Goal: Answer question/provide support: Share knowledge or assist other users

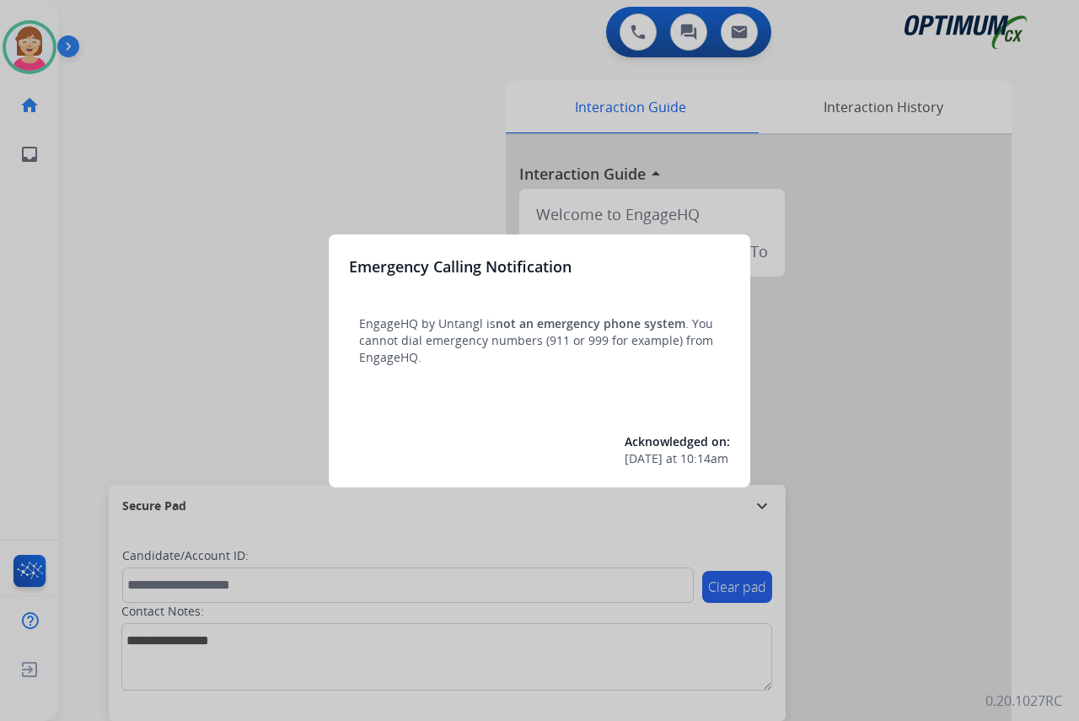
click at [148, 320] on div at bounding box center [539, 360] width 1079 height 721
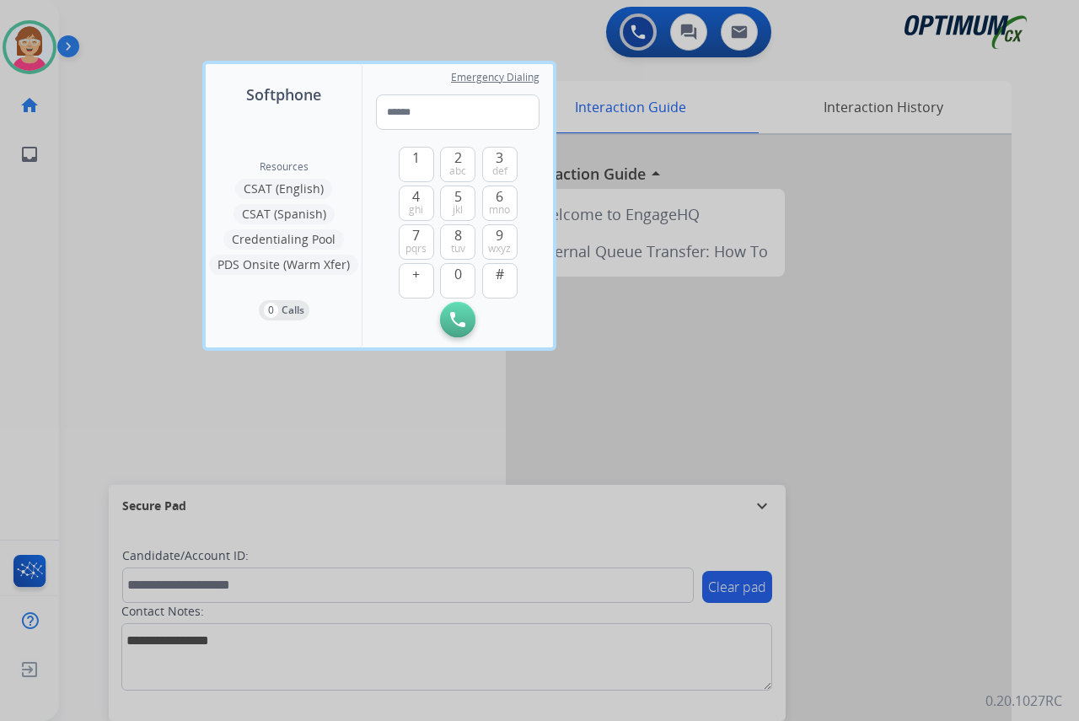
click at [148, 320] on div at bounding box center [539, 360] width 1079 height 721
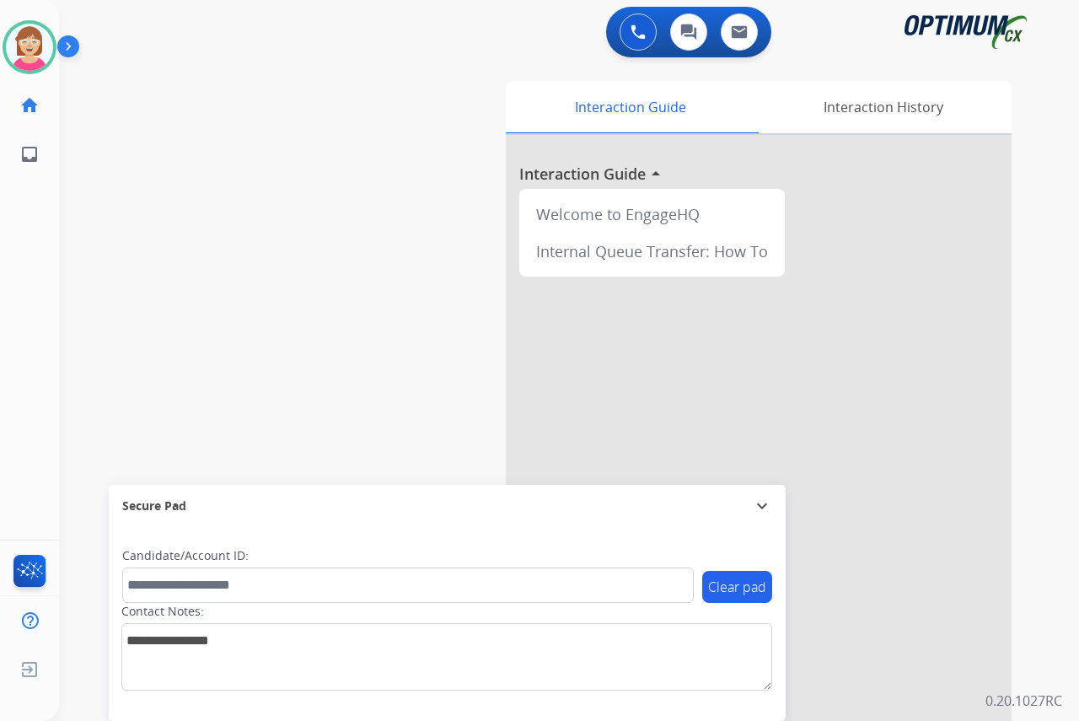
click at [26, 357] on div "[PERSON_NAME] Available Edit Avatar Agent: [PERSON_NAME] Profile: OCX Training …" at bounding box center [29, 360] width 59 height 721
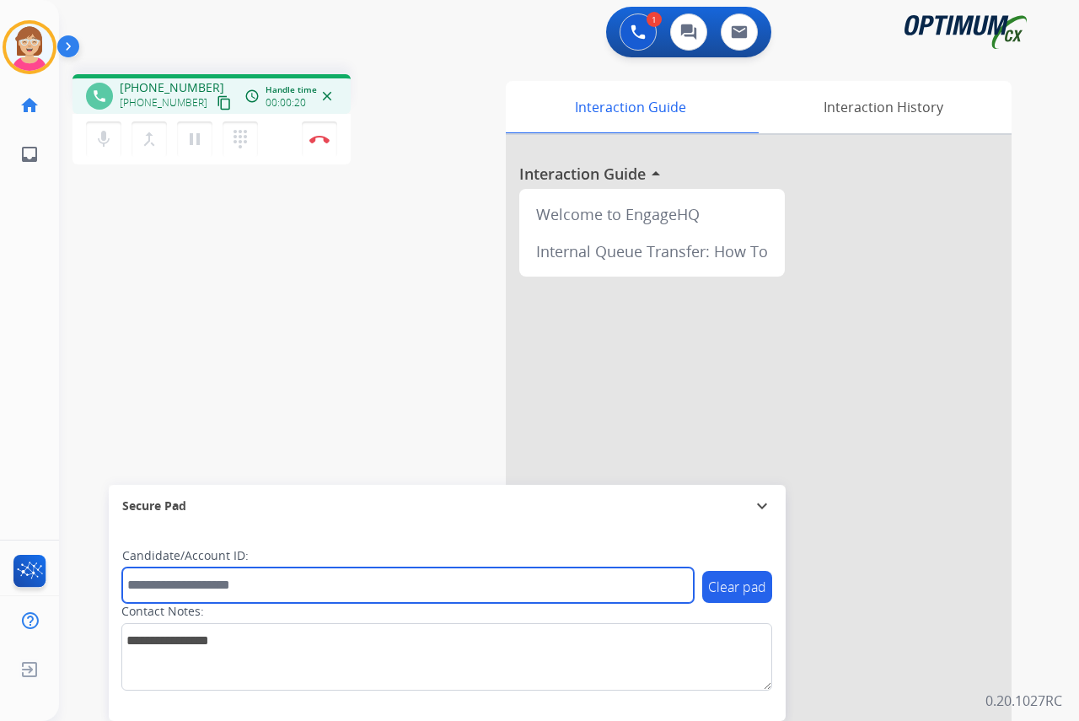
click at [158, 589] on input "text" at bounding box center [408, 584] width 572 height 35
type input "*******"
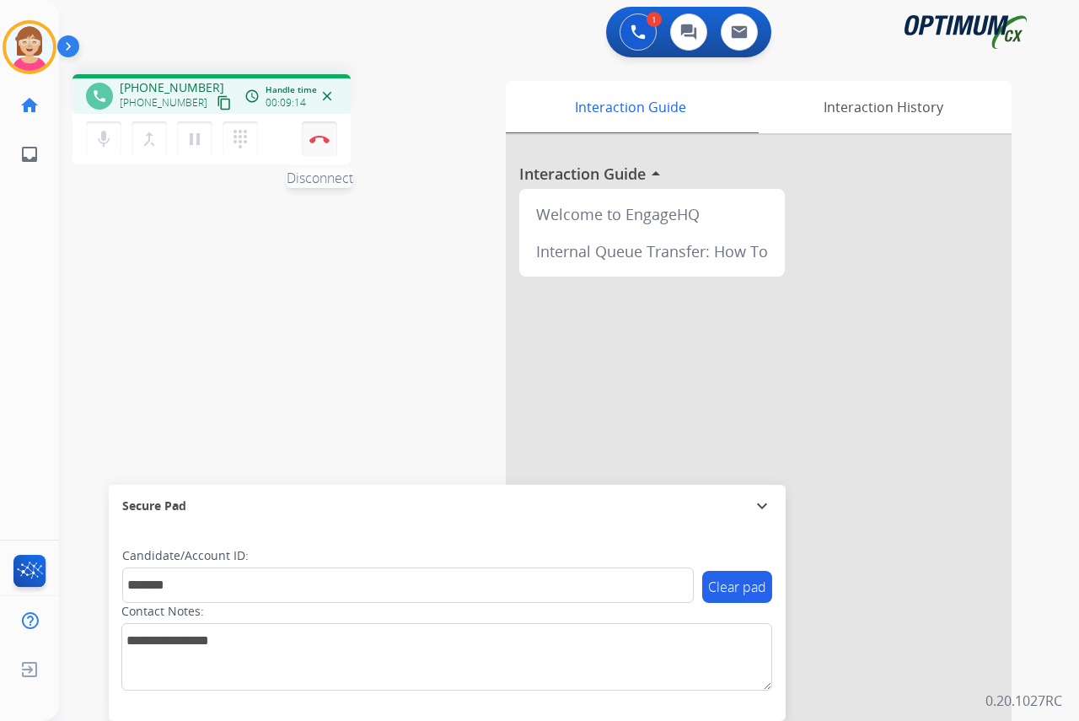
click at [318, 135] on img at bounding box center [319, 139] width 20 height 8
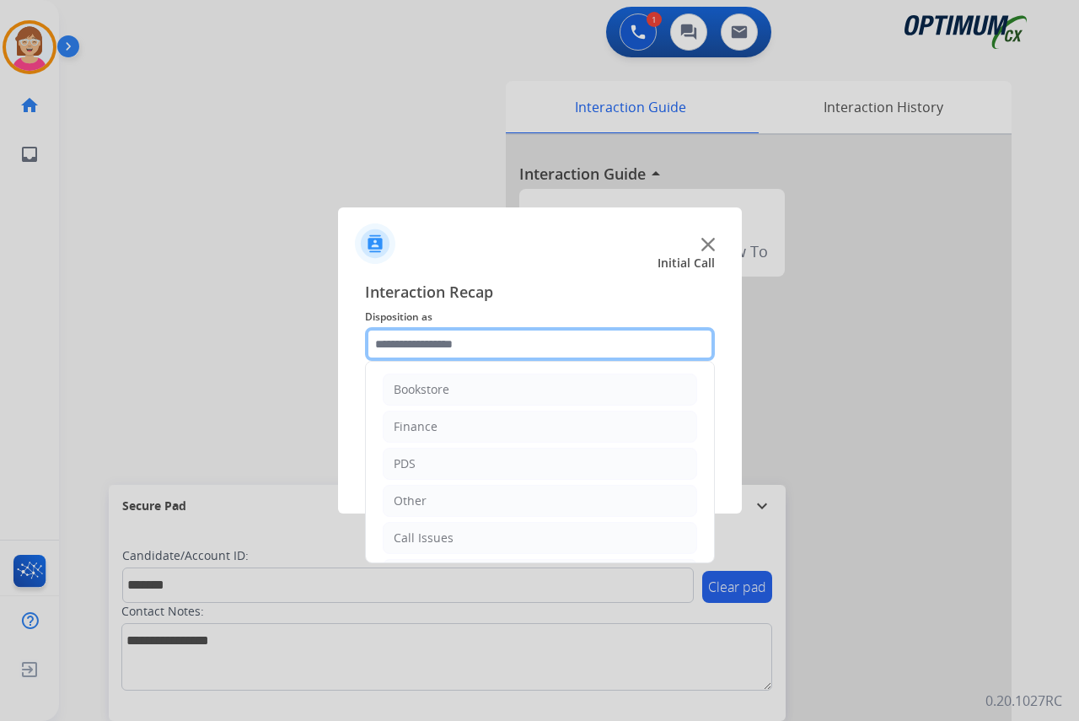
click at [387, 343] on input "text" at bounding box center [540, 344] width 350 height 34
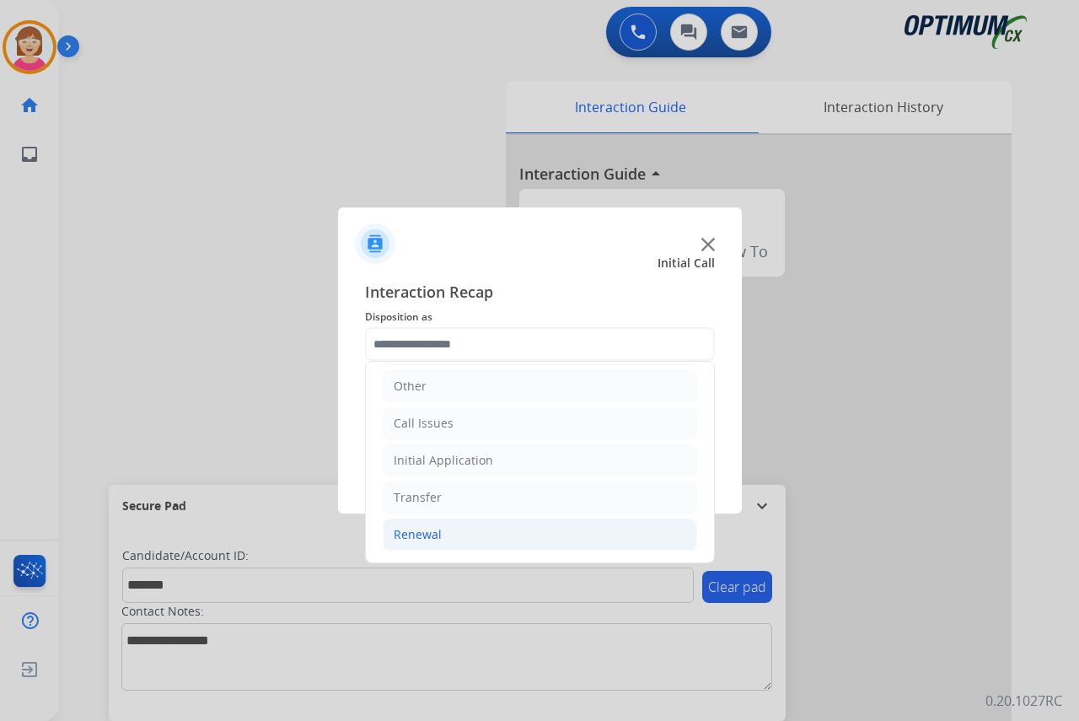
click at [421, 535] on div "Renewal" at bounding box center [418, 534] width 48 height 17
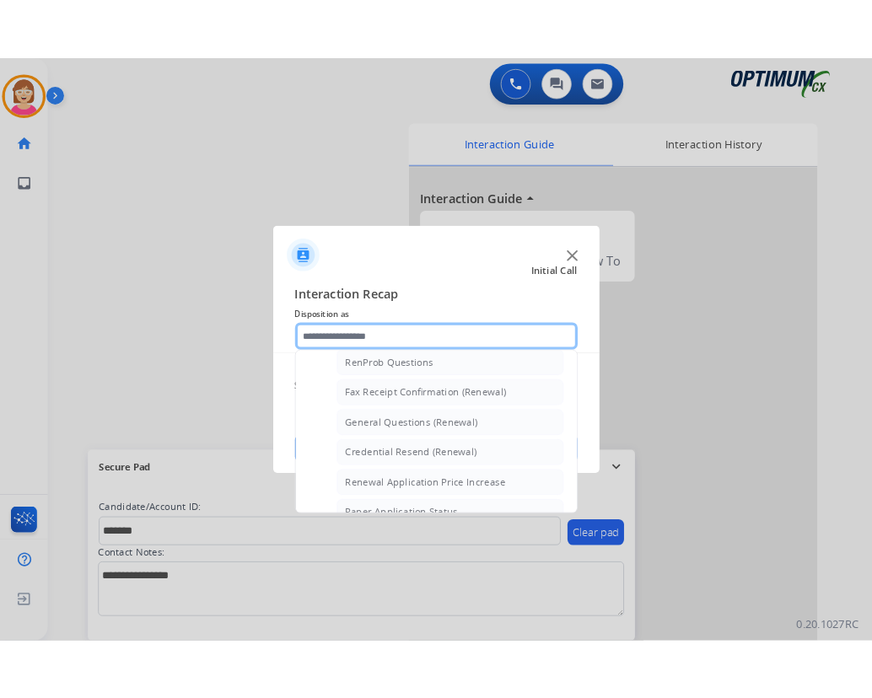
scroll to position [452, 0]
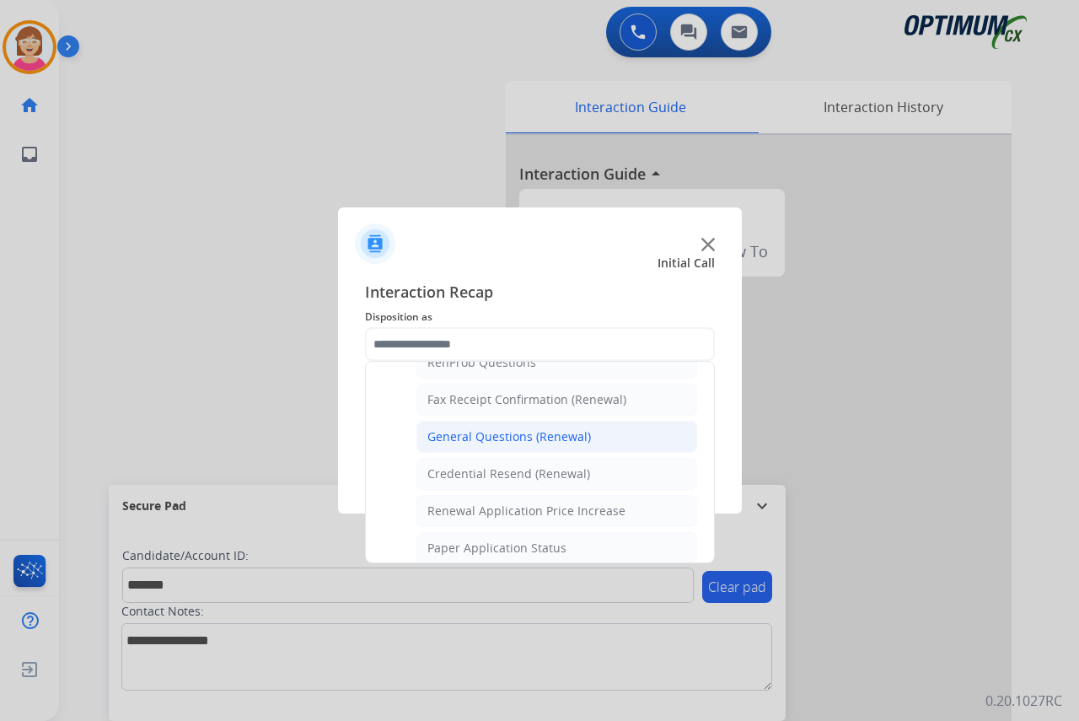
click at [490, 437] on div "General Questions (Renewal)" at bounding box center [509, 436] width 164 height 17
type input "**********"
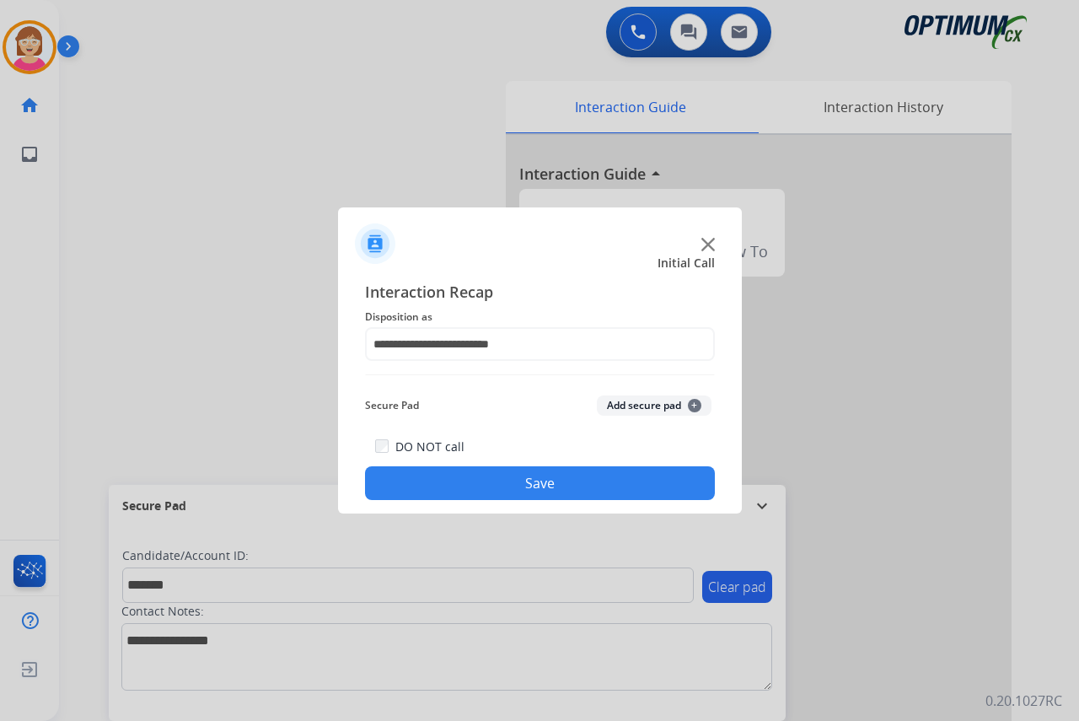
click at [694, 403] on span "+" at bounding box center [694, 405] width 13 height 13
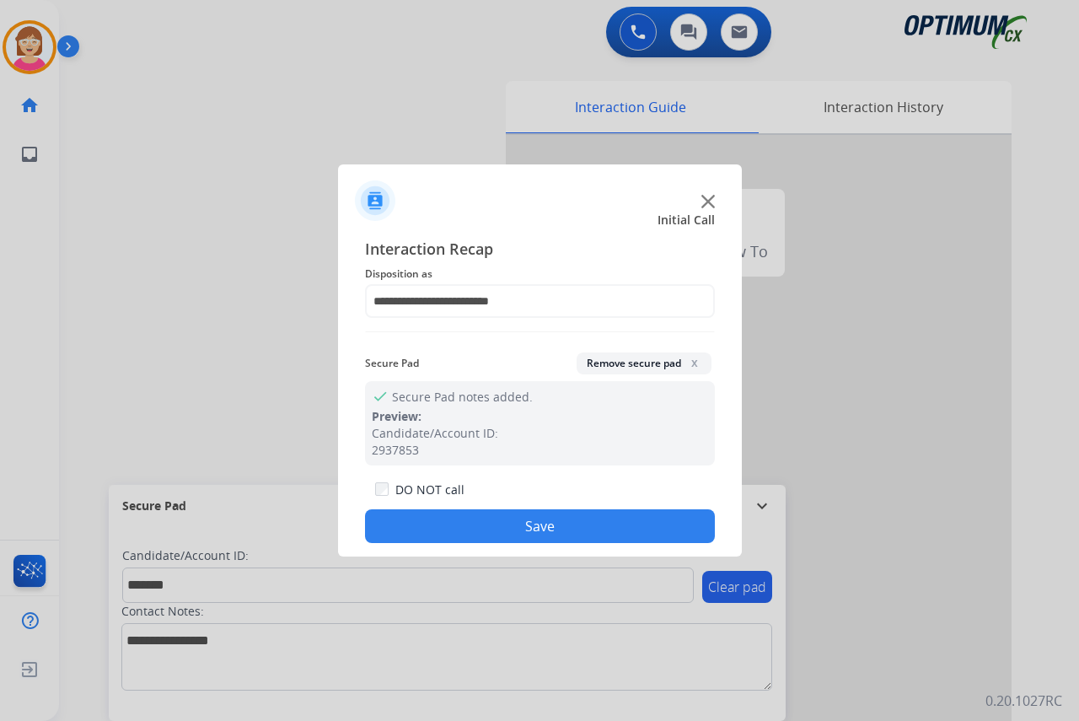
click at [462, 526] on button "Save" at bounding box center [540, 526] width 350 height 34
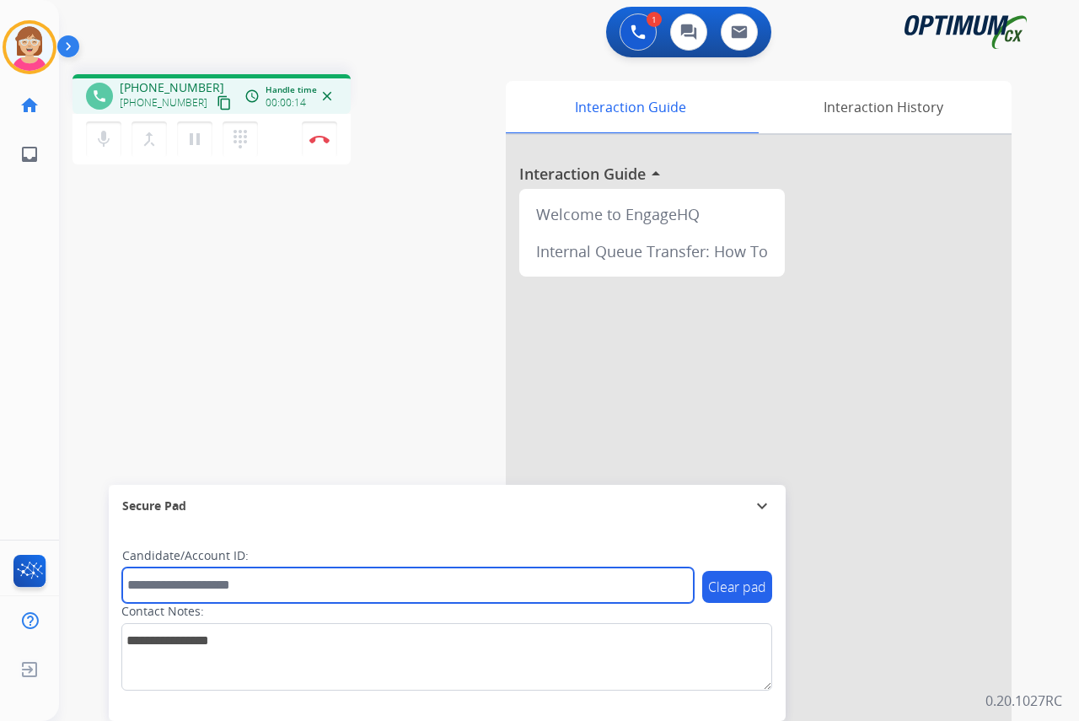
click at [158, 585] on input "text" at bounding box center [408, 584] width 572 height 35
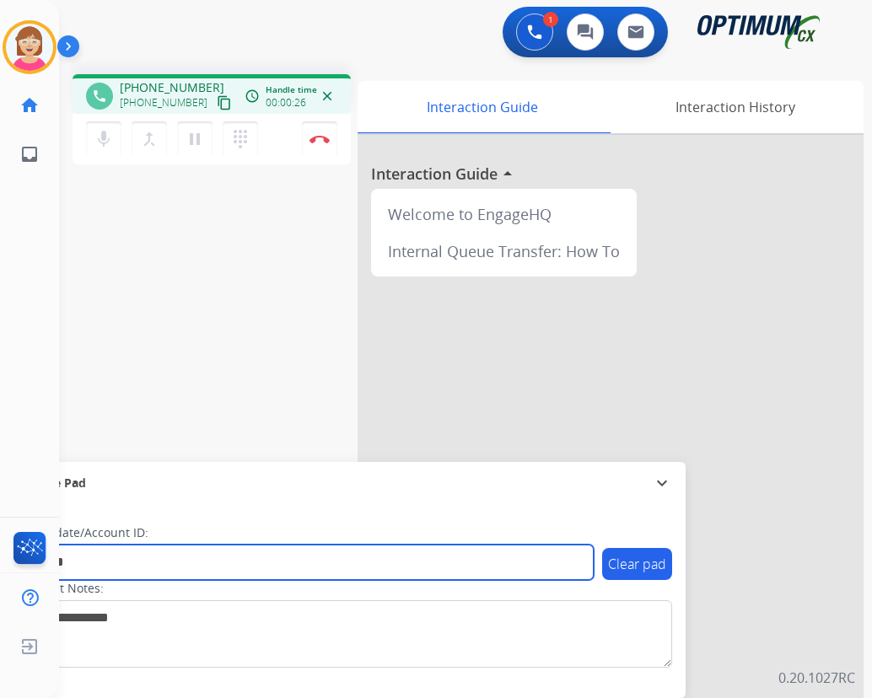
type input "*******"
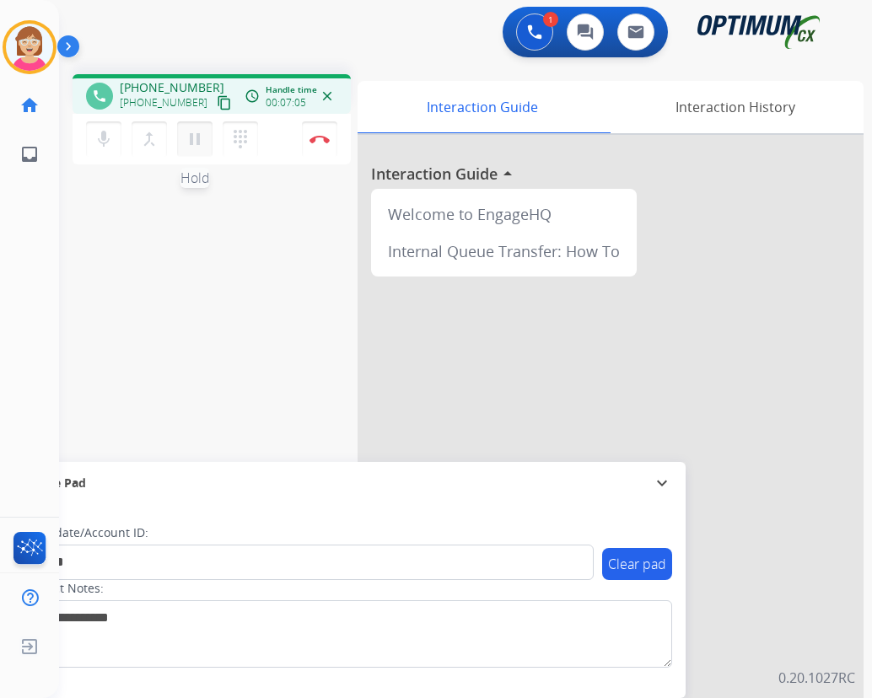
click at [192, 135] on mat-icon "pause" at bounding box center [195, 139] width 20 height 20
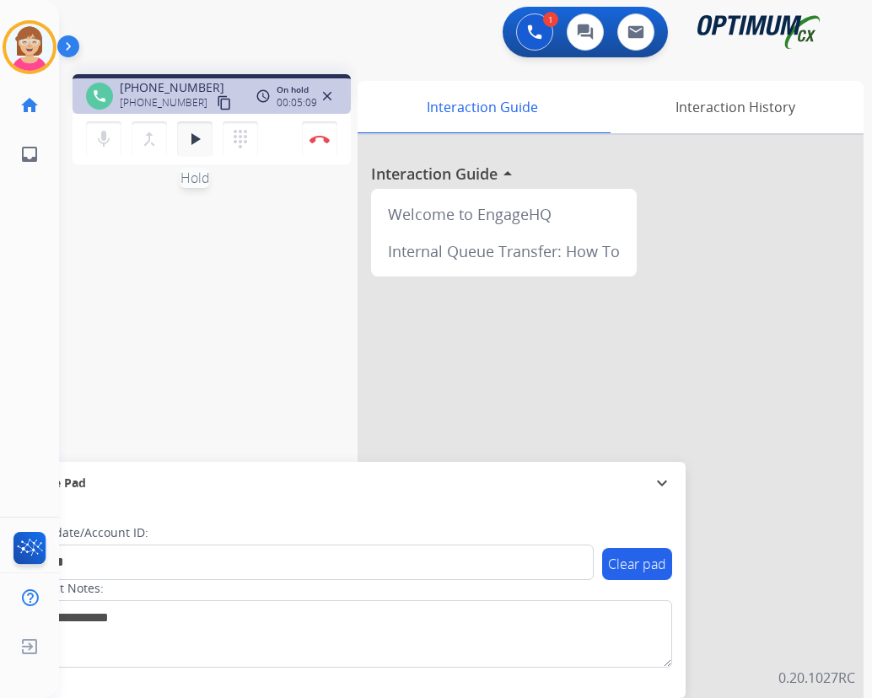
click at [194, 140] on mat-icon "play_arrow" at bounding box center [195, 139] width 20 height 20
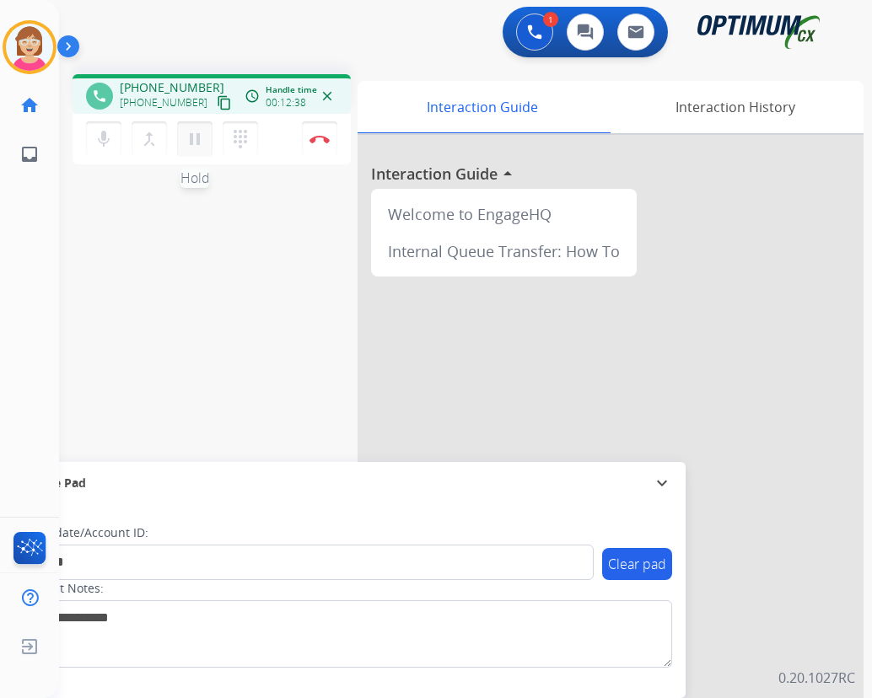
click at [193, 140] on mat-icon "pause" at bounding box center [195, 139] width 20 height 20
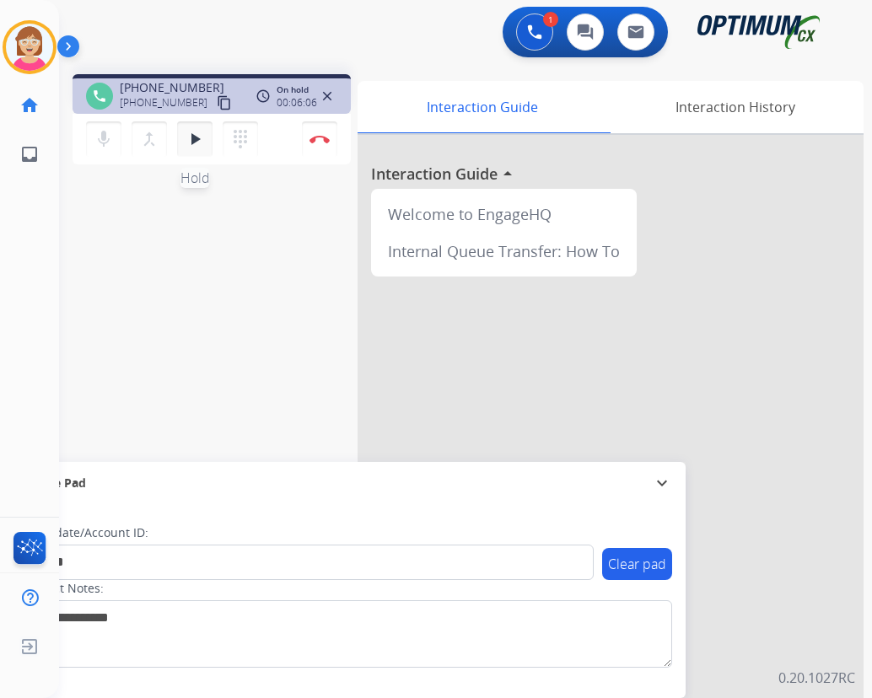
click at [196, 136] on mat-icon "play_arrow" at bounding box center [195, 139] width 20 height 20
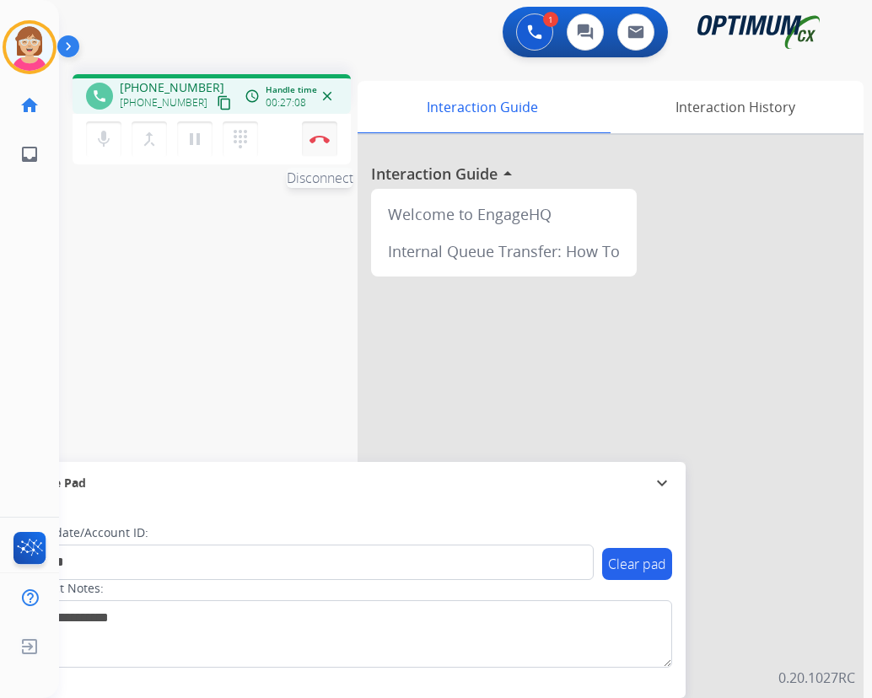
click at [316, 138] on img at bounding box center [319, 139] width 20 height 8
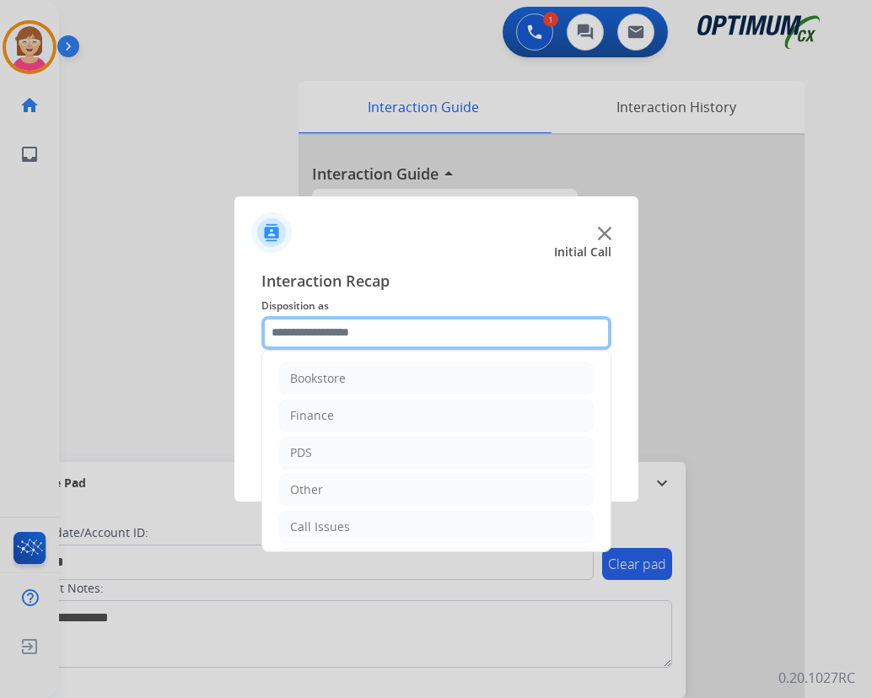
click at [301, 334] on input "text" at bounding box center [436, 333] width 350 height 34
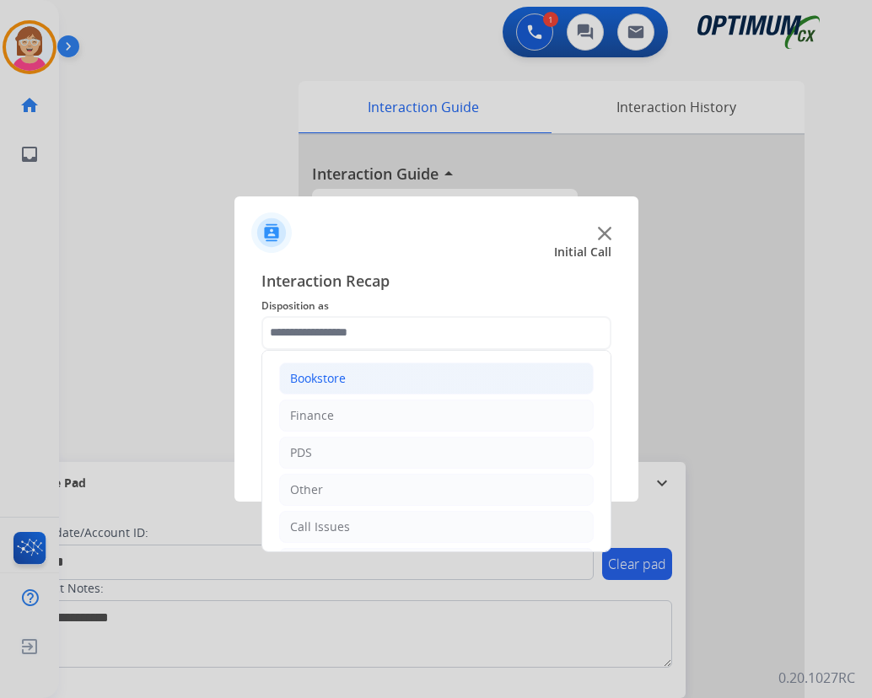
click at [317, 375] on div "Bookstore" at bounding box center [318, 378] width 56 height 17
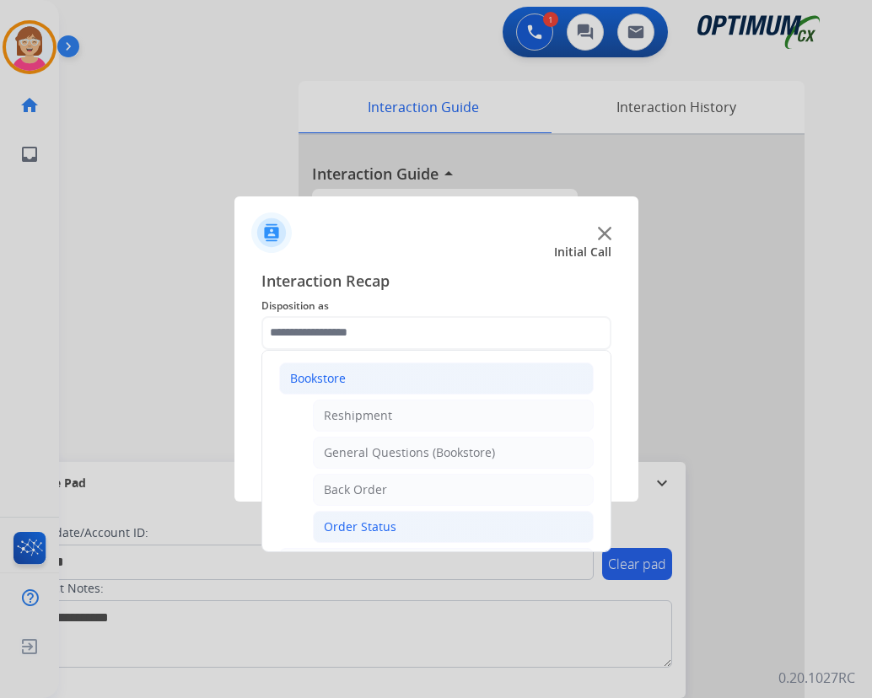
click at [369, 525] on div "Order Status" at bounding box center [360, 526] width 73 height 17
type input "**********"
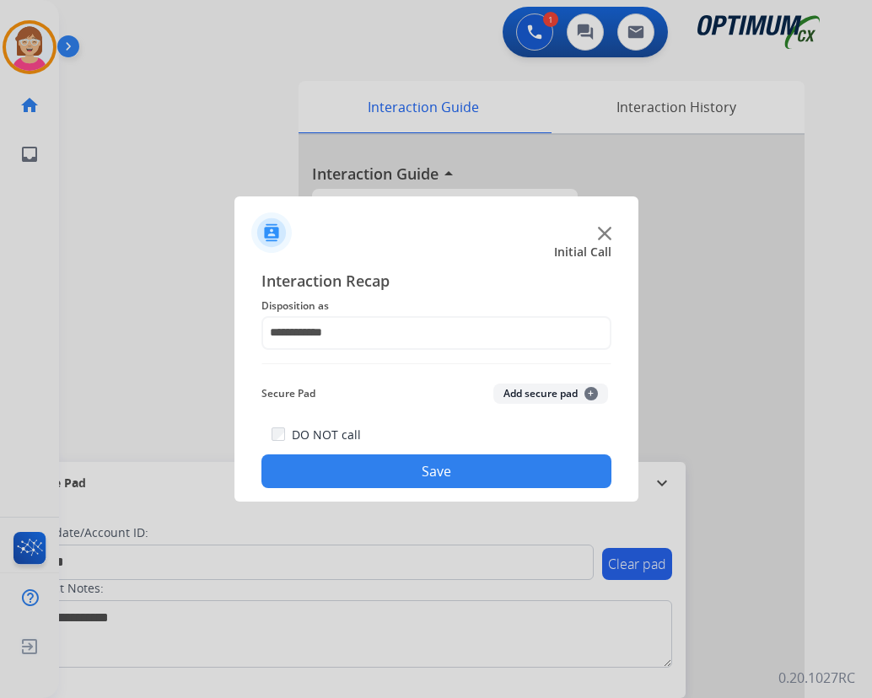
click at [590, 394] on span "+" at bounding box center [590, 393] width 13 height 13
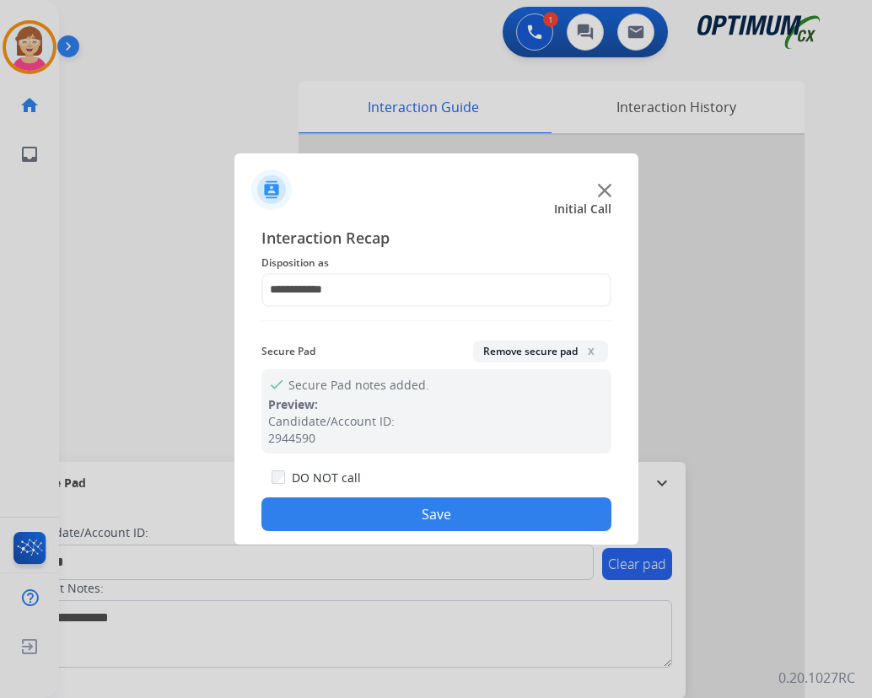
click at [336, 505] on button "Save" at bounding box center [436, 514] width 350 height 34
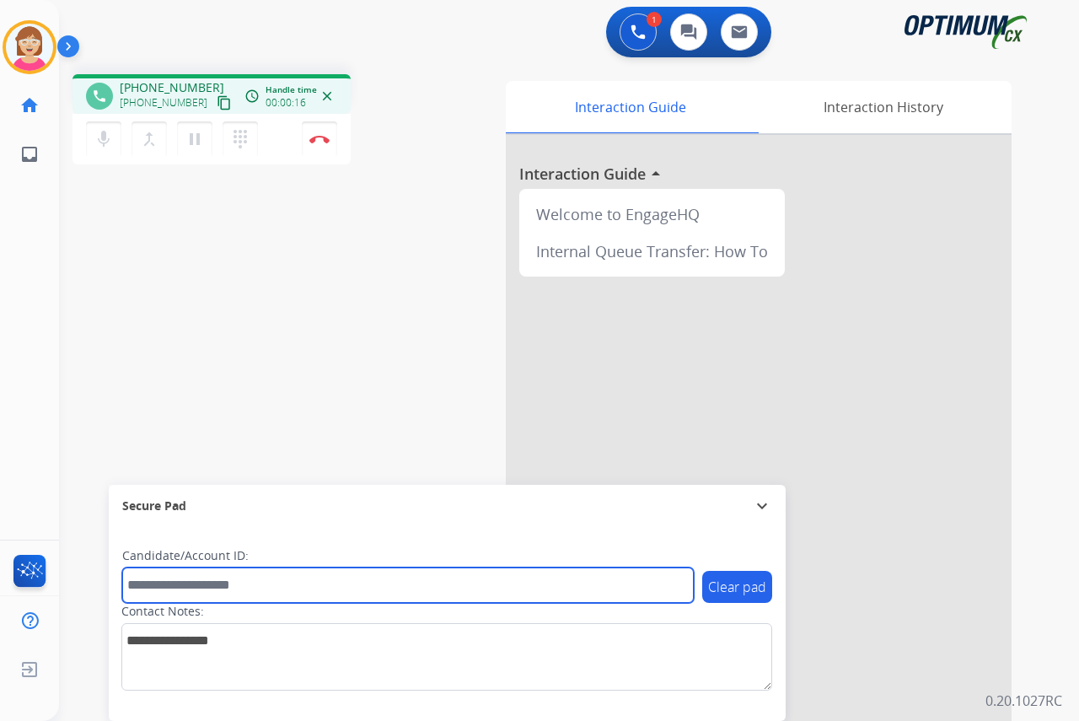
click at [148, 590] on input "text" at bounding box center [408, 584] width 572 height 35
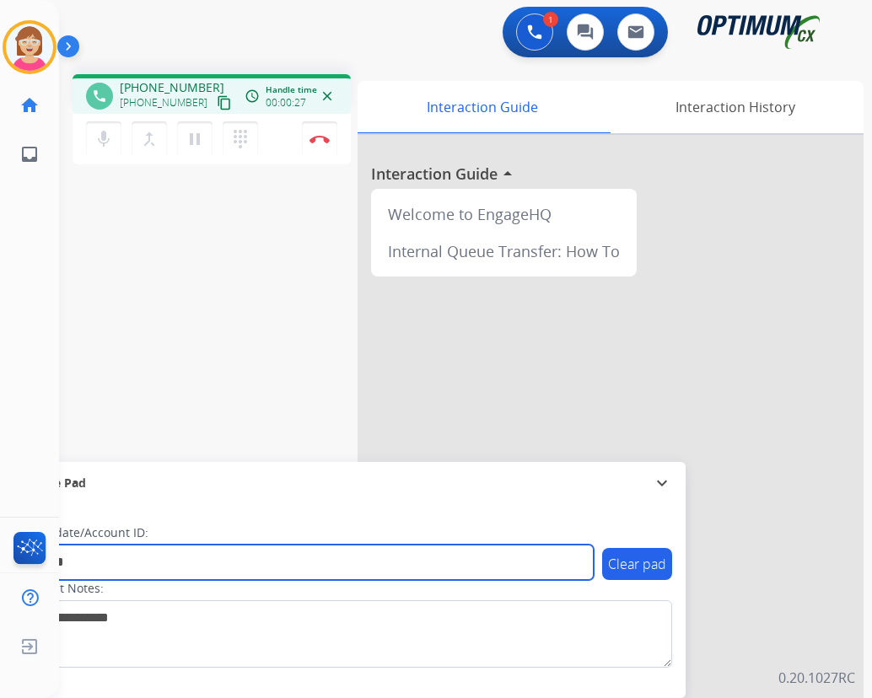
type input "*******"
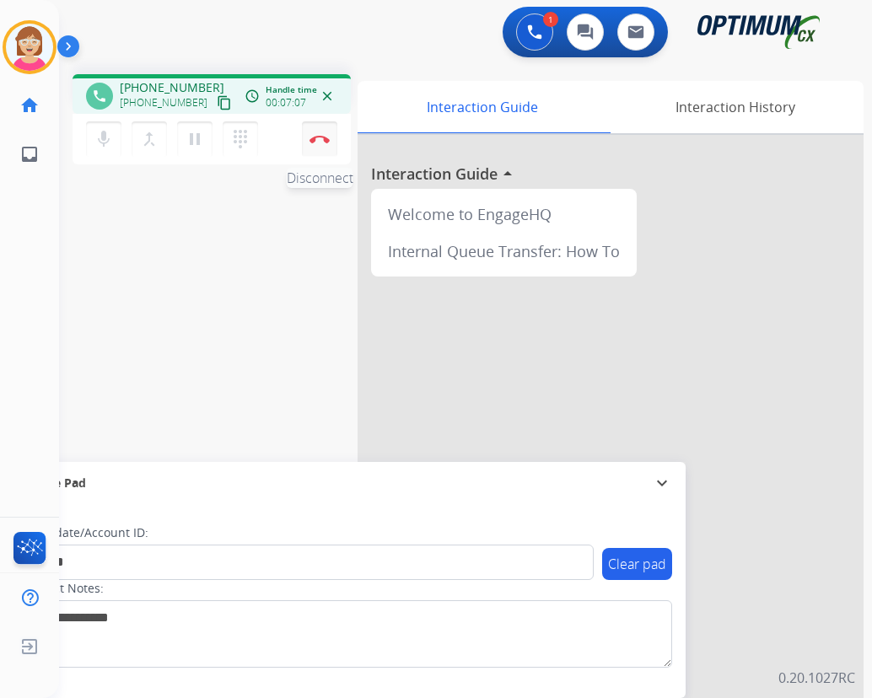
click at [322, 137] on img at bounding box center [319, 139] width 20 height 8
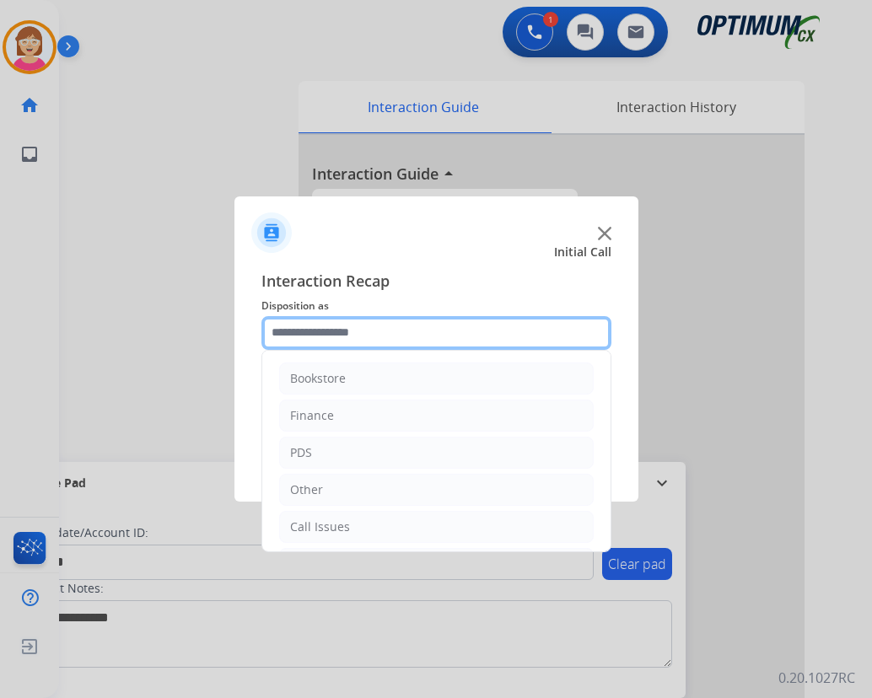
click at [312, 333] on input "text" at bounding box center [436, 333] width 350 height 34
drag, startPoint x: 306, startPoint y: 450, endPoint x: 293, endPoint y: 327, distance: 123.8
click at [269, 324] on input "text" at bounding box center [436, 333] width 350 height 34
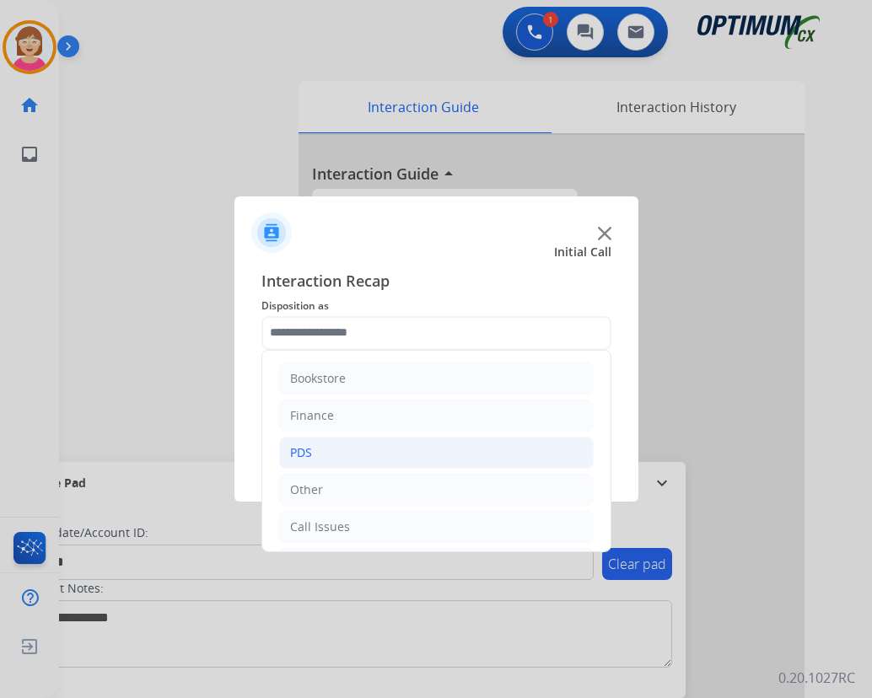
click at [304, 449] on div "PDS" at bounding box center [301, 452] width 22 height 17
click at [304, 447] on div "PDS" at bounding box center [301, 452] width 22 height 17
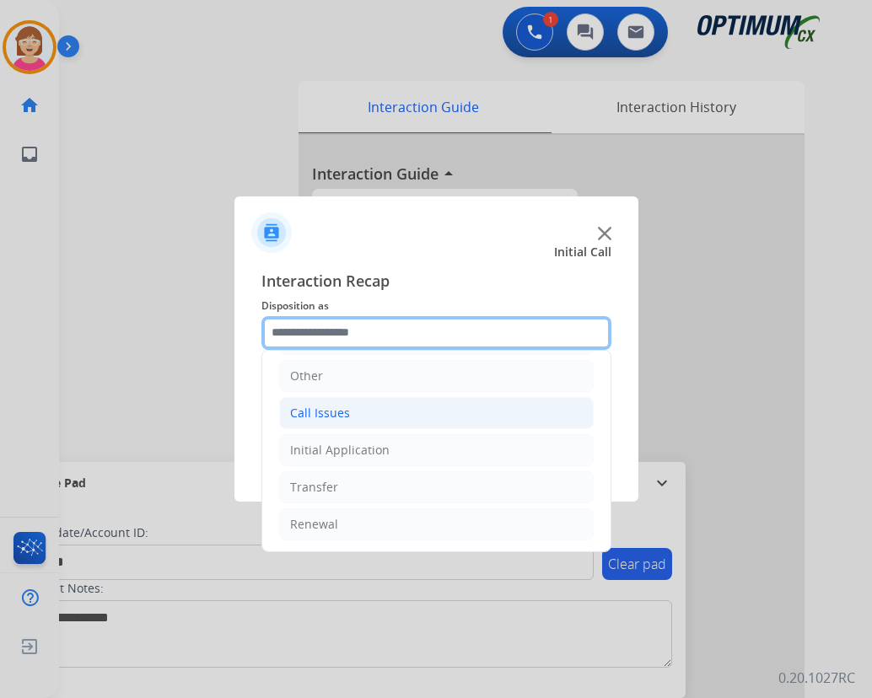
scroll to position [0, 0]
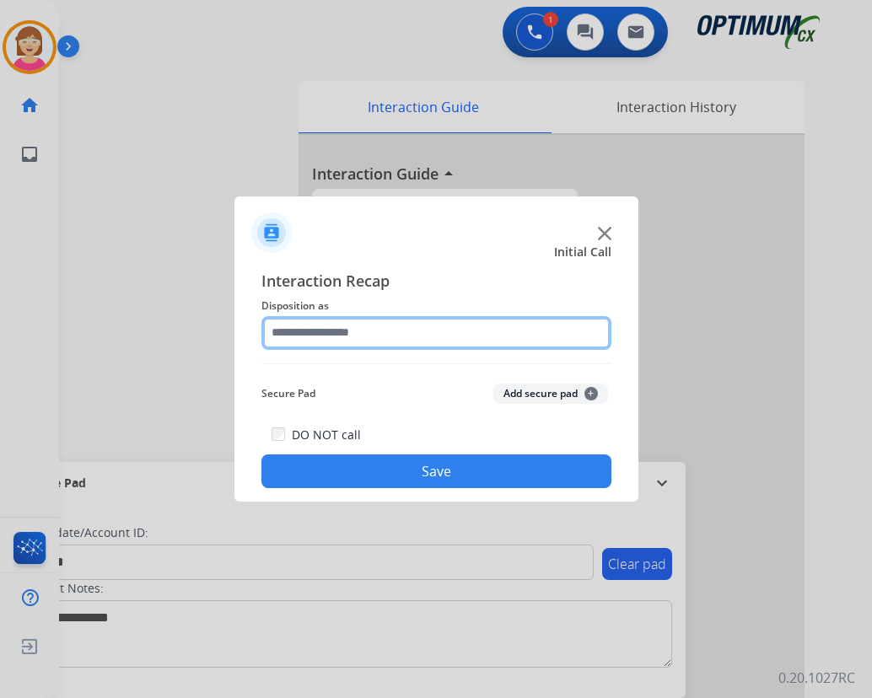
click at [287, 332] on input "text" at bounding box center [436, 333] width 350 height 34
click at [277, 335] on input "text" at bounding box center [436, 333] width 350 height 34
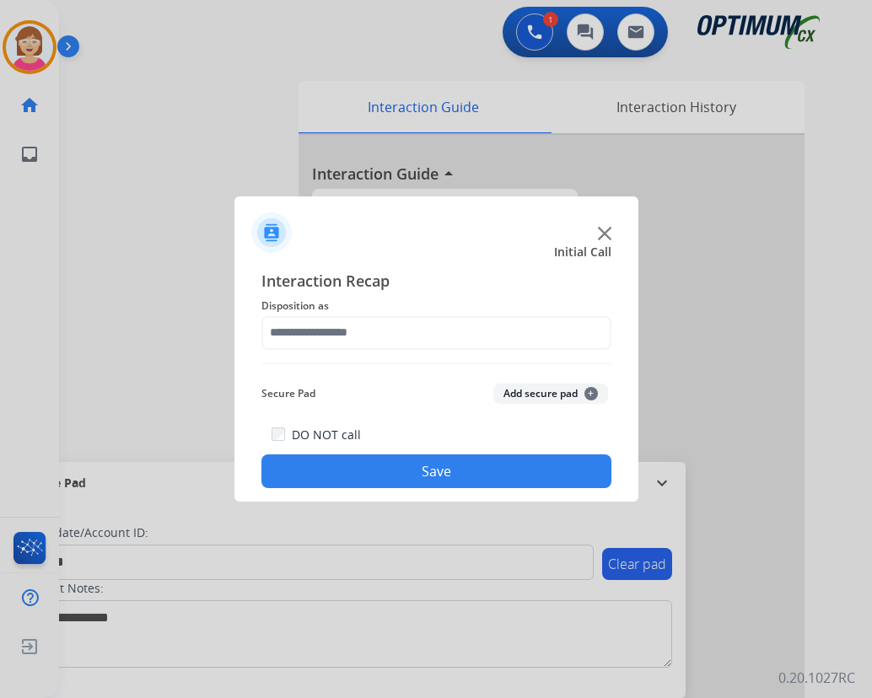
click at [157, 318] on div at bounding box center [436, 349] width 872 height 698
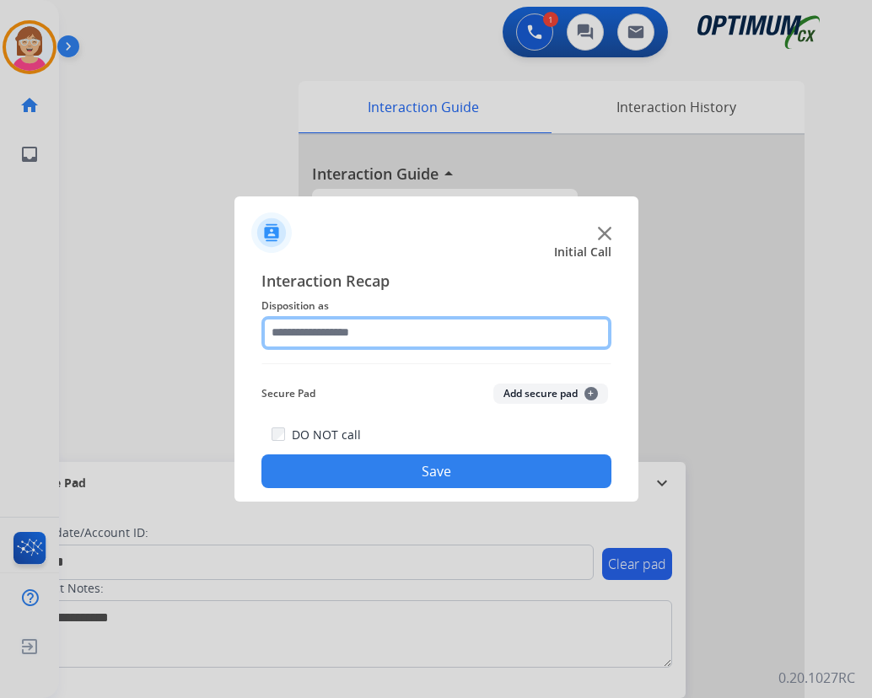
click at [390, 331] on input "text" at bounding box center [436, 333] width 350 height 34
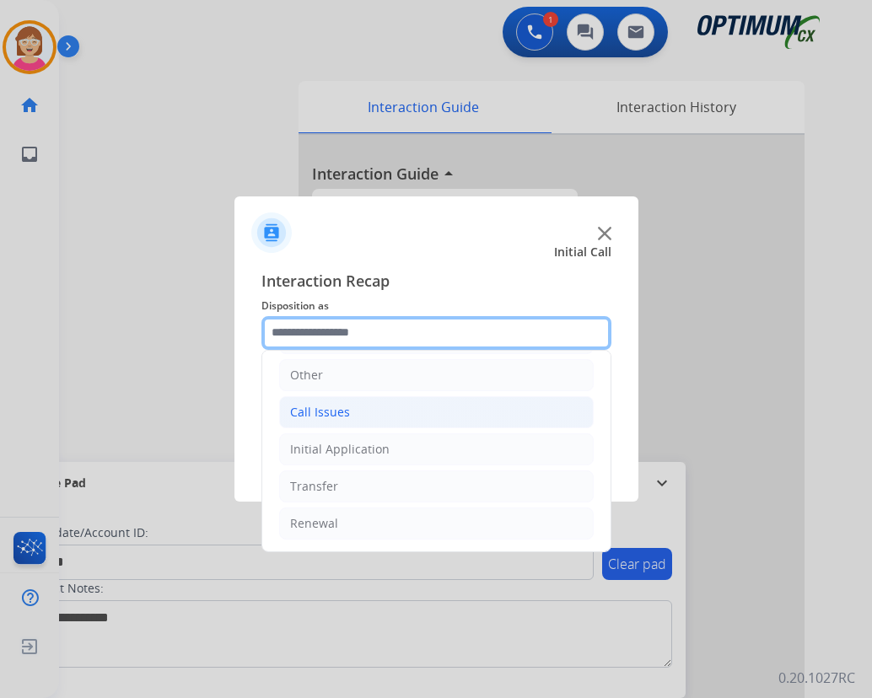
scroll to position [30, 0]
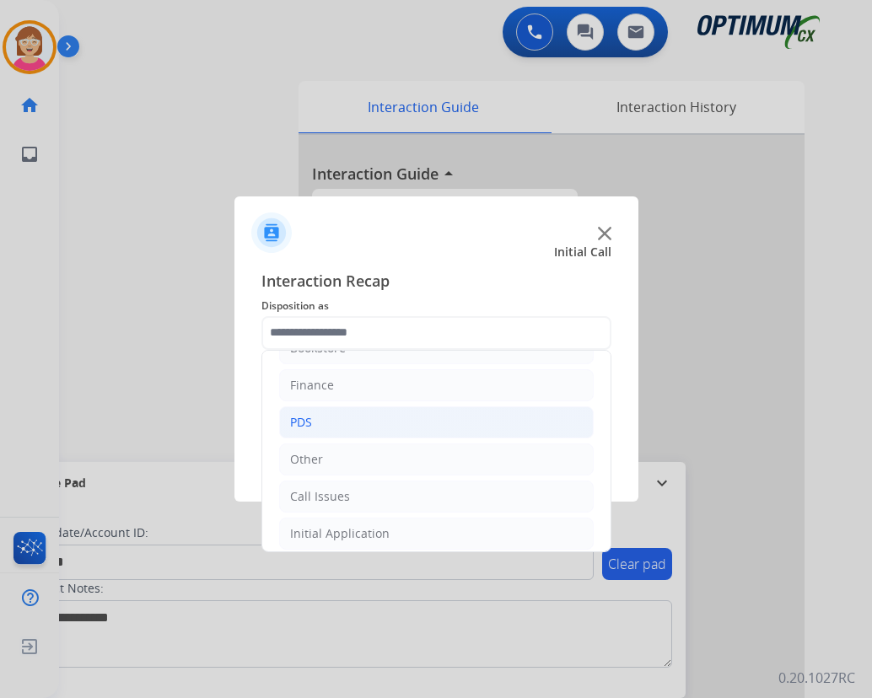
click at [305, 420] on div "PDS" at bounding box center [301, 422] width 22 height 17
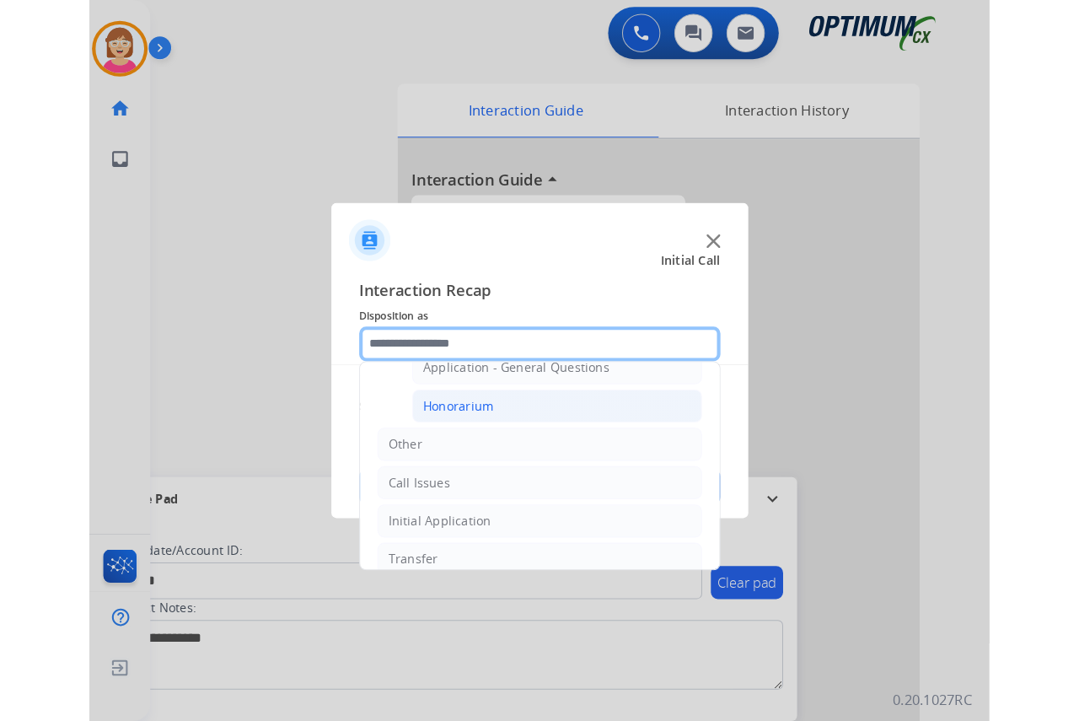
scroll to position [509, 0]
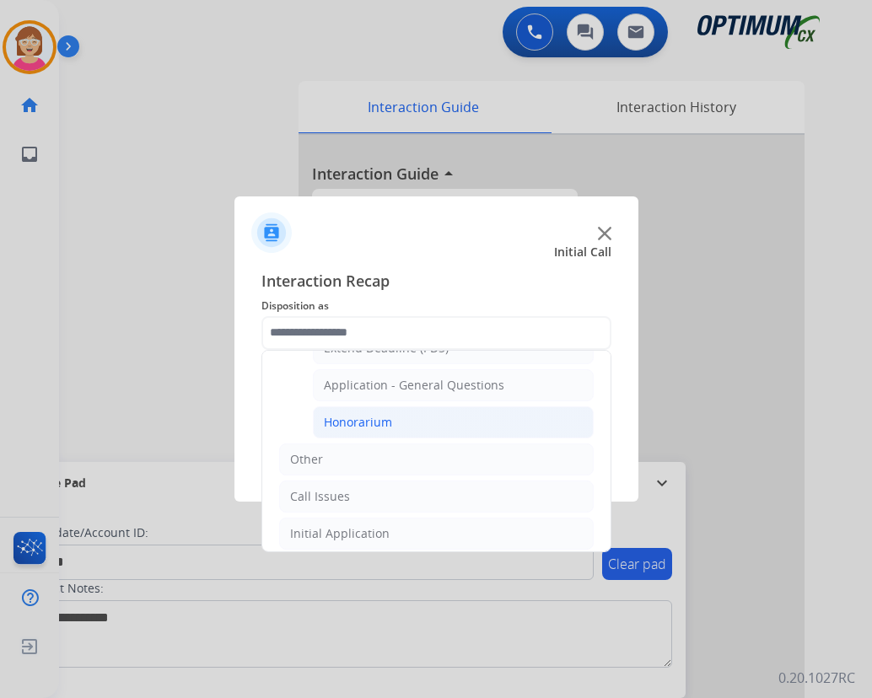
click at [361, 420] on div "Honorarium" at bounding box center [358, 422] width 68 height 17
type input "**********"
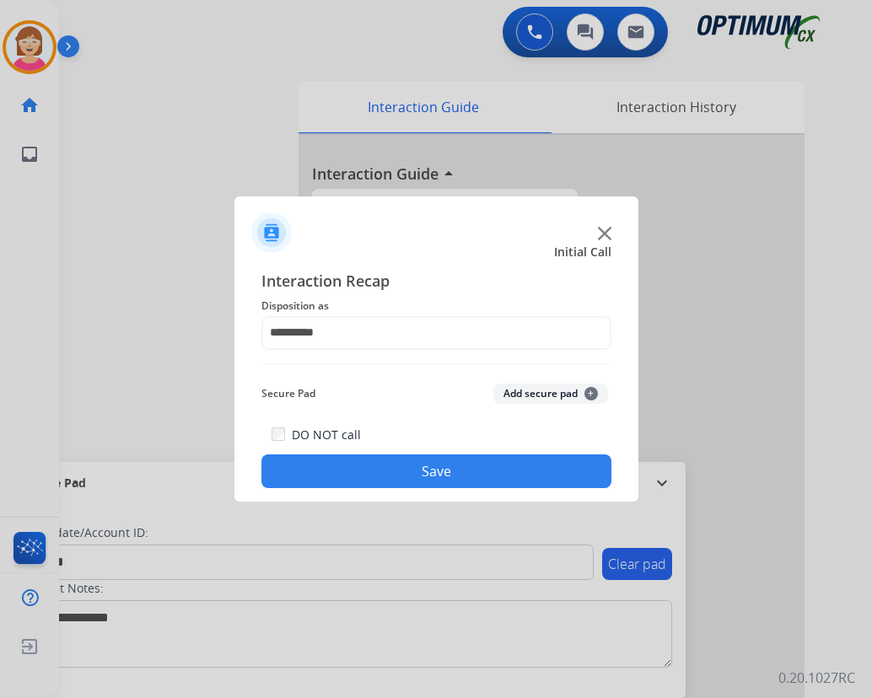
click at [588, 392] on span "+" at bounding box center [590, 393] width 13 height 13
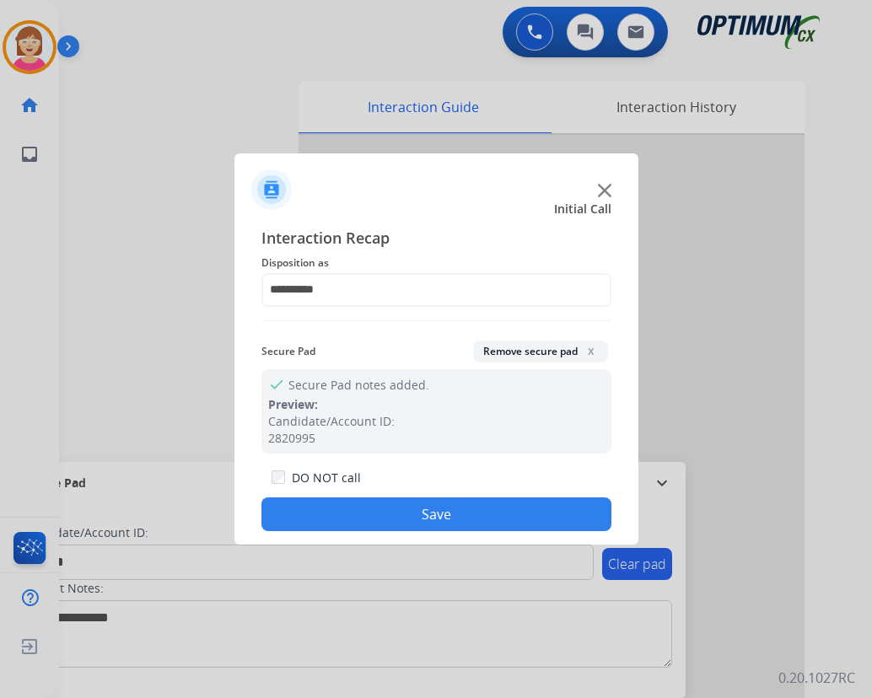
click at [358, 506] on button "Save" at bounding box center [436, 514] width 350 height 34
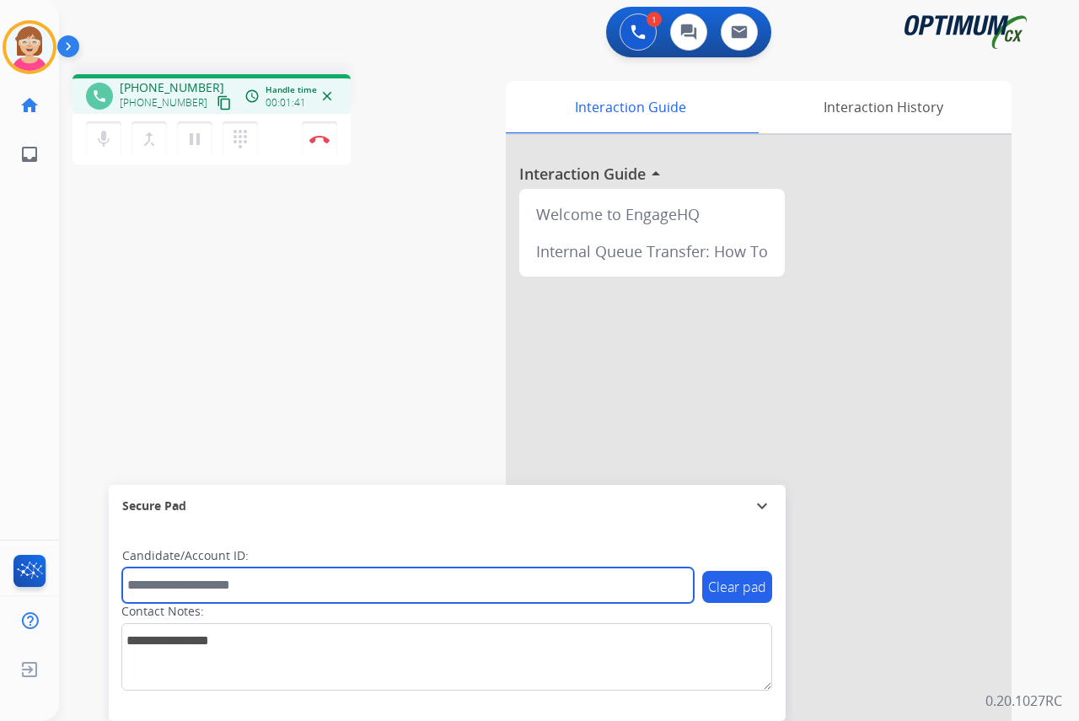
click at [151, 583] on input "text" at bounding box center [408, 584] width 572 height 35
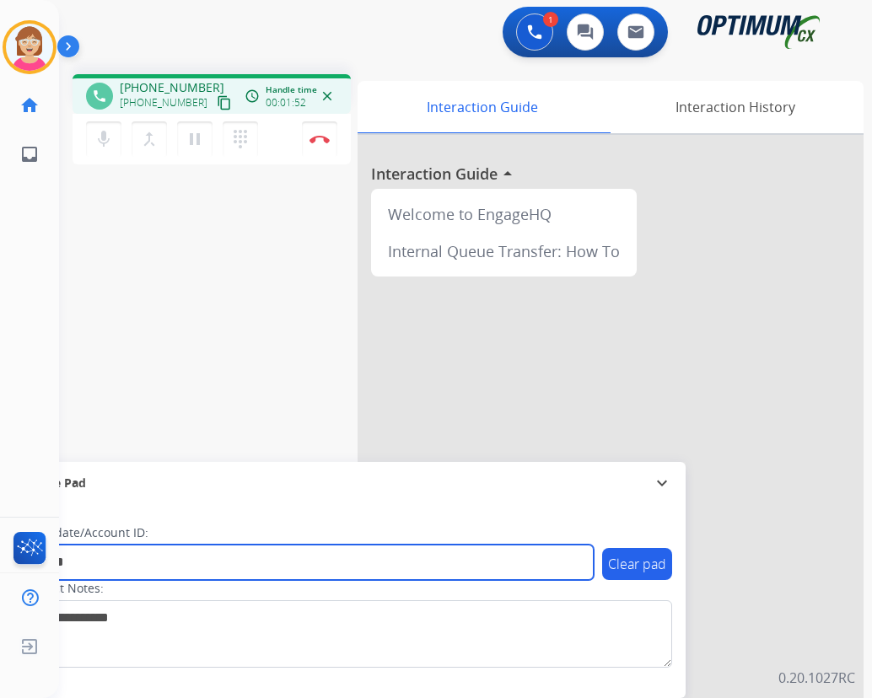
type input "*******"
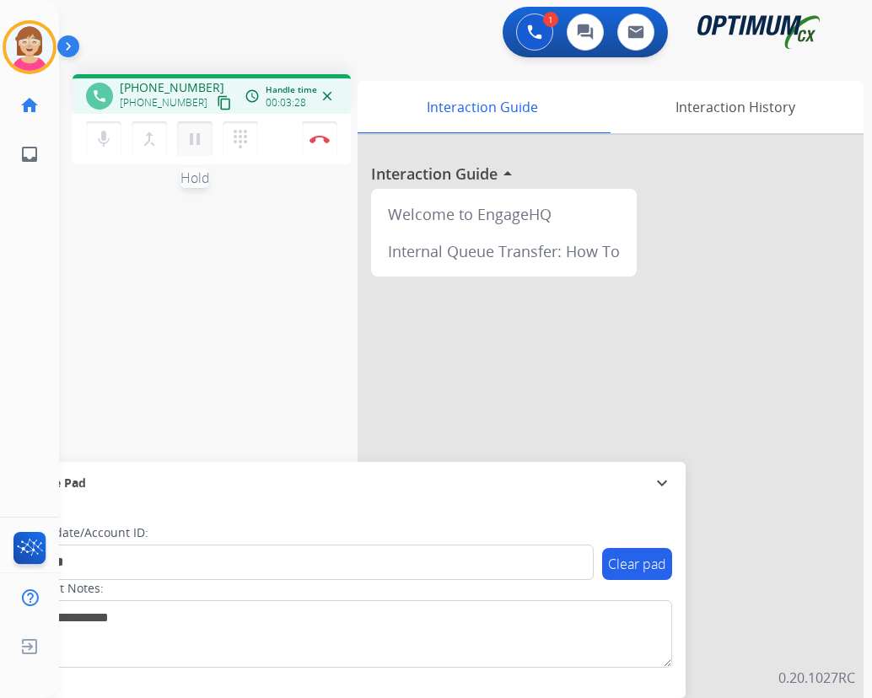
click at [192, 136] on mat-icon "pause" at bounding box center [195, 139] width 20 height 20
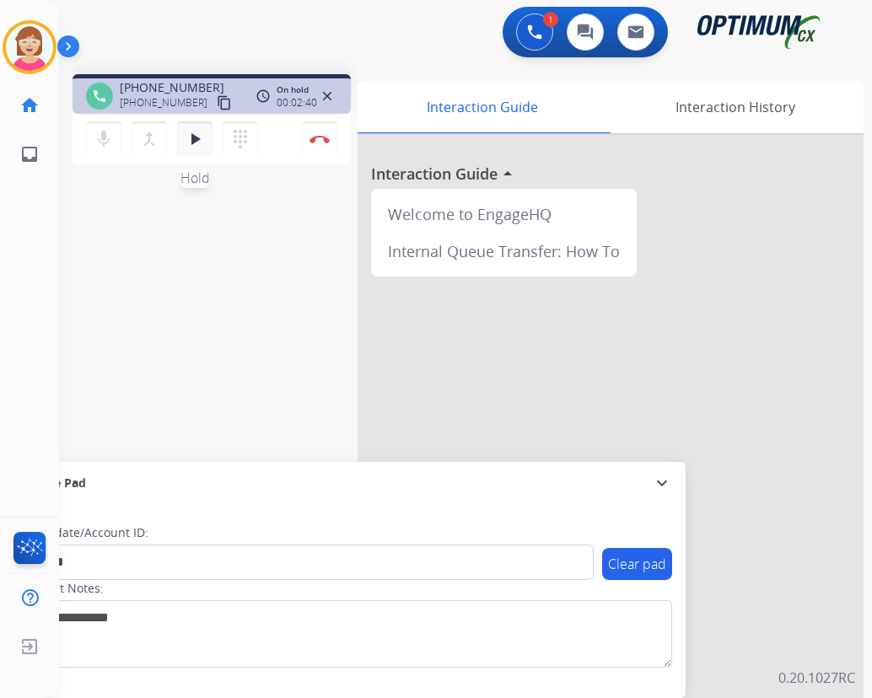
click at [193, 138] on mat-icon "play_arrow" at bounding box center [195, 139] width 20 height 20
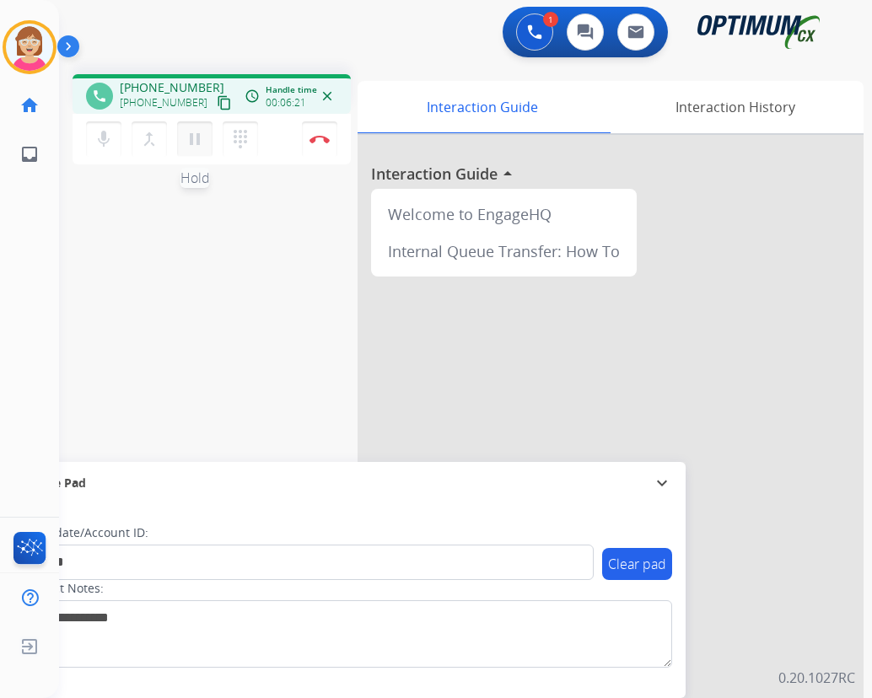
click at [195, 139] on mat-icon "pause" at bounding box center [195, 139] width 20 height 20
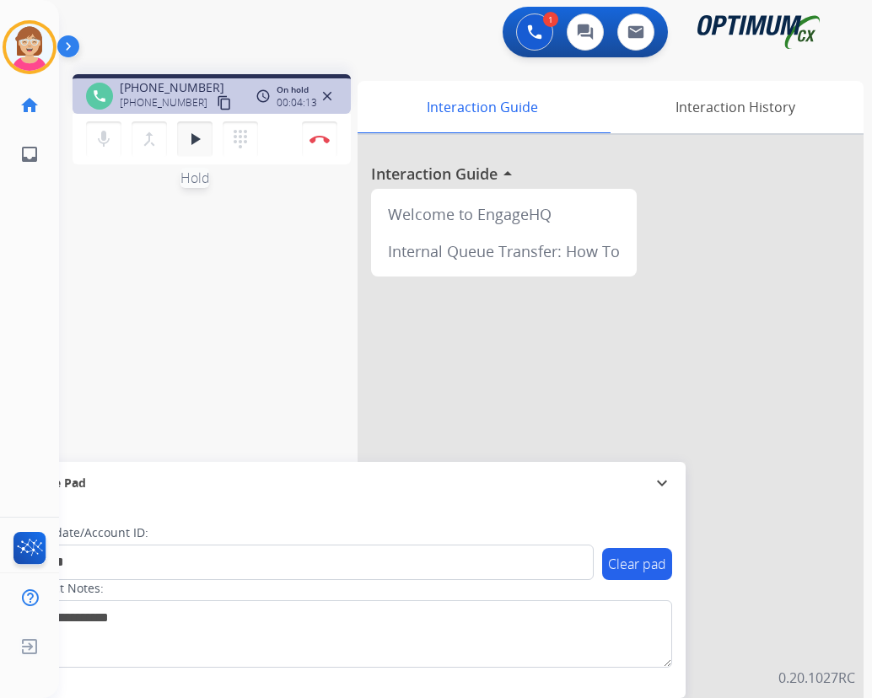
click at [189, 137] on mat-icon "play_arrow" at bounding box center [195, 139] width 20 height 20
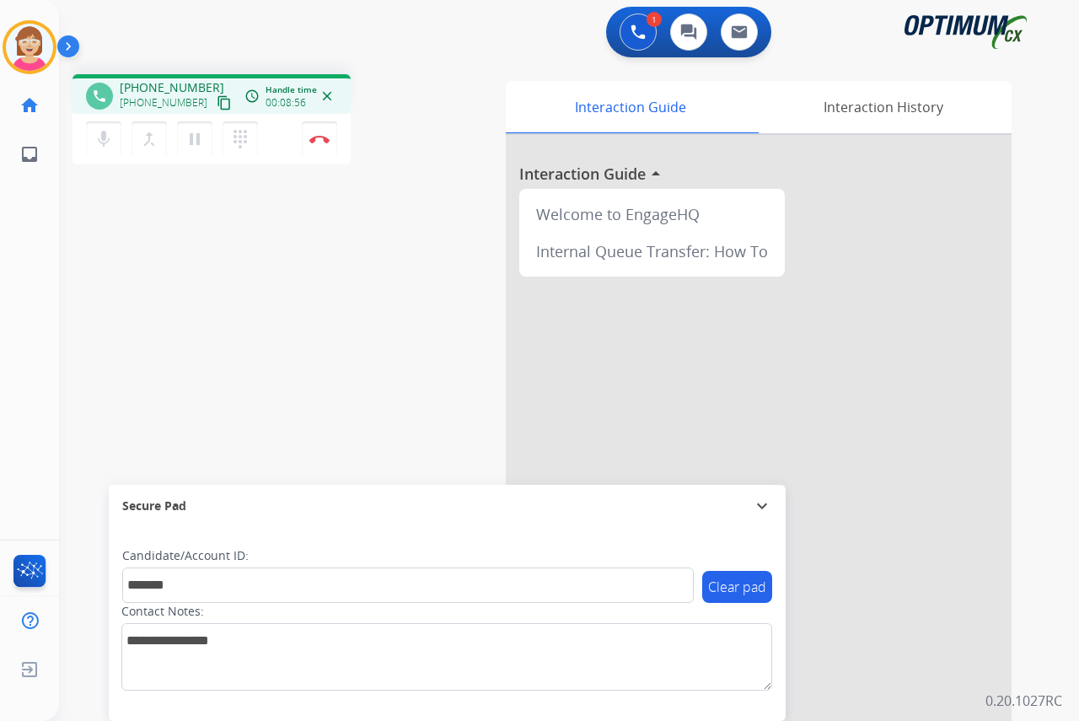
click at [432, 182] on div "phone [PHONE_NUMBER] [PHONE_NUMBER] content_copy access_time Call metrics Queue…" at bounding box center [549, 412] width 980 height 703
click at [319, 138] on img at bounding box center [319, 139] width 20 height 8
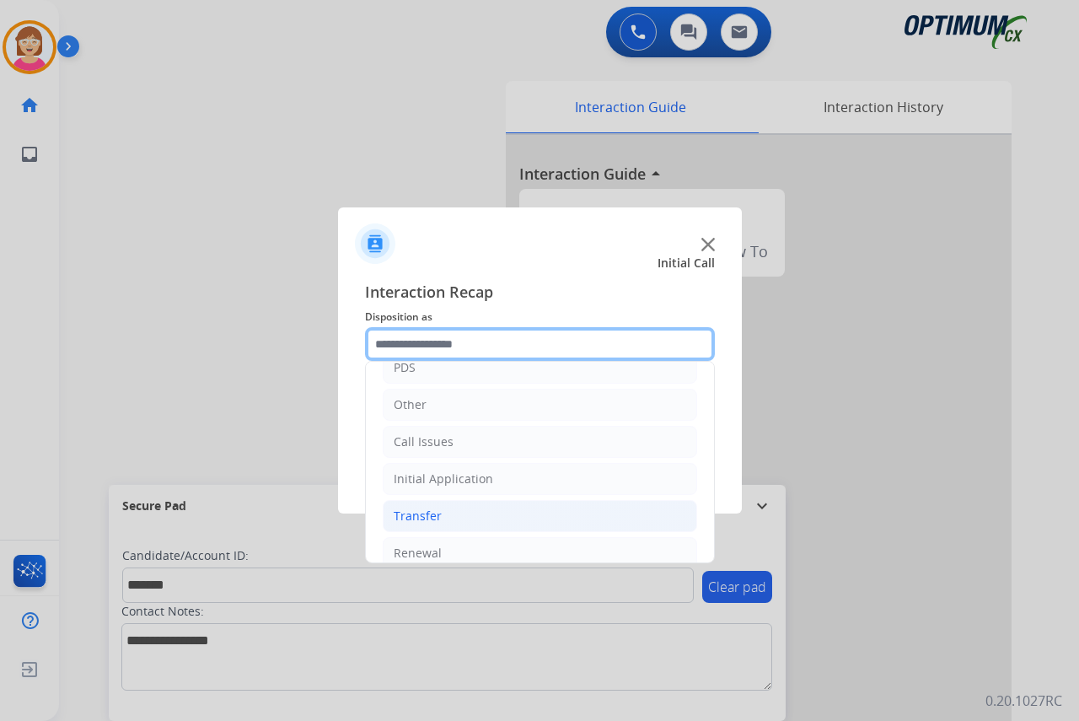
scroll to position [115, 0]
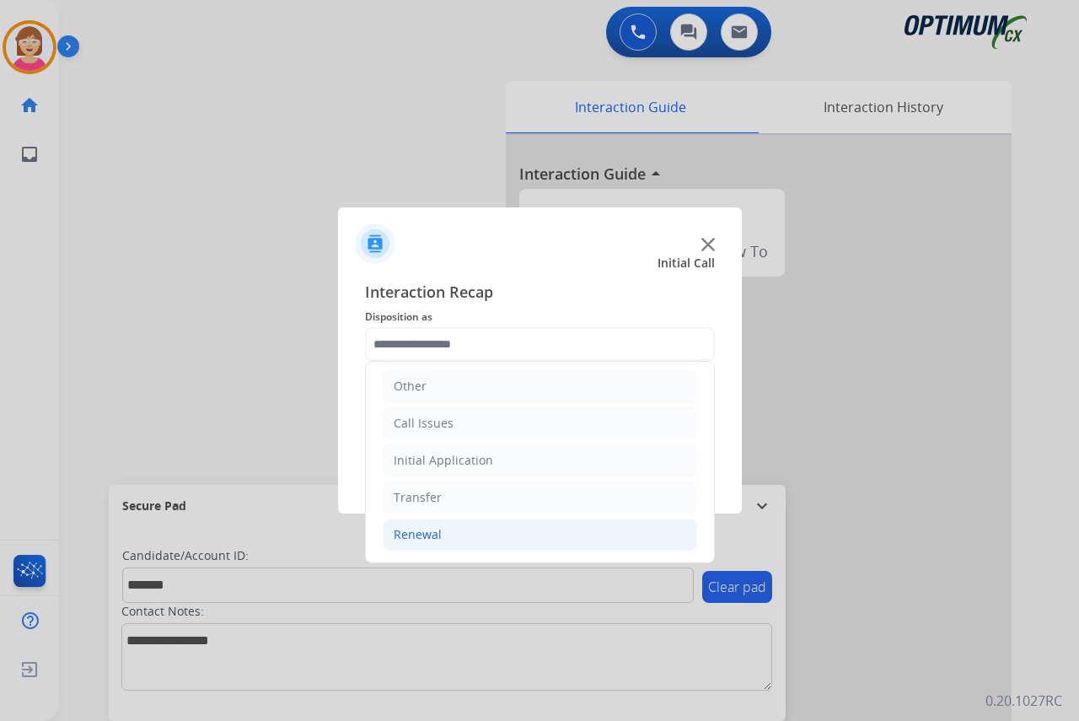
click at [412, 537] on div "Renewal" at bounding box center [418, 534] width 48 height 17
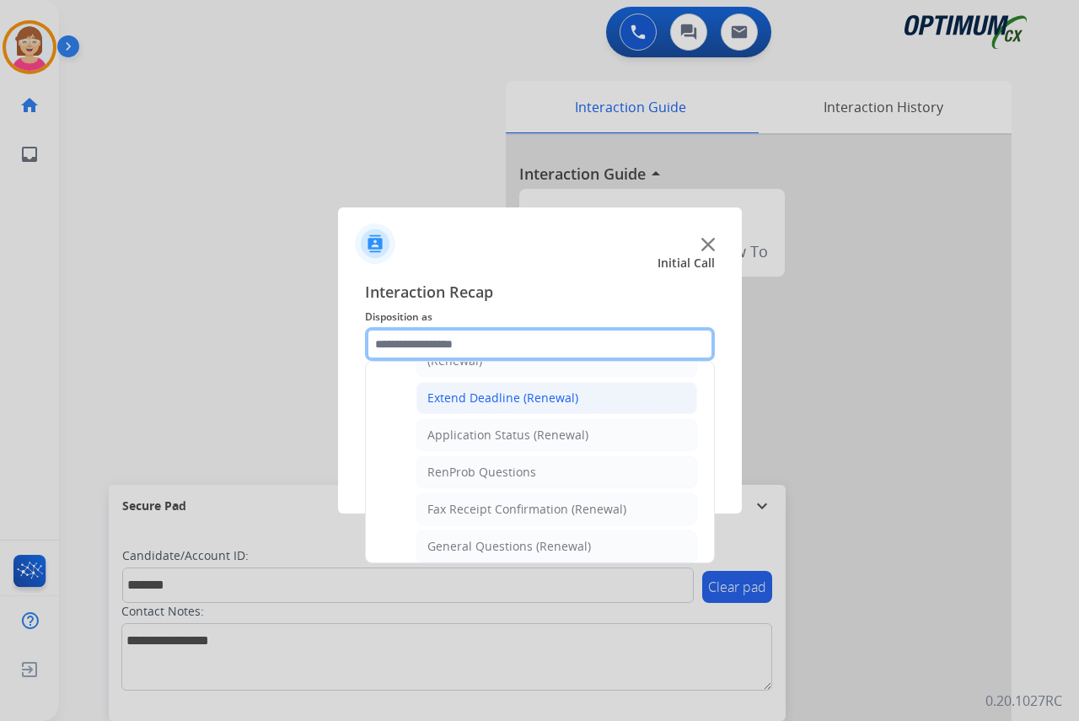
scroll to position [452, 0]
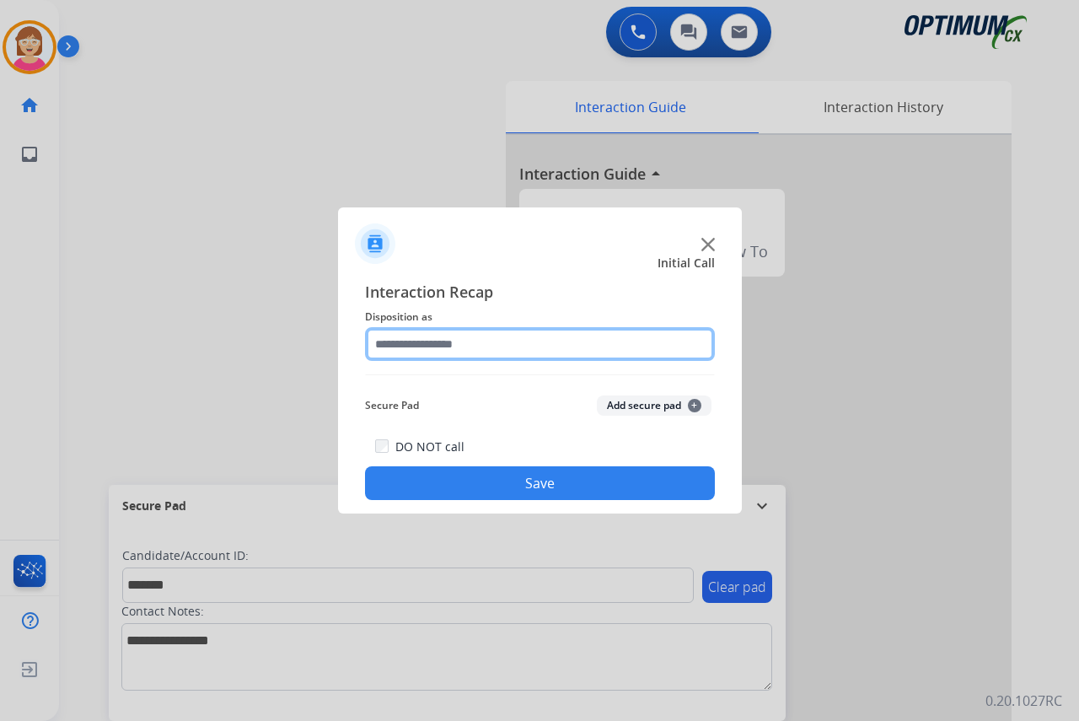
drag, startPoint x: 493, startPoint y: 438, endPoint x: 397, endPoint y: 341, distance: 135.9
click at [397, 341] on input "text" at bounding box center [540, 344] width 350 height 34
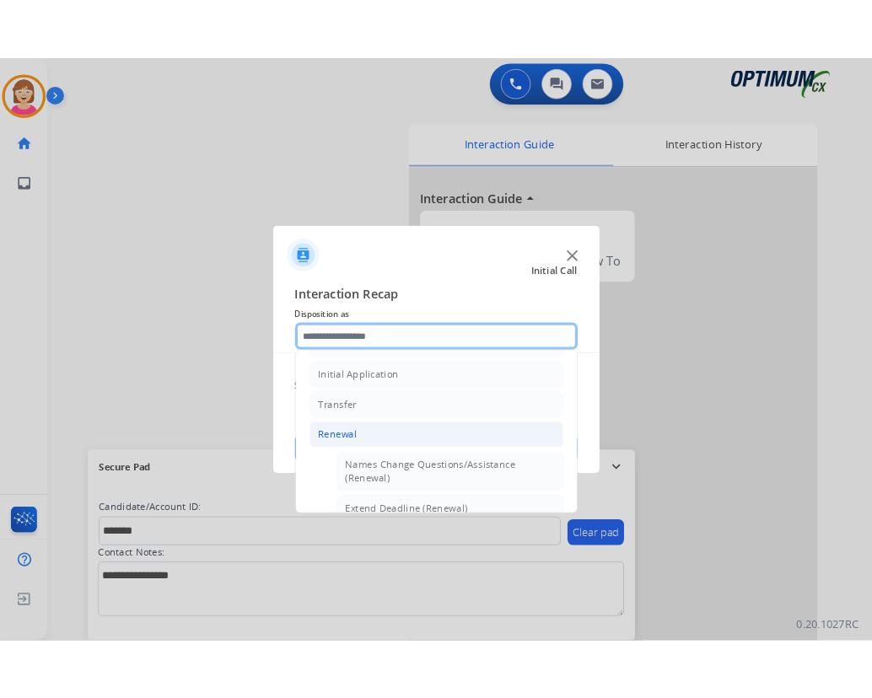
scroll to position [422, 0]
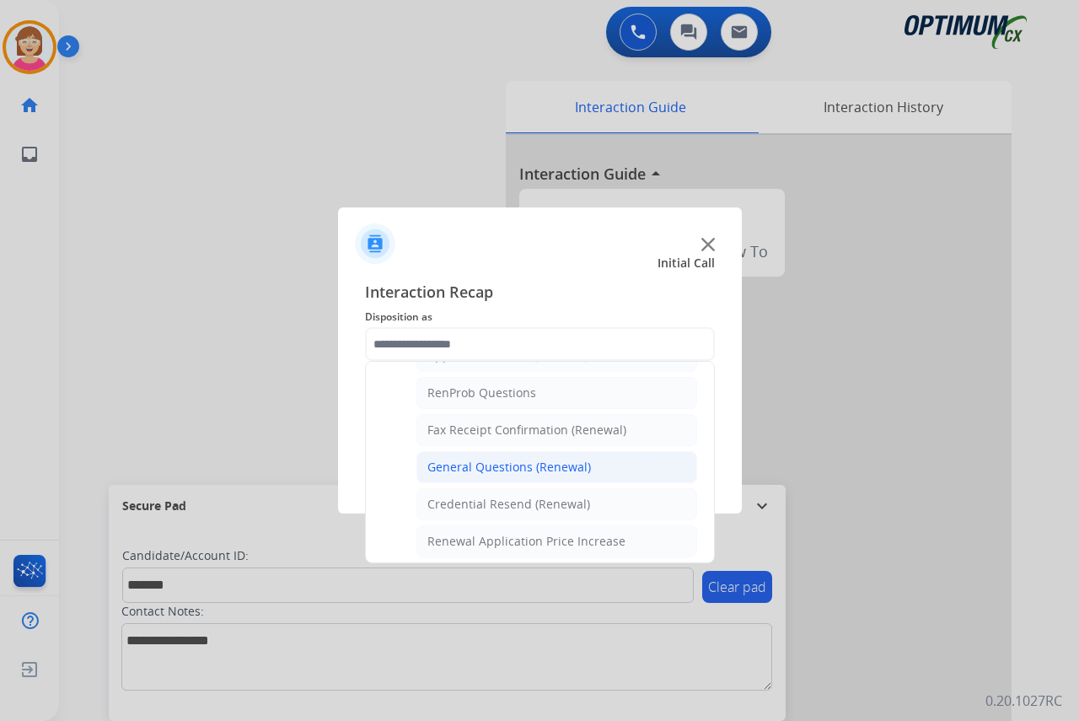
click at [475, 467] on div "General Questions (Renewal)" at bounding box center [509, 467] width 164 height 17
type input "**********"
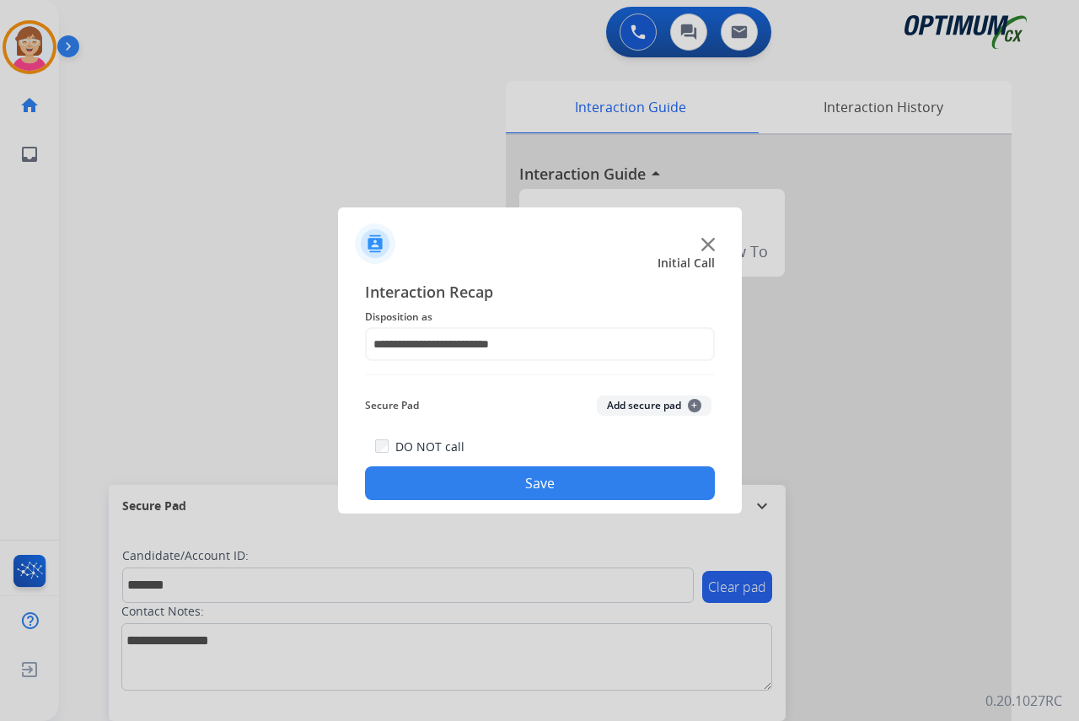
drag, startPoint x: 475, startPoint y: 467, endPoint x: 432, endPoint y: 228, distance: 243.3
click at [431, 222] on div at bounding box center [540, 236] width 404 height 59
click at [696, 408] on span "+" at bounding box center [694, 405] width 13 height 13
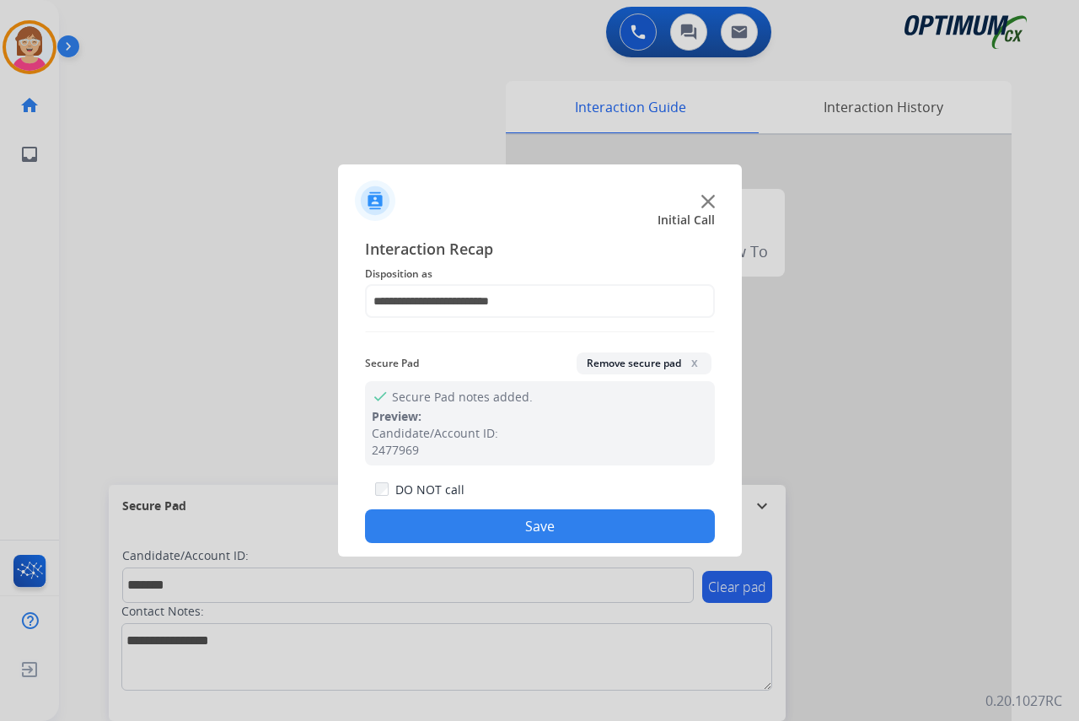
drag, startPoint x: 696, startPoint y: 408, endPoint x: 463, endPoint y: 520, distance: 258.3
click at [463, 520] on button "Save" at bounding box center [540, 526] width 350 height 34
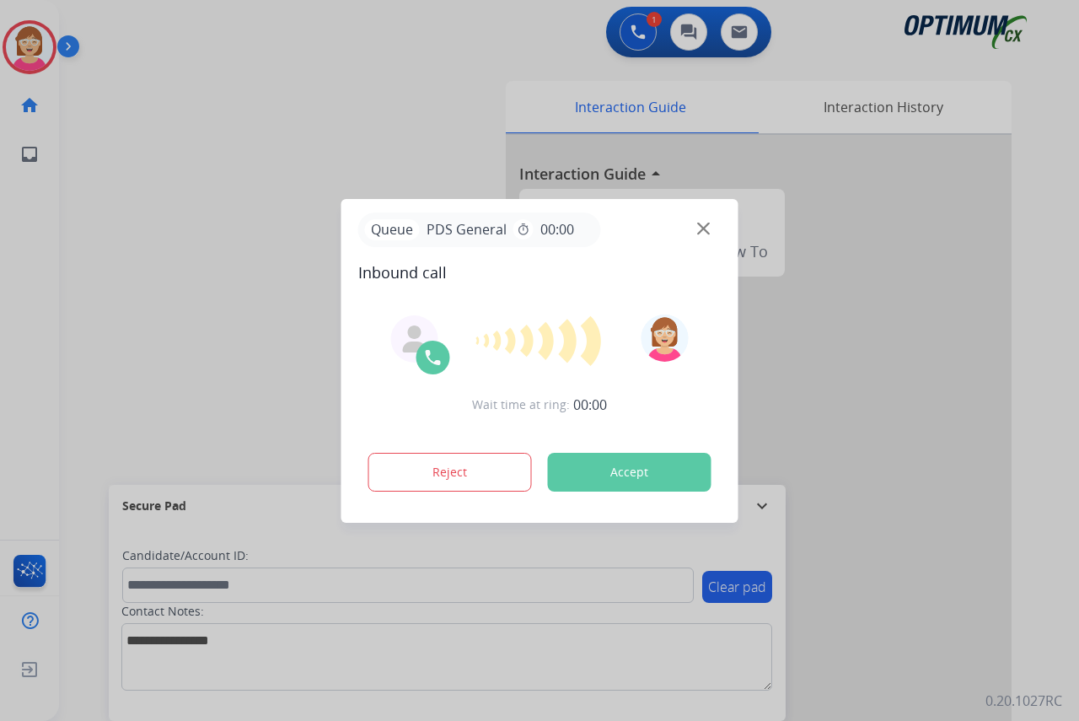
click at [27, 306] on div at bounding box center [539, 360] width 1079 height 721
click at [594, 469] on button "Accept" at bounding box center [630, 472] width 164 height 39
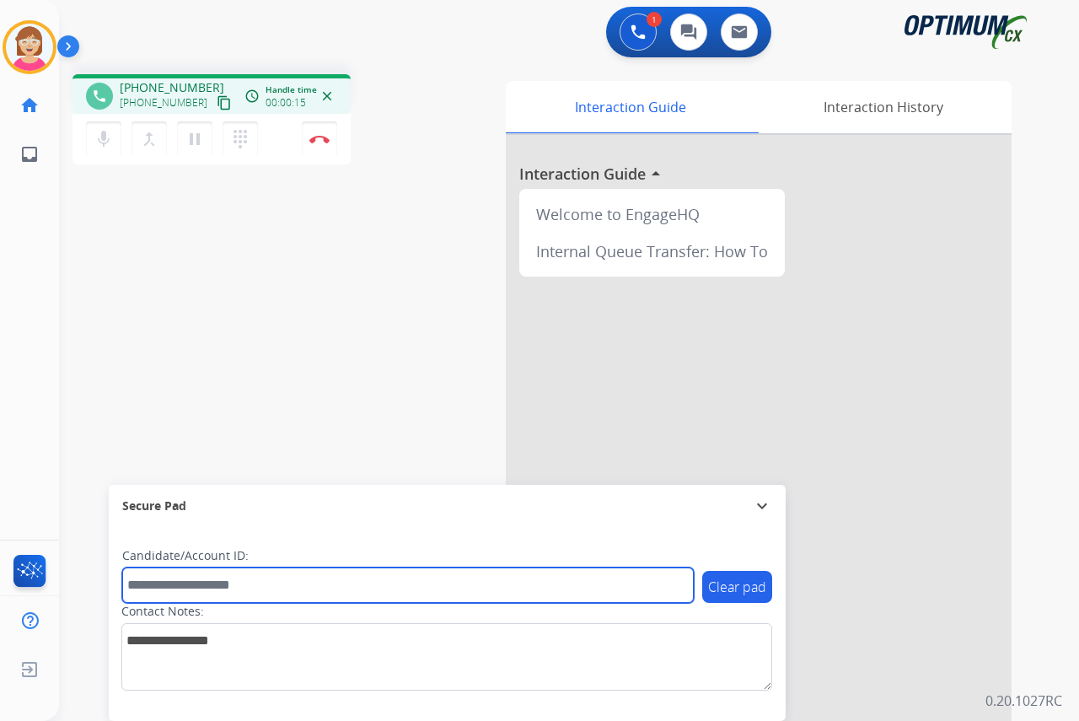
click at [152, 582] on input "text" at bounding box center [408, 584] width 572 height 35
type input "*******"
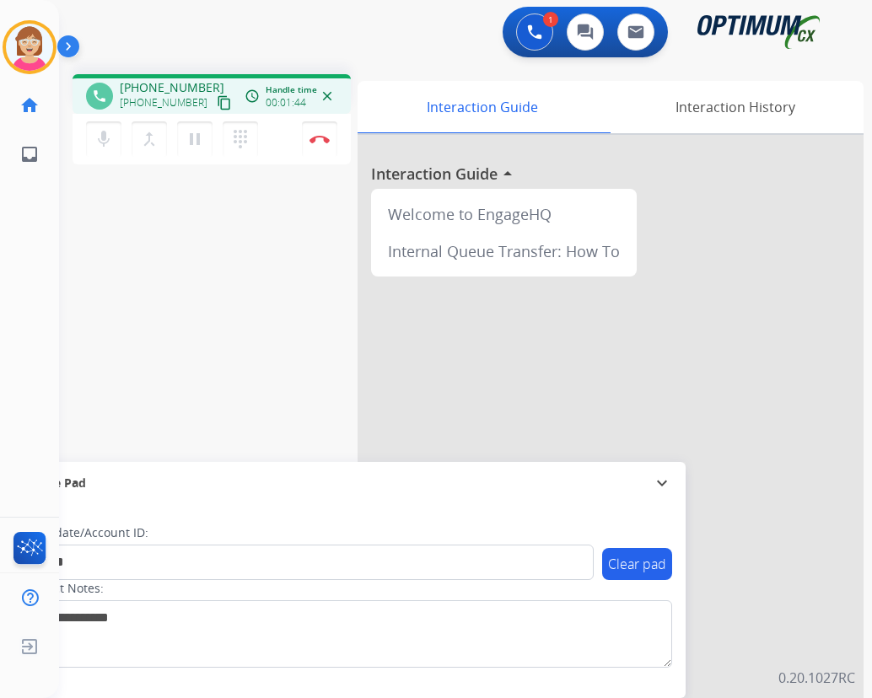
click at [318, 138] on img at bounding box center [319, 139] width 20 height 8
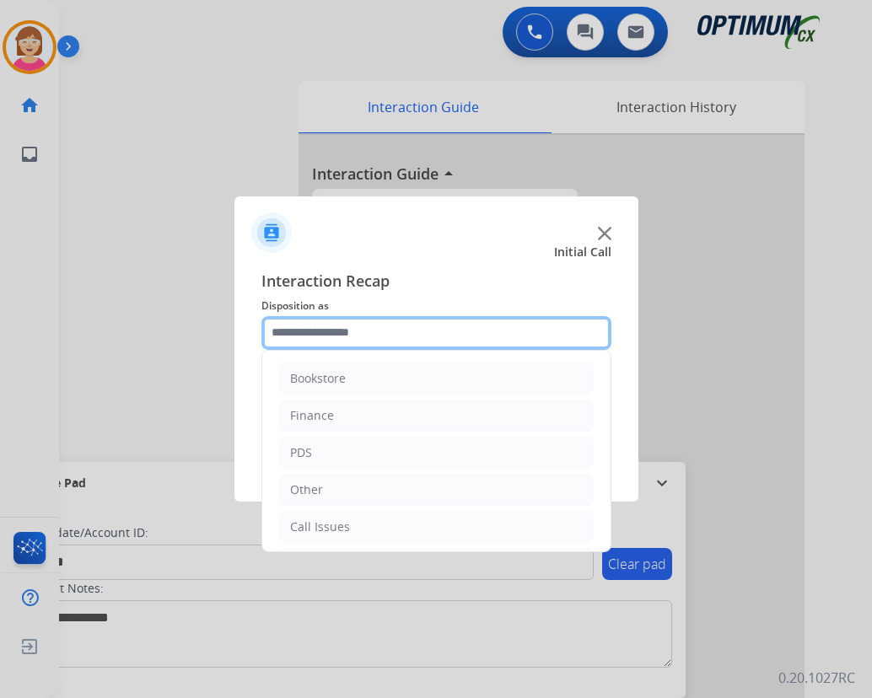
click at [294, 332] on input "text" at bounding box center [436, 333] width 350 height 34
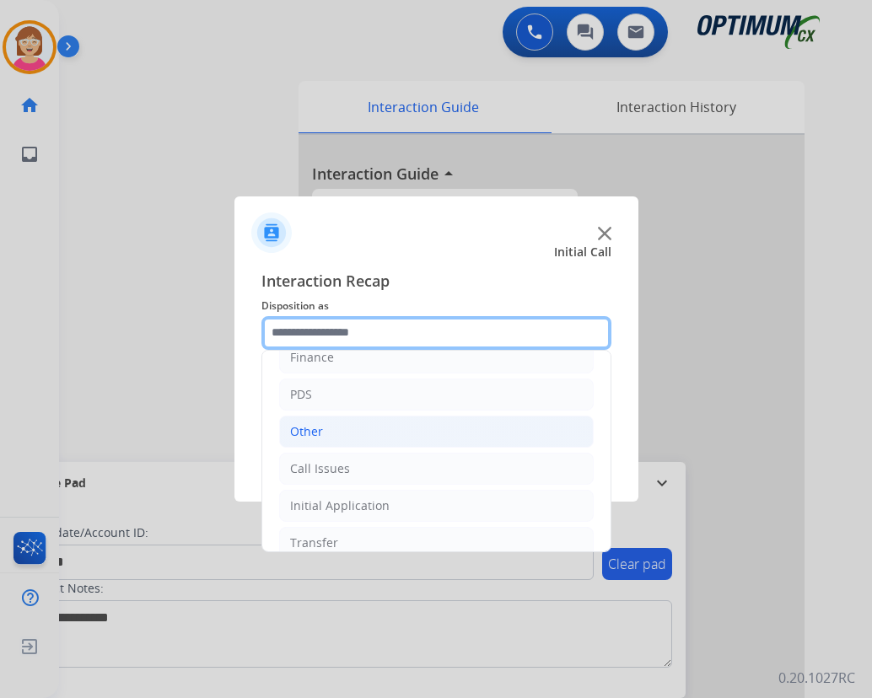
scroll to position [30, 0]
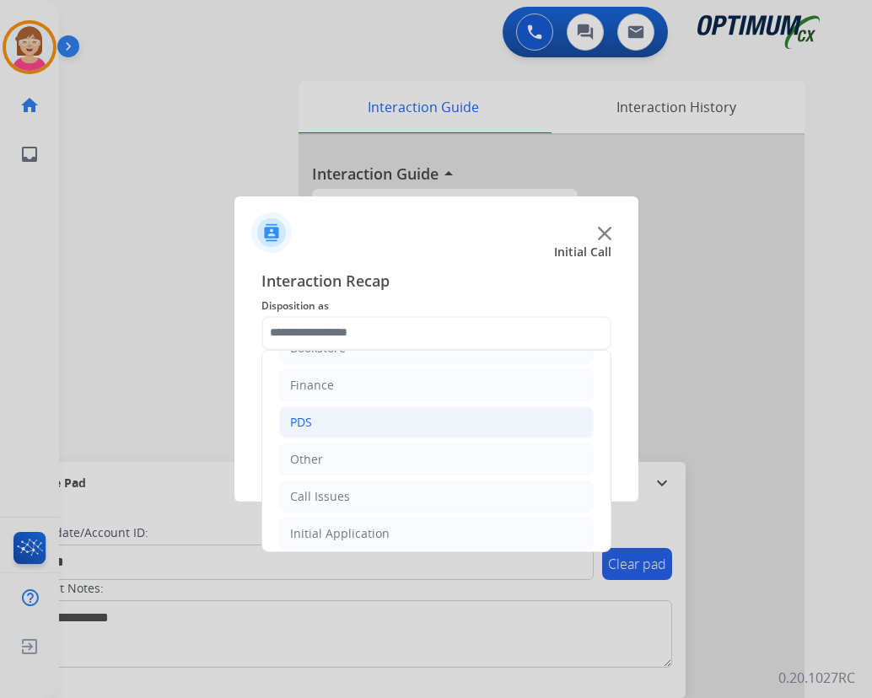
click at [316, 419] on li "PDS" at bounding box center [436, 422] width 314 height 32
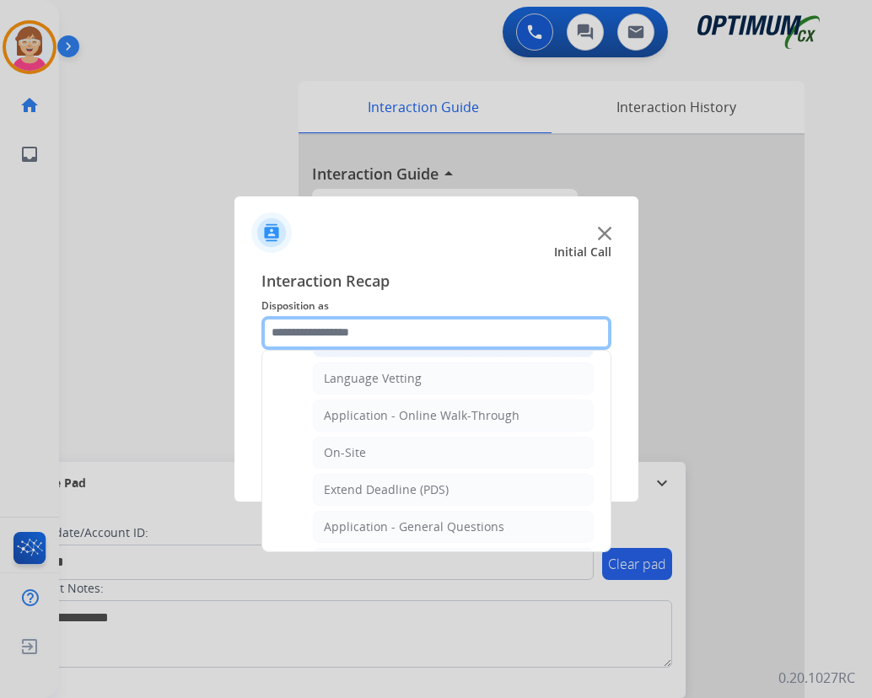
scroll to position [452, 0]
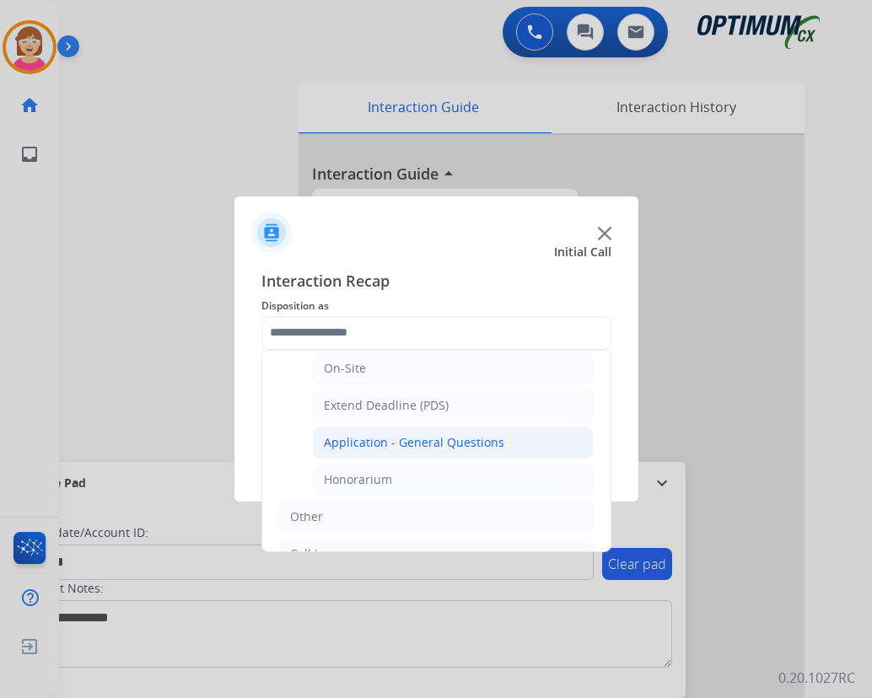
click at [384, 446] on div "Application - General Questions" at bounding box center [414, 442] width 180 height 17
type input "**********"
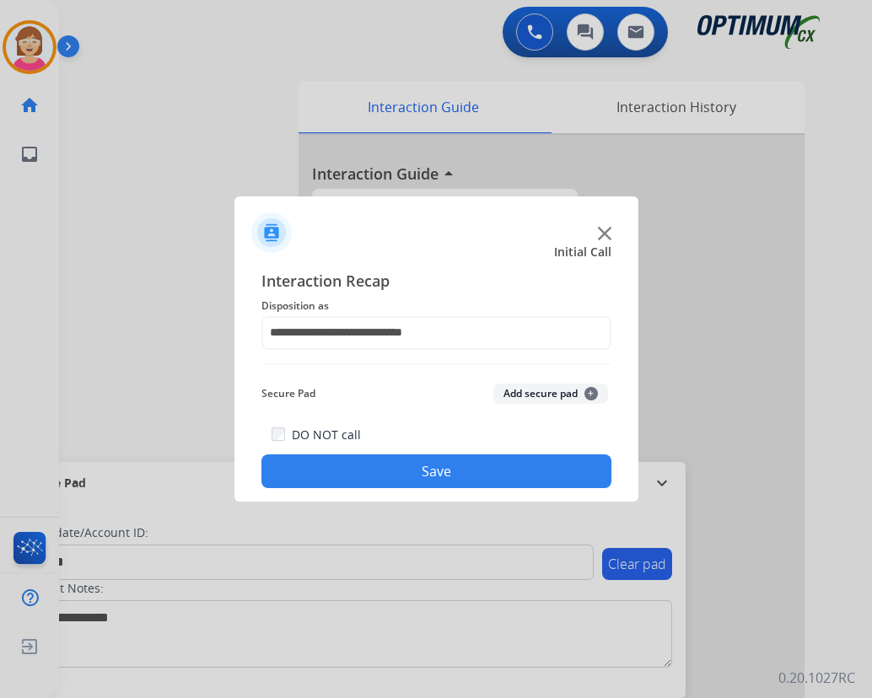
click at [588, 391] on span "+" at bounding box center [590, 393] width 13 height 13
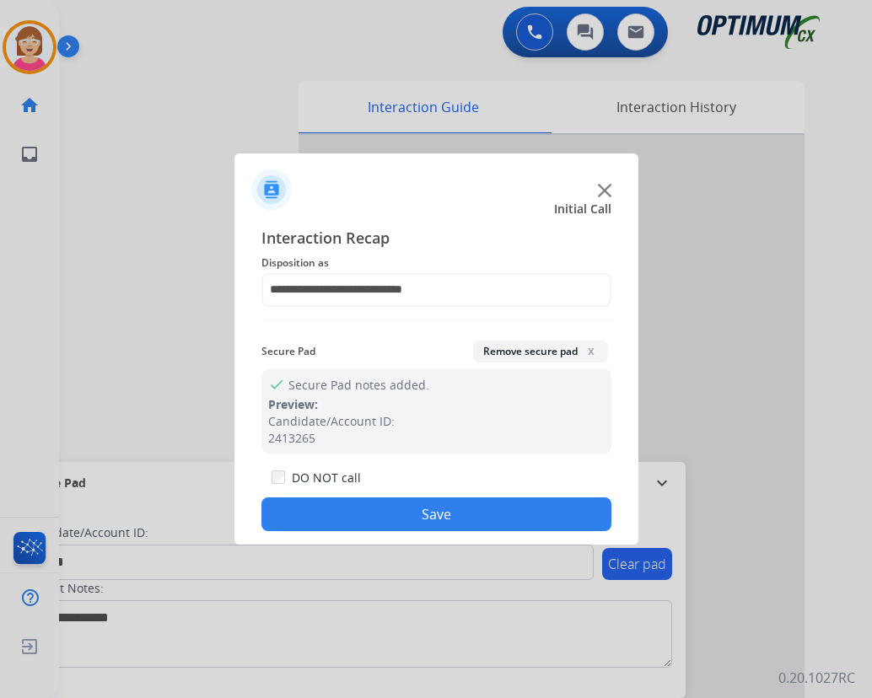
click at [364, 512] on button "Save" at bounding box center [436, 514] width 350 height 34
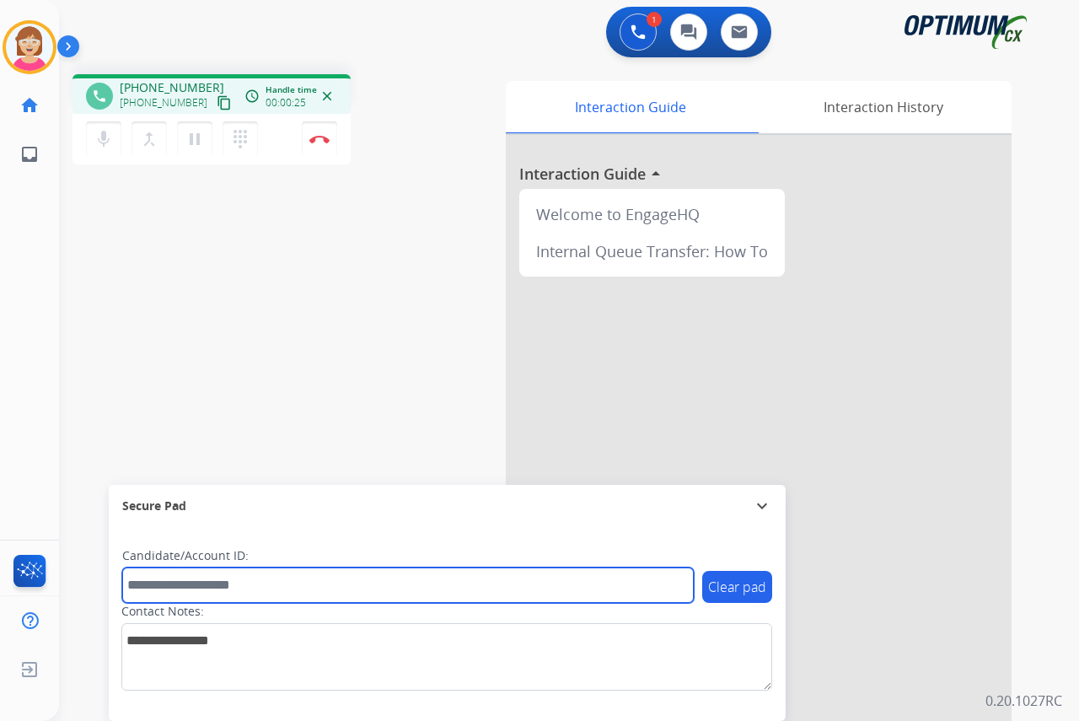
click at [135, 587] on input "text" at bounding box center [408, 584] width 572 height 35
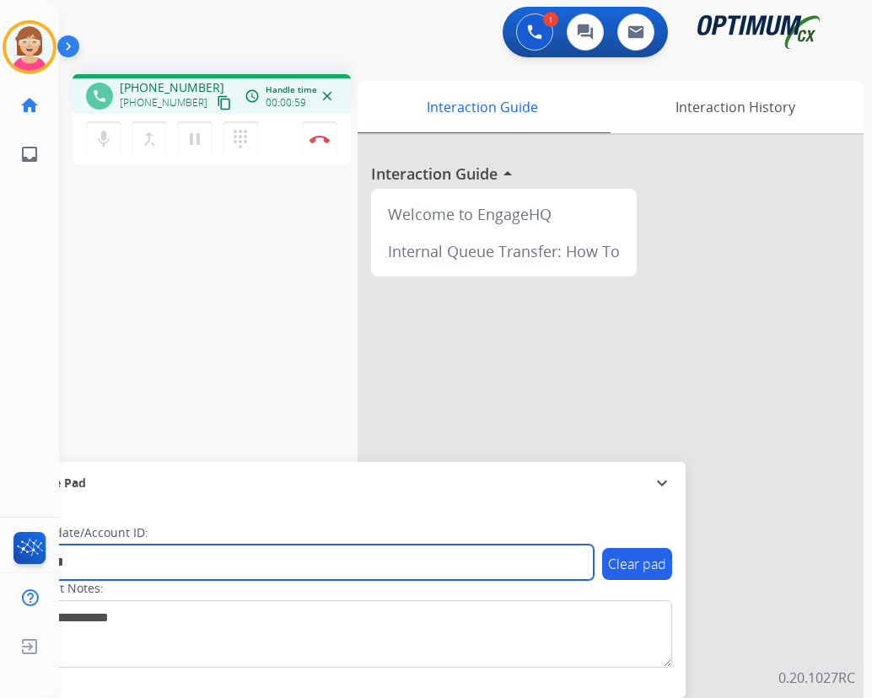
type input "*******"
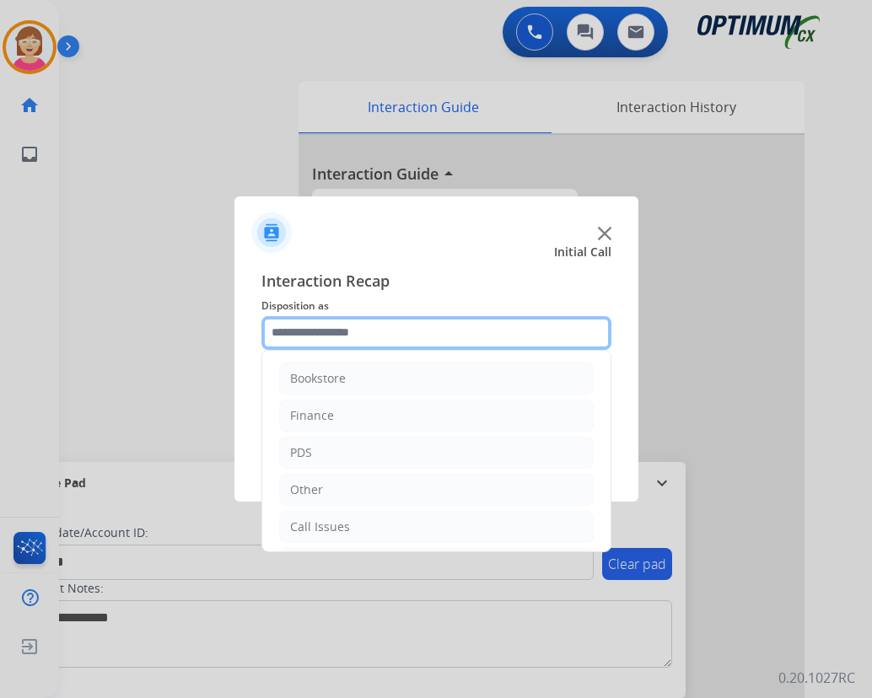
click at [285, 333] on input "text" at bounding box center [436, 333] width 350 height 34
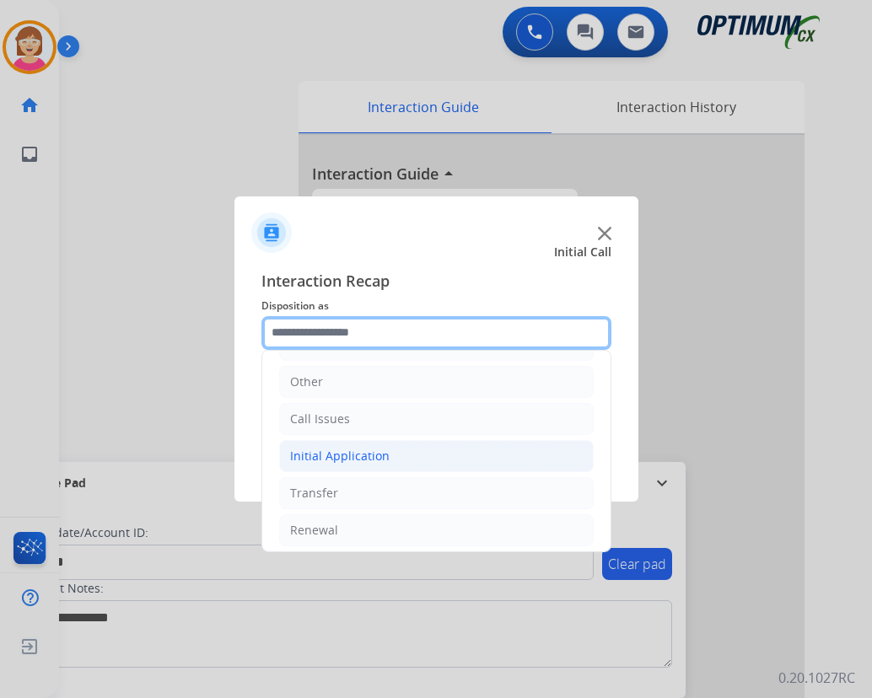
scroll to position [115, 0]
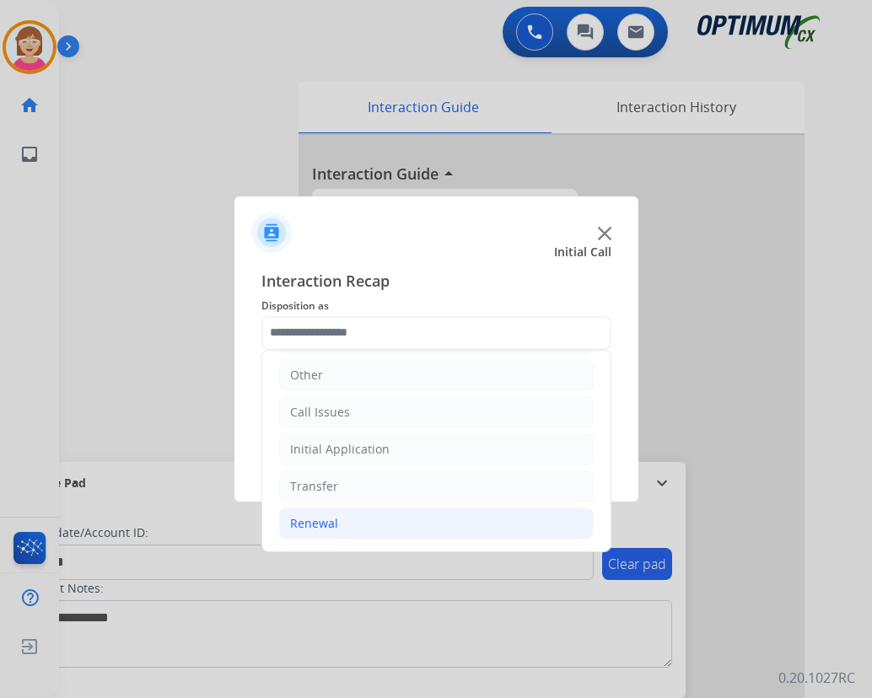
click at [318, 528] on div "Renewal" at bounding box center [314, 523] width 48 height 17
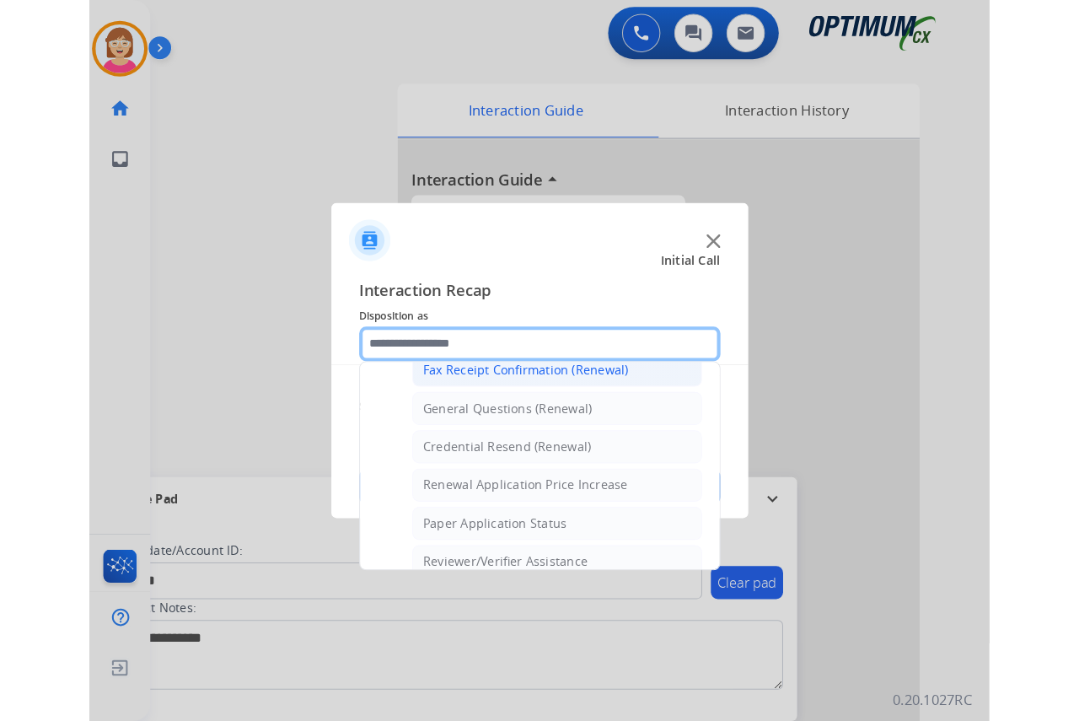
scroll to position [452, 0]
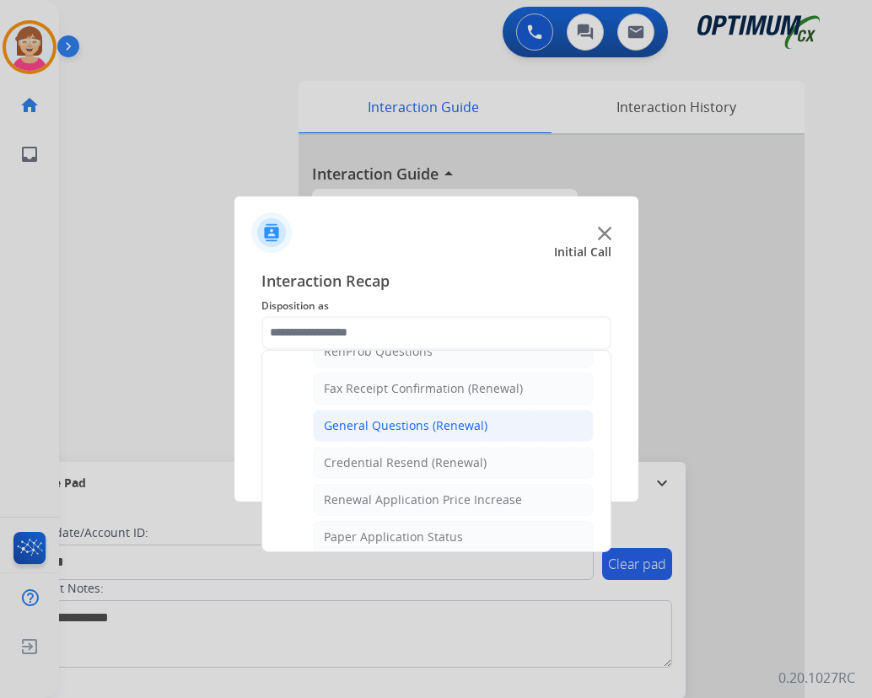
click at [395, 426] on div "General Questions (Renewal)" at bounding box center [406, 425] width 164 height 17
type input "**********"
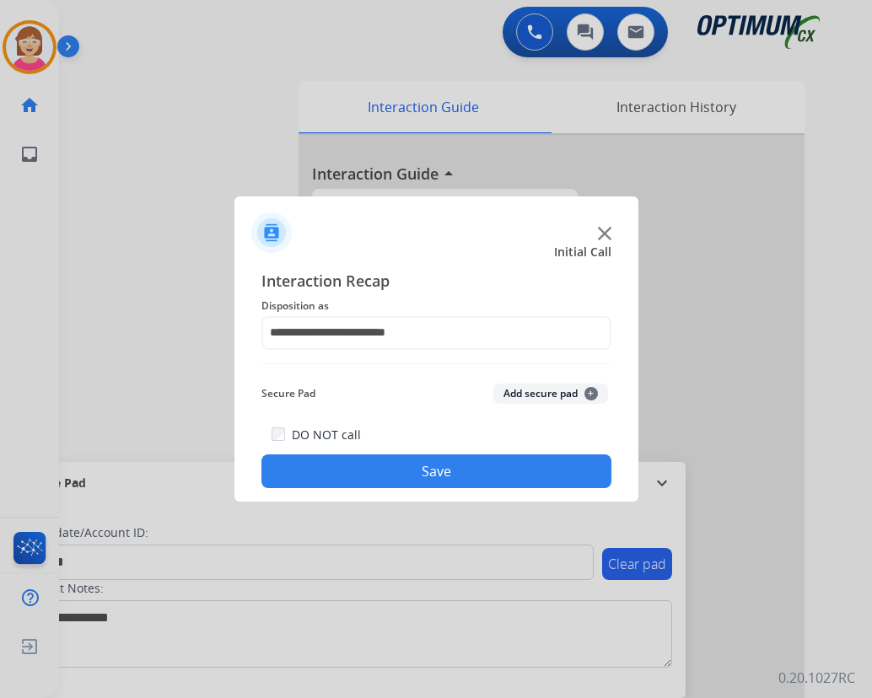
click at [594, 389] on button "Add secure pad +" at bounding box center [550, 394] width 115 height 20
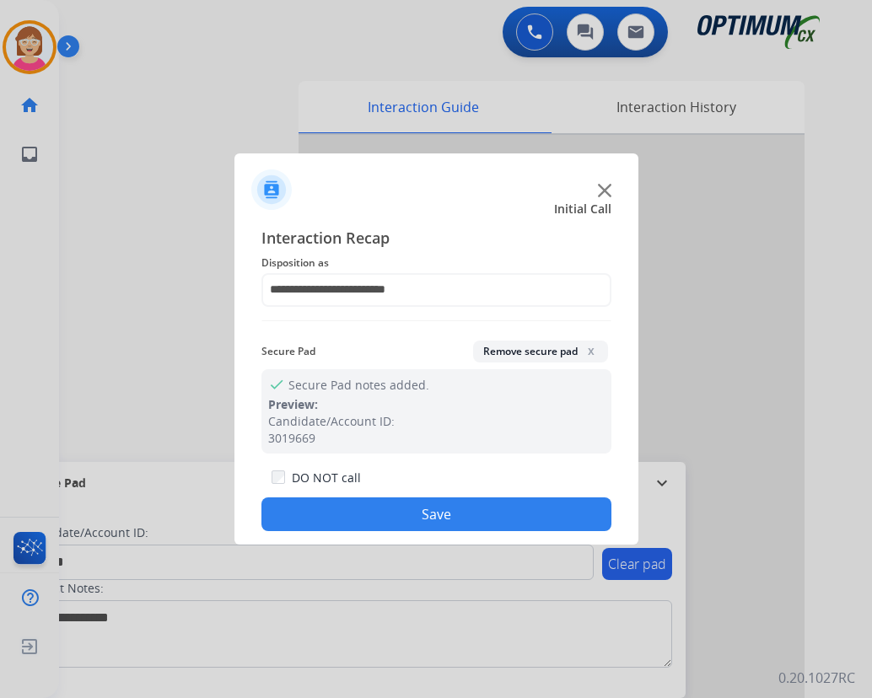
drag, startPoint x: 594, startPoint y: 389, endPoint x: 384, endPoint y: 515, distance: 245.4
click at [384, 515] on button "Save" at bounding box center [436, 514] width 350 height 34
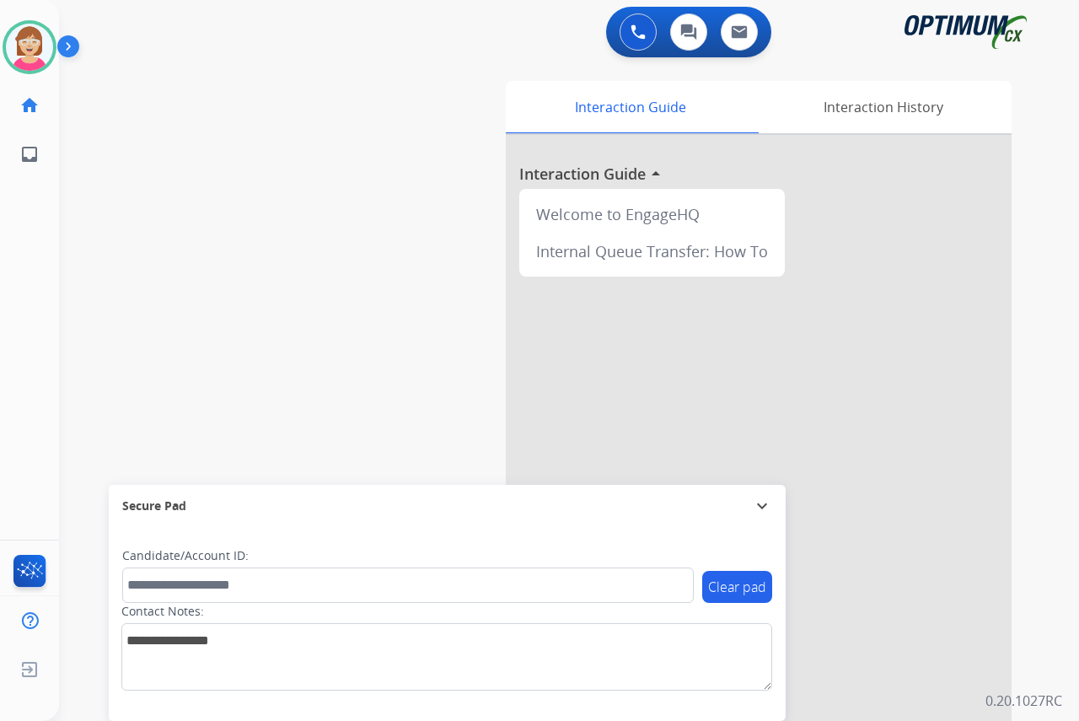
click at [25, 326] on div "[PERSON_NAME] Available Edit Avatar Agent: [PERSON_NAME] Profile: OCX Training …" at bounding box center [29, 360] width 59 height 721
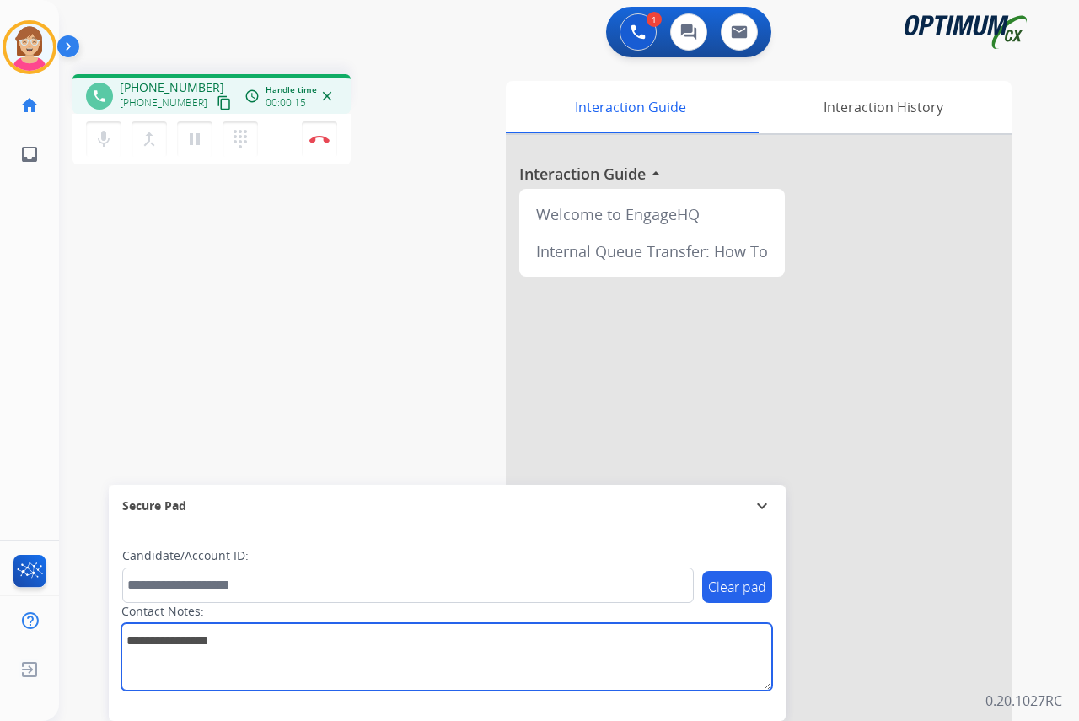
click at [141, 647] on textarea at bounding box center [446, 656] width 651 height 67
type textarea "*****"
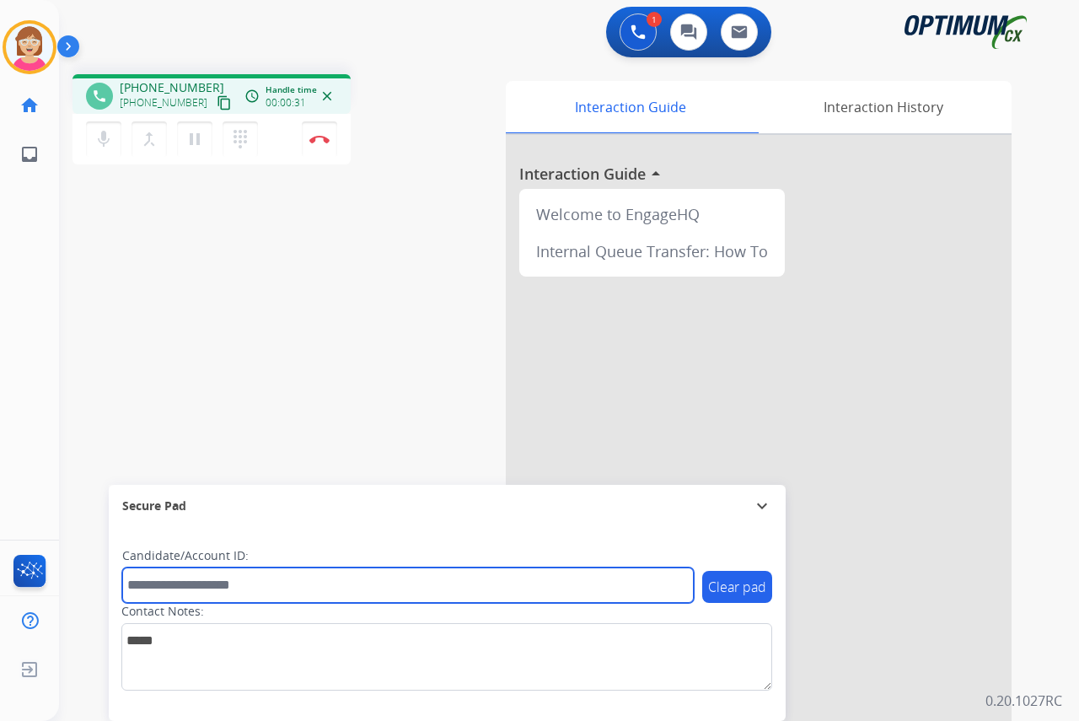
drag, startPoint x: 133, startPoint y: 588, endPoint x: 126, endPoint y: 576, distance: 14.0
click at [133, 588] on input "text" at bounding box center [408, 584] width 572 height 35
type input "**********"
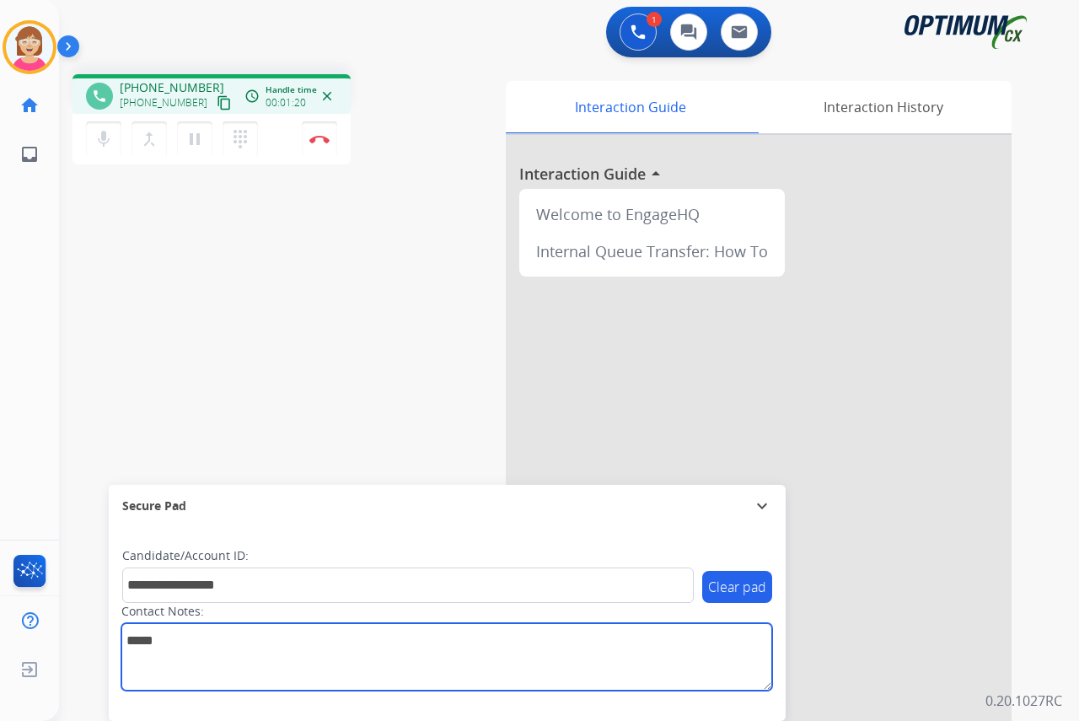
click at [173, 643] on textarea at bounding box center [446, 656] width 651 height 67
click at [213, 642] on textarea at bounding box center [446, 656] width 651 height 67
drag, startPoint x: 168, startPoint y: 640, endPoint x: 170, endPoint y: 625, distance: 15.4
click at [166, 639] on textarea at bounding box center [446, 656] width 651 height 67
type textarea "**********"
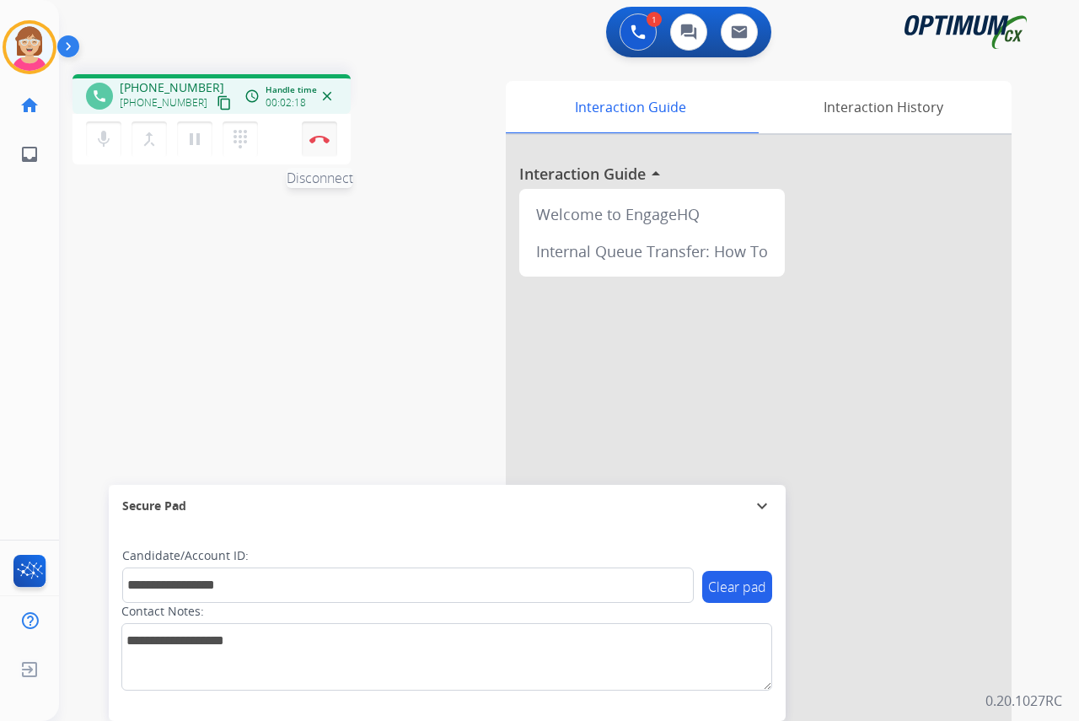
click at [320, 135] on img at bounding box center [319, 139] width 20 height 8
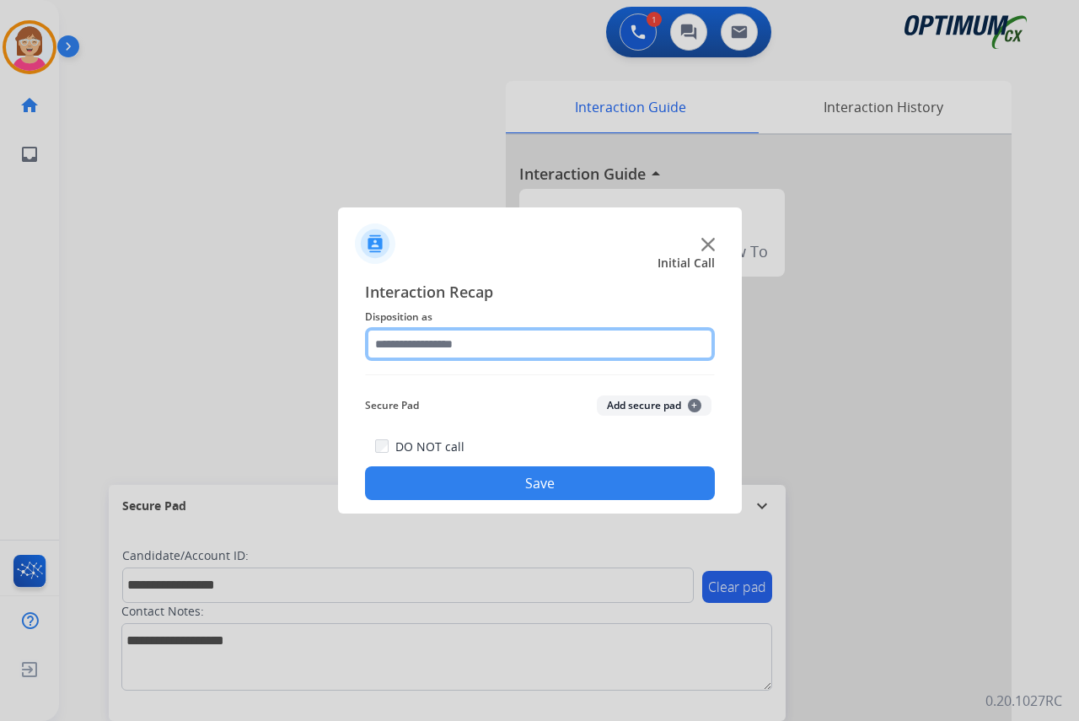
drag, startPoint x: 320, startPoint y: 135, endPoint x: 552, endPoint y: 345, distance: 313.4
click at [552, 345] on input "text" at bounding box center [540, 344] width 350 height 34
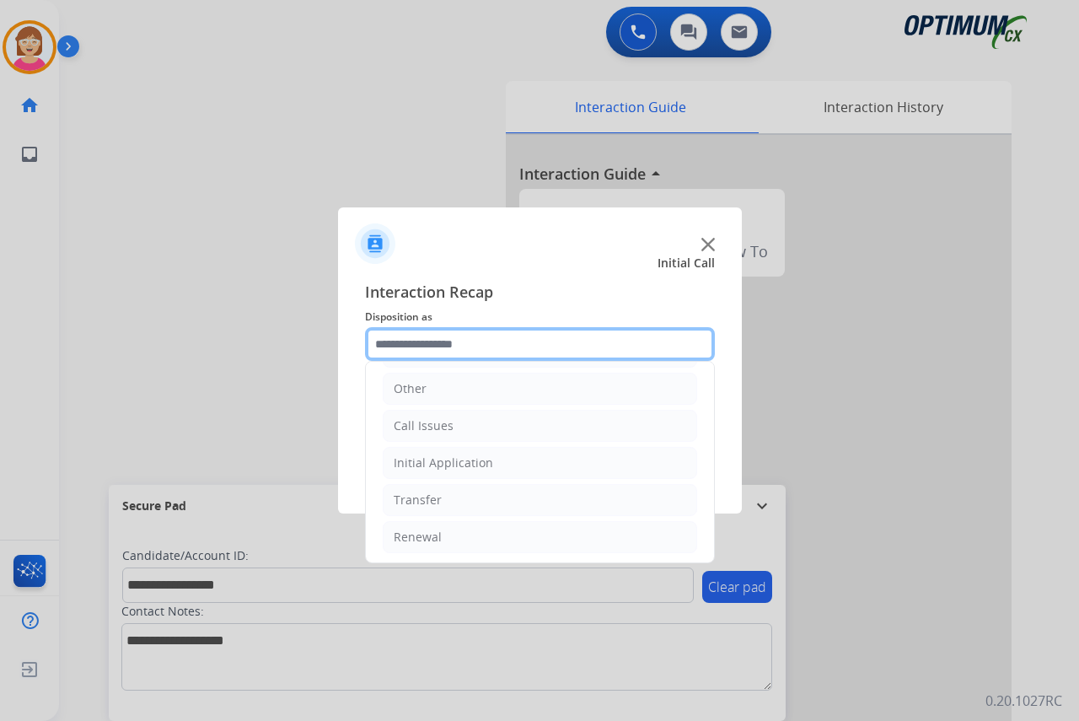
scroll to position [115, 0]
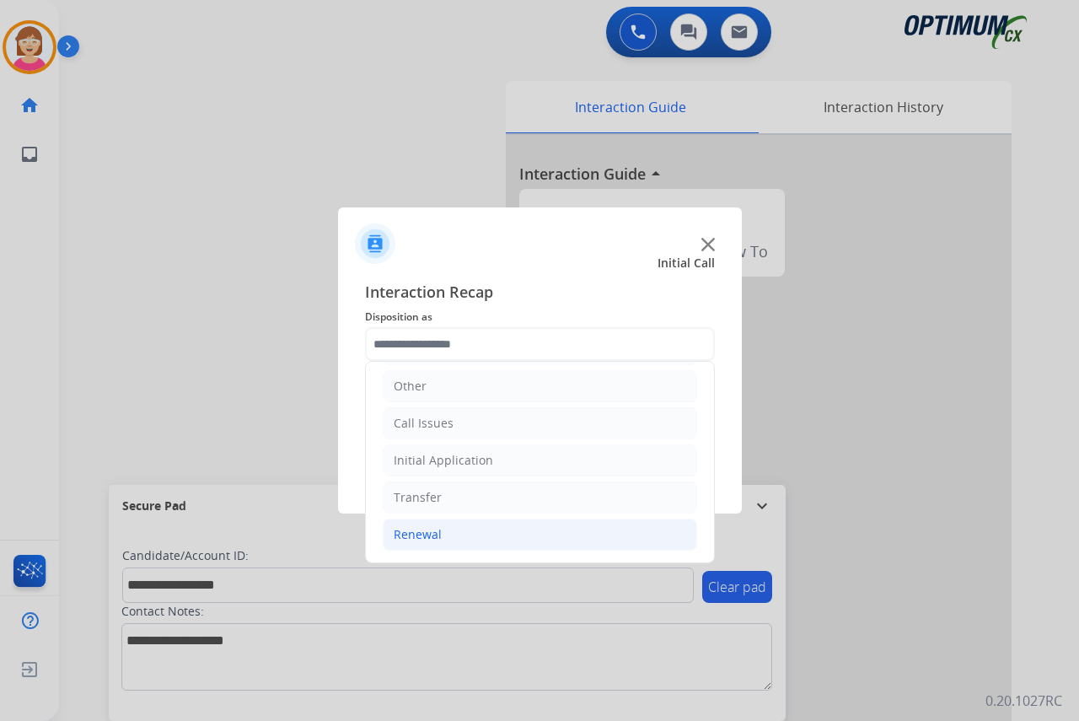
click at [412, 535] on div "Renewal" at bounding box center [418, 534] width 48 height 17
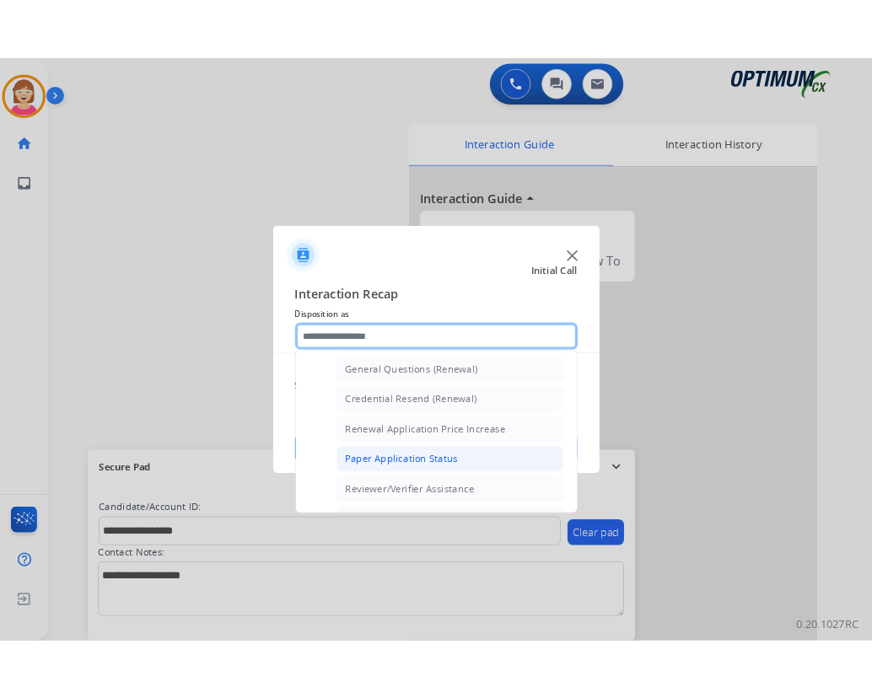
scroll to position [452, 0]
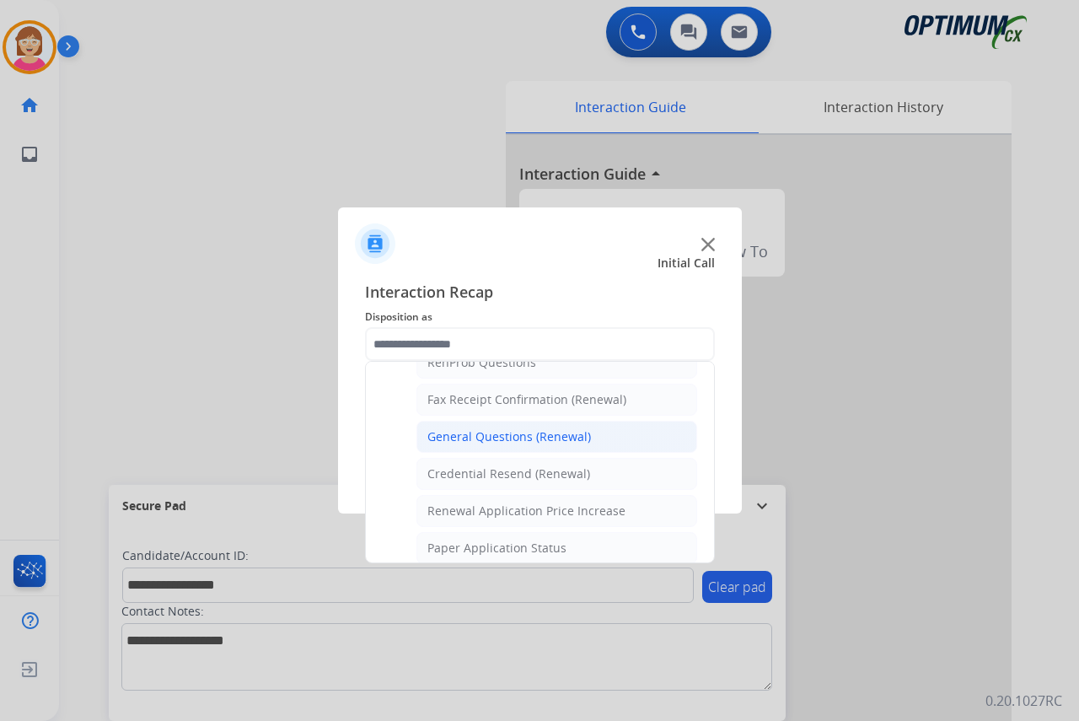
click at [480, 438] on div "General Questions (Renewal)" at bounding box center [509, 436] width 164 height 17
type input "**********"
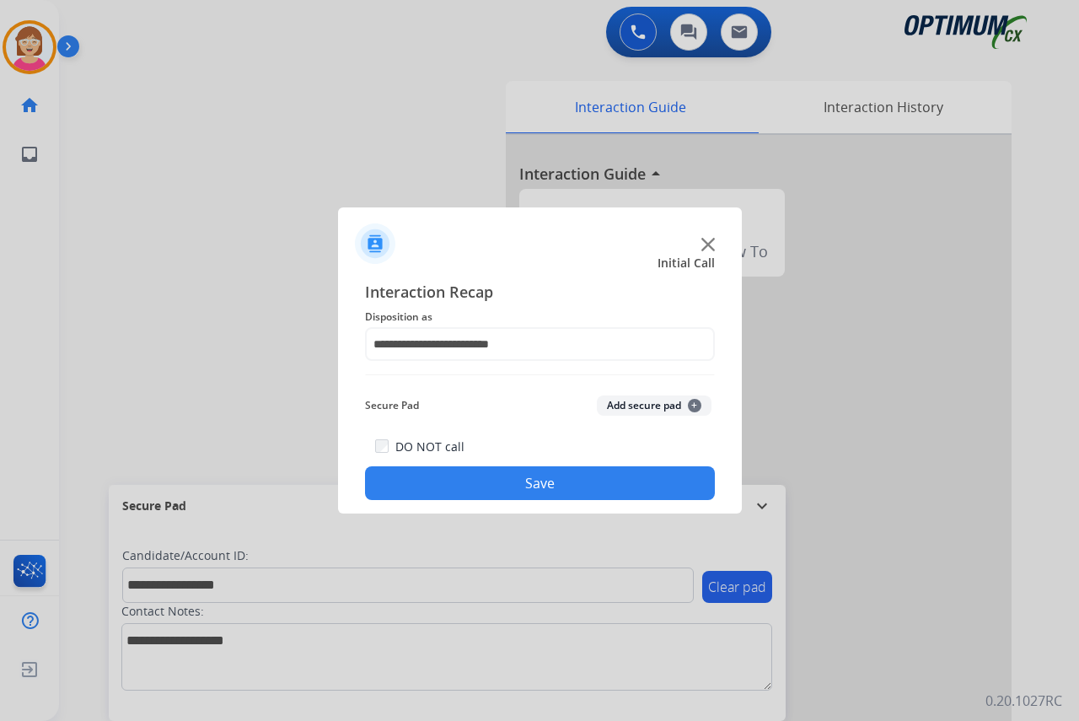
click at [692, 404] on span "+" at bounding box center [694, 405] width 13 height 13
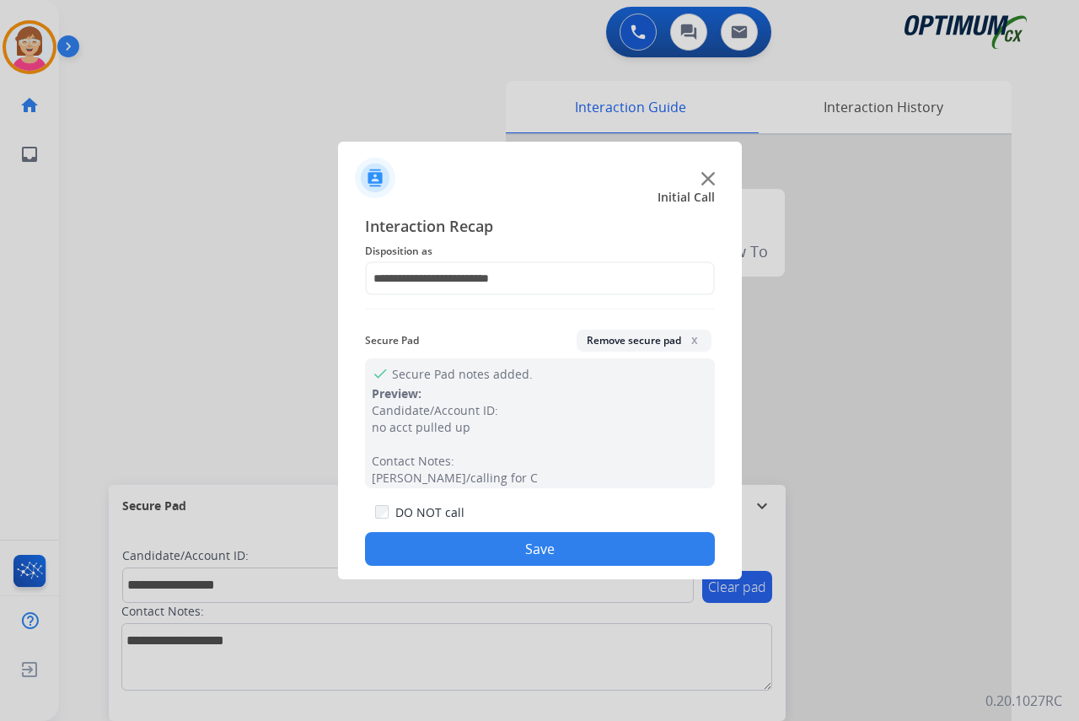
click at [458, 548] on button "Save" at bounding box center [540, 549] width 350 height 34
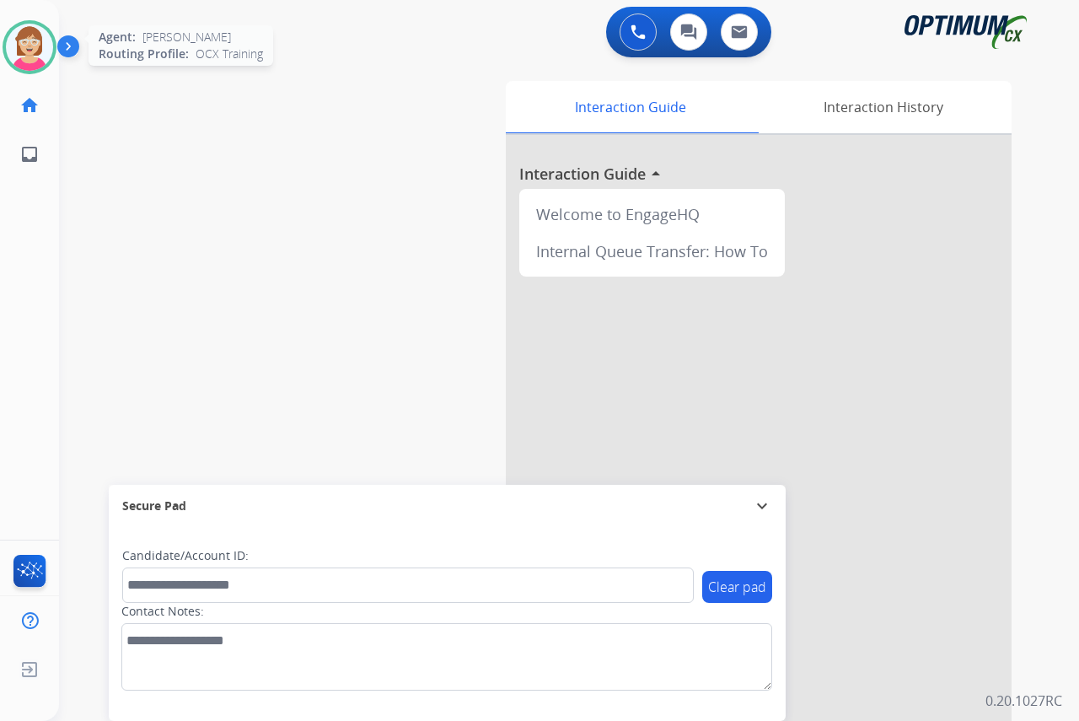
click at [28, 42] on img at bounding box center [29, 47] width 47 height 47
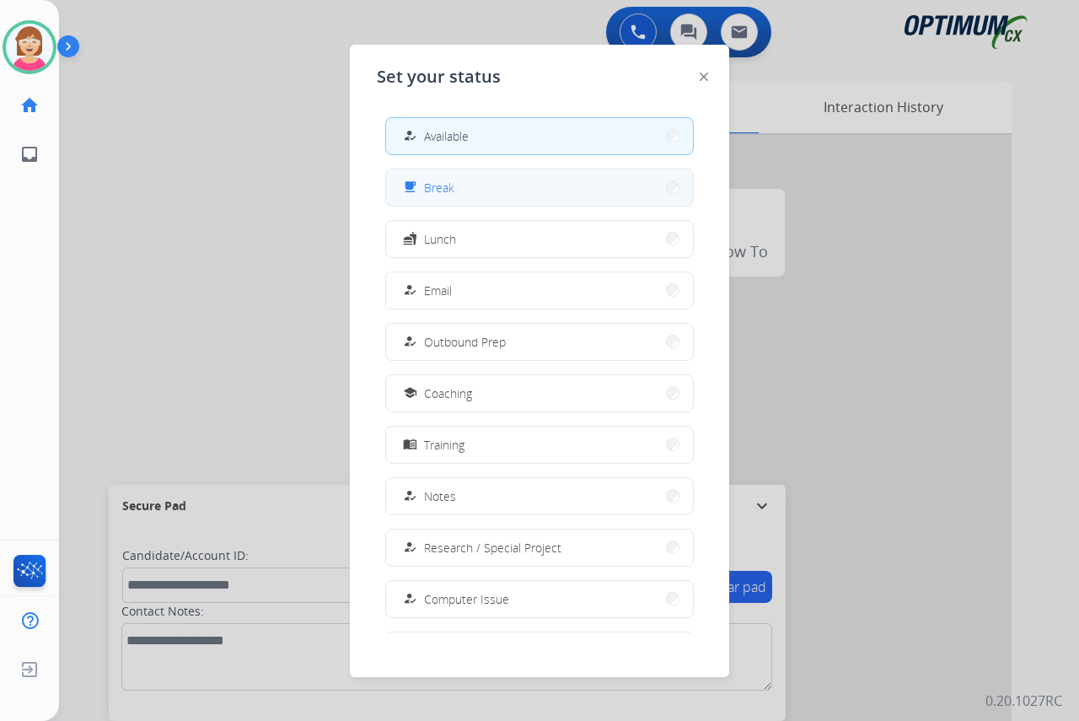
click at [471, 188] on button "free_breakfast Break" at bounding box center [539, 187] width 307 height 36
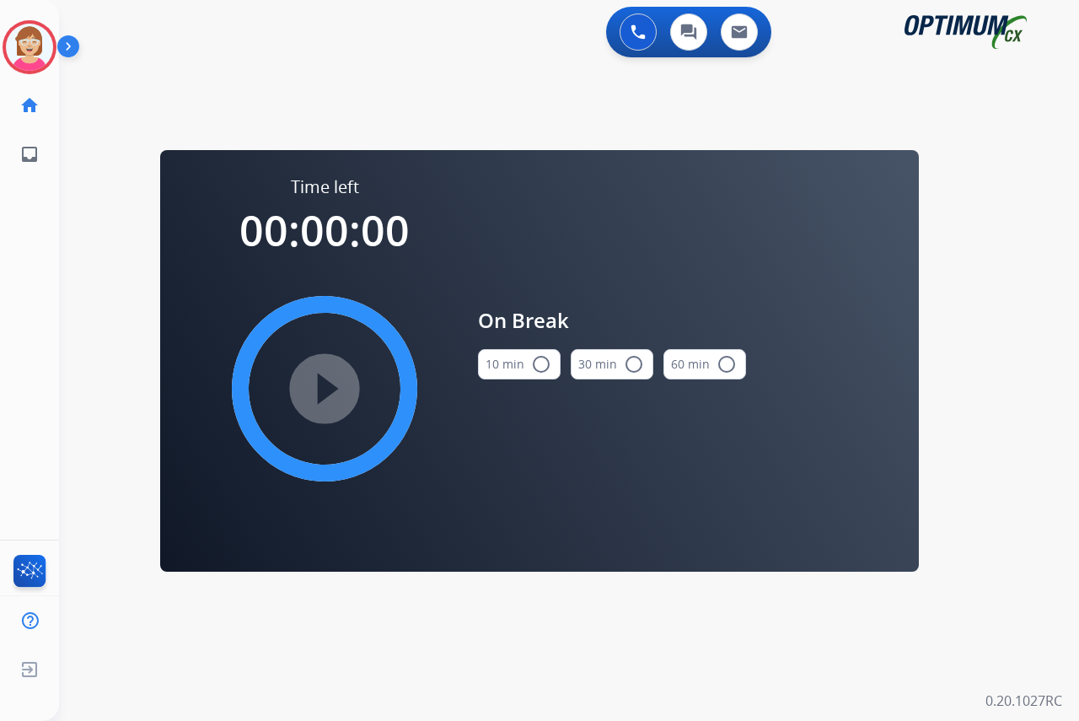
click at [537, 363] on mat-icon "radio_button_unchecked" at bounding box center [541, 364] width 20 height 20
click at [323, 388] on mat-icon "play_circle_filled" at bounding box center [324, 389] width 20 height 20
click at [21, 245] on div "[PERSON_NAME] Break Edit Avatar 09:56 Agent: [PERSON_NAME] Profile: OCX Trainin…" at bounding box center [29, 360] width 59 height 721
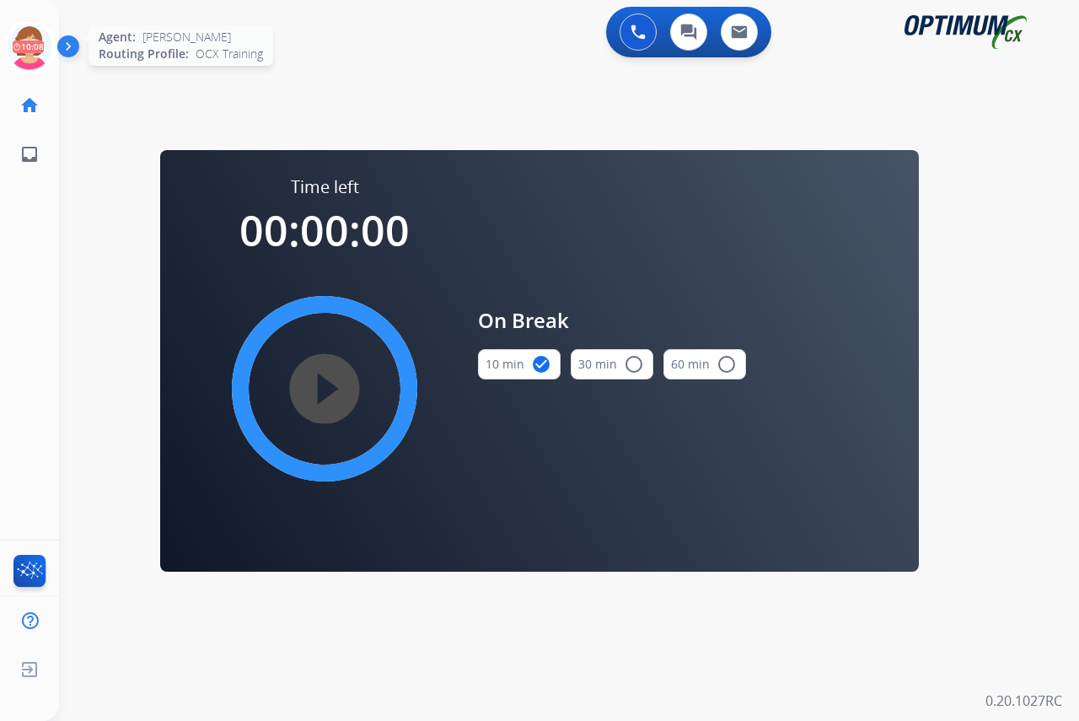
click at [28, 37] on icon at bounding box center [30, 47] width 55 height 55
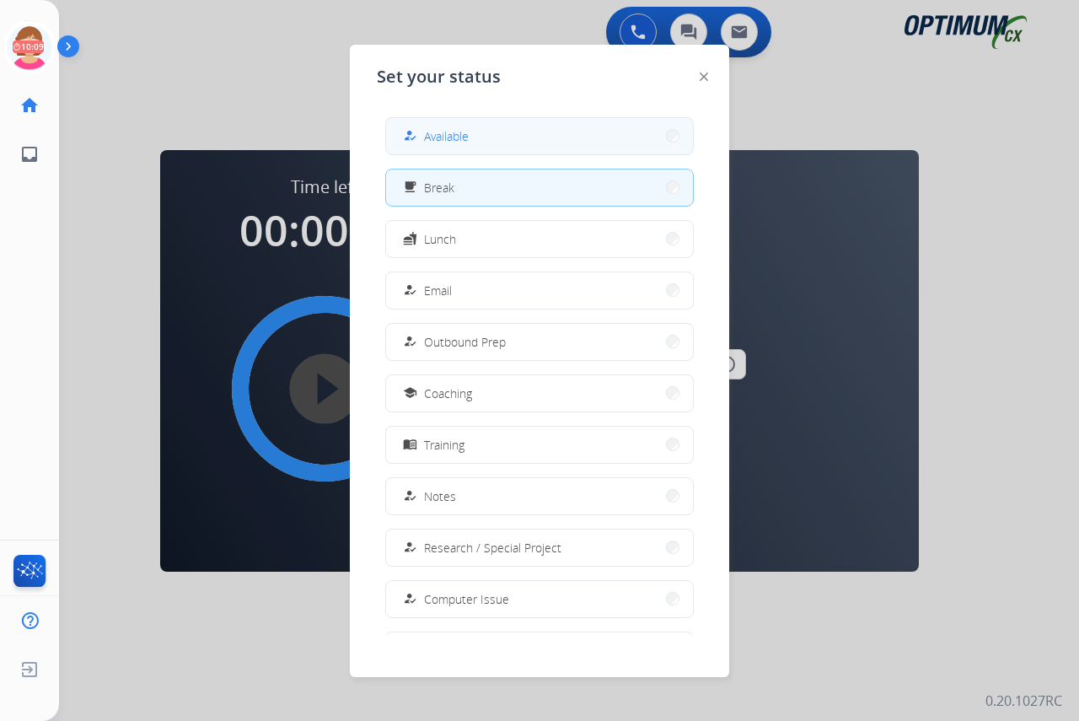
click at [427, 135] on div "how_to_reg Available" at bounding box center [434, 136] width 69 height 20
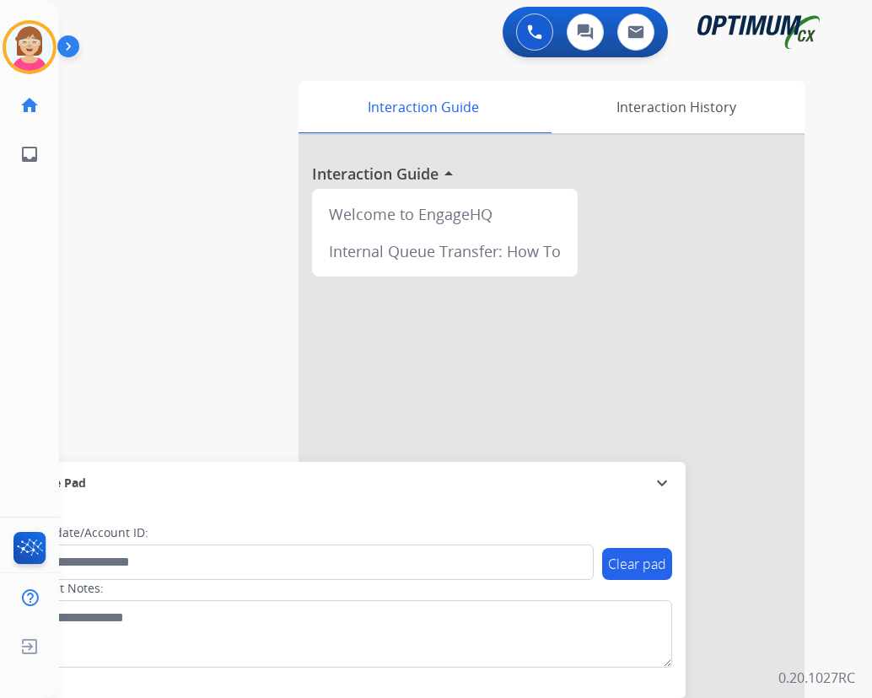
click at [74, 390] on div "swap_horiz Break voice bridge close_fullscreen Connect 3-Way Call merge_type Se…" at bounding box center [445, 412] width 772 height 703
drag, startPoint x: 34, startPoint y: 453, endPoint x: 26, endPoint y: 443, distance: 12.0
click at [172, 230] on div "swap_horiz Break voice bridge close_fullscreen Connect 3-Way Call merge_type Se…" at bounding box center [445, 412] width 772 height 703
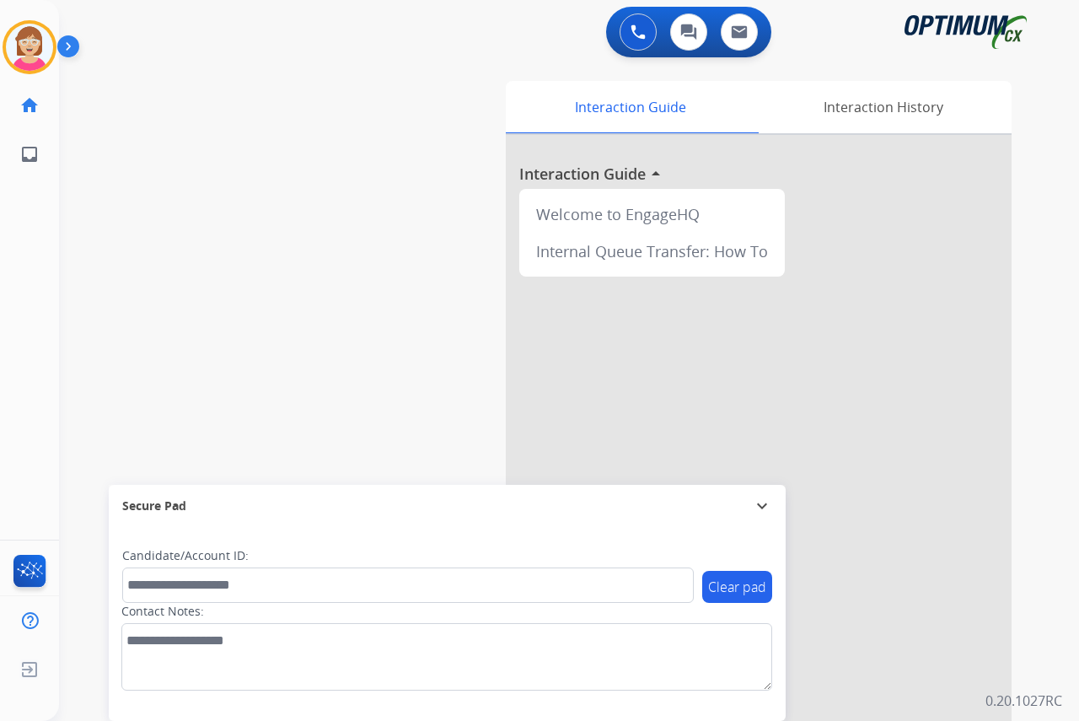
click at [35, 253] on div "[PERSON_NAME] Available Edit Avatar Agent: [PERSON_NAME] Profile: OCX Training …" at bounding box center [29, 360] width 59 height 721
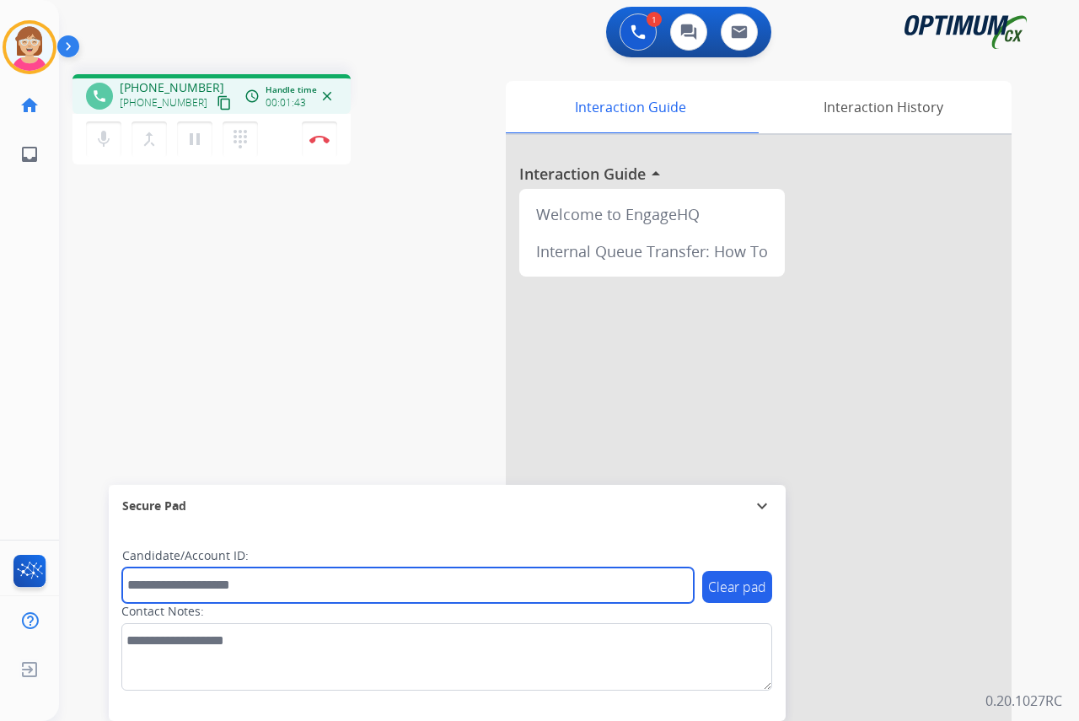
click at [156, 585] on input "text" at bounding box center [408, 584] width 572 height 35
click at [146, 588] on input "text" at bounding box center [408, 584] width 572 height 35
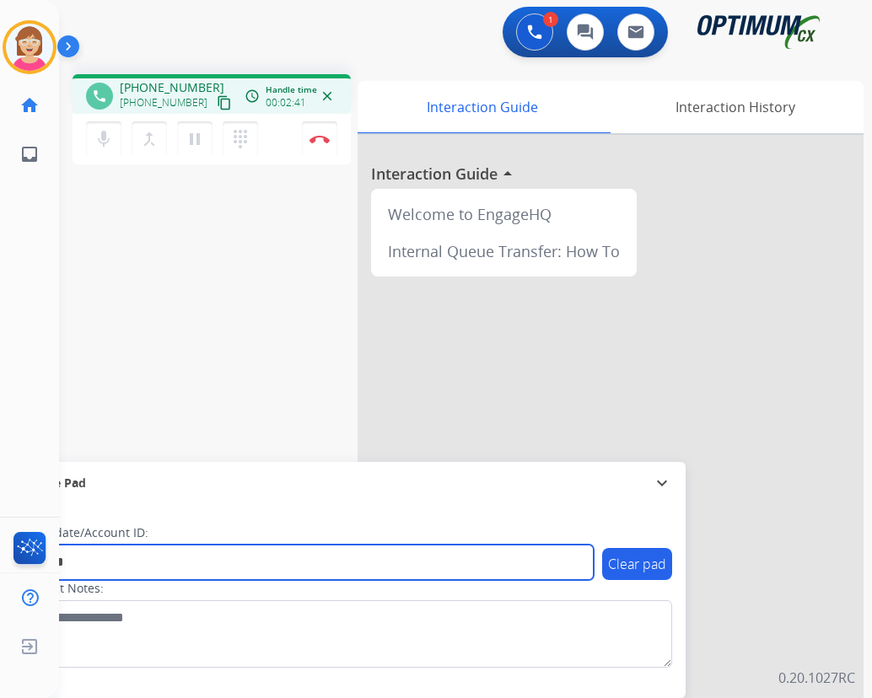
type input "*******"
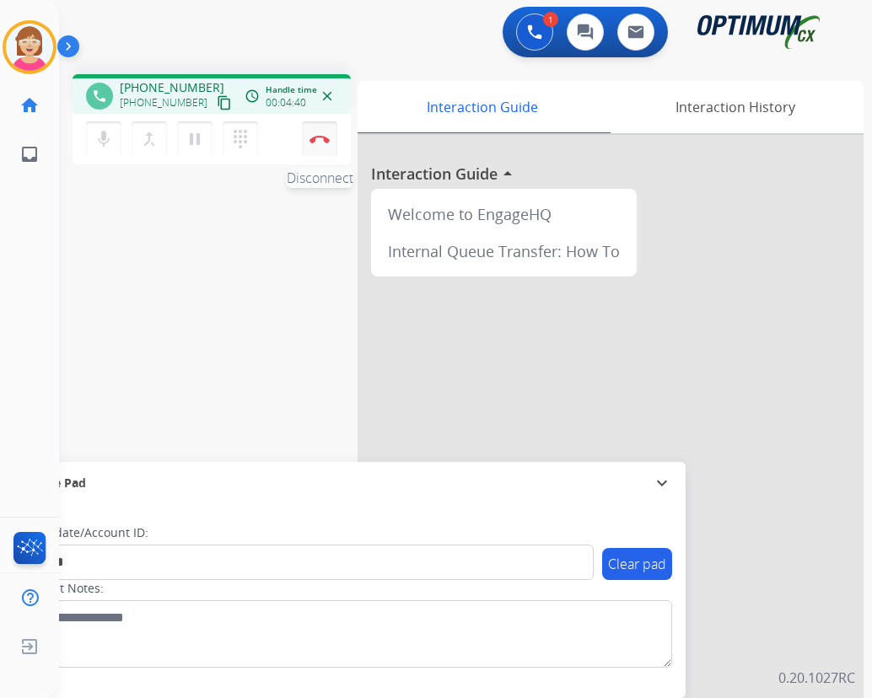
click at [319, 137] on img at bounding box center [319, 139] width 20 height 8
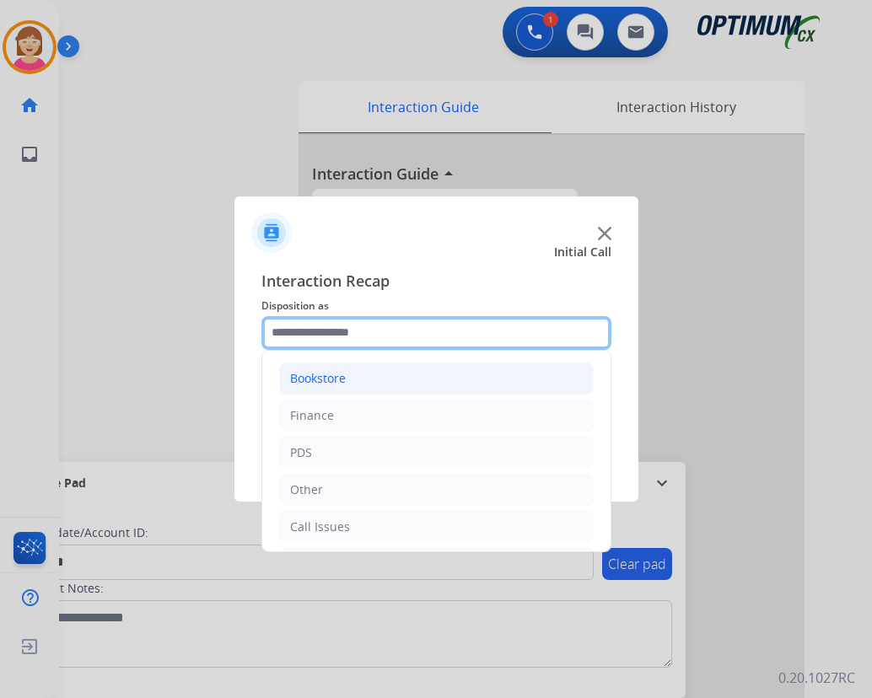
drag, startPoint x: 294, startPoint y: 338, endPoint x: 365, endPoint y: 386, distance: 85.6
click at [297, 338] on input "text" at bounding box center [436, 333] width 350 height 34
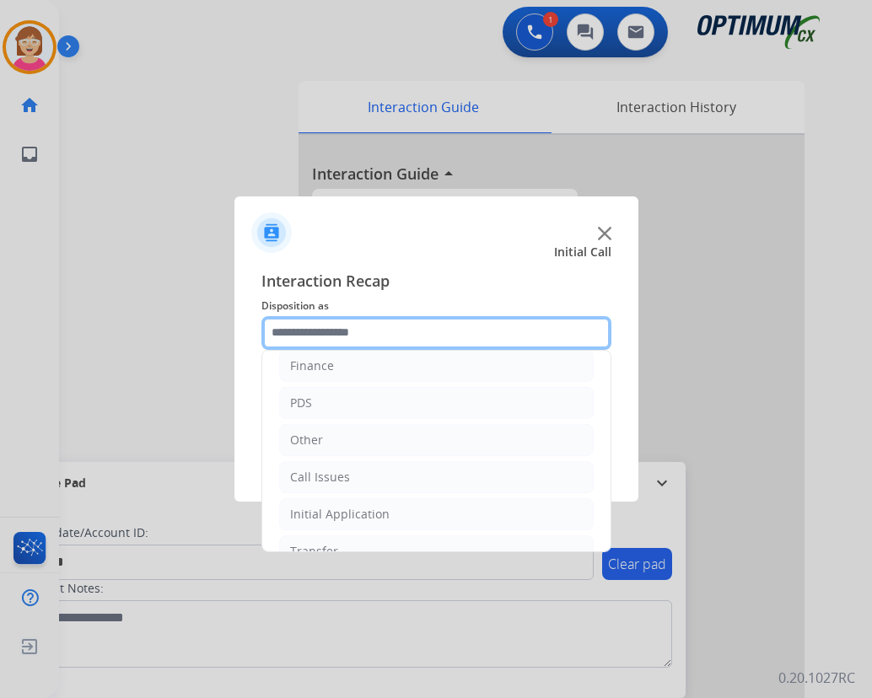
scroll to position [115, 0]
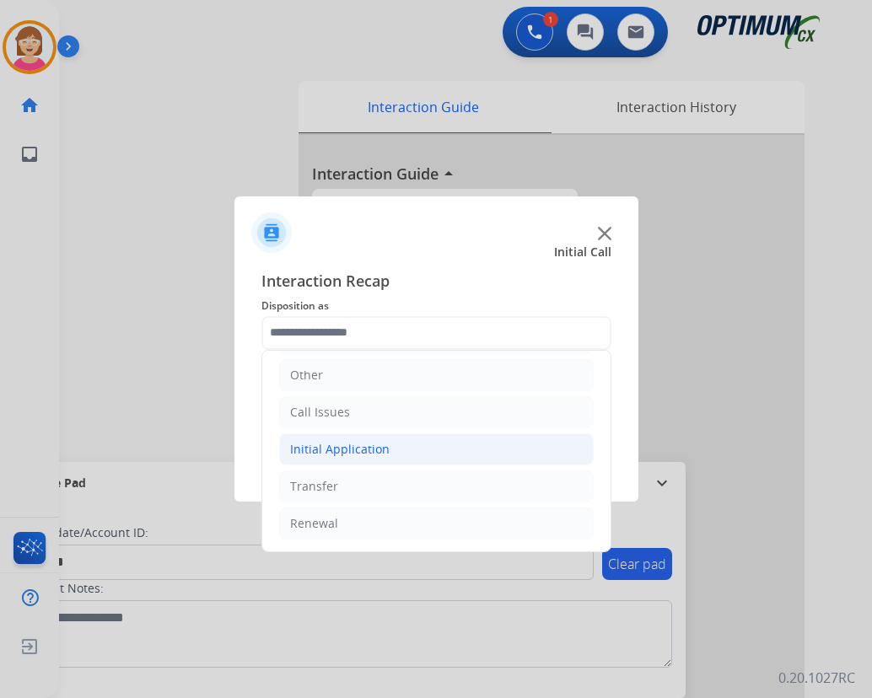
click at [333, 452] on div "Initial Application" at bounding box center [339, 449] width 99 height 17
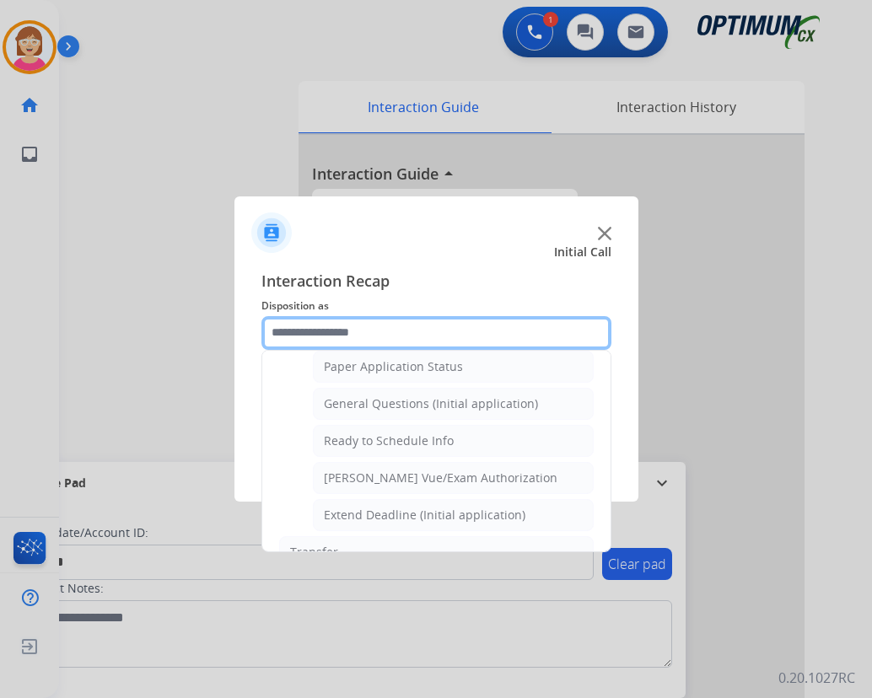
scroll to position [958, 0]
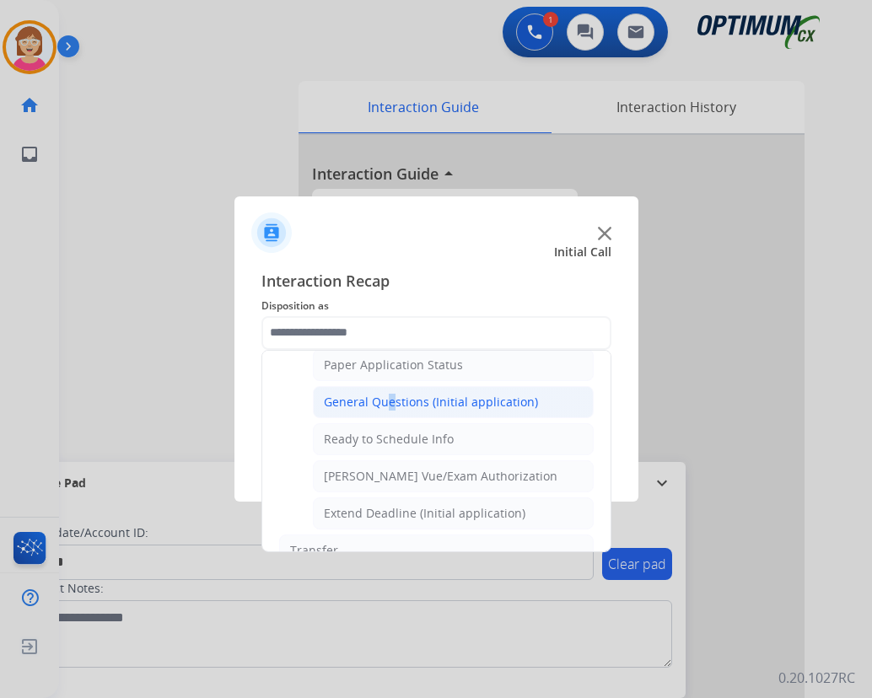
click at [383, 407] on div "General Questions (Initial application)" at bounding box center [431, 402] width 214 height 17
type input "**********"
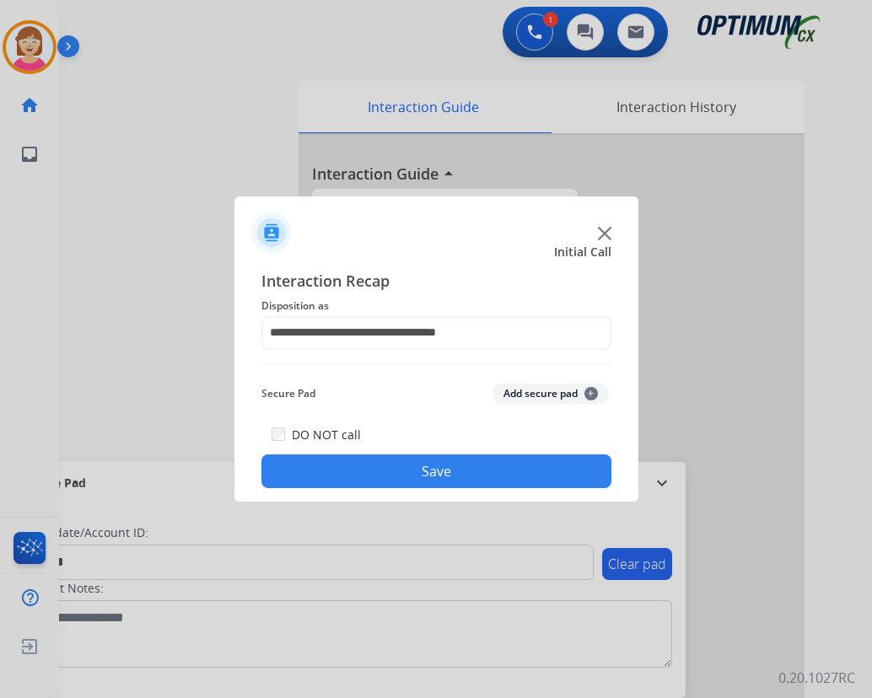
click at [591, 390] on span "+" at bounding box center [590, 393] width 13 height 13
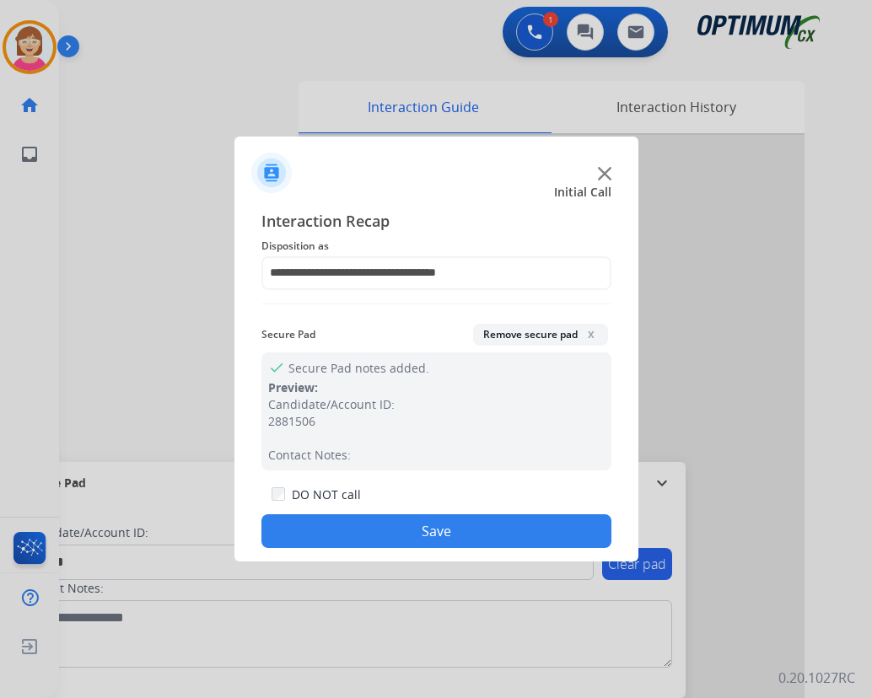
click at [400, 524] on button "Save" at bounding box center [436, 531] width 350 height 34
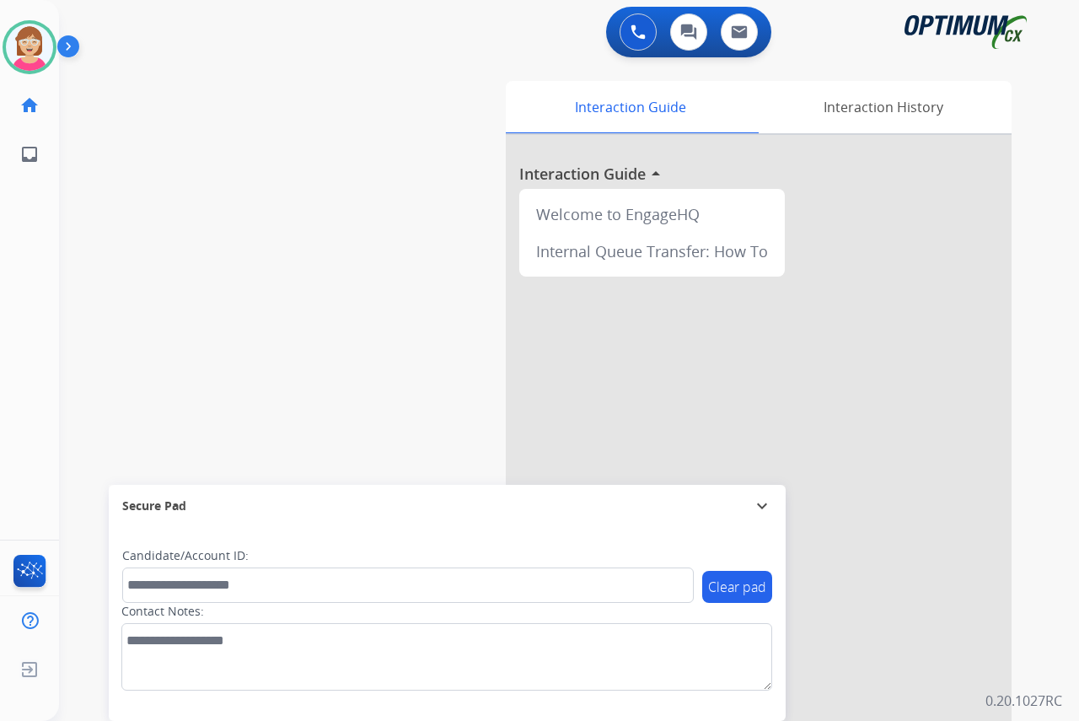
click at [43, 338] on div "[PERSON_NAME] Available Edit Avatar Agent: [PERSON_NAME] Profile: OCX Training …" at bounding box center [29, 360] width 59 height 721
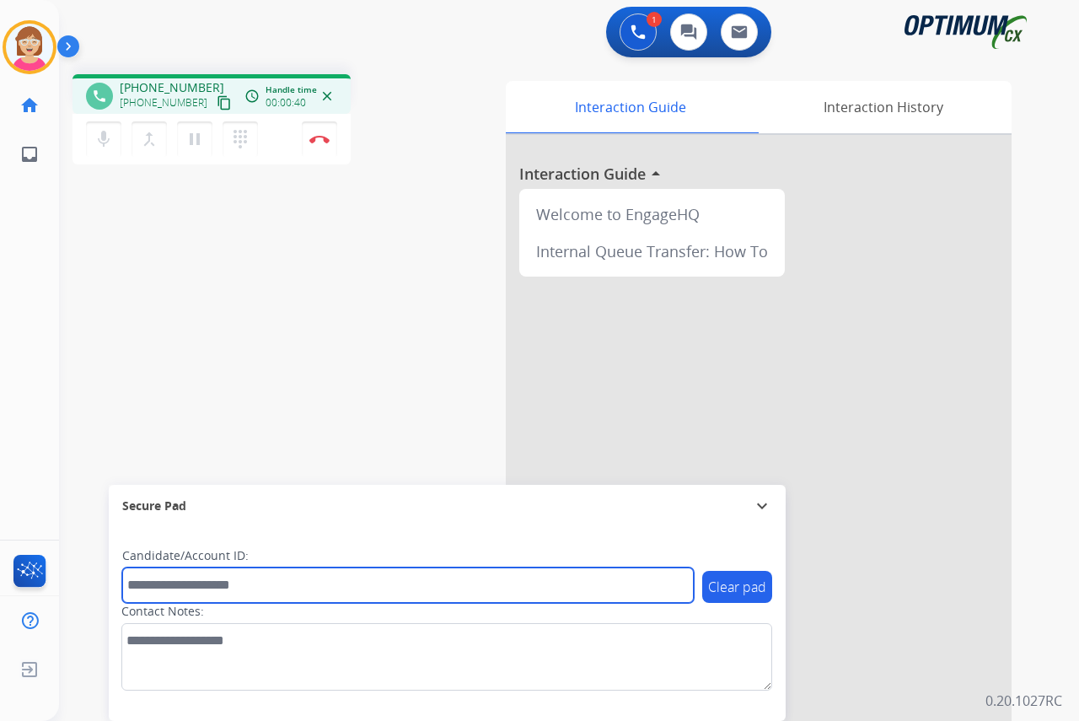
click at [156, 587] on input "text" at bounding box center [408, 584] width 572 height 35
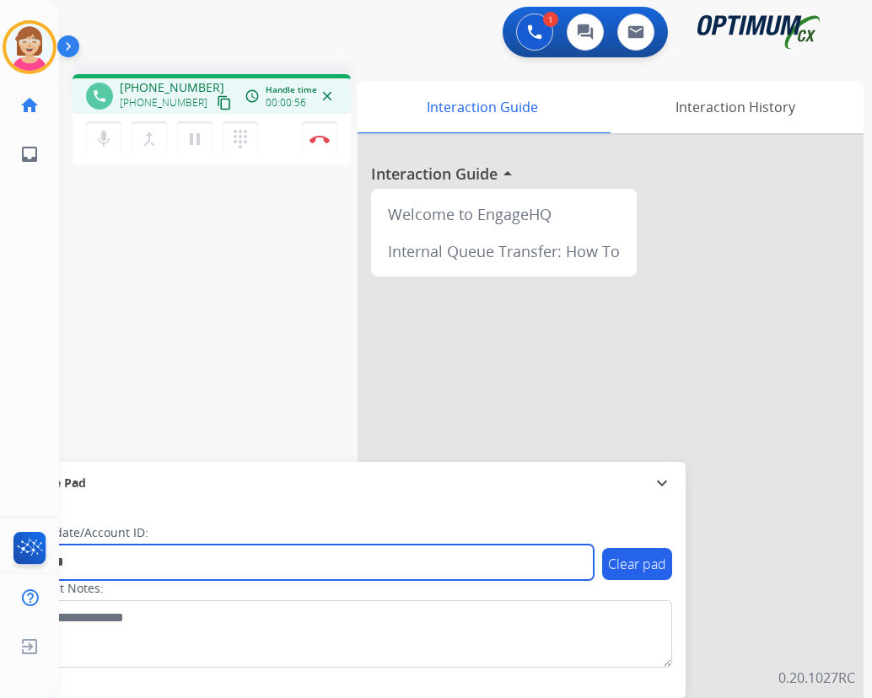
type input "*******"
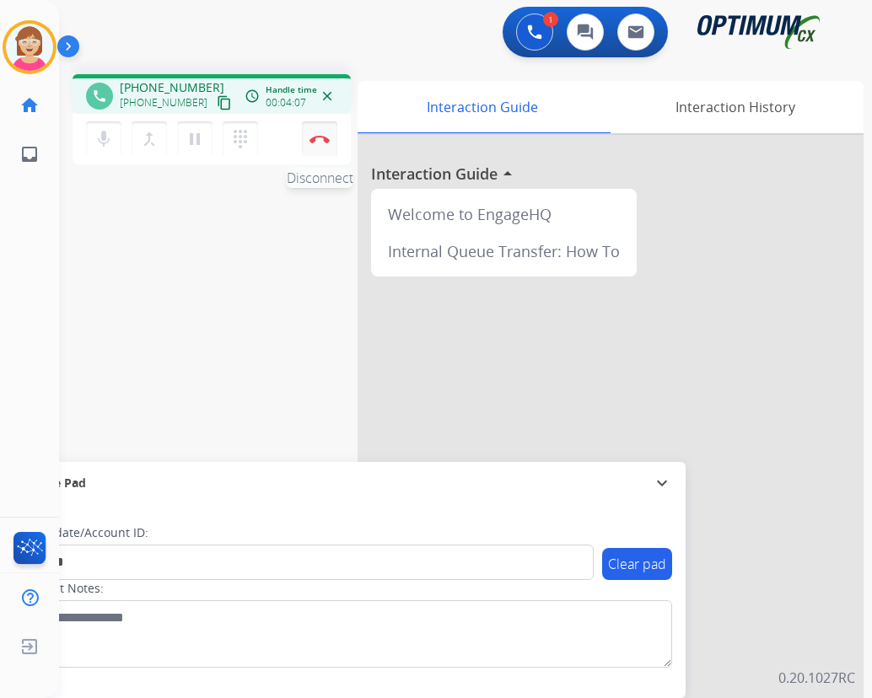
click at [317, 138] on img at bounding box center [319, 139] width 20 height 8
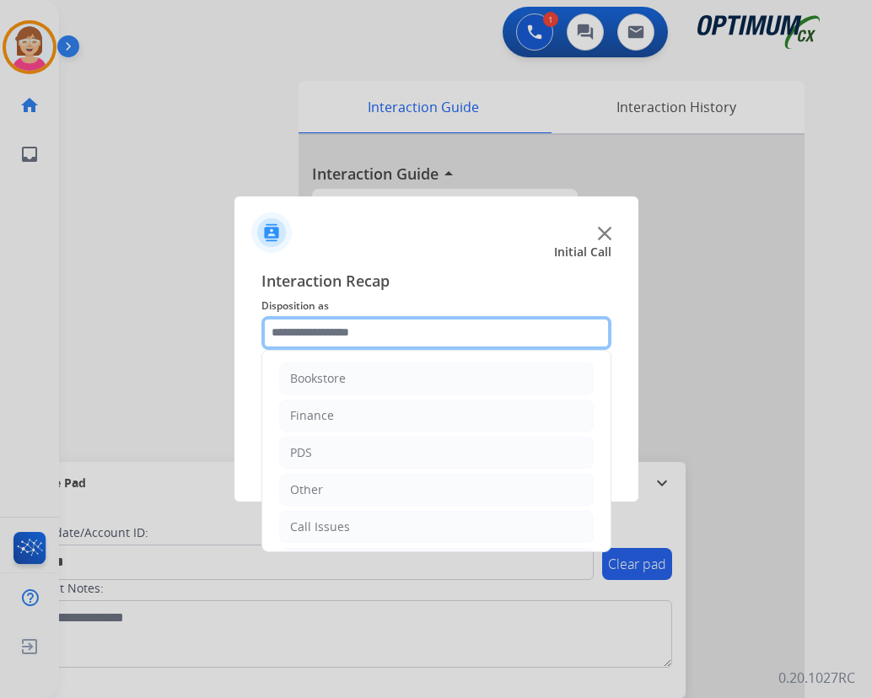
click at [330, 333] on input "text" at bounding box center [436, 333] width 350 height 34
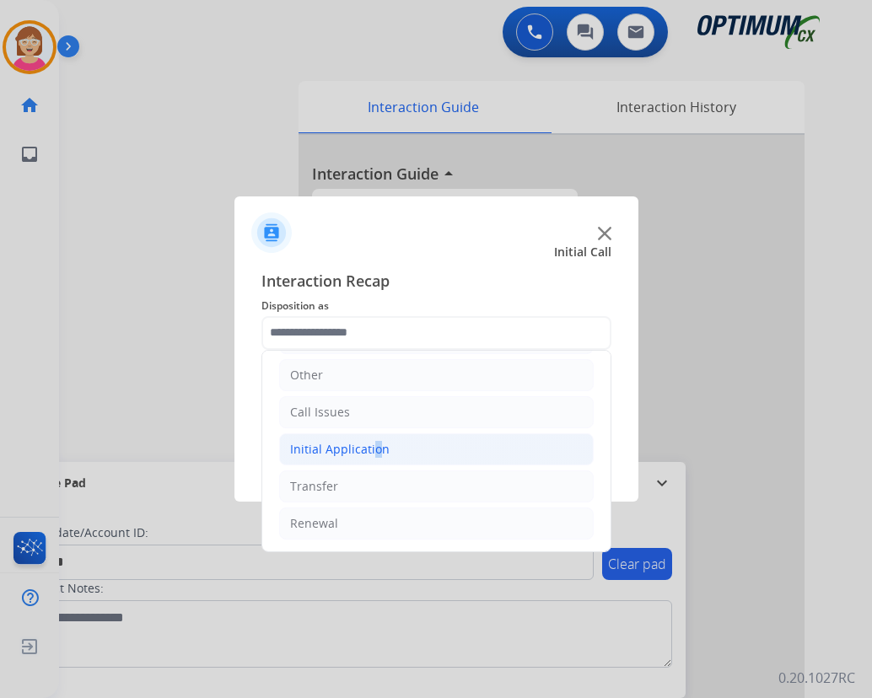
click at [368, 450] on div "Initial Application" at bounding box center [339, 449] width 99 height 17
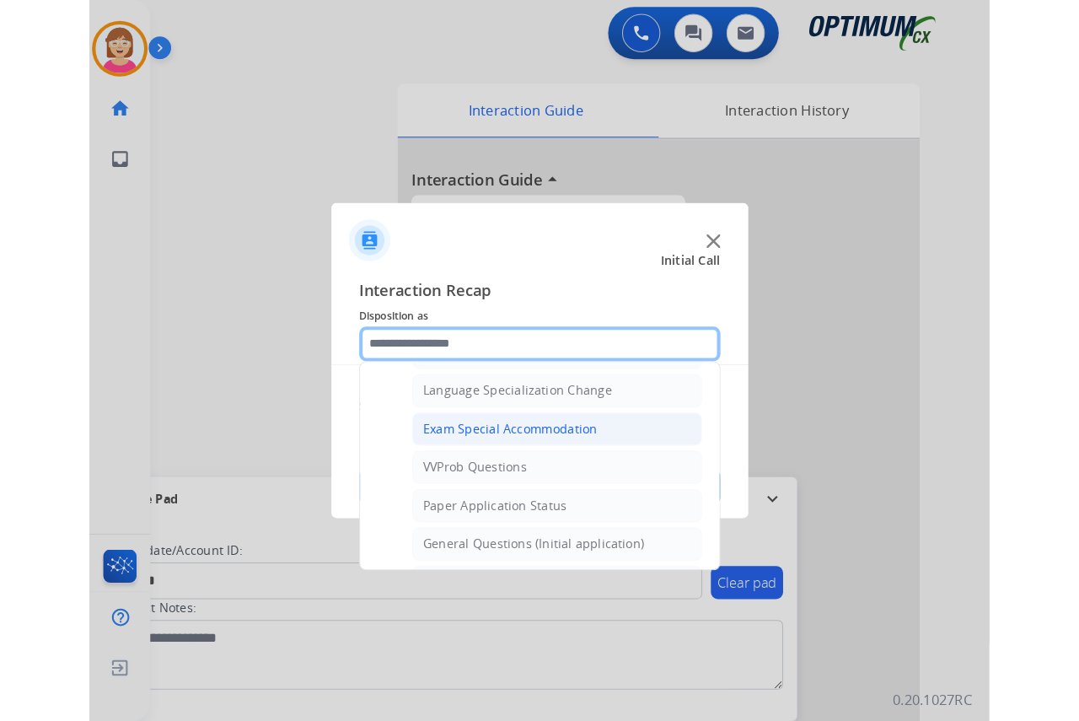
scroll to position [873, 0]
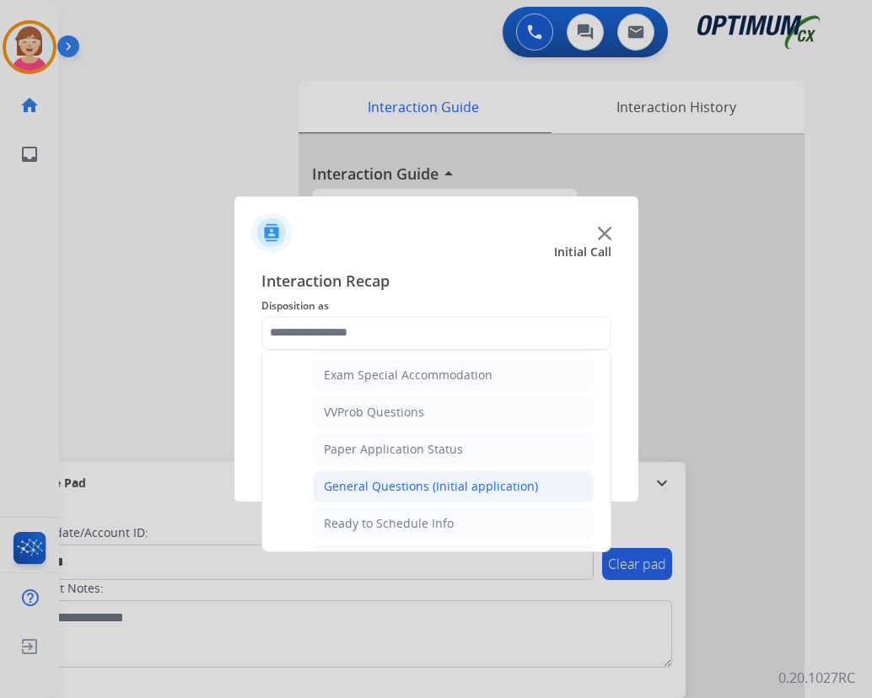
click at [395, 486] on div "General Questions (Initial application)" at bounding box center [431, 486] width 214 height 17
type input "**********"
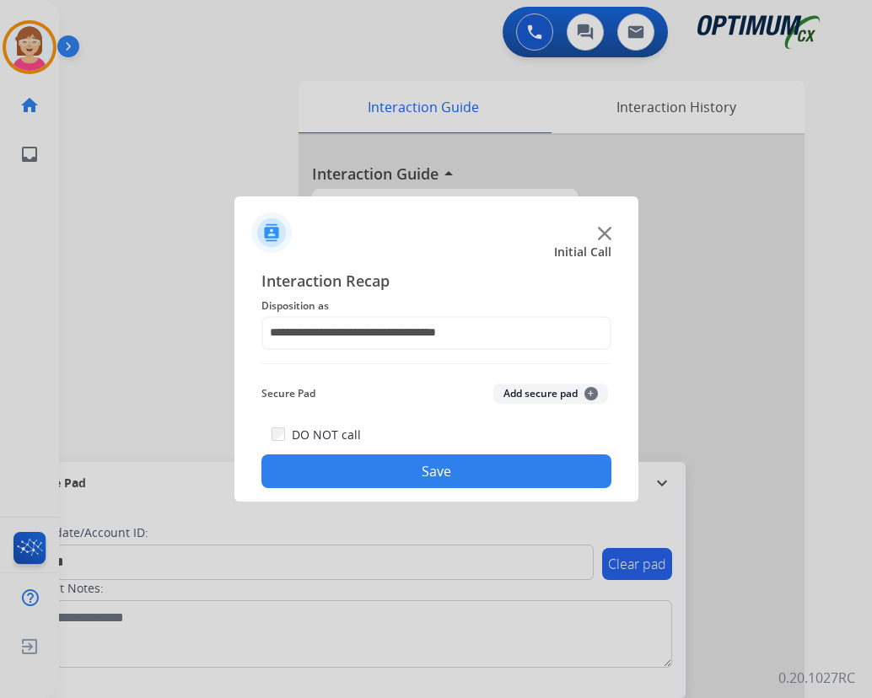
click at [587, 396] on span "+" at bounding box center [590, 393] width 13 height 13
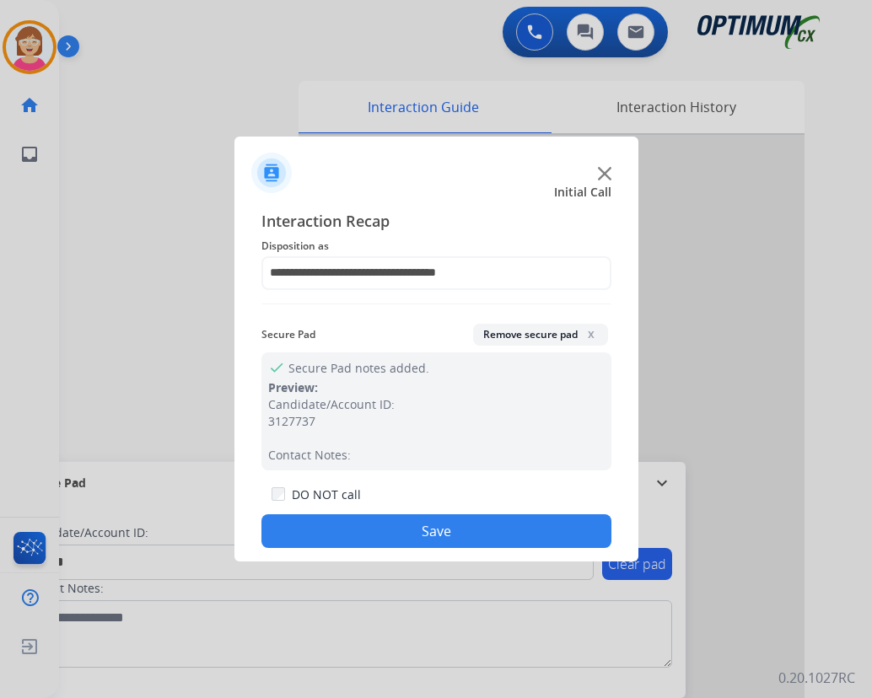
click at [384, 526] on button "Save" at bounding box center [436, 531] width 350 height 34
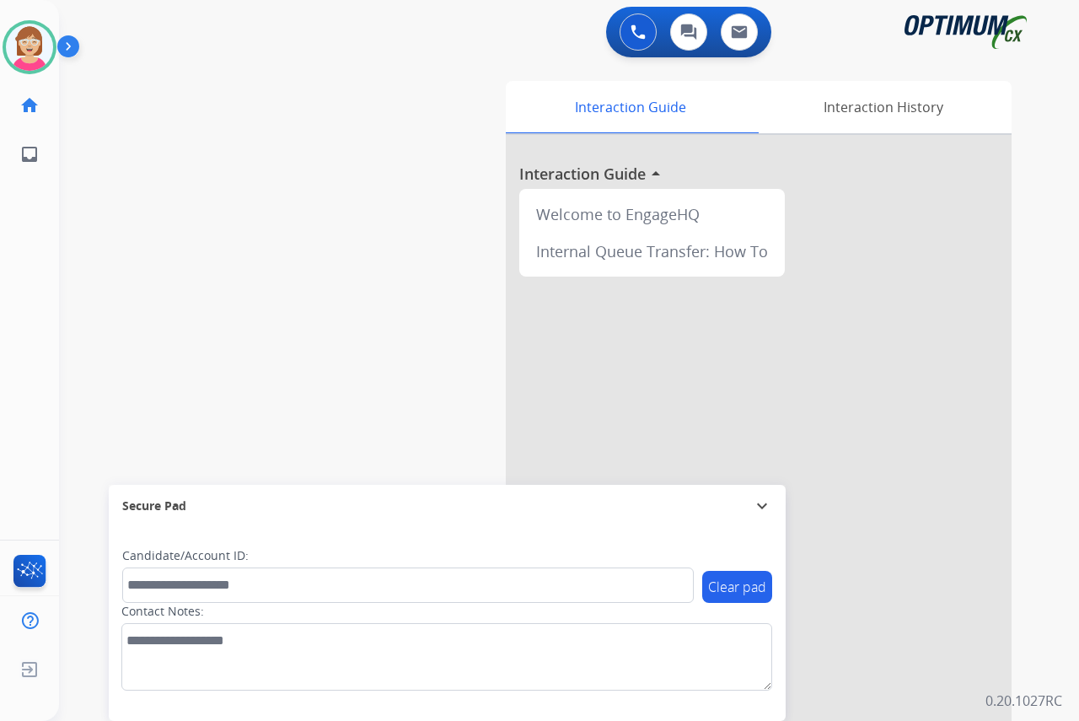
click at [25, 245] on div "[PERSON_NAME] Available Edit Avatar Agent: [PERSON_NAME] Profile: OCX Training …" at bounding box center [29, 360] width 59 height 721
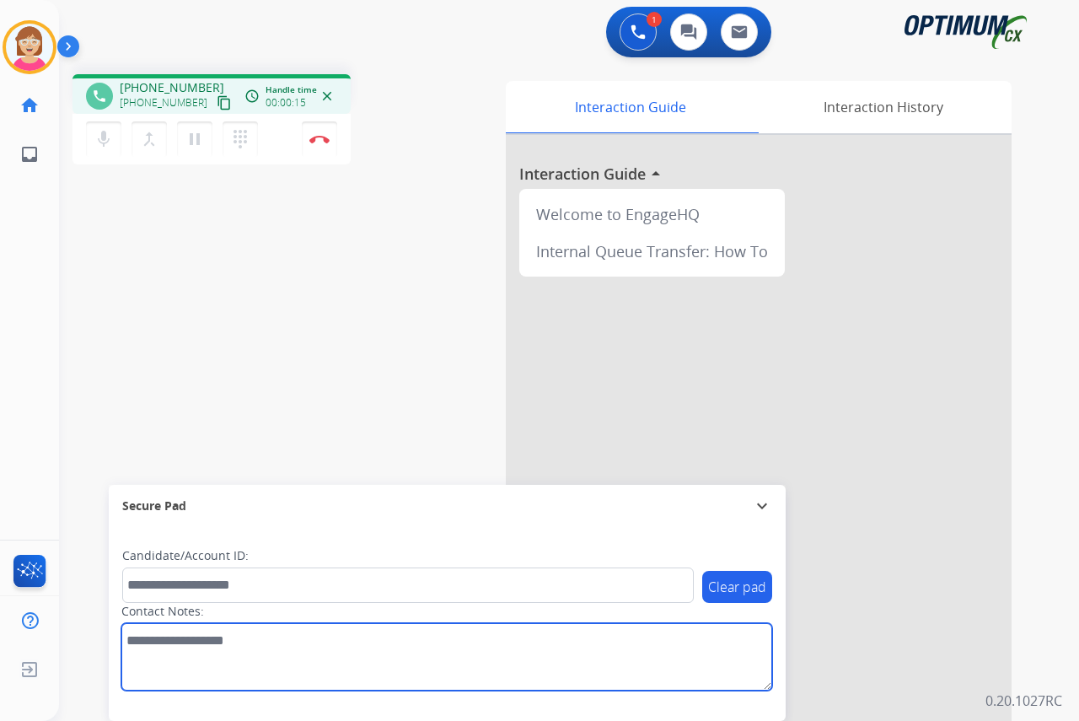
click at [136, 642] on textarea at bounding box center [446, 656] width 651 height 67
type textarea "*****"
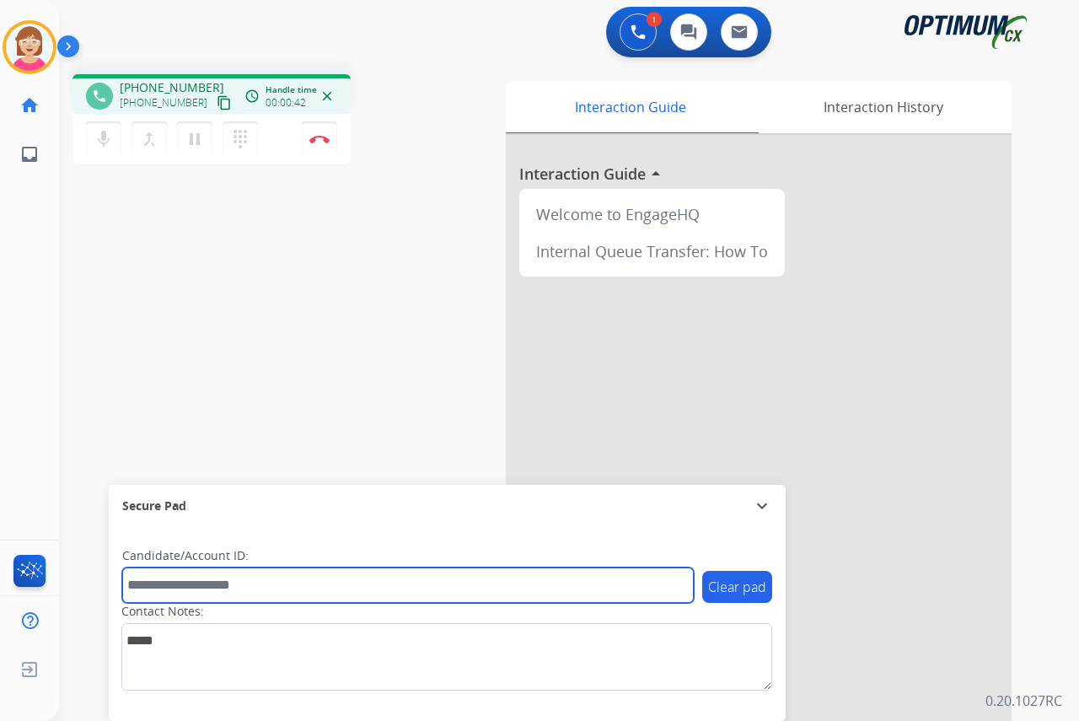
click at [135, 583] on input "text" at bounding box center [408, 584] width 572 height 35
type input "*"
click at [207, 587] on input "**********" at bounding box center [408, 584] width 572 height 35
type input "**********"
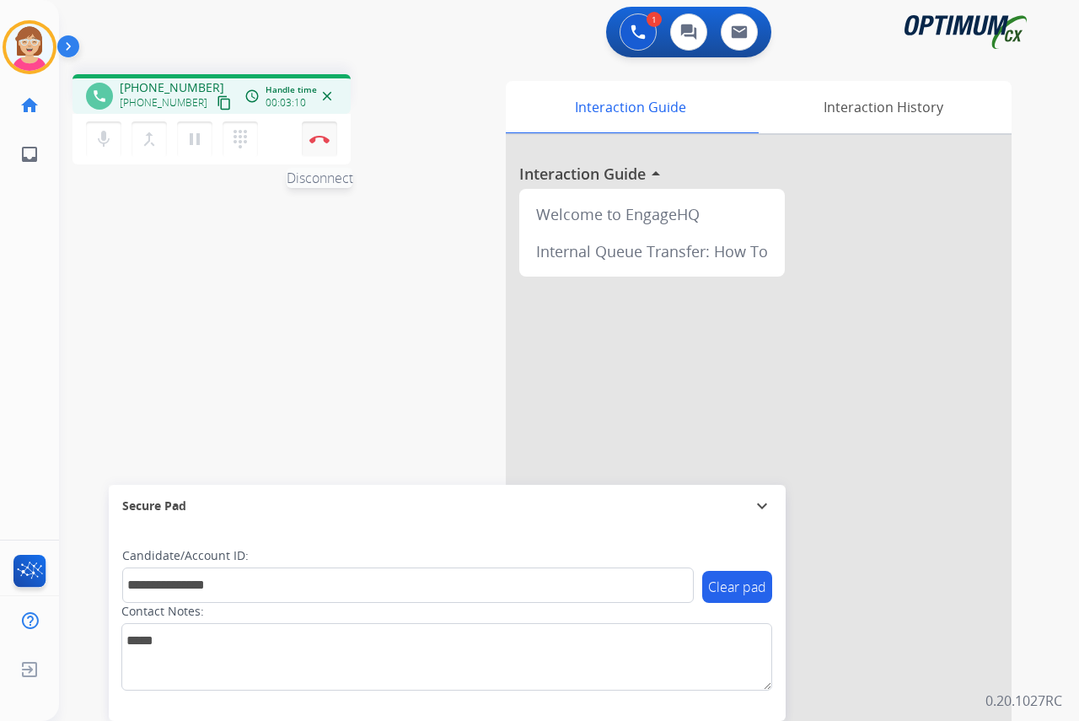
click at [315, 137] on img at bounding box center [319, 139] width 20 height 8
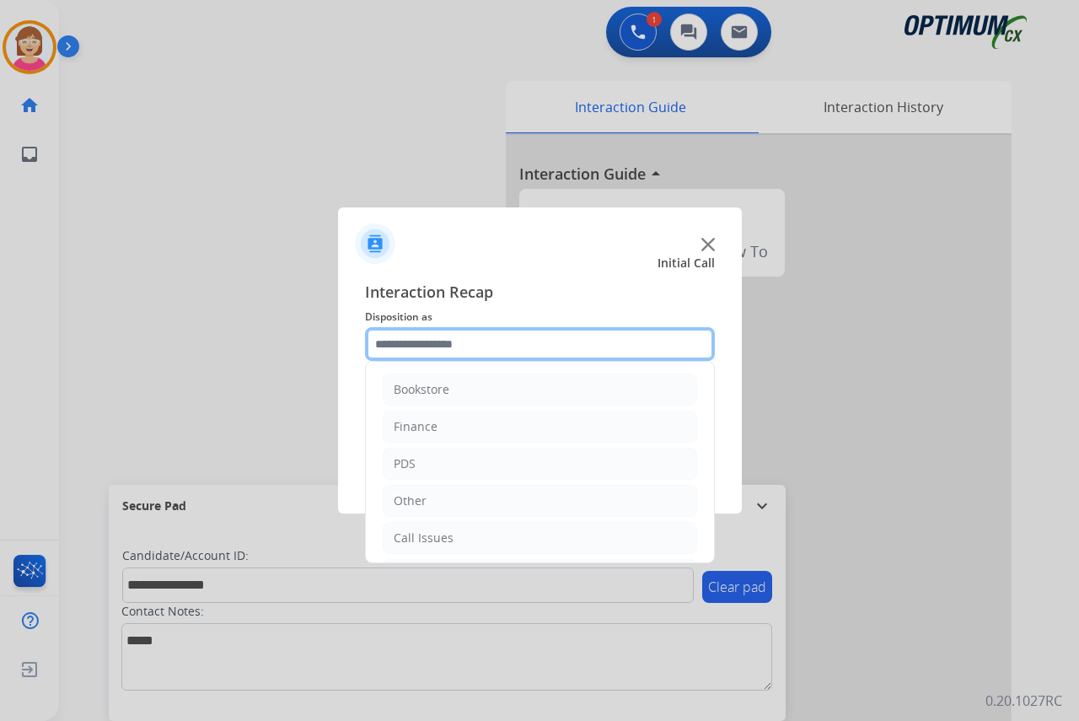
drag, startPoint x: 404, startPoint y: 341, endPoint x: 413, endPoint y: 346, distance: 10.6
click at [404, 341] on input "text" at bounding box center [540, 344] width 350 height 34
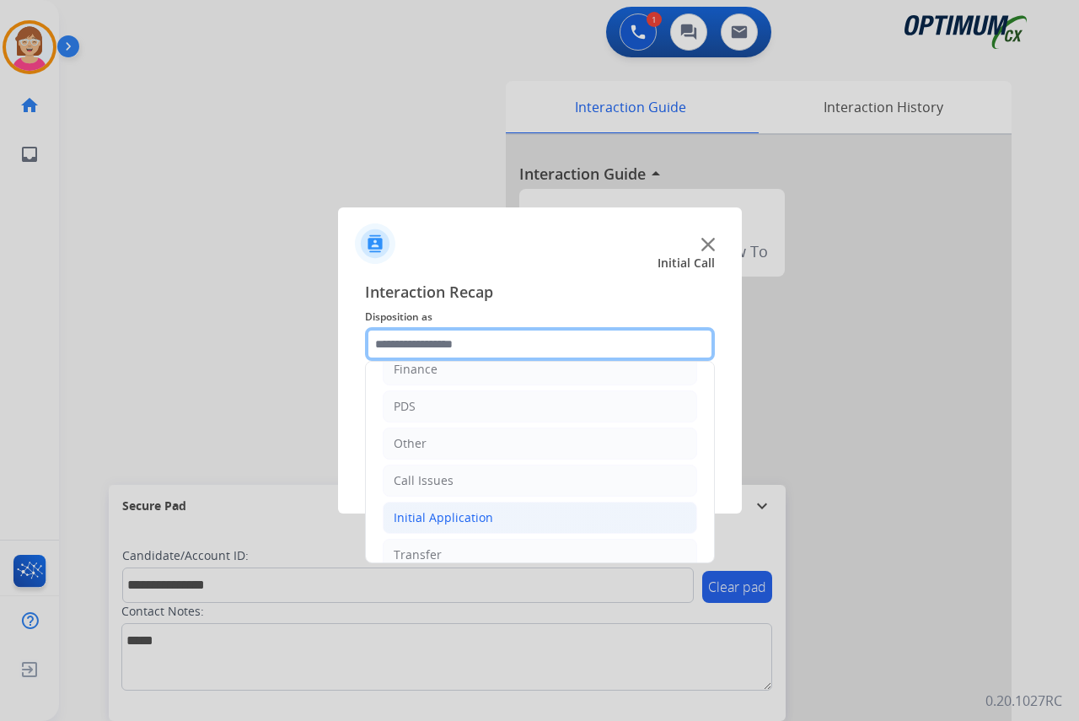
scroll to position [84, 0]
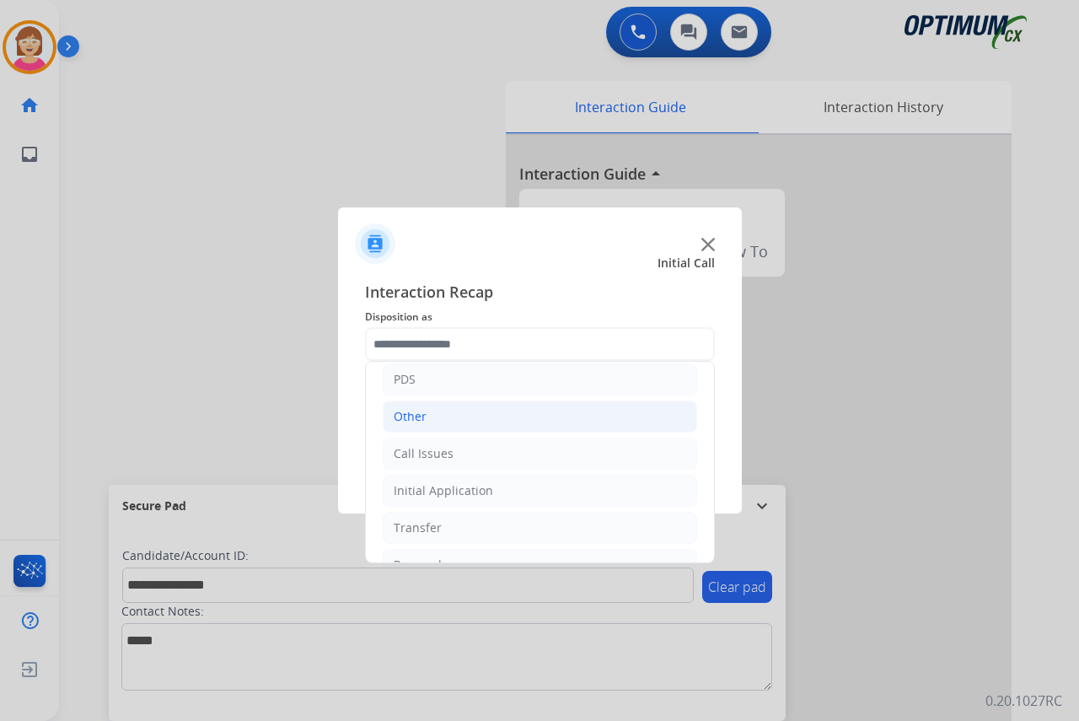
click at [414, 414] on div "Other" at bounding box center [410, 416] width 33 height 17
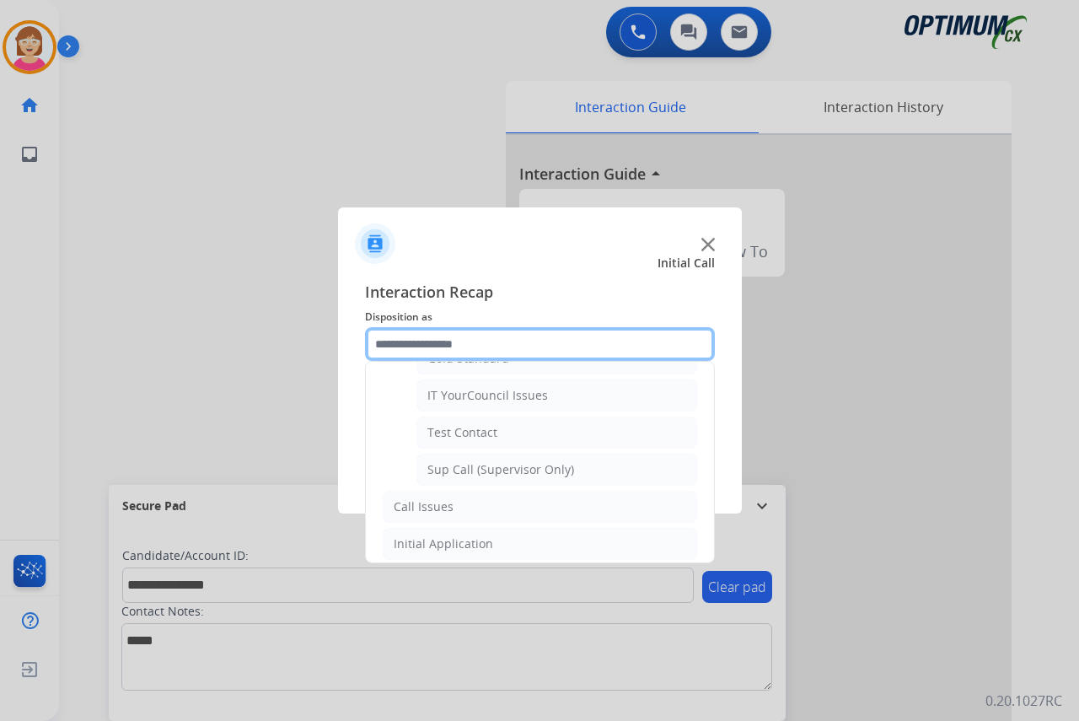
scroll to position [337, 0]
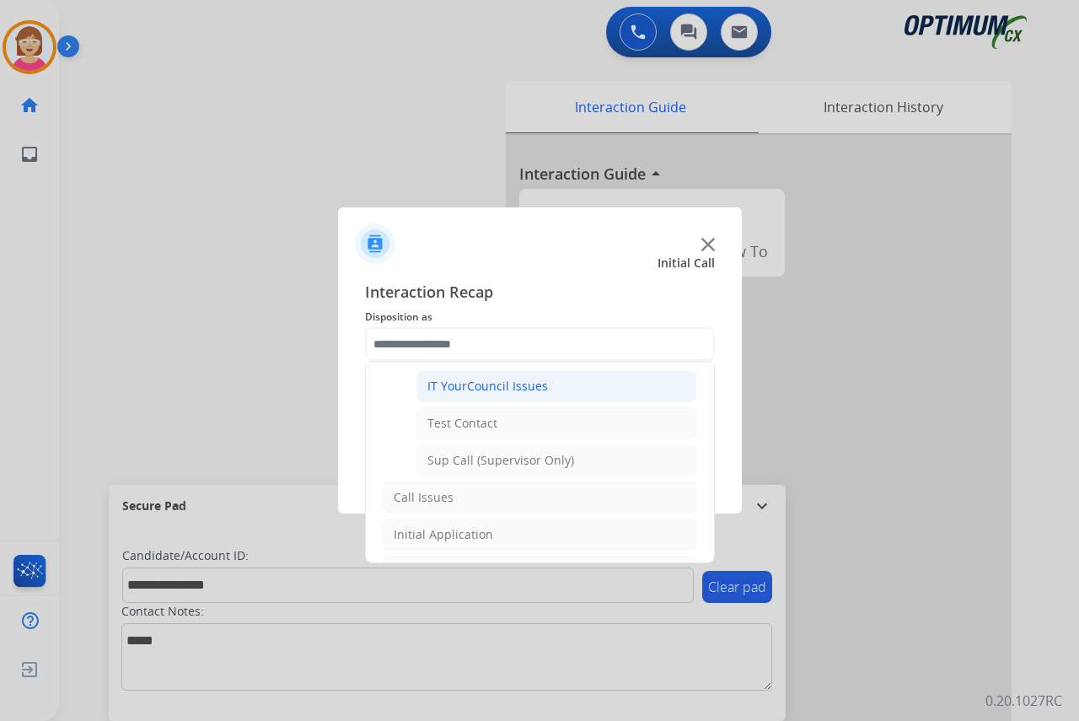
click at [466, 384] on div "IT YourCouncil Issues" at bounding box center [487, 386] width 121 height 17
type input "**********"
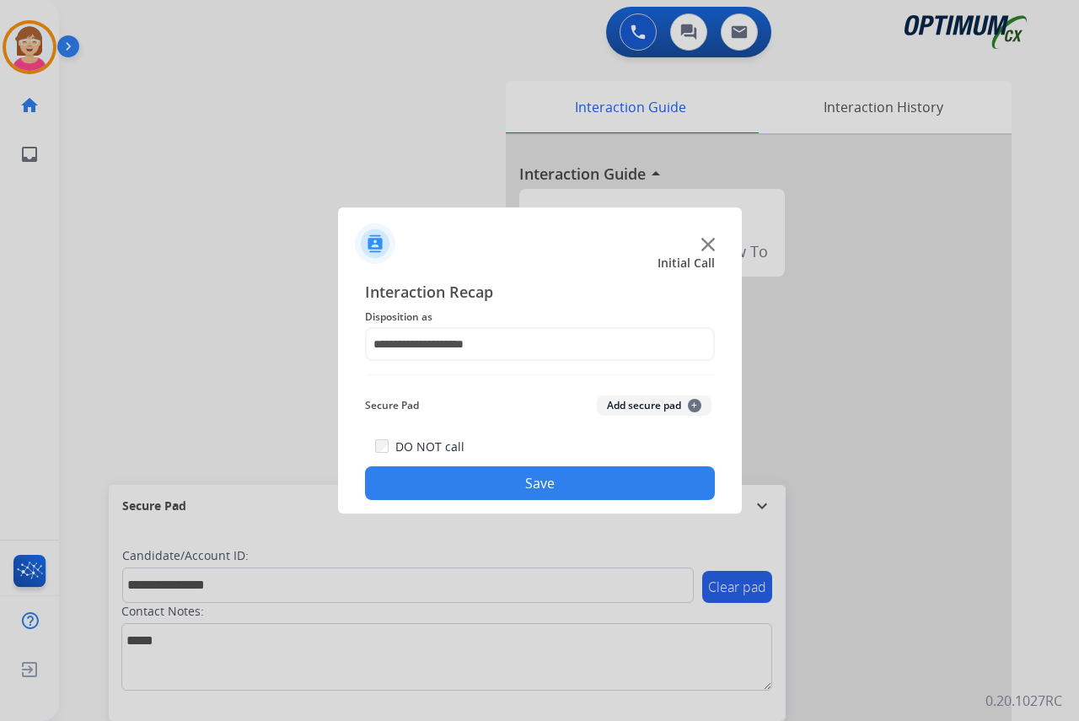
click at [693, 403] on span "+" at bounding box center [694, 405] width 13 height 13
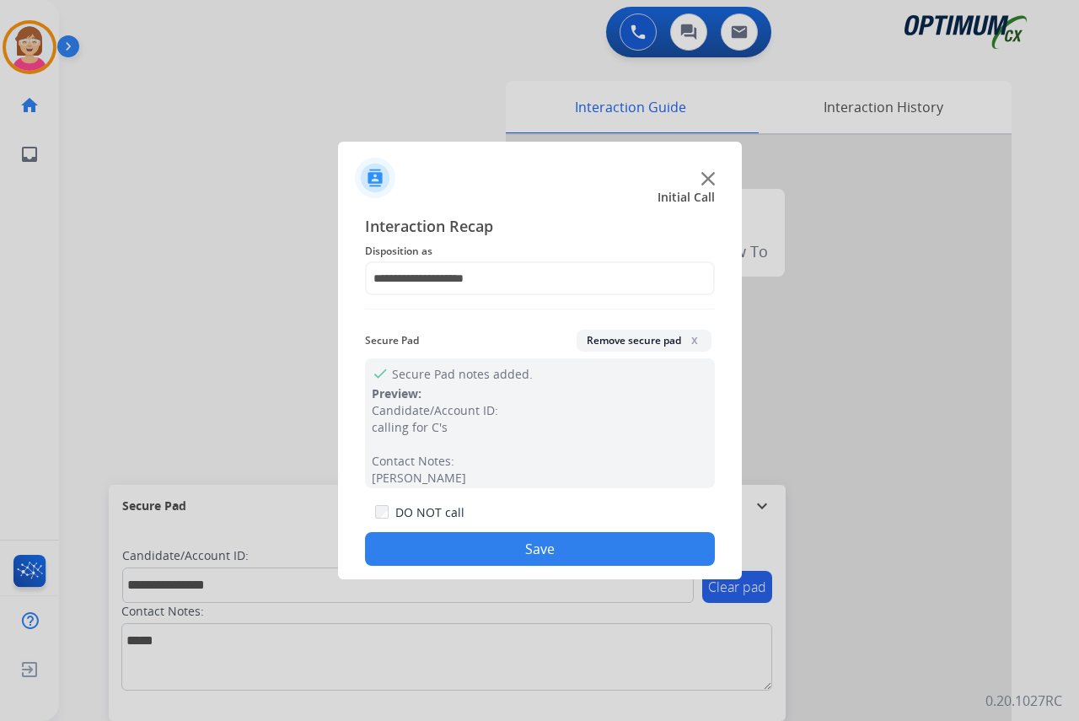
click at [435, 542] on button "Save" at bounding box center [540, 549] width 350 height 34
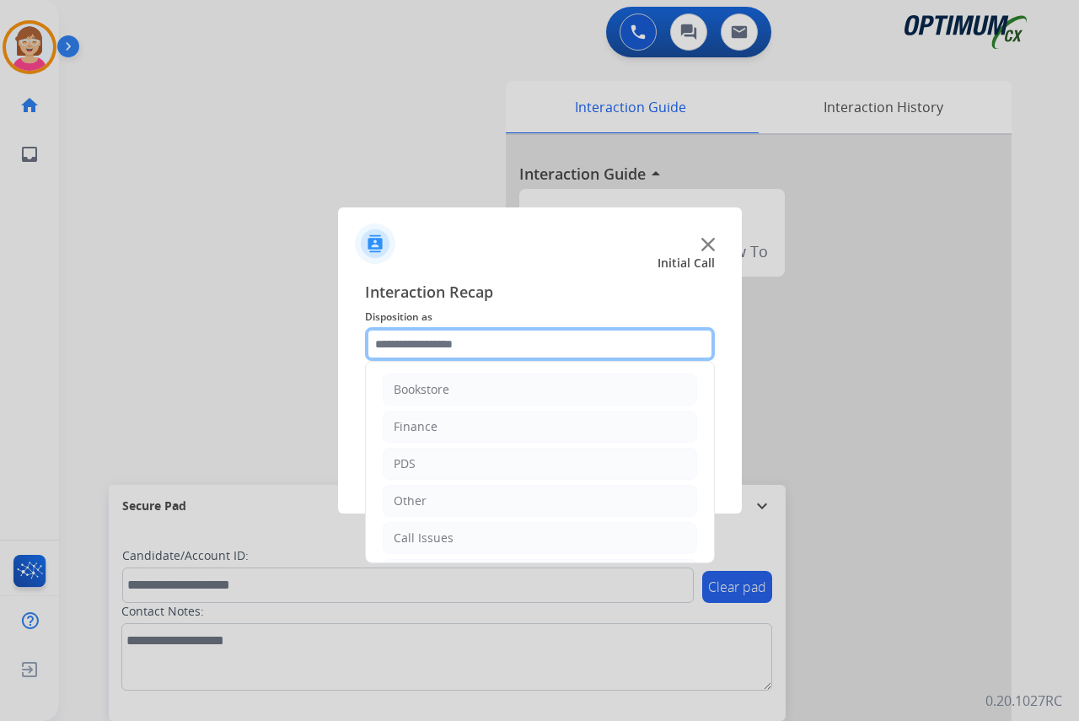
click at [397, 349] on input "text" at bounding box center [540, 344] width 350 height 34
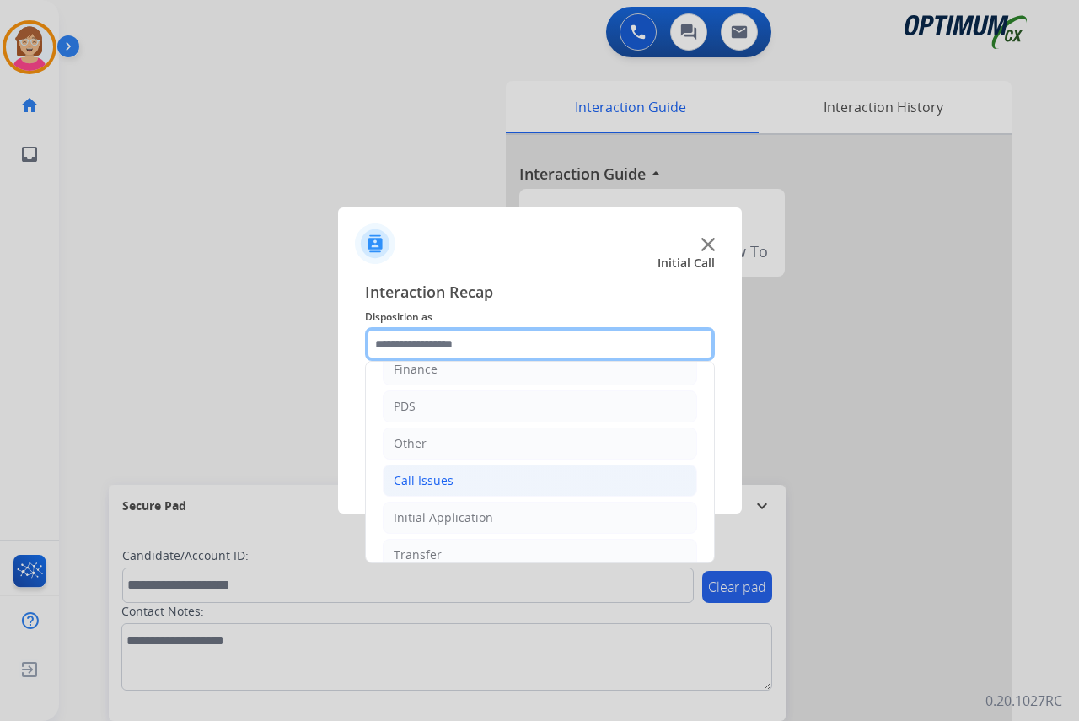
scroll to position [84, 0]
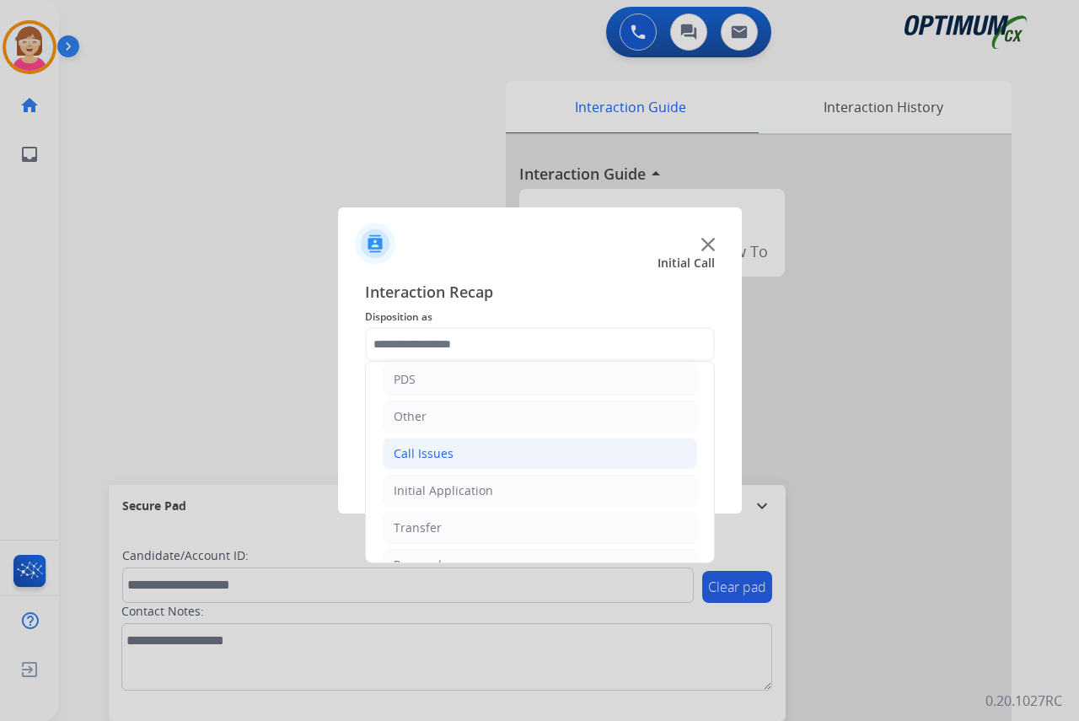
click at [426, 449] on div "Call Issues" at bounding box center [424, 453] width 60 height 17
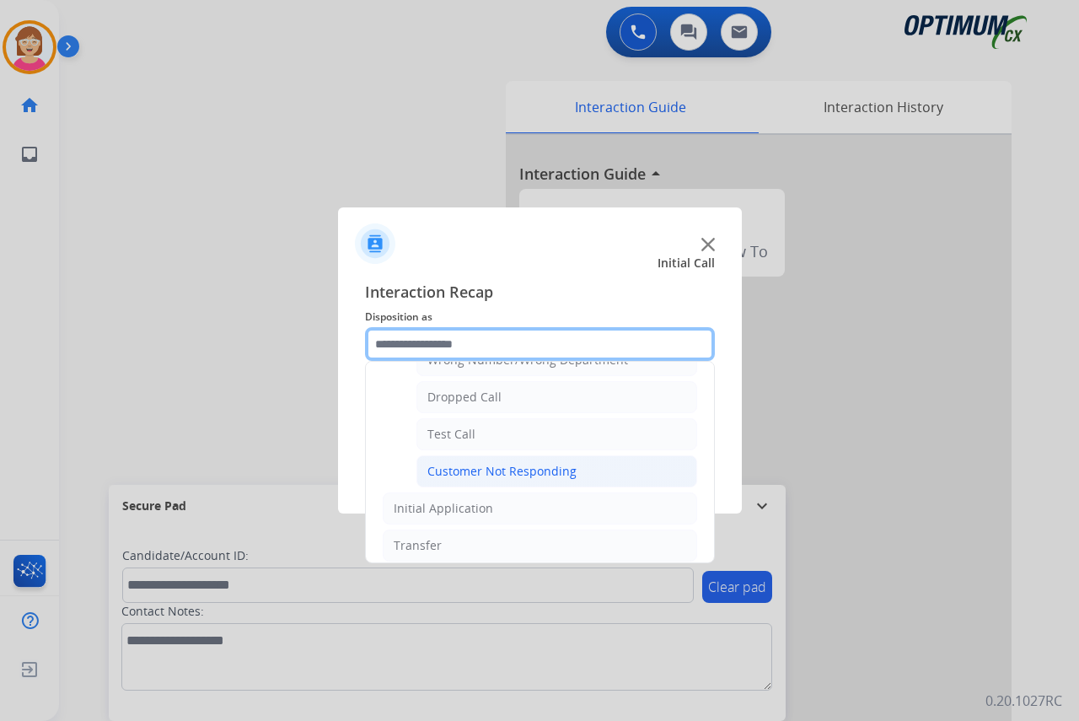
scroll to position [253, 0]
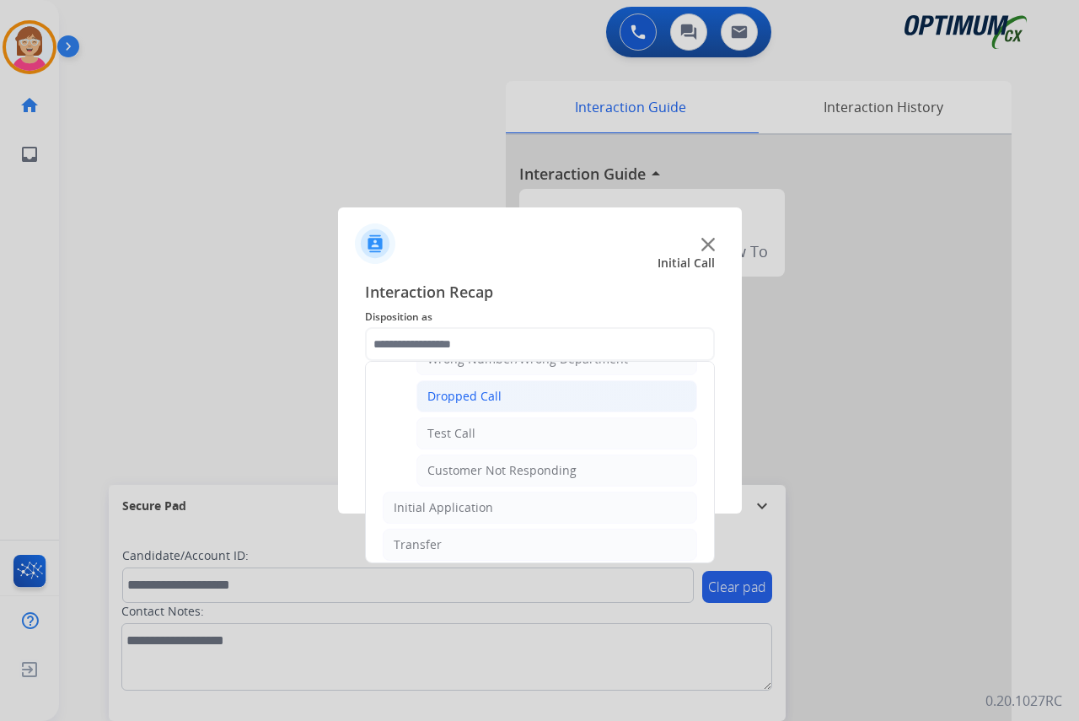
click at [452, 396] on div "Dropped Call" at bounding box center [464, 396] width 74 height 17
type input "**********"
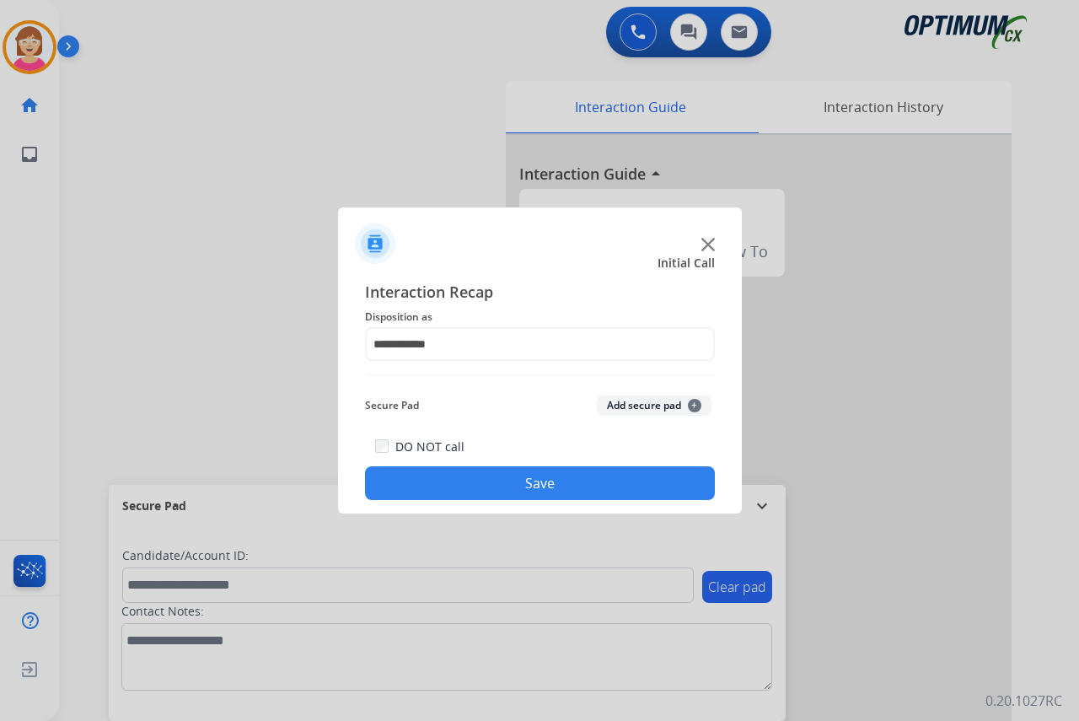
click at [694, 406] on span "+" at bounding box center [694, 405] width 13 height 13
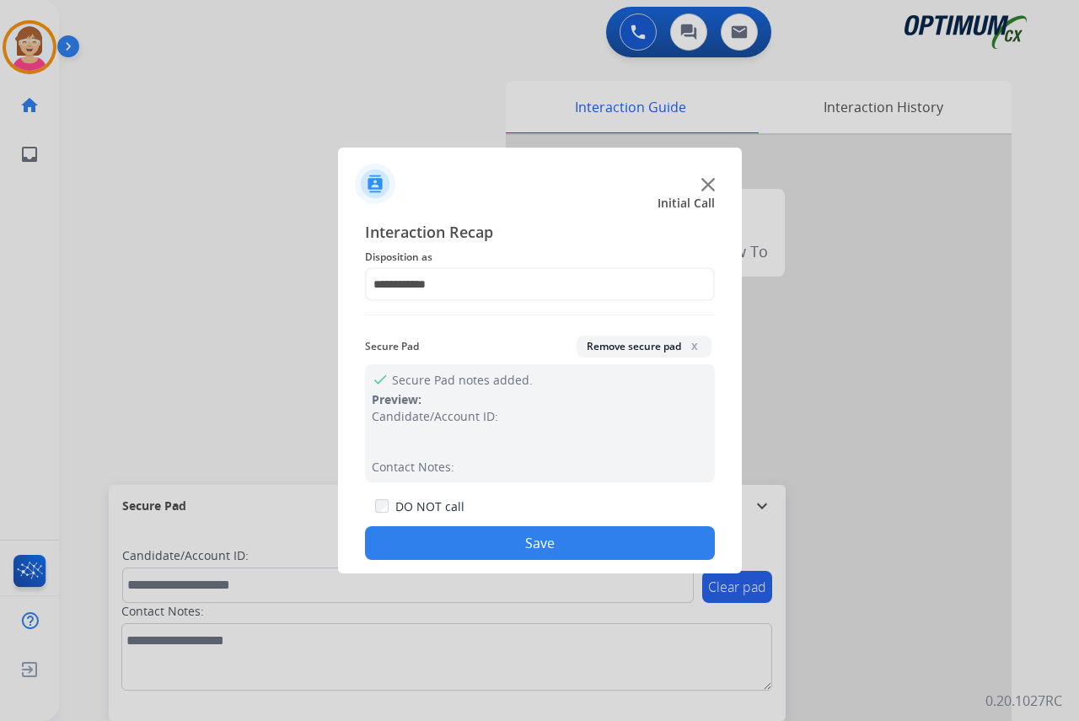
click at [693, 342] on span "x" at bounding box center [694, 345] width 13 height 13
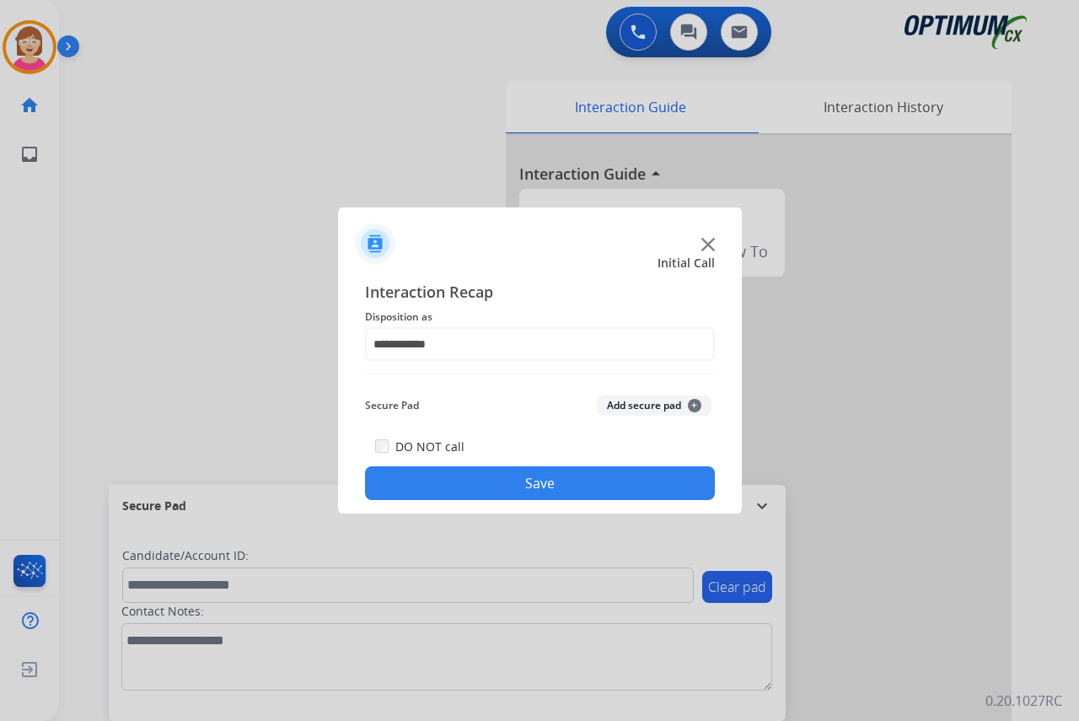
click at [473, 475] on button "Save" at bounding box center [540, 483] width 350 height 34
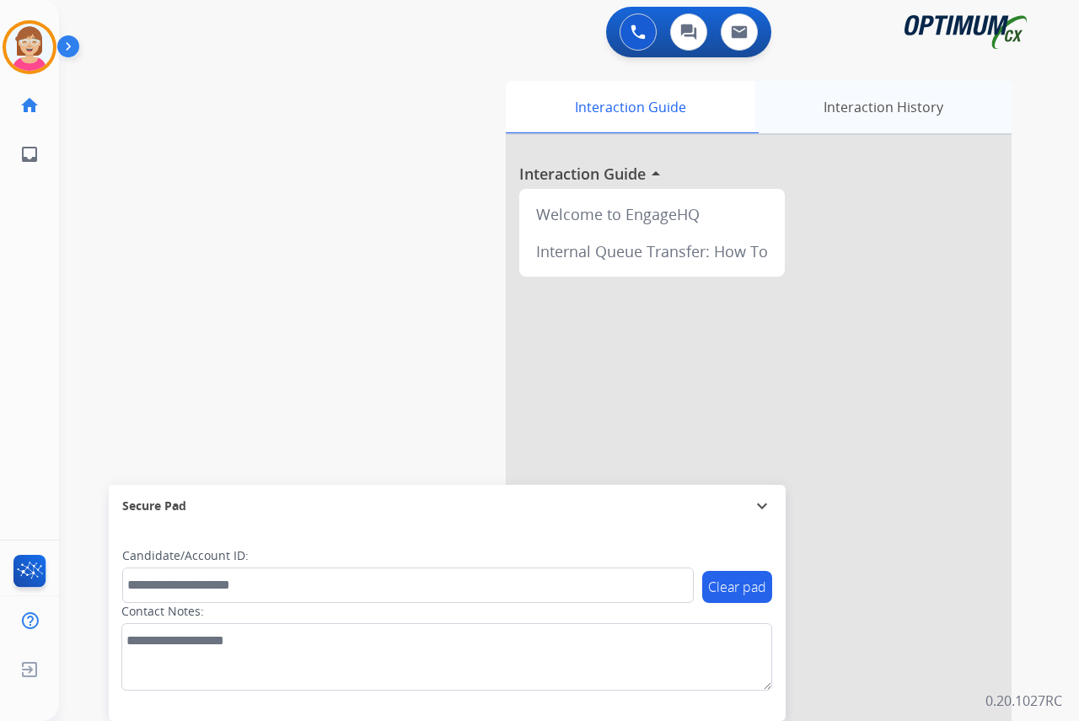
click at [857, 106] on div "Interaction History" at bounding box center [883, 107] width 257 height 52
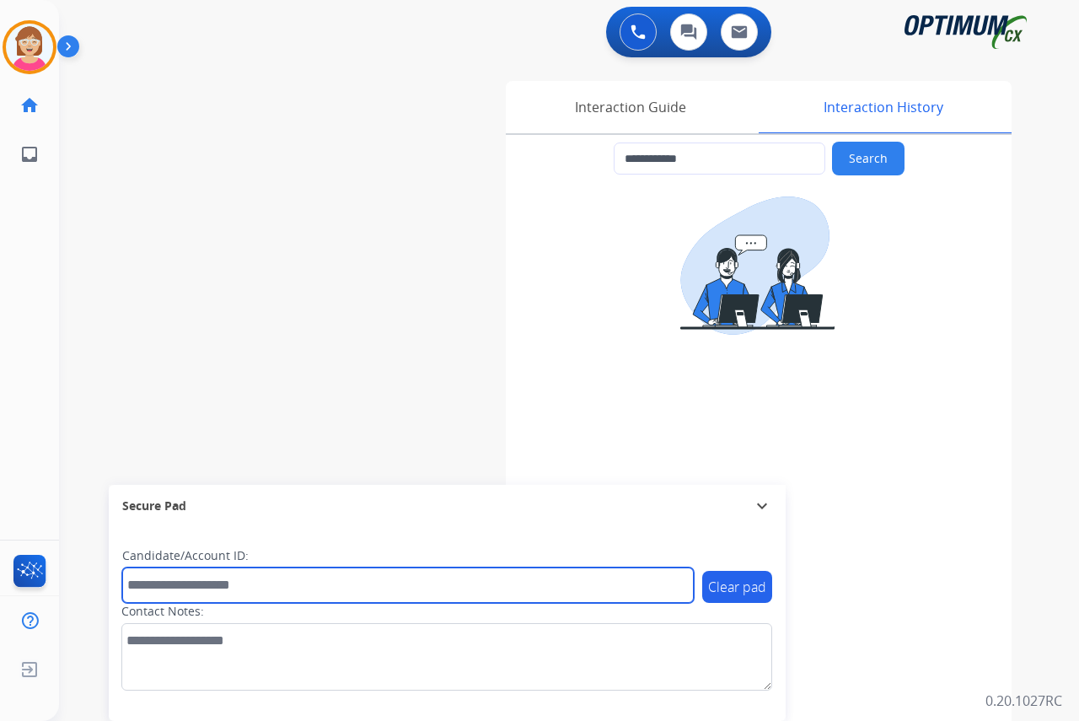
click at [152, 591] on input "text" at bounding box center [408, 584] width 572 height 35
type input "*******"
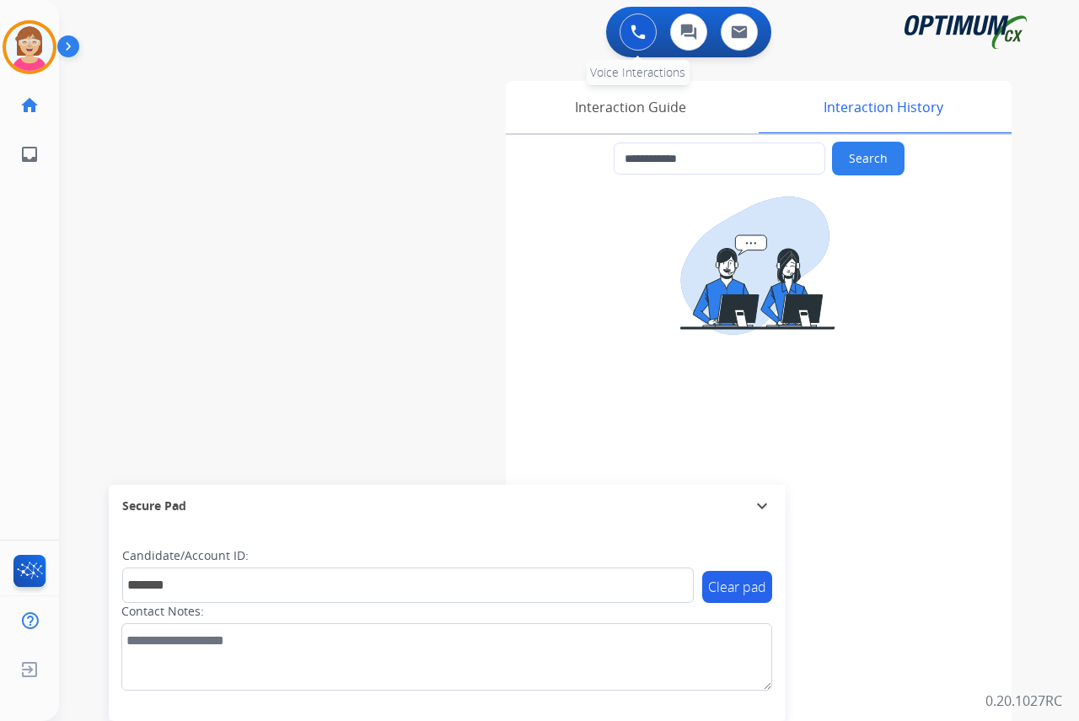
click at [636, 27] on img at bounding box center [638, 31] width 15 height 15
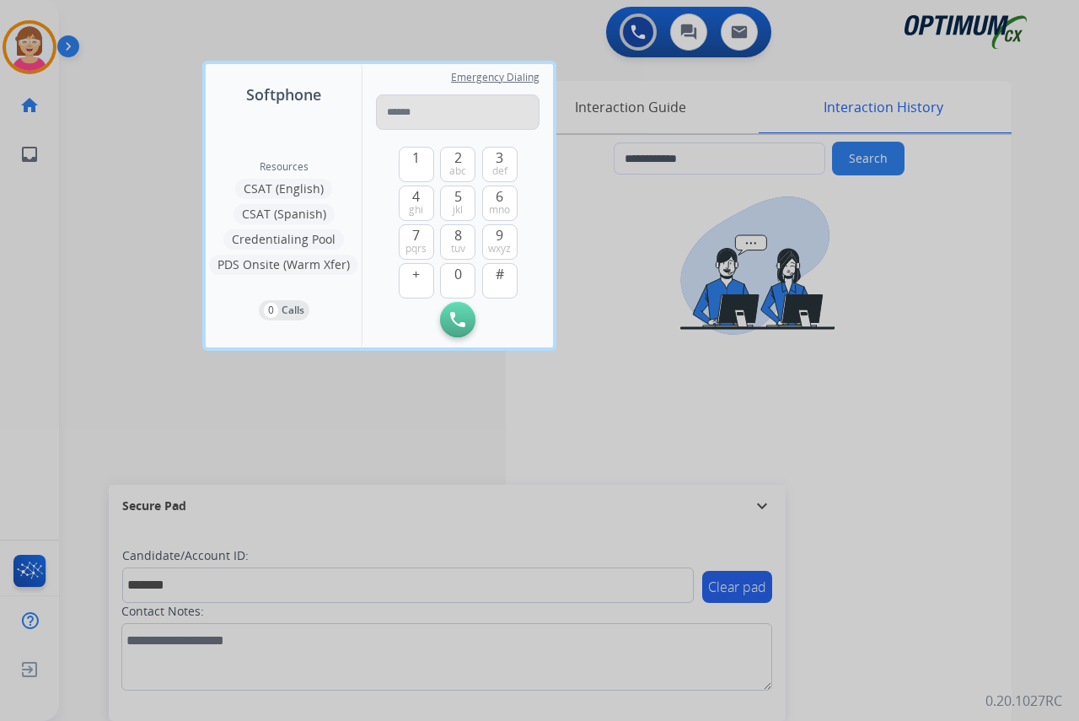
click at [401, 110] on input "tel" at bounding box center [458, 111] width 164 height 35
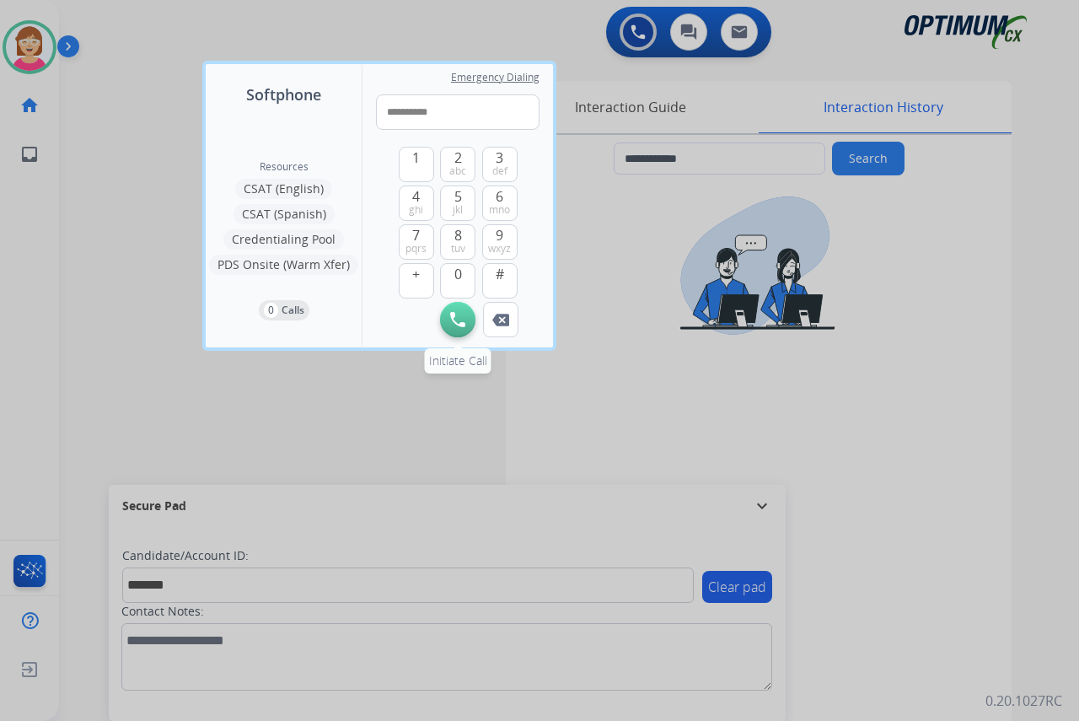
type input "**********"
click at [454, 318] on img at bounding box center [457, 319] width 15 height 15
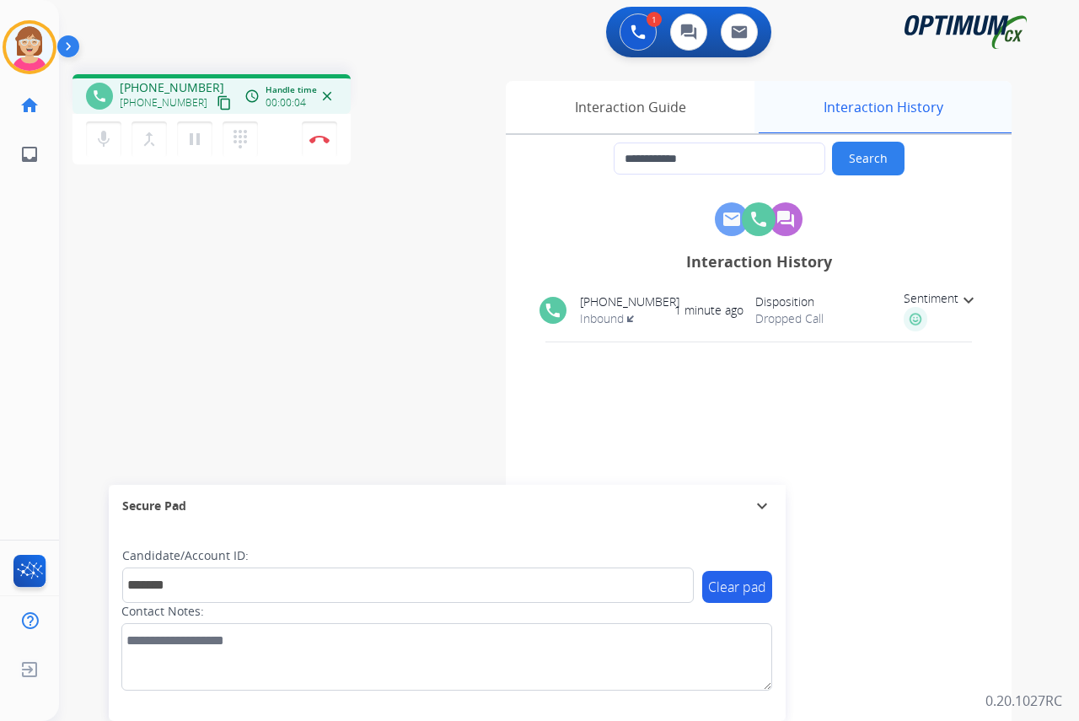
click at [887, 105] on div "Interaction History" at bounding box center [883, 107] width 257 height 52
click at [887, 106] on div "Interaction History" at bounding box center [883, 107] width 257 height 52
click at [886, 106] on div "Interaction History" at bounding box center [883, 107] width 257 height 52
click at [635, 105] on div "Interaction Guide" at bounding box center [630, 107] width 249 height 52
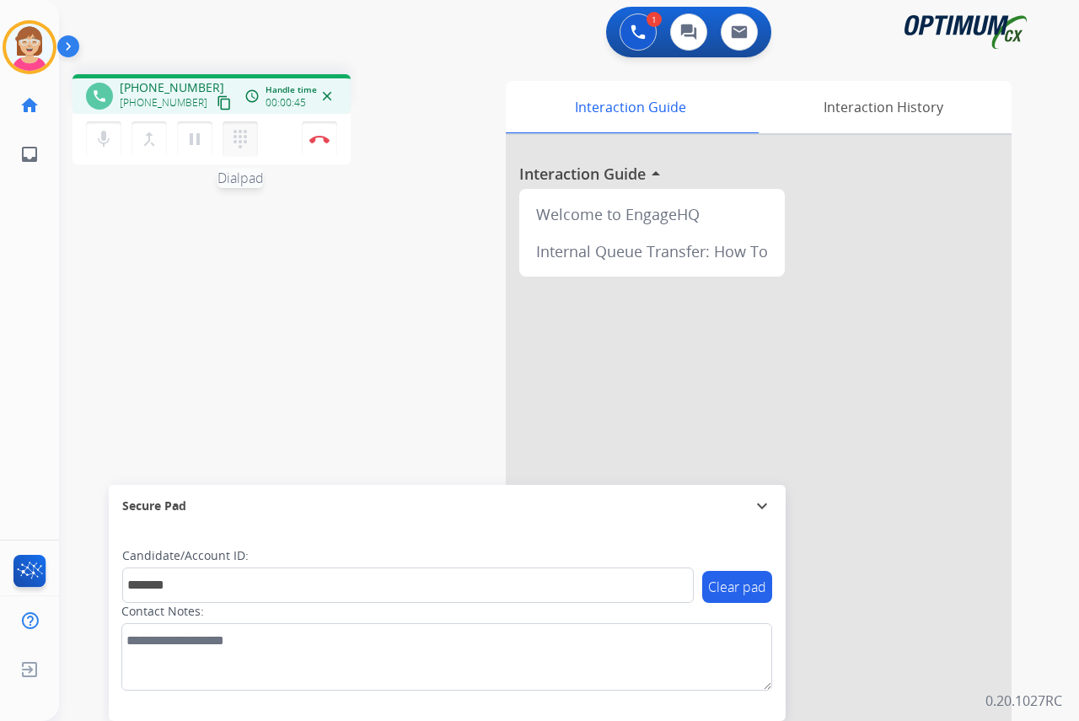
click at [238, 132] on mat-icon "dialpad" at bounding box center [240, 139] width 20 height 20
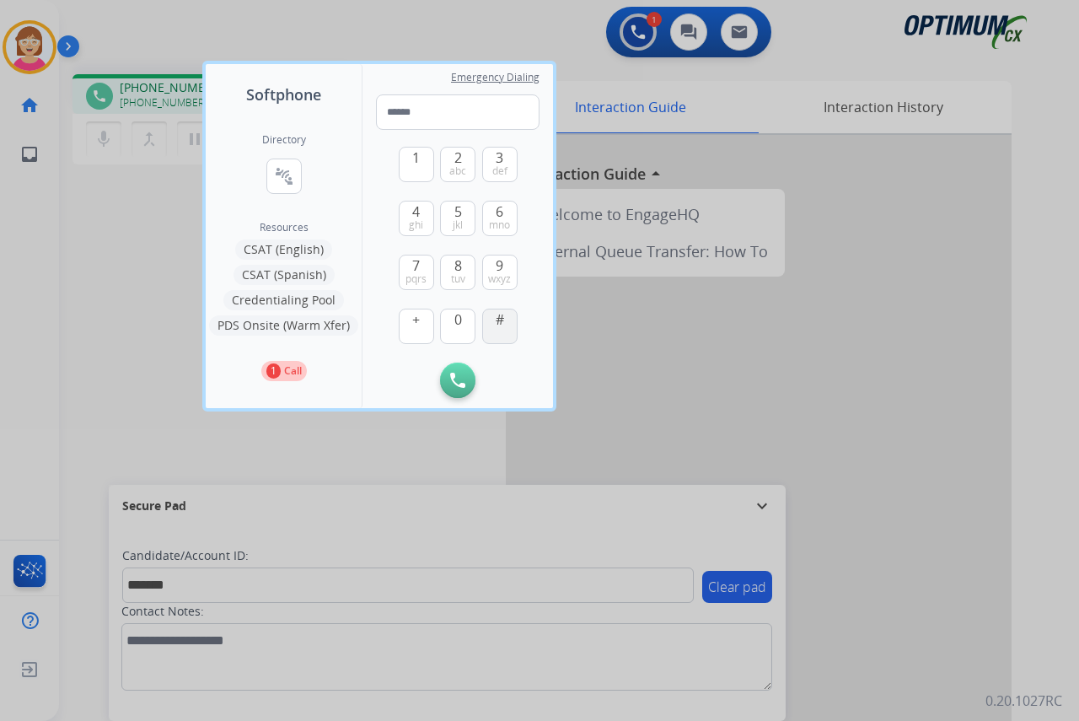
click at [501, 330] on button "#" at bounding box center [499, 326] width 35 height 35
type input "*"
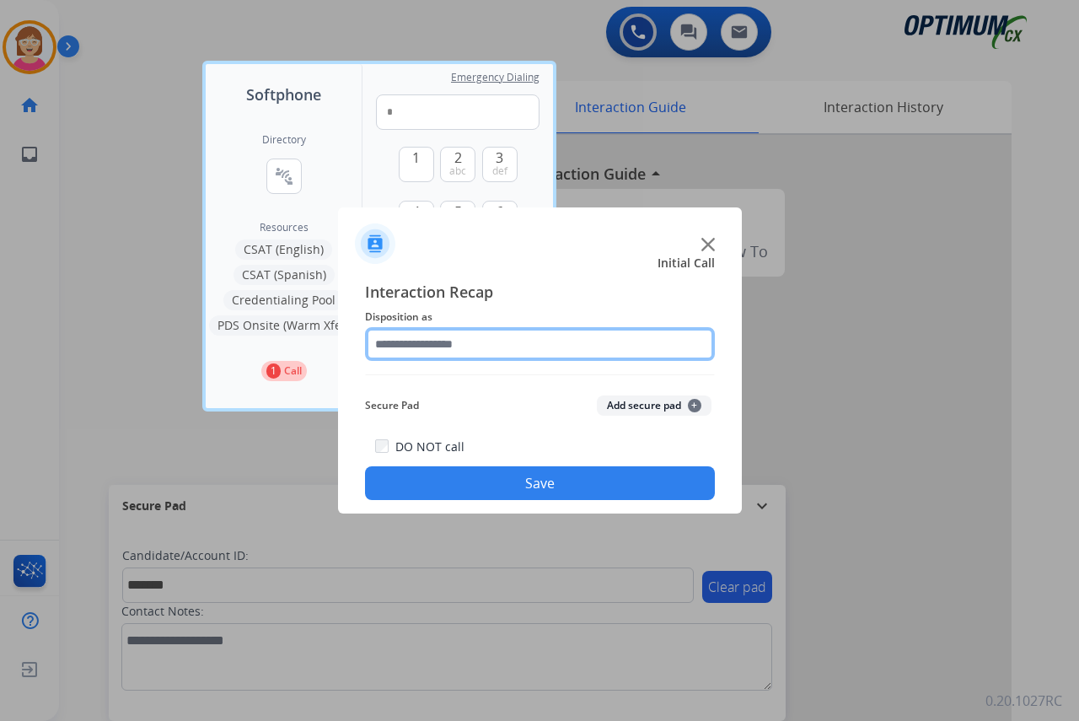
click at [397, 342] on input "text" at bounding box center [540, 344] width 350 height 34
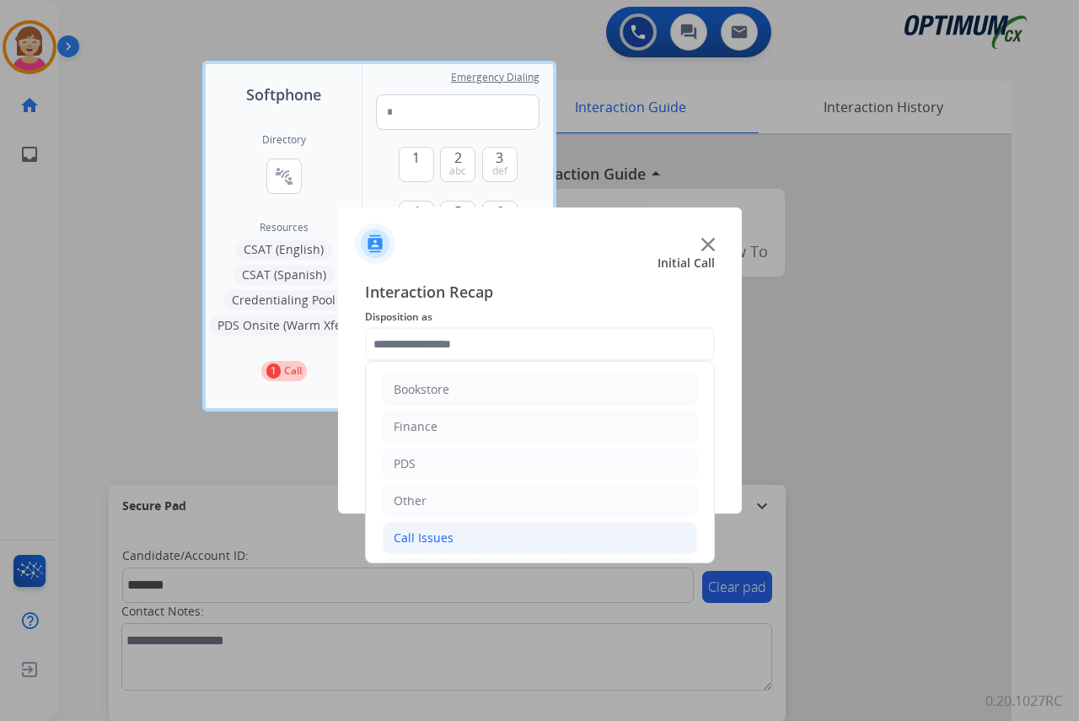
click at [443, 532] on div "Call Issues" at bounding box center [424, 537] width 60 height 17
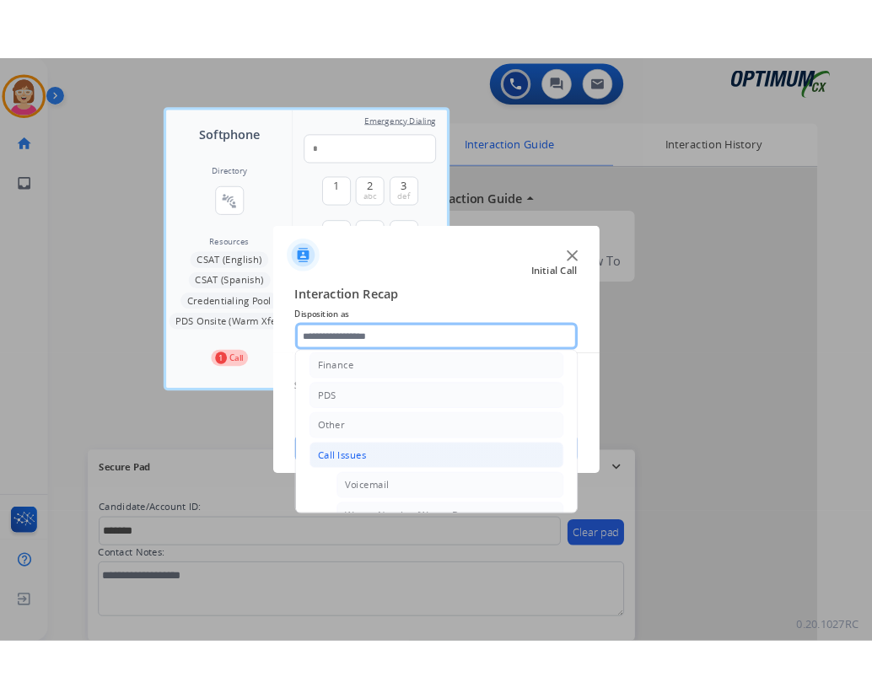
scroll to position [169, 0]
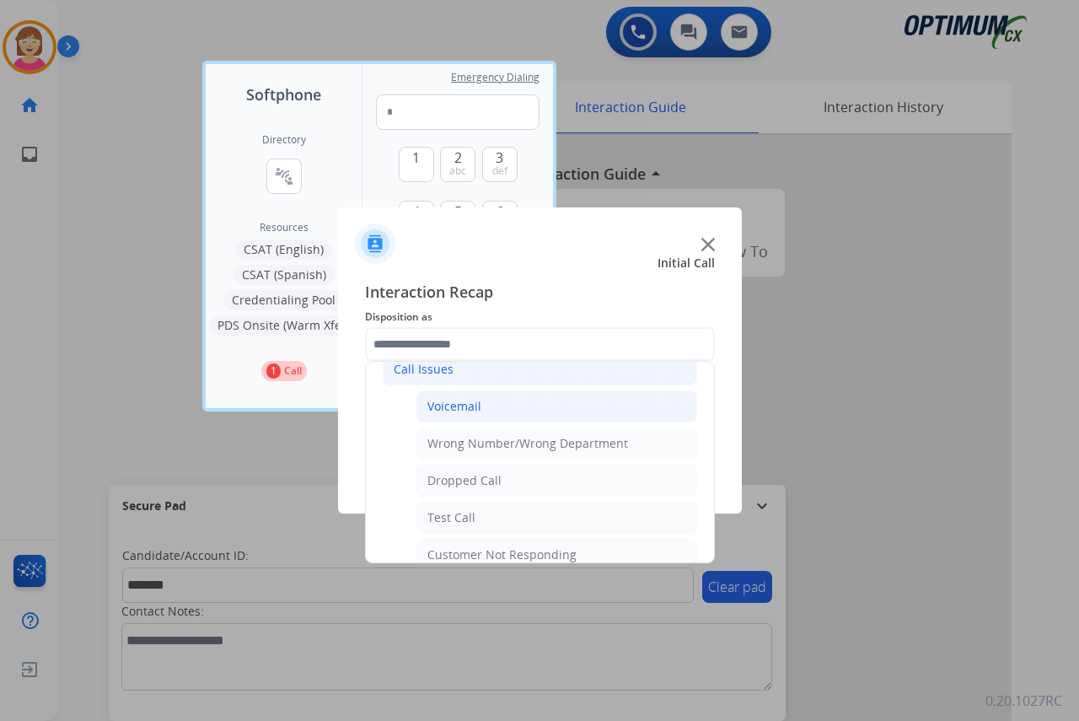
click at [459, 406] on div "Voicemail" at bounding box center [454, 406] width 54 height 17
type input "*********"
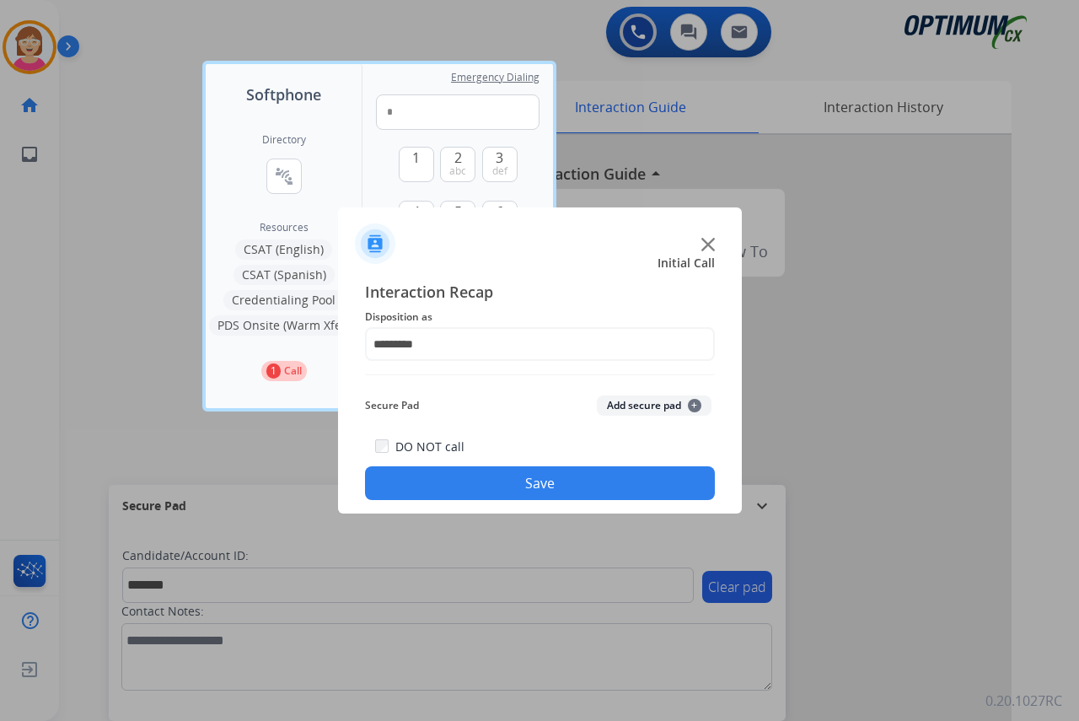
click at [693, 404] on span "+" at bounding box center [694, 405] width 13 height 13
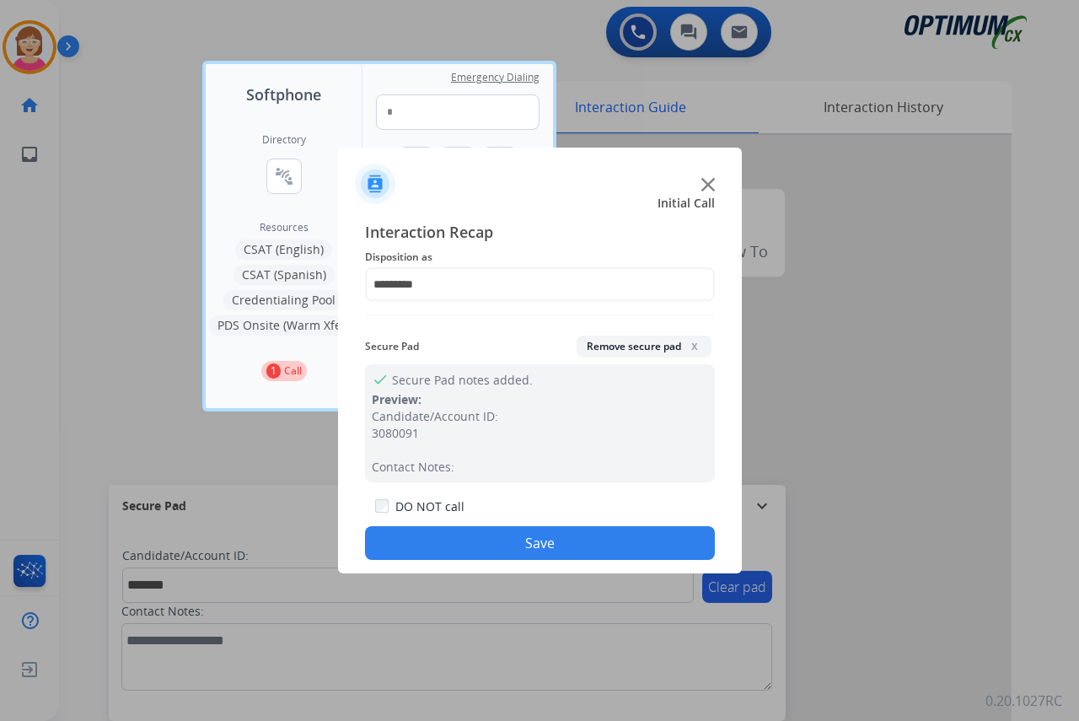
click at [428, 536] on button "Save" at bounding box center [540, 543] width 350 height 34
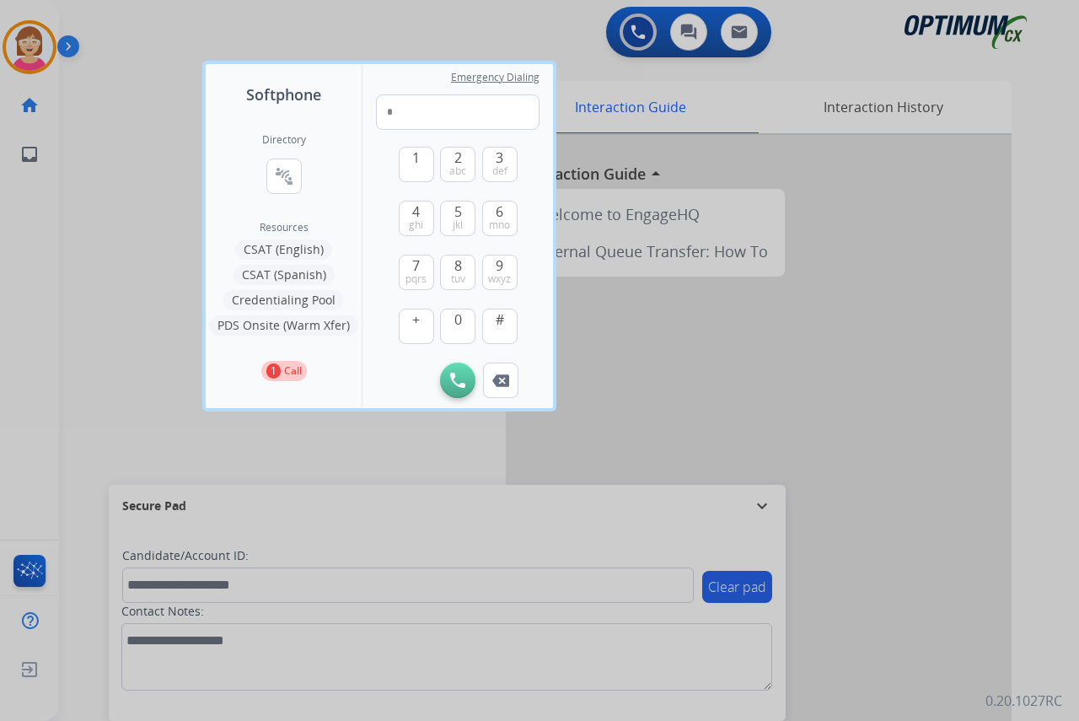
click at [142, 416] on div at bounding box center [539, 360] width 1079 height 721
click at [142, 416] on div "swap_horiz Break voice bridge close_fullscreen Connect 3-Way Call merge_type Se…" at bounding box center [549, 412] width 980 height 703
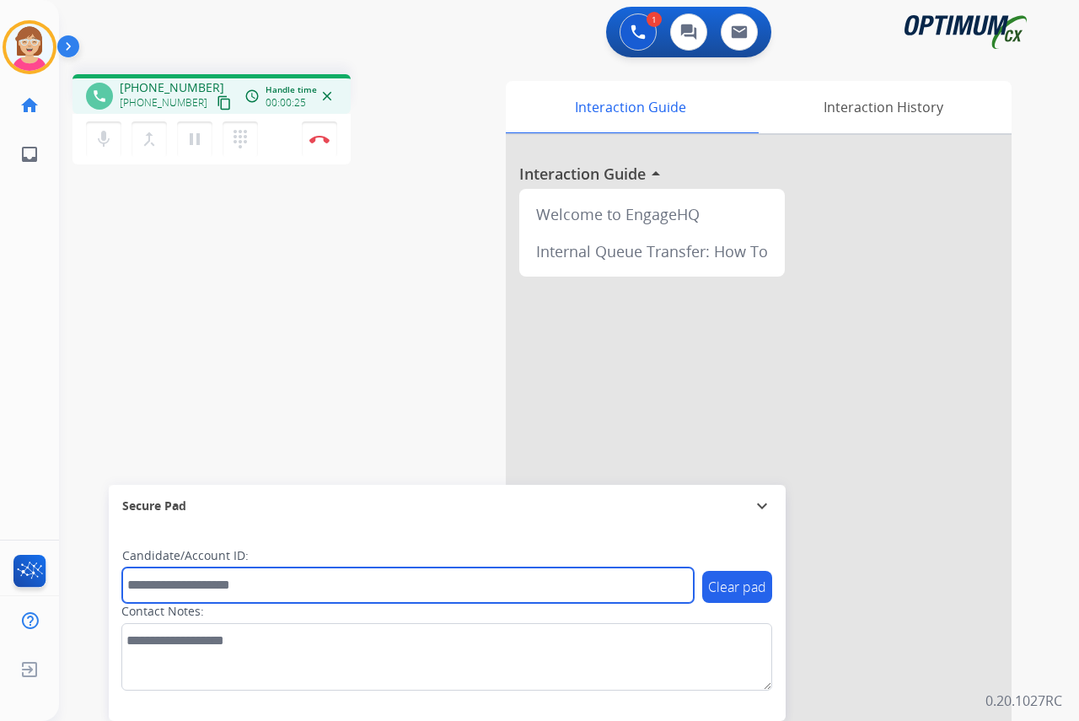
click at [149, 584] on input "text" at bounding box center [408, 584] width 572 height 35
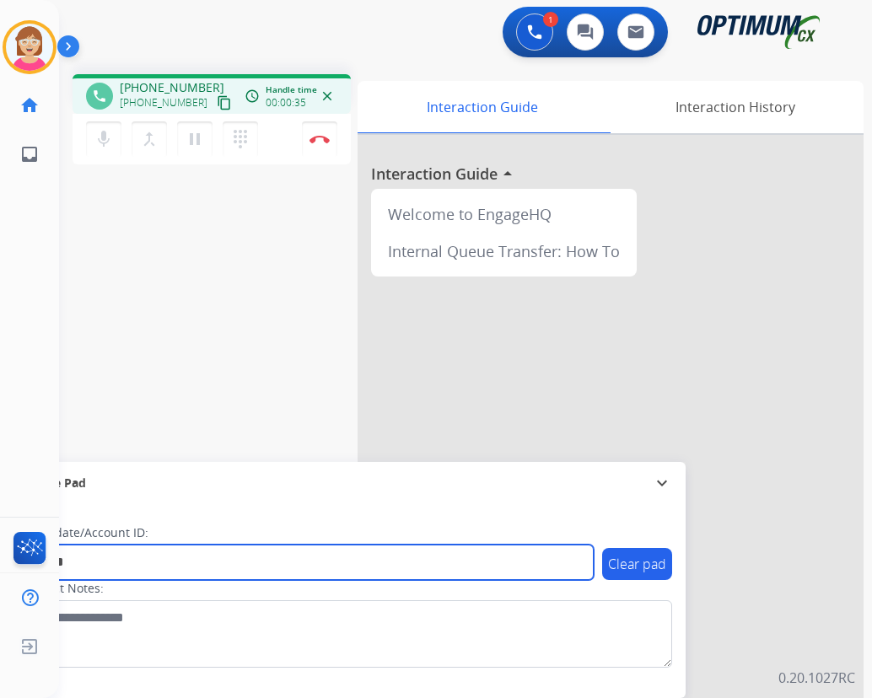
type input "*******"
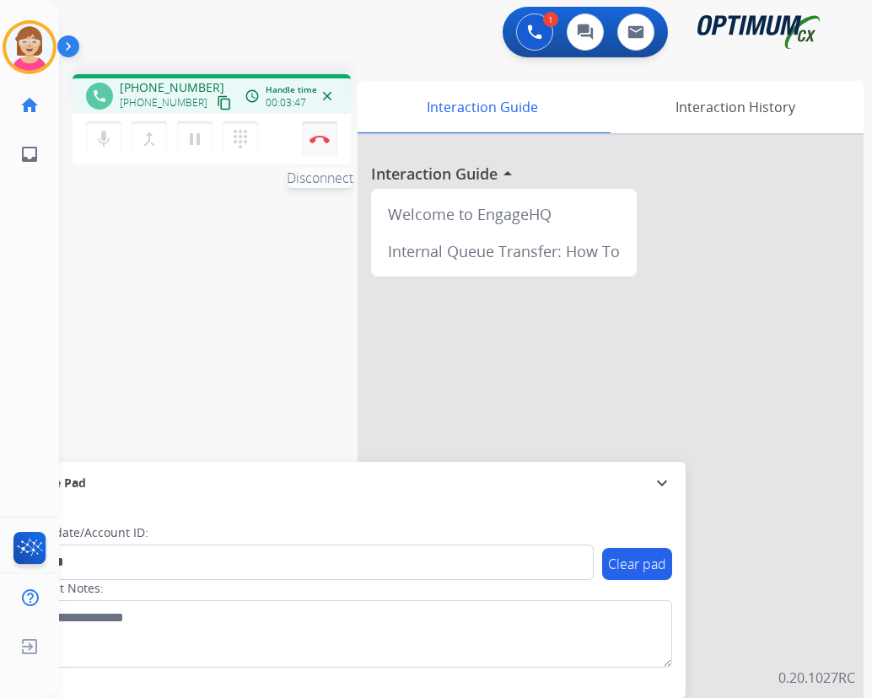
click at [318, 136] on img at bounding box center [319, 139] width 20 height 8
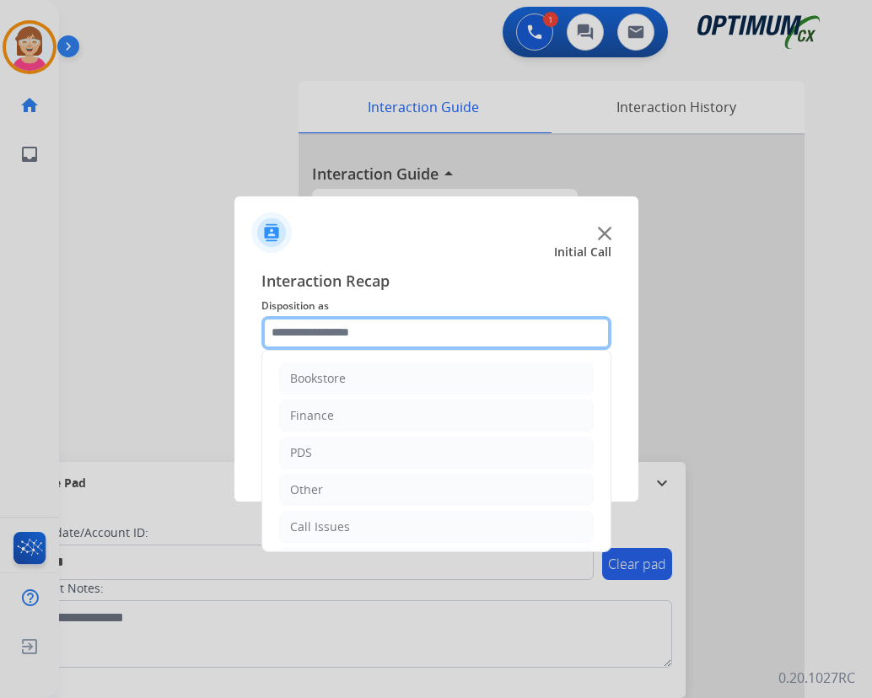
click at [314, 329] on input "text" at bounding box center [436, 333] width 350 height 34
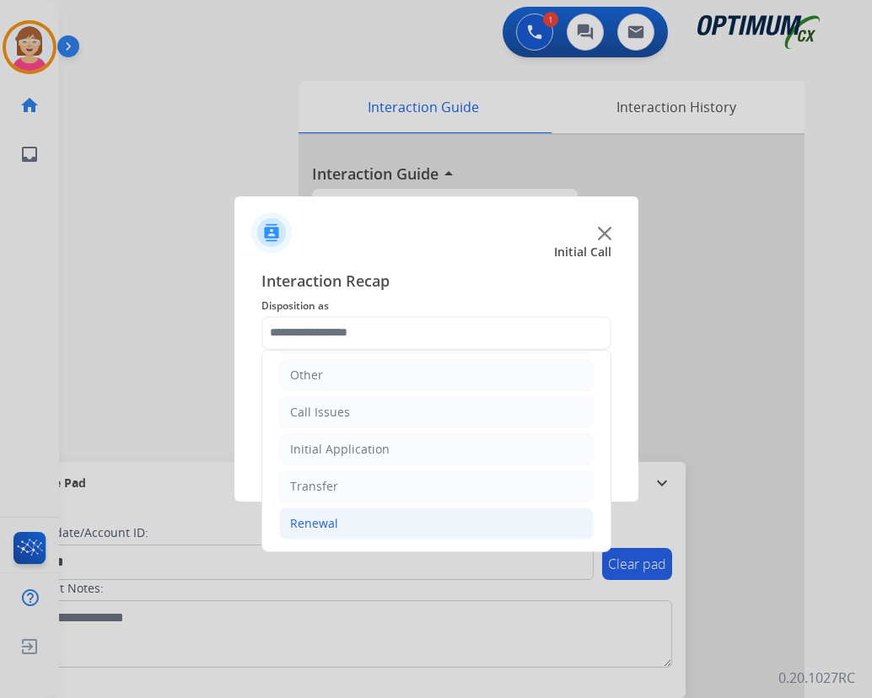
click at [314, 523] on div "Renewal" at bounding box center [314, 523] width 48 height 17
click at [314, 526] on div "Renewal" at bounding box center [314, 523] width 48 height 17
click at [325, 523] on div "Renewal" at bounding box center [314, 523] width 48 height 17
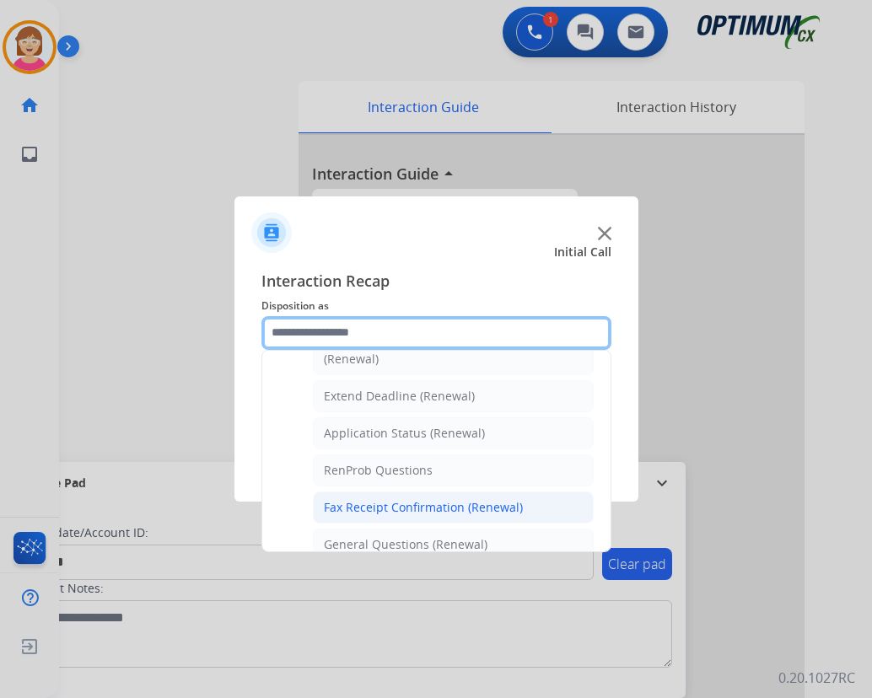
scroll to position [368, 0]
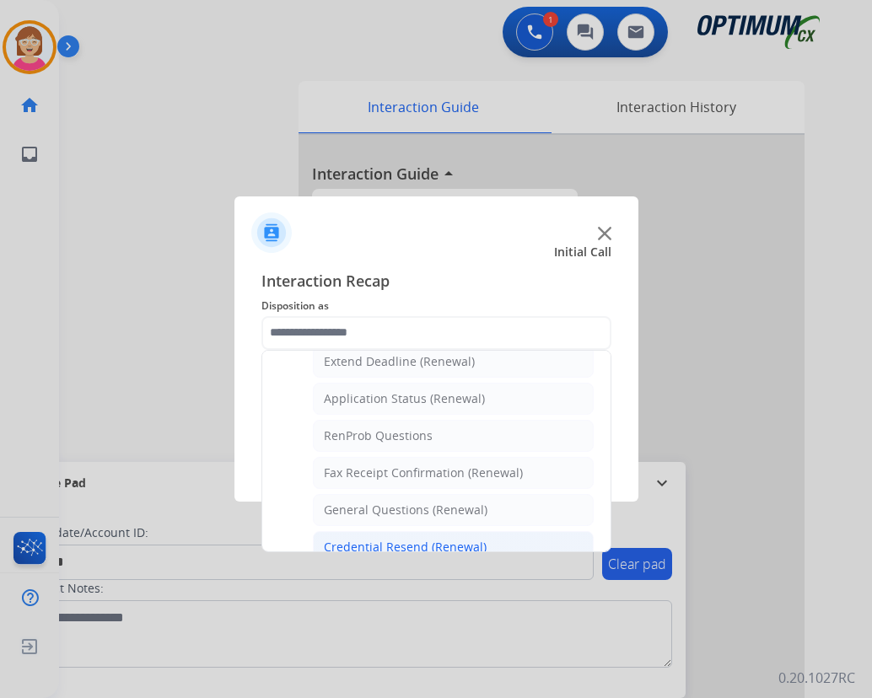
click at [375, 546] on div "Credential Resend (Renewal)" at bounding box center [405, 547] width 163 height 17
type input "**********"
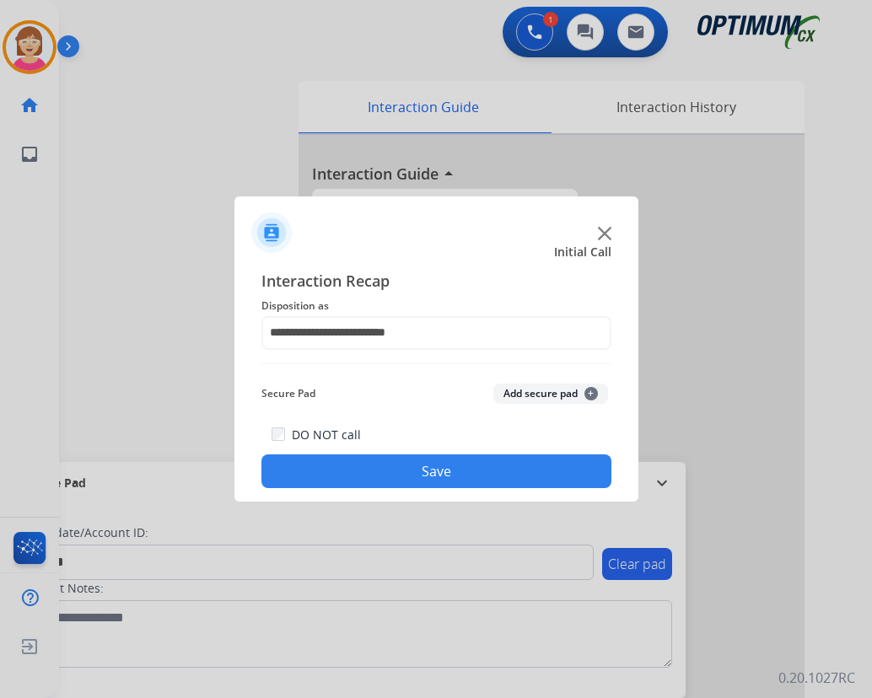
click at [588, 393] on span "+" at bounding box center [590, 393] width 13 height 13
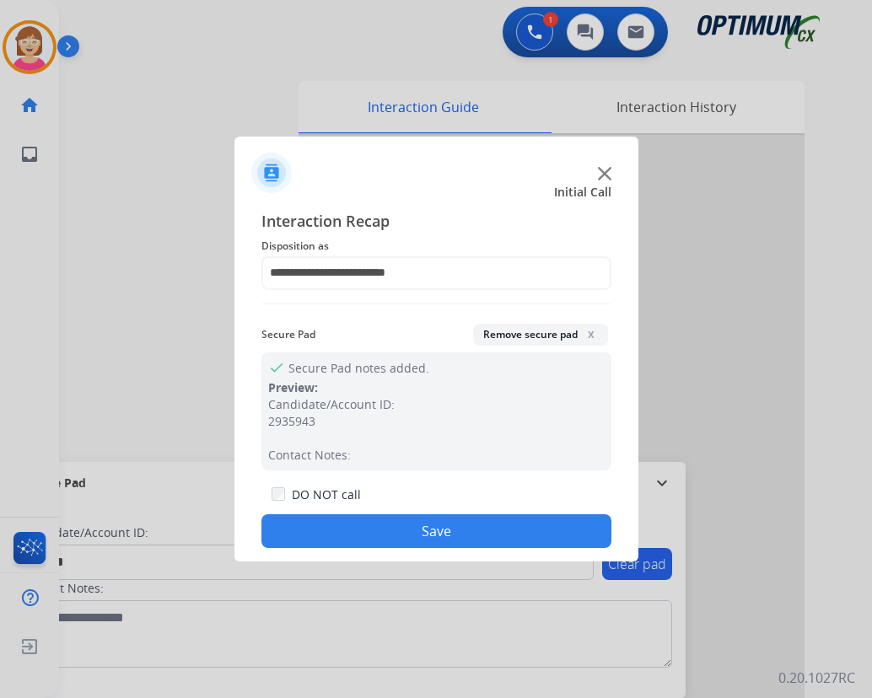
click at [341, 529] on button "Save" at bounding box center [436, 531] width 350 height 34
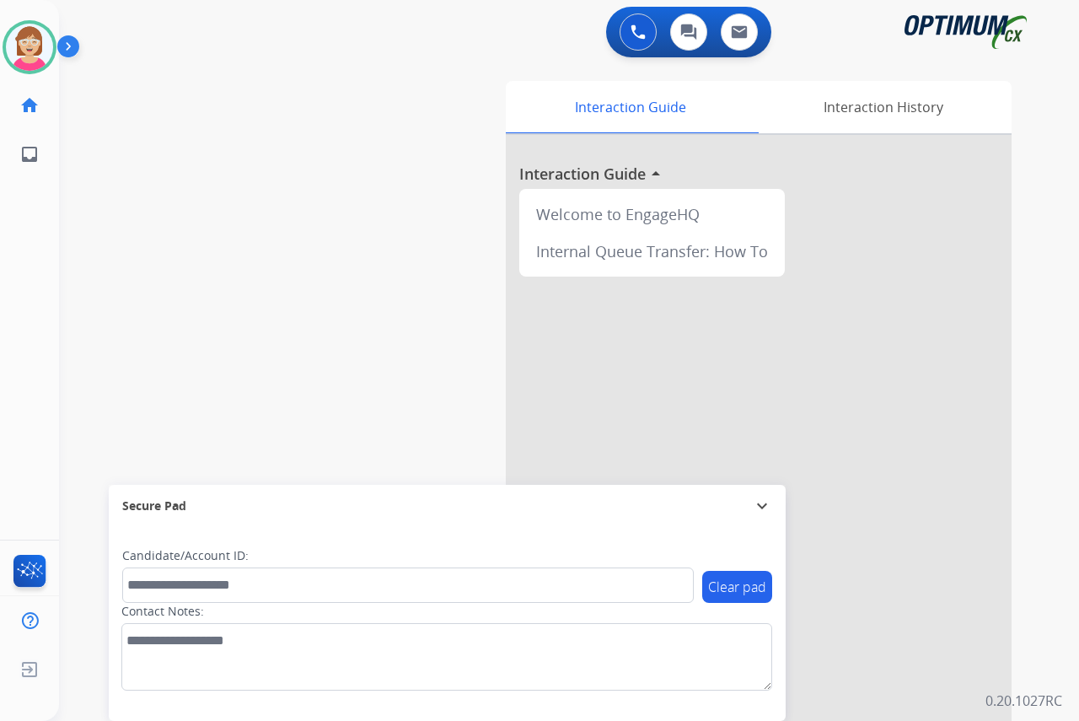
click at [26, 373] on div "[PERSON_NAME] Available Edit Avatar Agent: [PERSON_NAME] Profile: OCX Training …" at bounding box center [29, 360] width 59 height 721
click at [21, 46] on img at bounding box center [29, 47] width 47 height 47
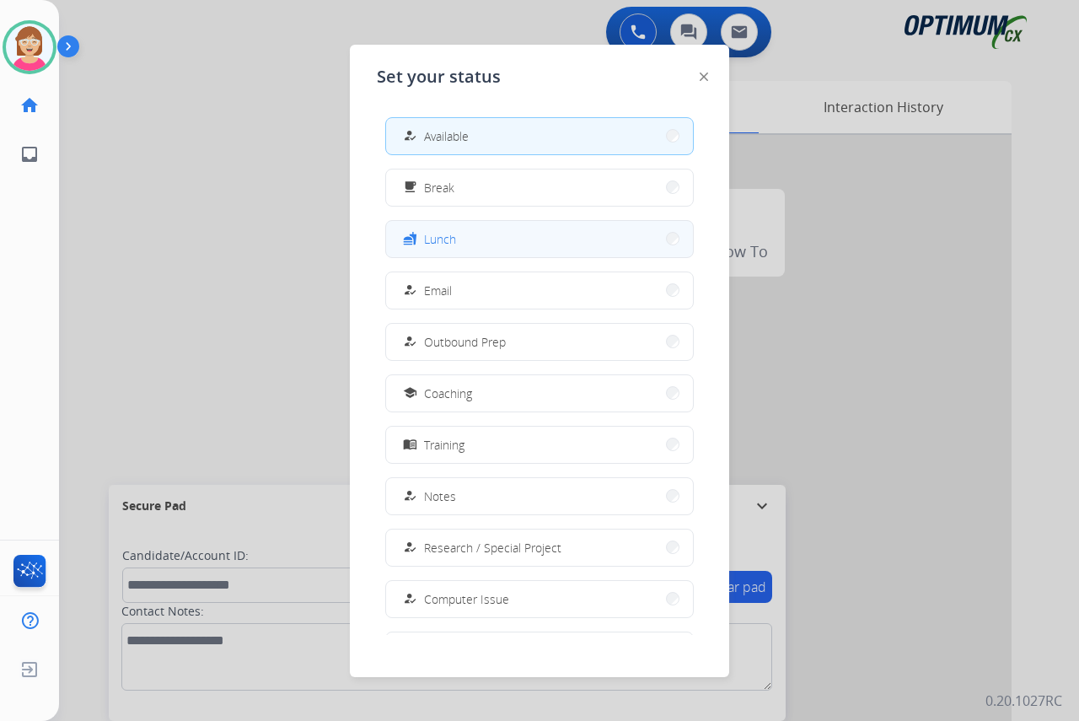
click at [456, 247] on span "Lunch" at bounding box center [440, 239] width 32 height 18
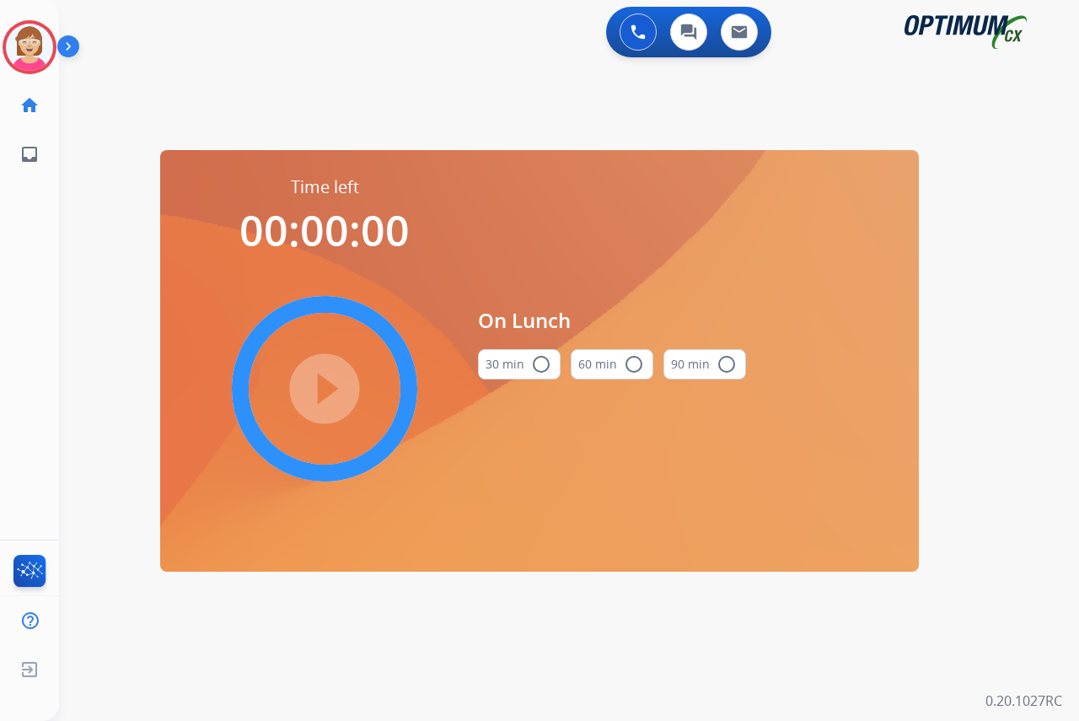
click at [541, 354] on mat-icon "radio_button_unchecked" at bounding box center [541, 364] width 20 height 20
click at [327, 387] on mat-icon "play_circle_filled" at bounding box center [324, 389] width 20 height 20
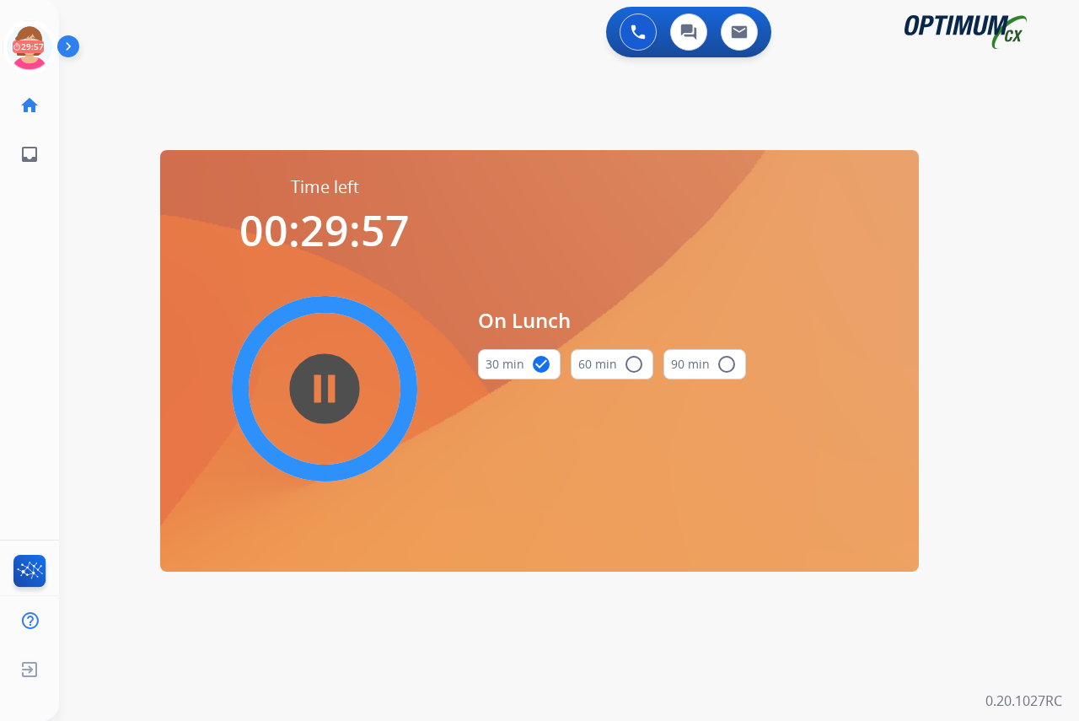
drag, startPoint x: 327, startPoint y: 387, endPoint x: 112, endPoint y: 334, distance: 221.4
click at [112, 334] on div "0 Voice Interactions 0 Chat Interactions 0 Email Interactions swap_horiz Break …" at bounding box center [569, 360] width 1020 height 721
click at [29, 35] on icon at bounding box center [30, 47] width 55 height 55
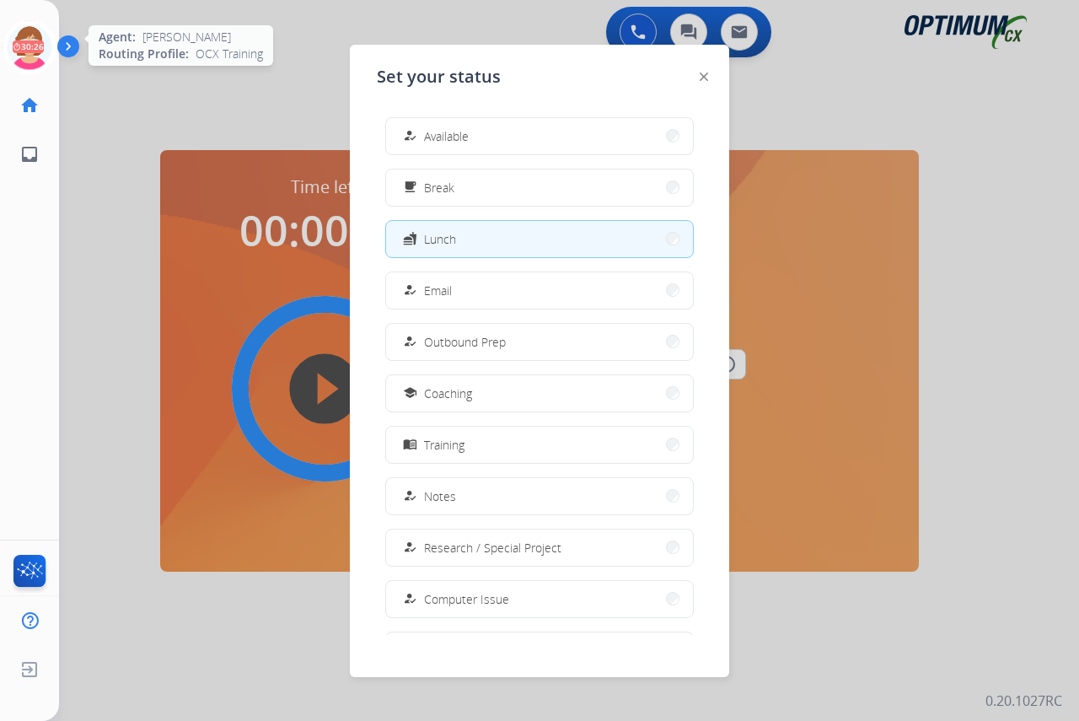
drag, startPoint x: 29, startPoint y: 35, endPoint x: 461, endPoint y: 132, distance: 443.4
click at [461, 132] on span "Available" at bounding box center [446, 136] width 45 height 18
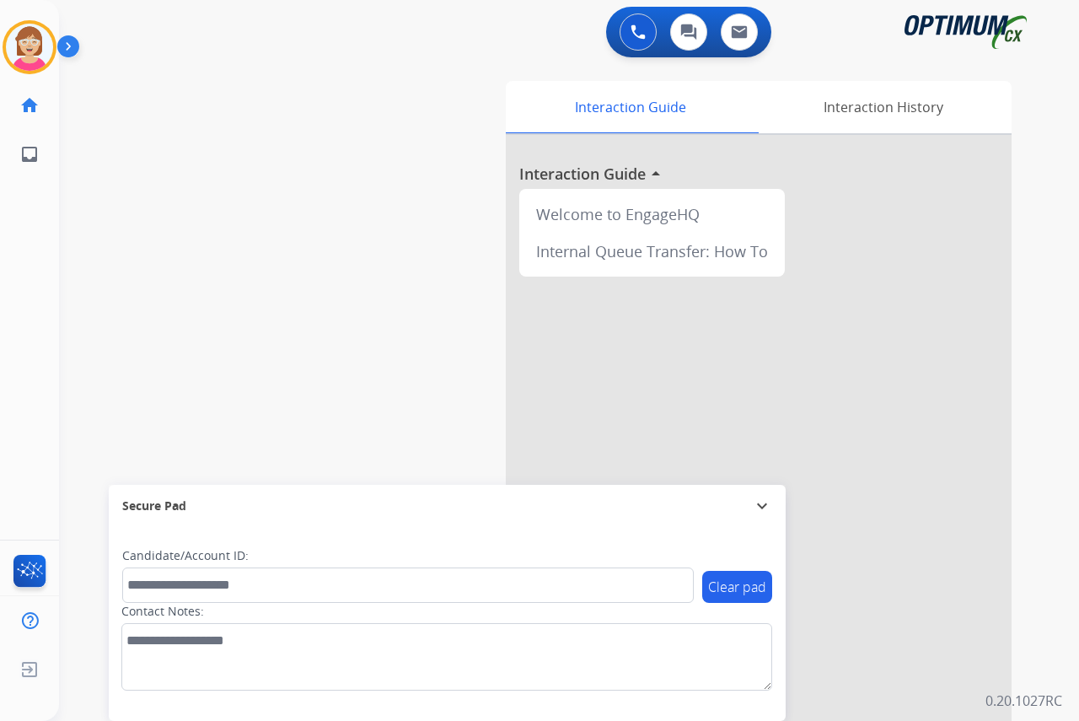
click at [34, 247] on div "[PERSON_NAME] Available Edit Avatar Agent: [PERSON_NAME] Profile: OCX Training …" at bounding box center [29, 360] width 59 height 721
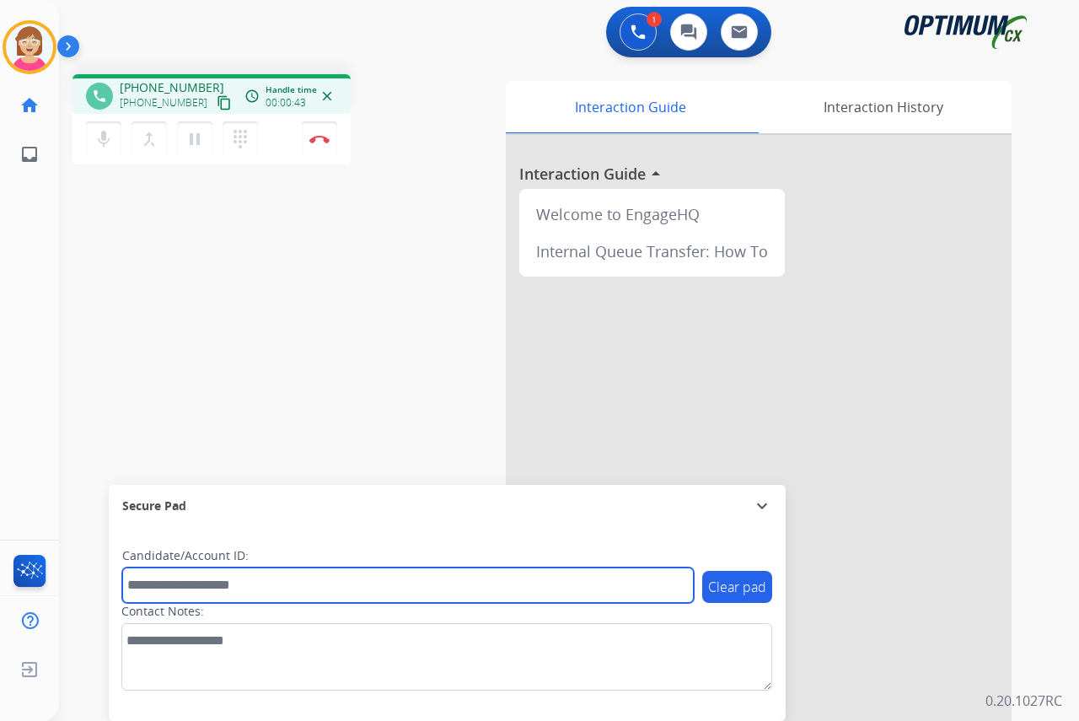
click at [153, 595] on input "text" at bounding box center [408, 584] width 572 height 35
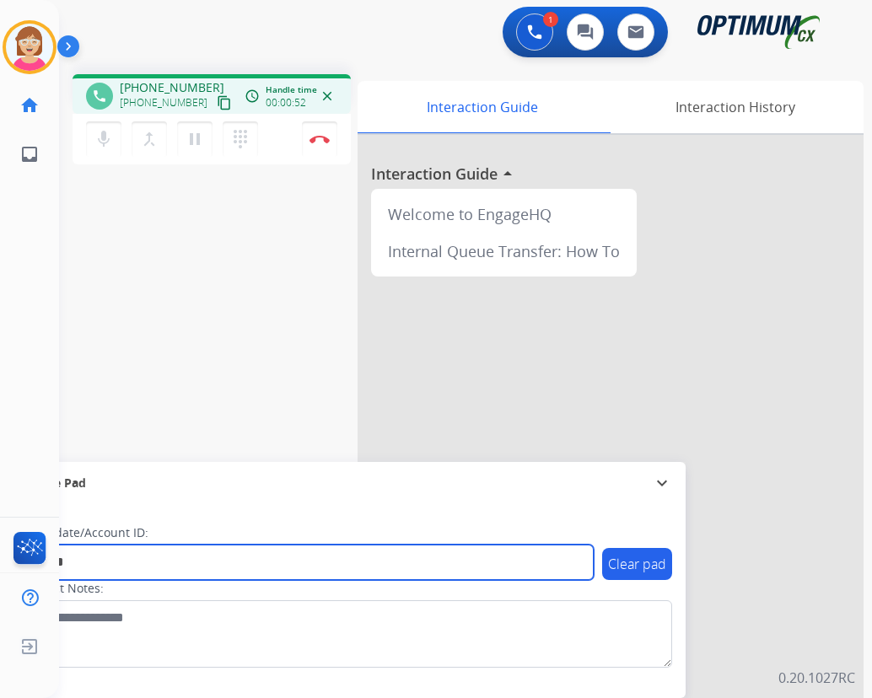
type input "*******"
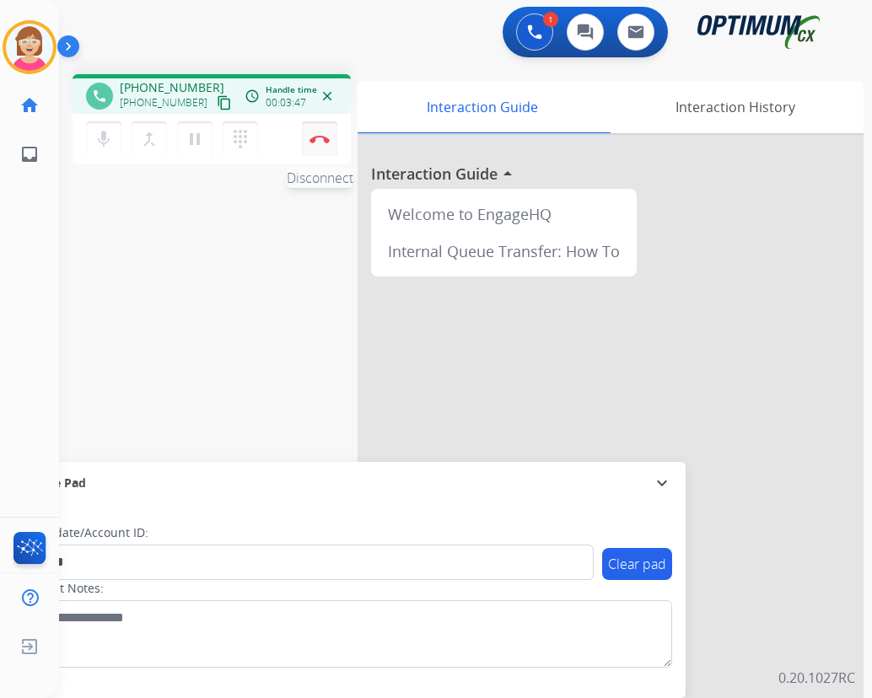
click at [323, 137] on img at bounding box center [319, 139] width 20 height 8
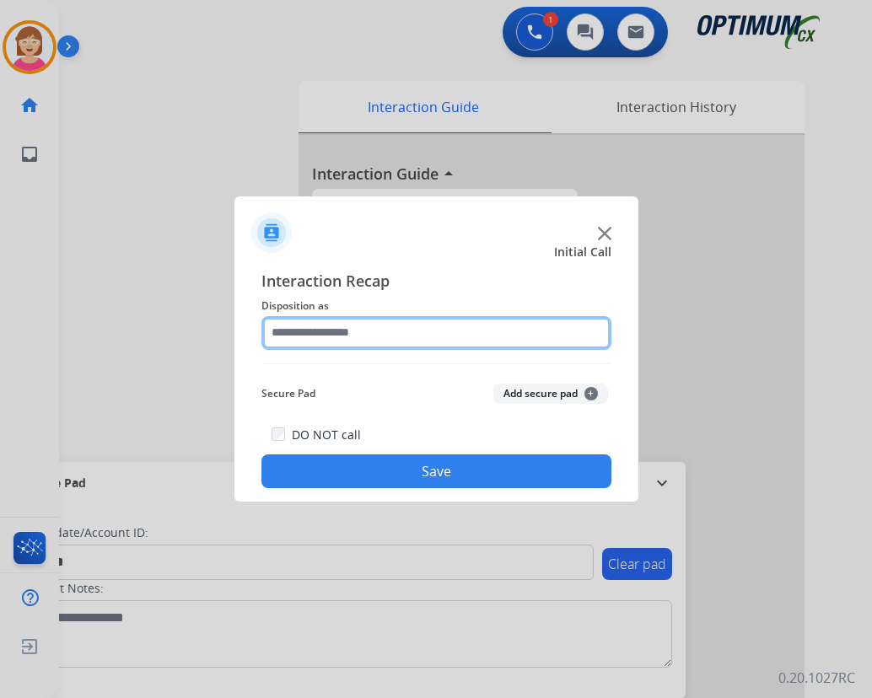
click at [305, 338] on input "text" at bounding box center [436, 333] width 350 height 34
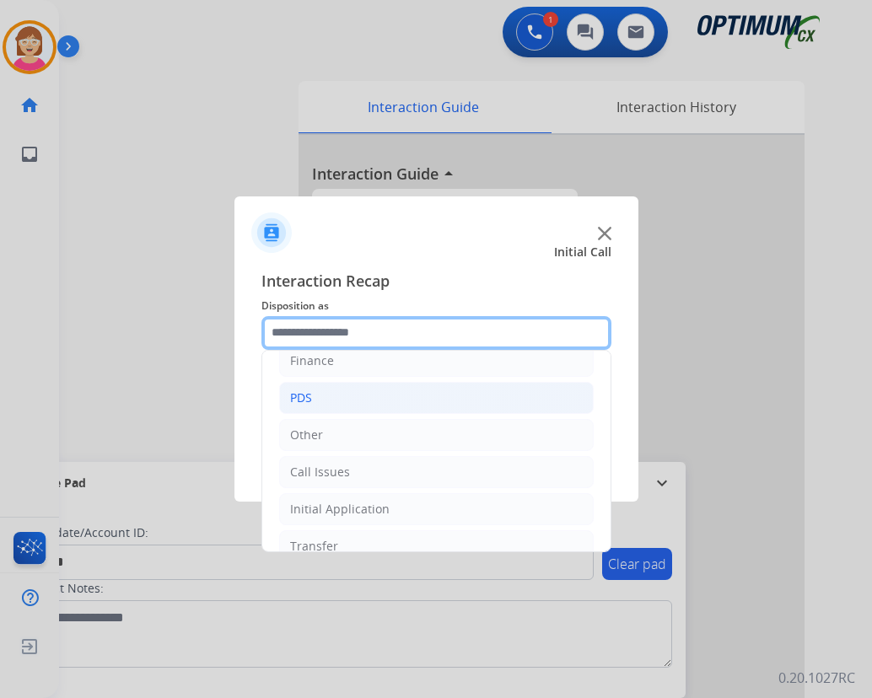
scroll to position [115, 0]
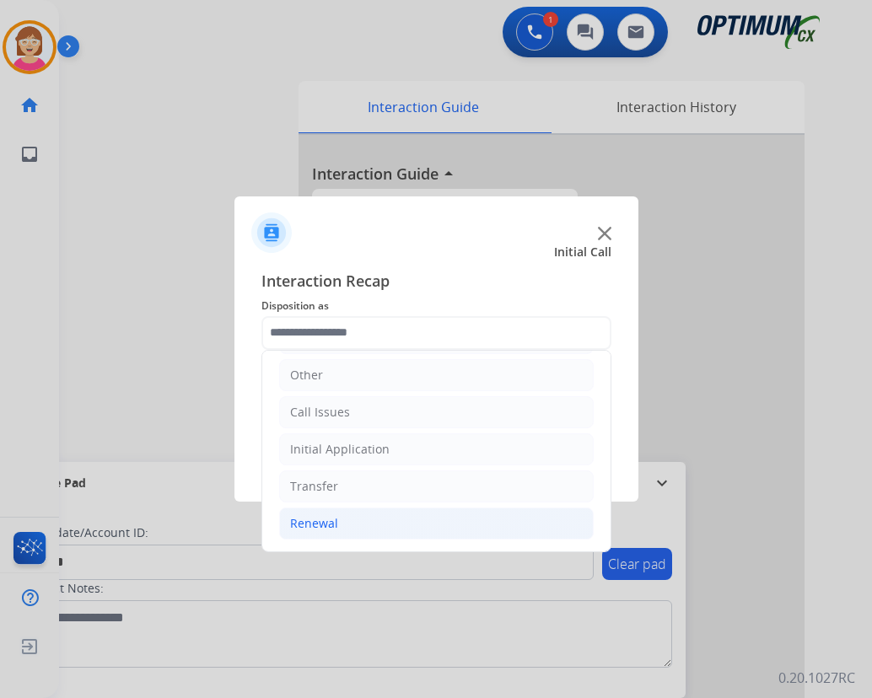
click at [318, 527] on div "Renewal" at bounding box center [314, 523] width 48 height 17
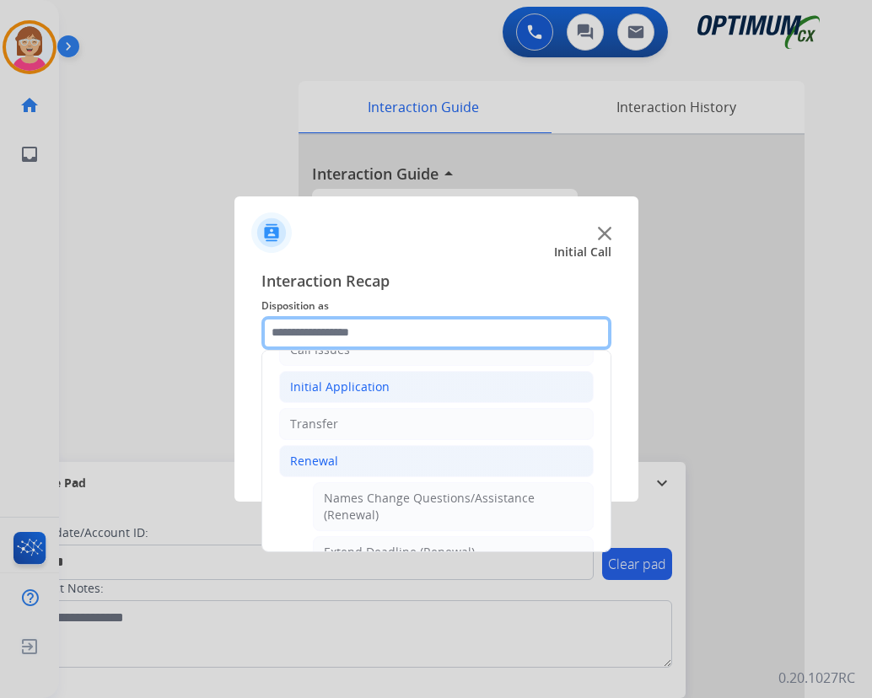
scroll to position [368, 0]
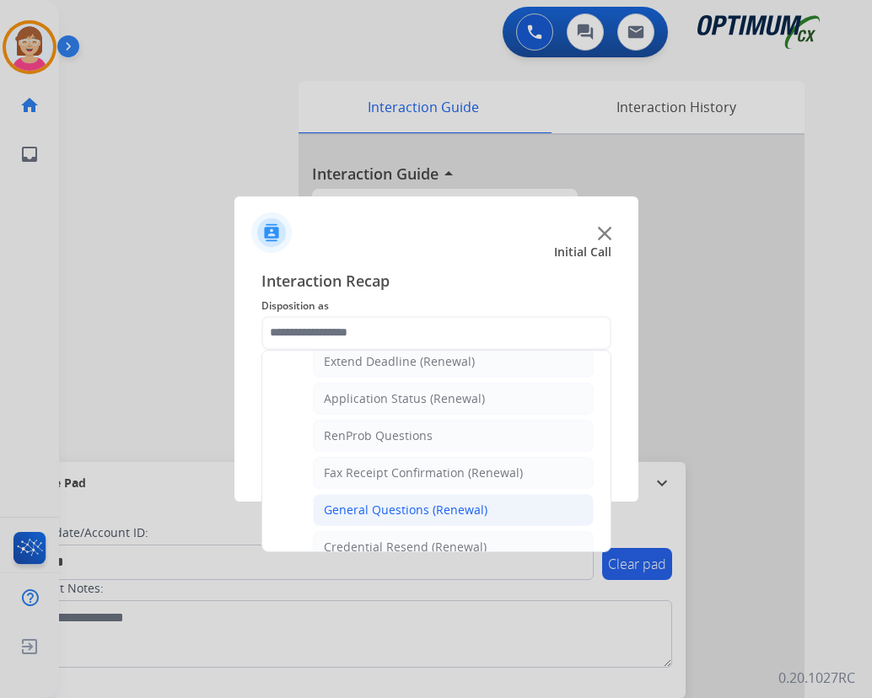
click at [363, 510] on div "General Questions (Renewal)" at bounding box center [406, 510] width 164 height 17
type input "**********"
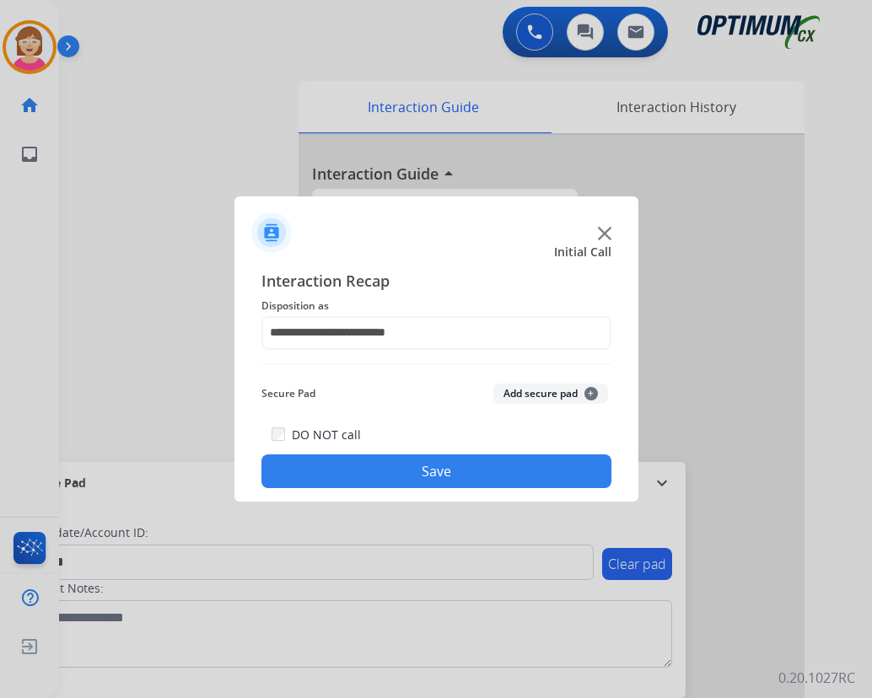
click at [590, 391] on span "+" at bounding box center [590, 393] width 13 height 13
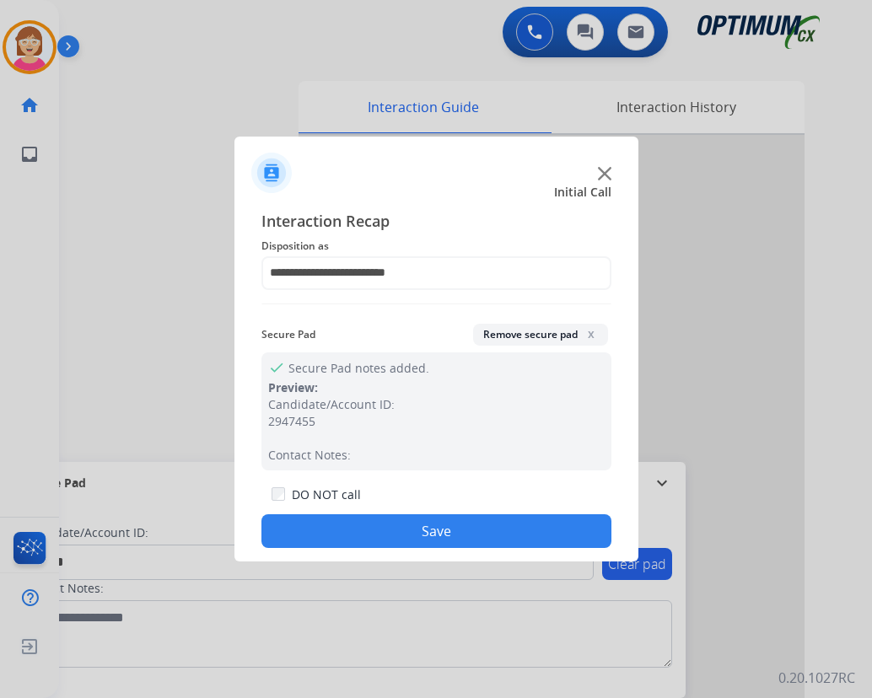
click at [363, 530] on button "Save" at bounding box center [436, 531] width 350 height 34
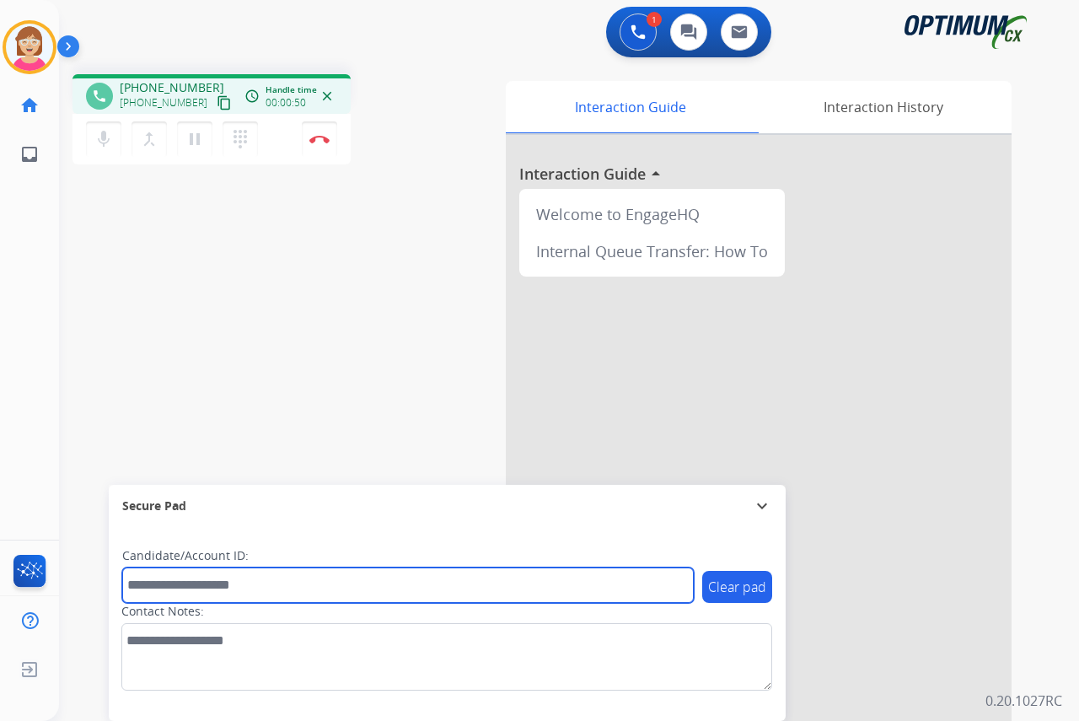
click at [157, 588] on input "text" at bounding box center [408, 584] width 572 height 35
drag, startPoint x: 157, startPoint y: 588, endPoint x: 139, endPoint y: 584, distance: 18.2
click at [139, 584] on input "text" at bounding box center [408, 584] width 572 height 35
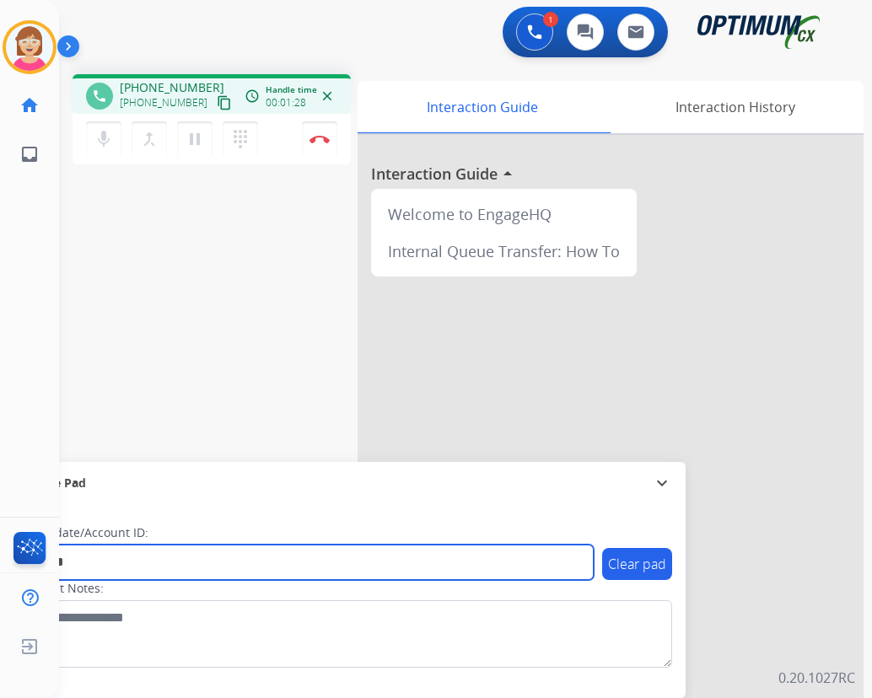
type input "*******"
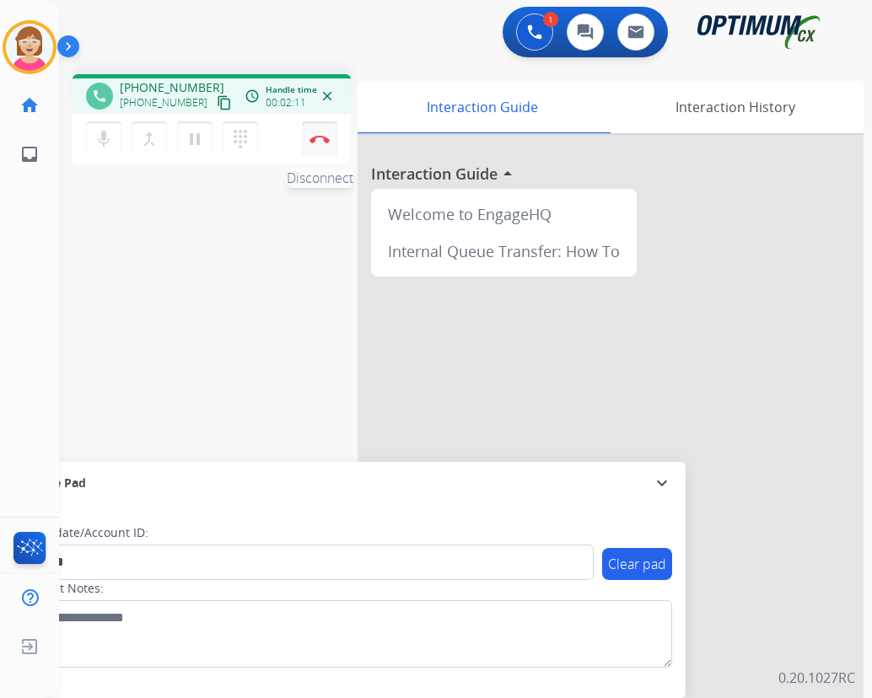
click at [317, 137] on img at bounding box center [319, 139] width 20 height 8
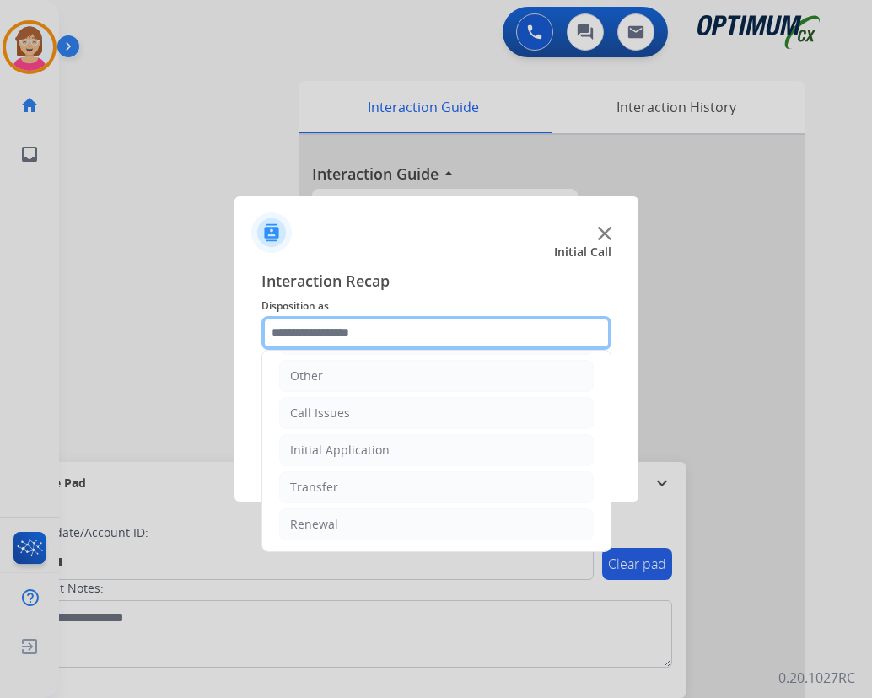
scroll to position [115, 0]
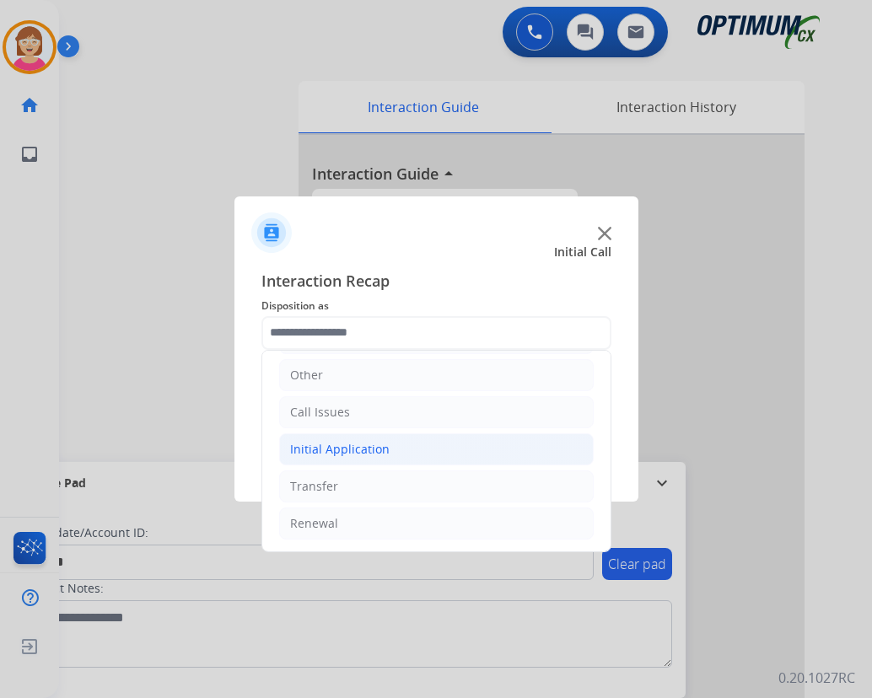
click at [334, 443] on div "Initial Application" at bounding box center [339, 449] width 99 height 17
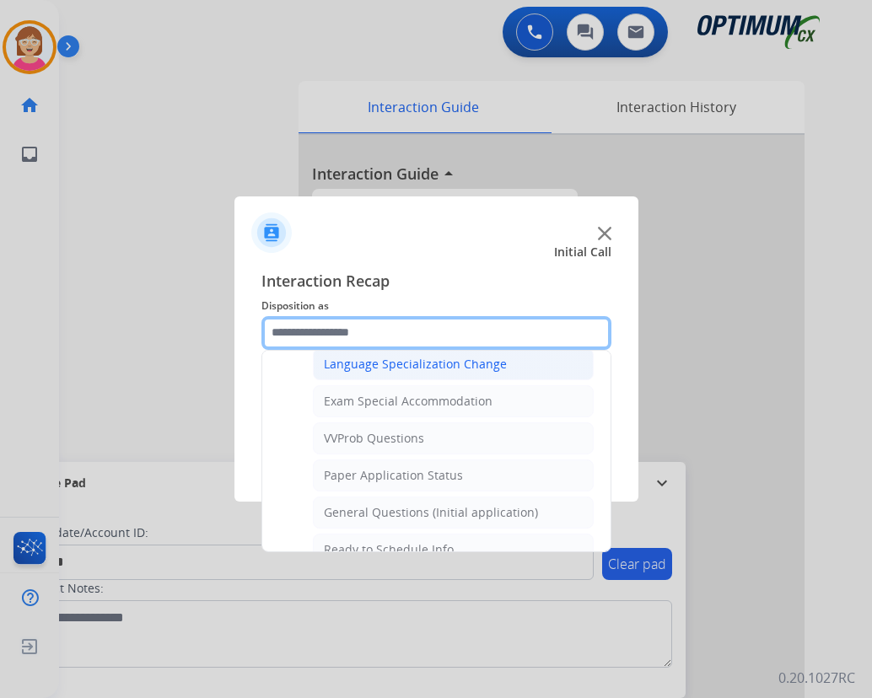
scroll to position [873, 0]
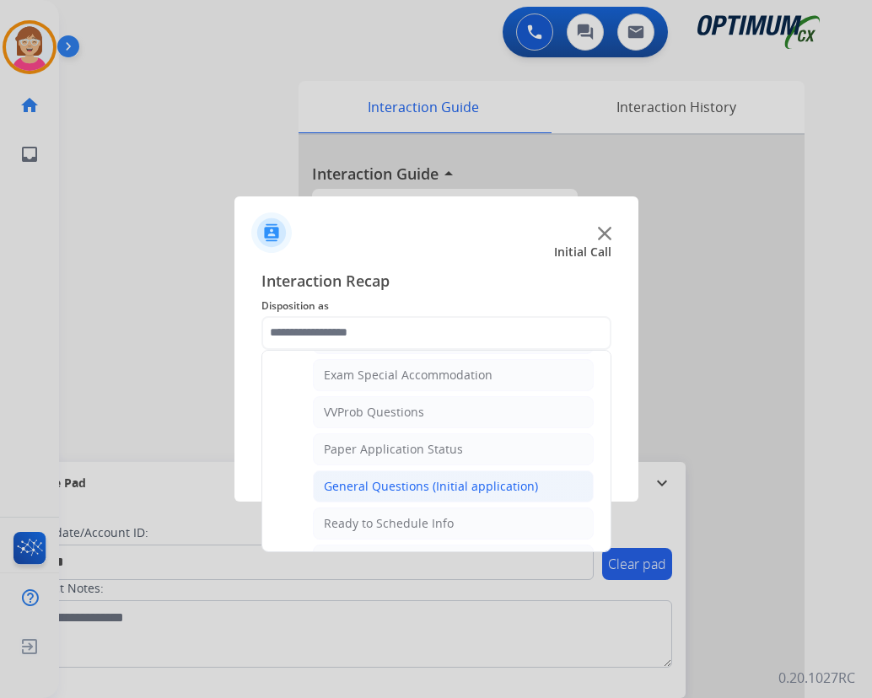
click at [400, 486] on div "General Questions (Initial application)" at bounding box center [431, 486] width 214 height 17
type input "**********"
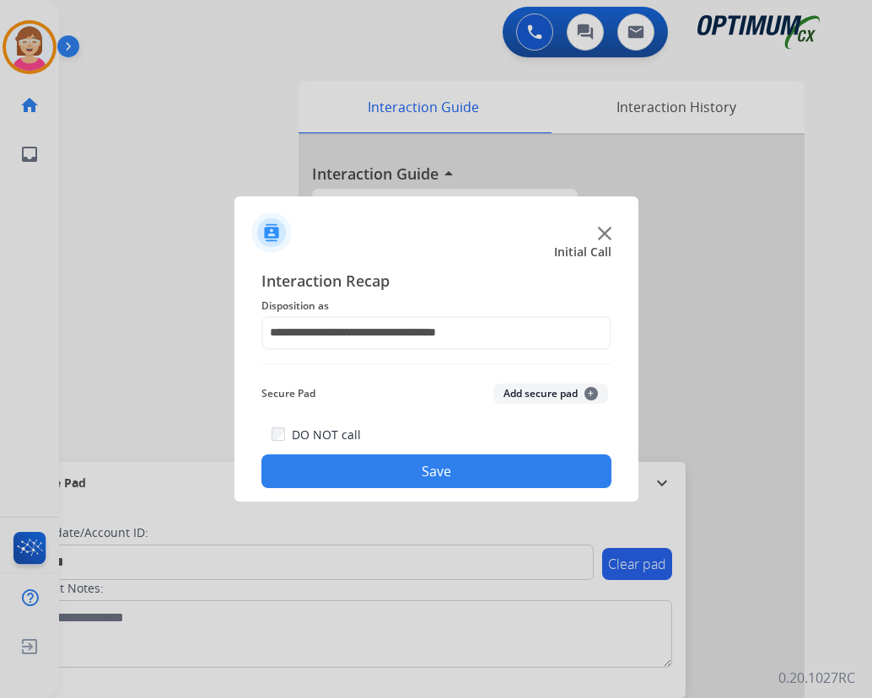
click at [590, 389] on span "+" at bounding box center [590, 393] width 13 height 13
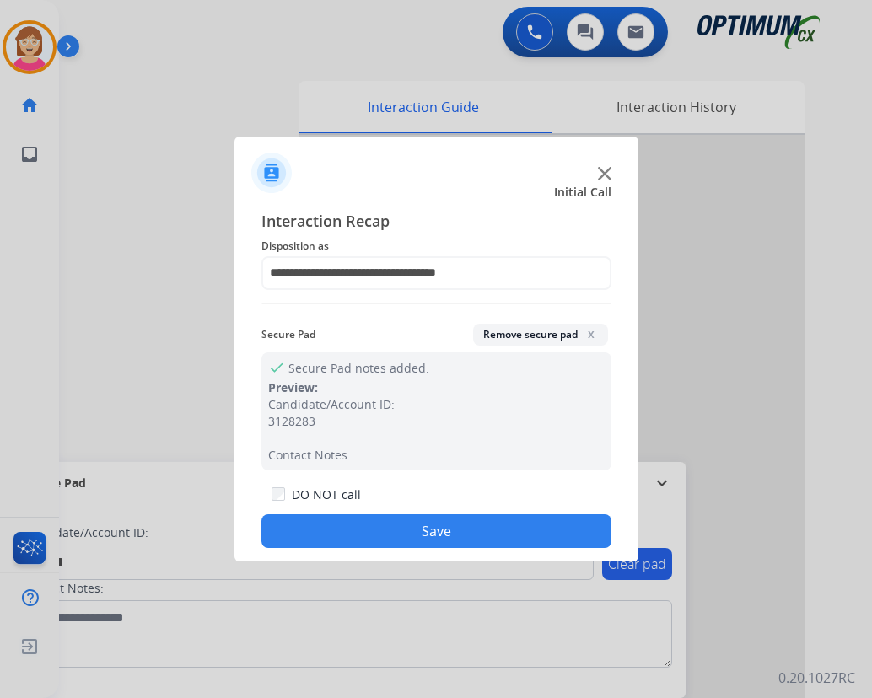
click at [331, 525] on button "Save" at bounding box center [436, 531] width 350 height 34
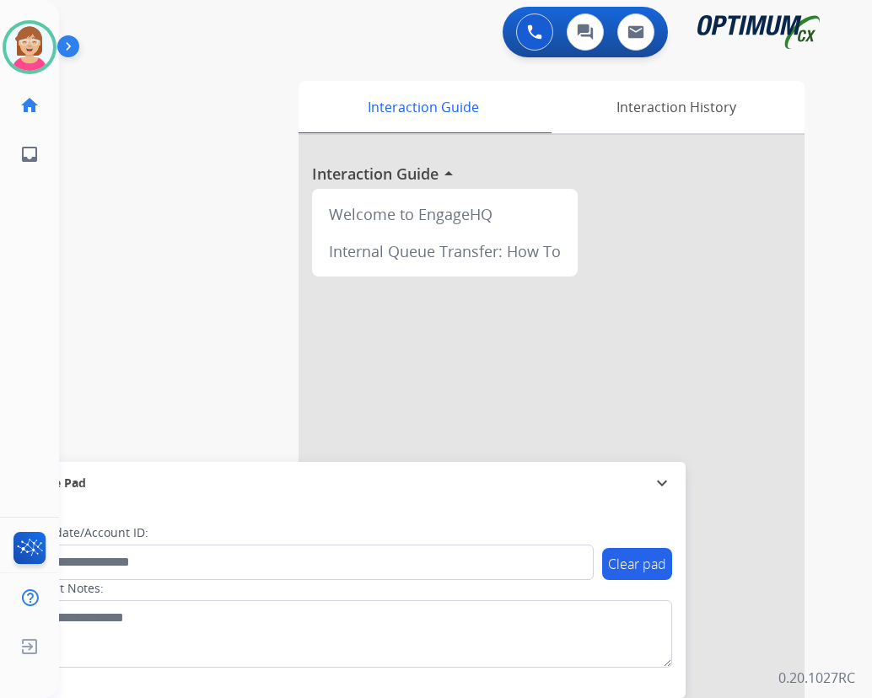
drag, startPoint x: 664, startPoint y: 228, endPoint x: 661, endPoint y: 191, distance: 36.4
click at [661, 191] on div at bounding box center [551, 449] width 506 height 629
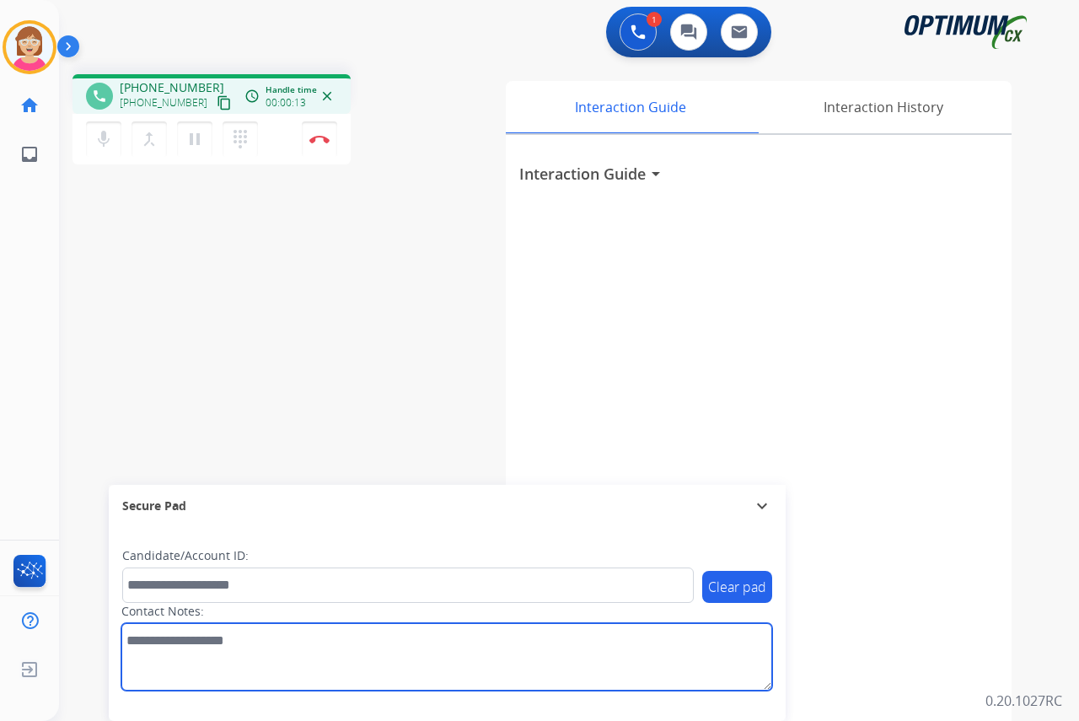
click at [125, 633] on textarea at bounding box center [446, 656] width 651 height 67
type textarea "********"
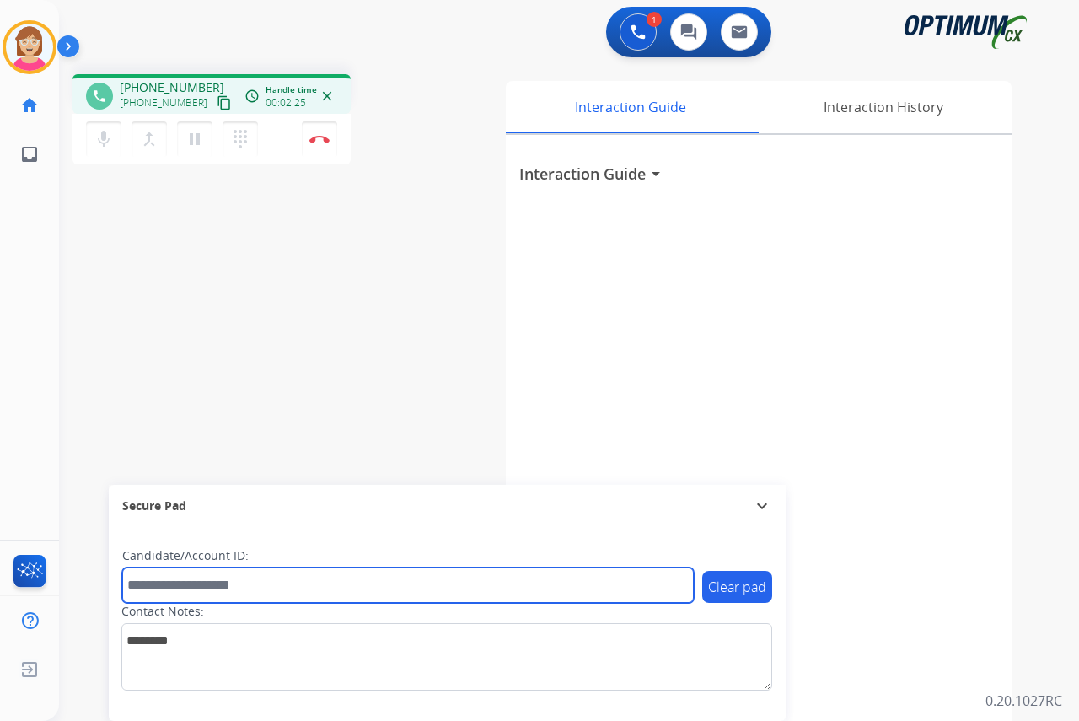
click at [137, 588] on input "text" at bounding box center [408, 584] width 572 height 35
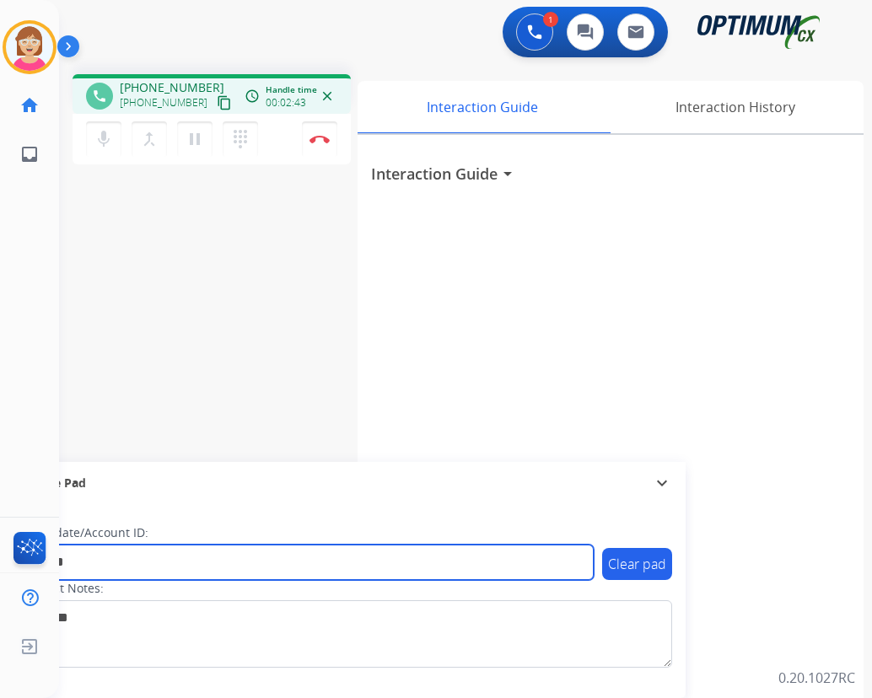
type input "*******"
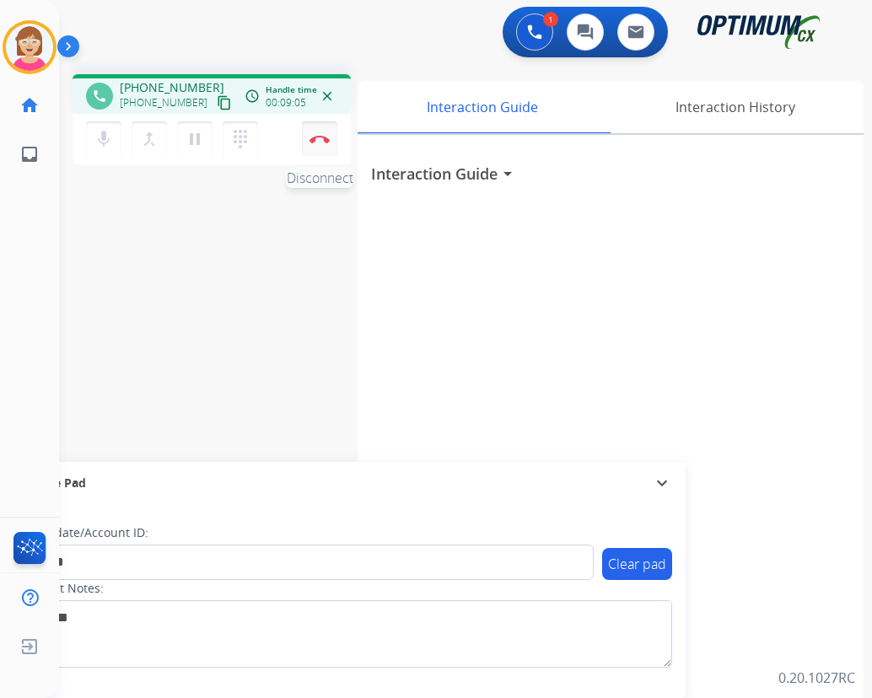
click at [320, 137] on img at bounding box center [319, 139] width 20 height 8
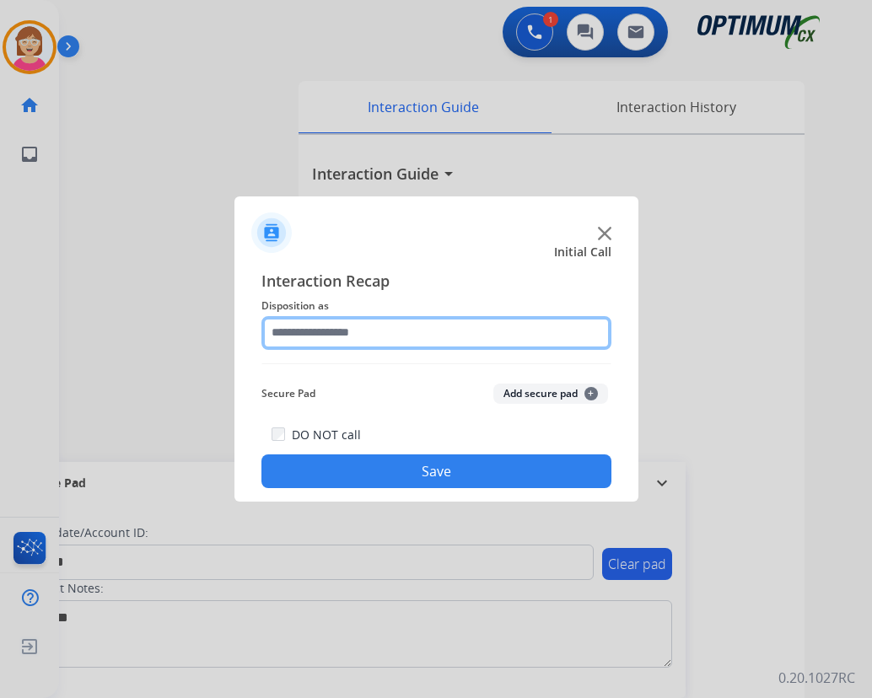
click at [294, 336] on input "text" at bounding box center [436, 333] width 350 height 34
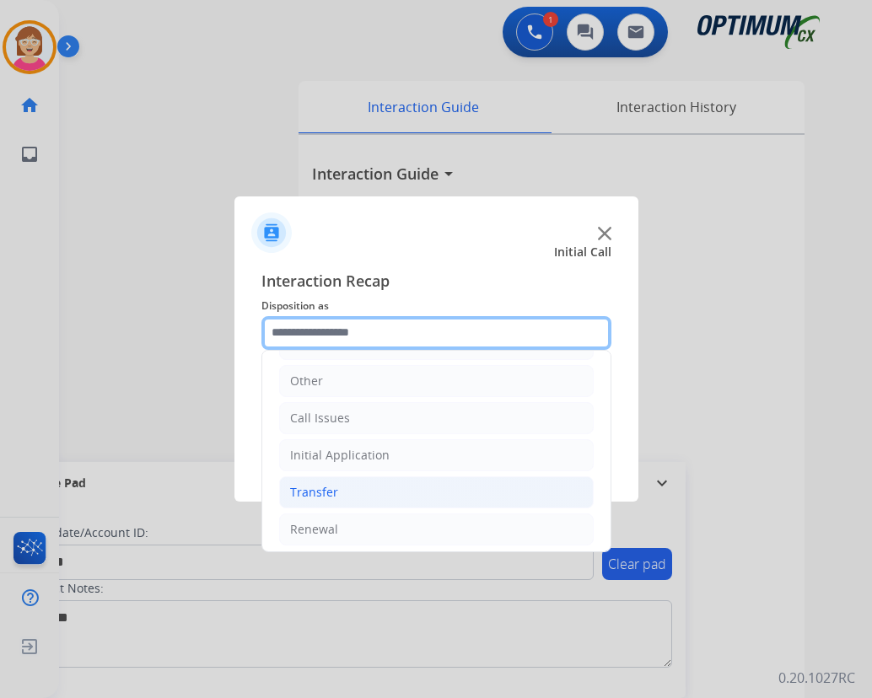
scroll to position [115, 0]
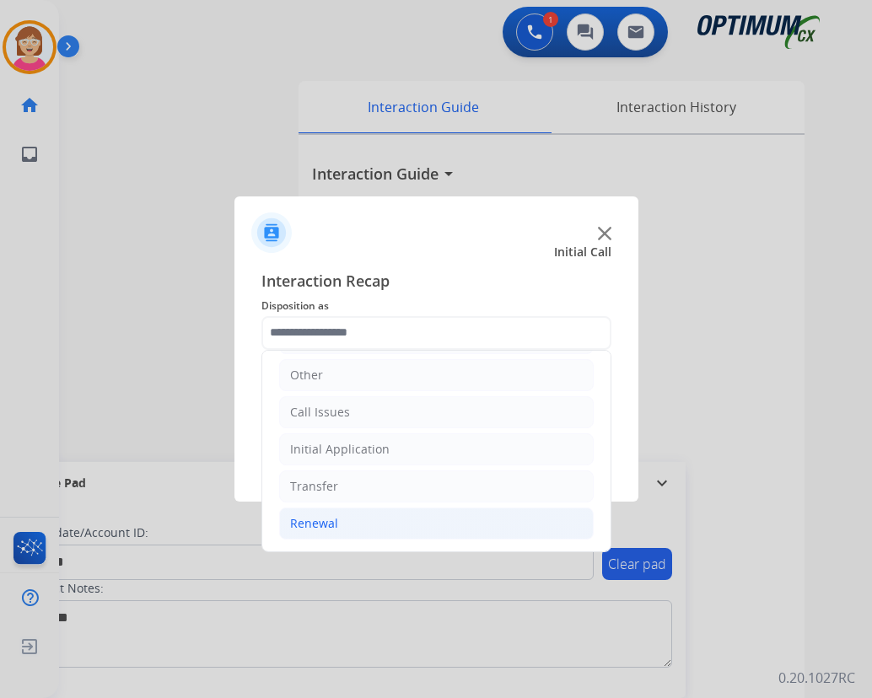
click at [308, 526] on div "Renewal" at bounding box center [314, 523] width 48 height 17
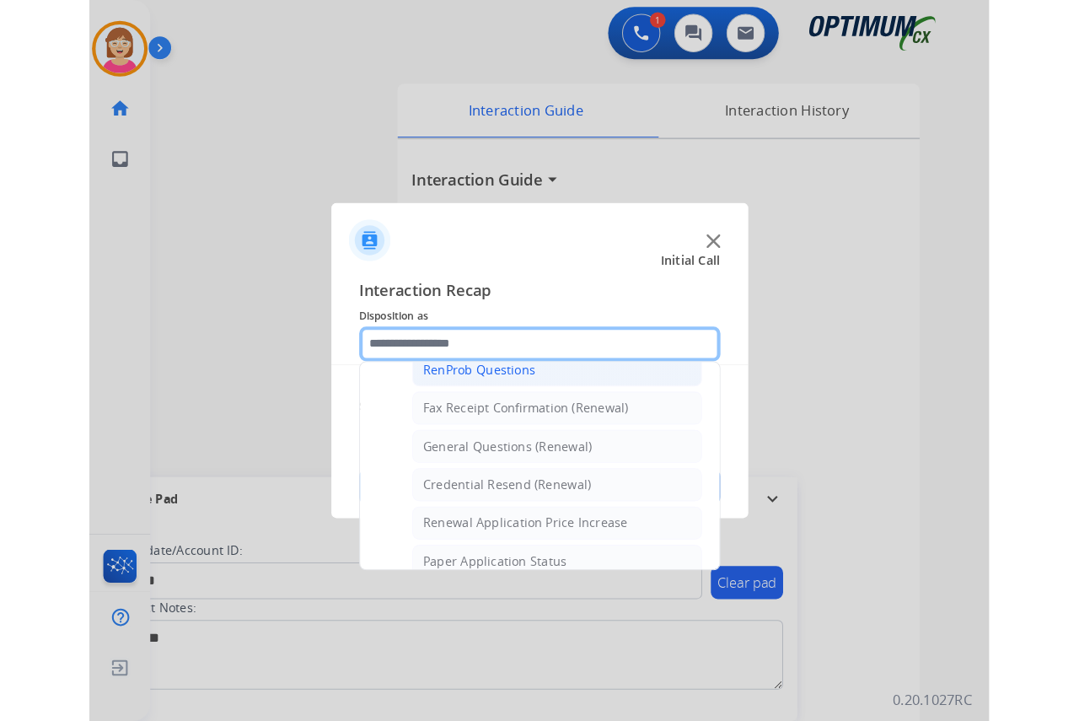
scroll to position [536, 0]
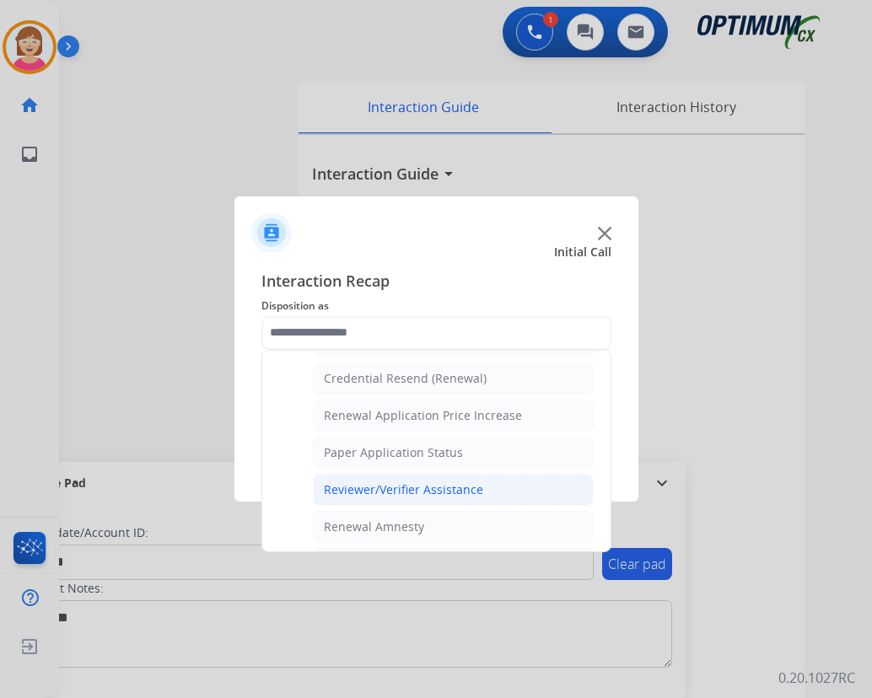
click at [368, 491] on div "Reviewer/Verifier Assistance" at bounding box center [403, 489] width 159 height 17
type input "**********"
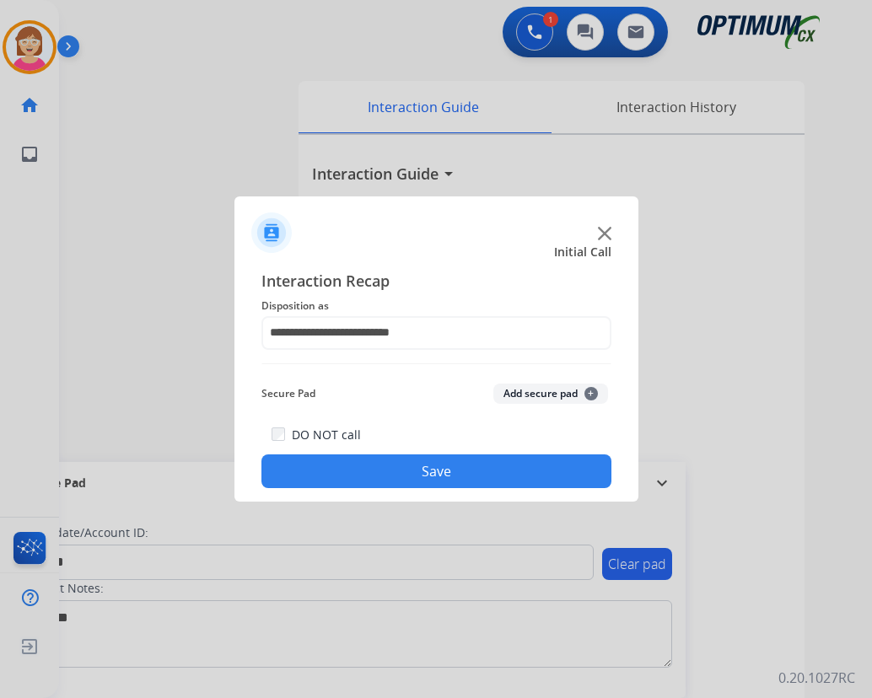
click at [593, 391] on span "+" at bounding box center [590, 393] width 13 height 13
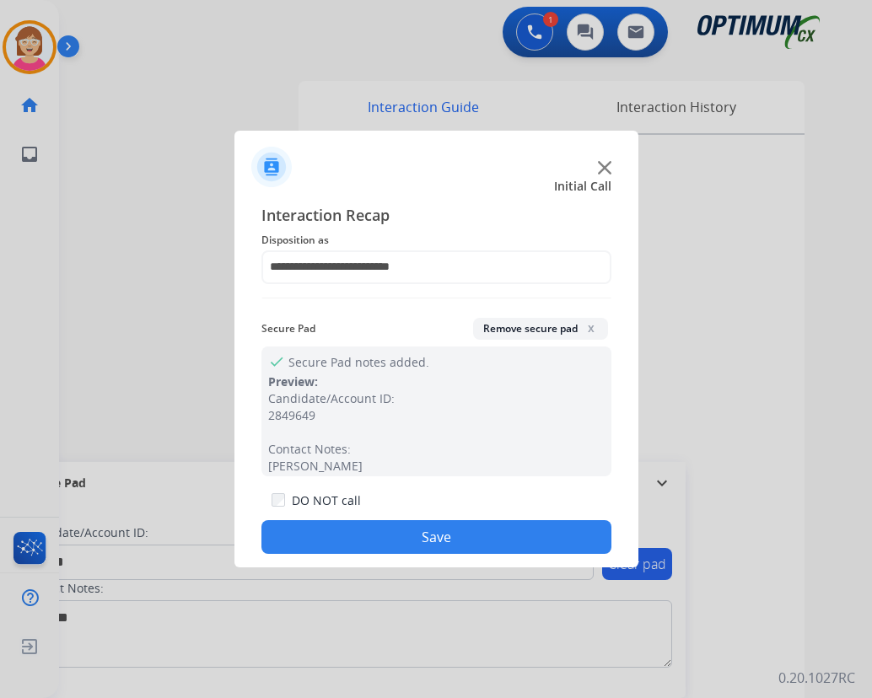
click at [382, 529] on button "Save" at bounding box center [436, 537] width 350 height 34
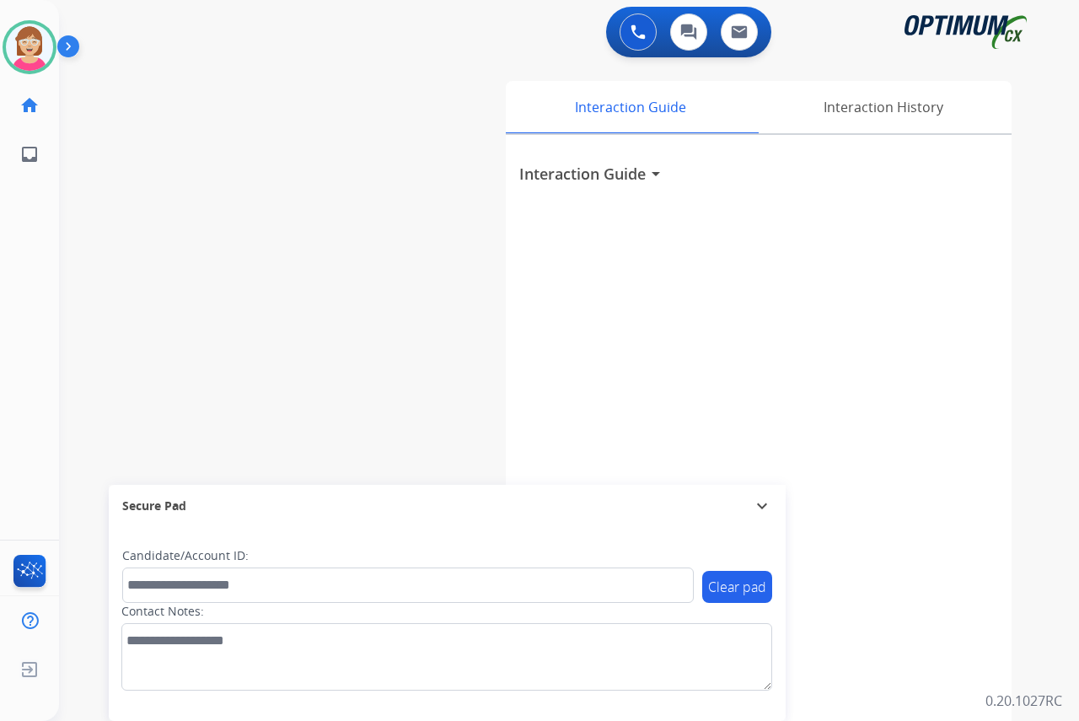
drag, startPoint x: 24, startPoint y: 338, endPoint x: 249, endPoint y: 363, distance: 225.7
click at [249, 363] on div "swap_horiz Break voice bridge close_fullscreen Connect 3-Way Call merge_type Se…" at bounding box center [549, 412] width 980 height 703
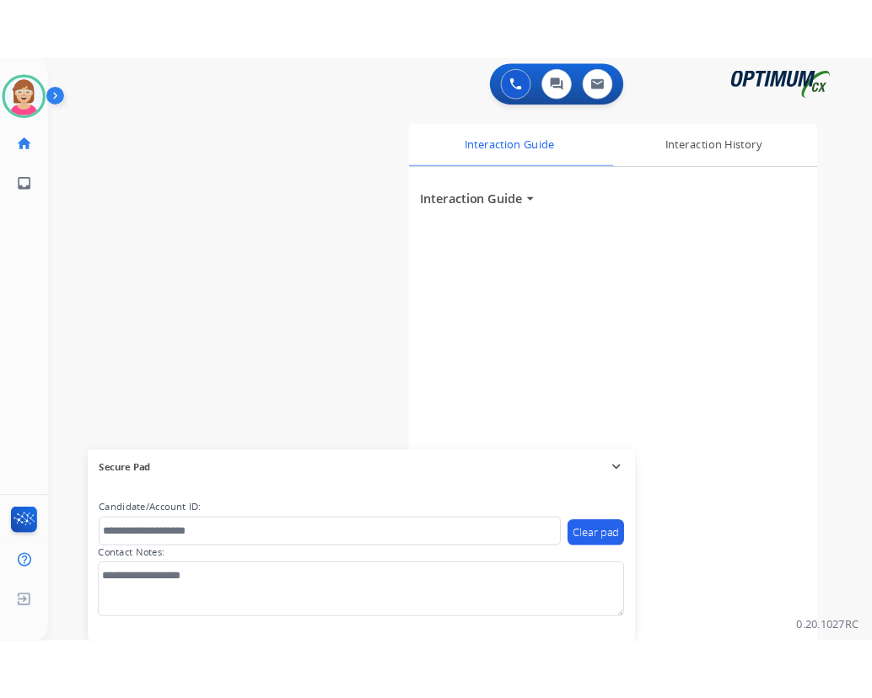
scroll to position [43, 0]
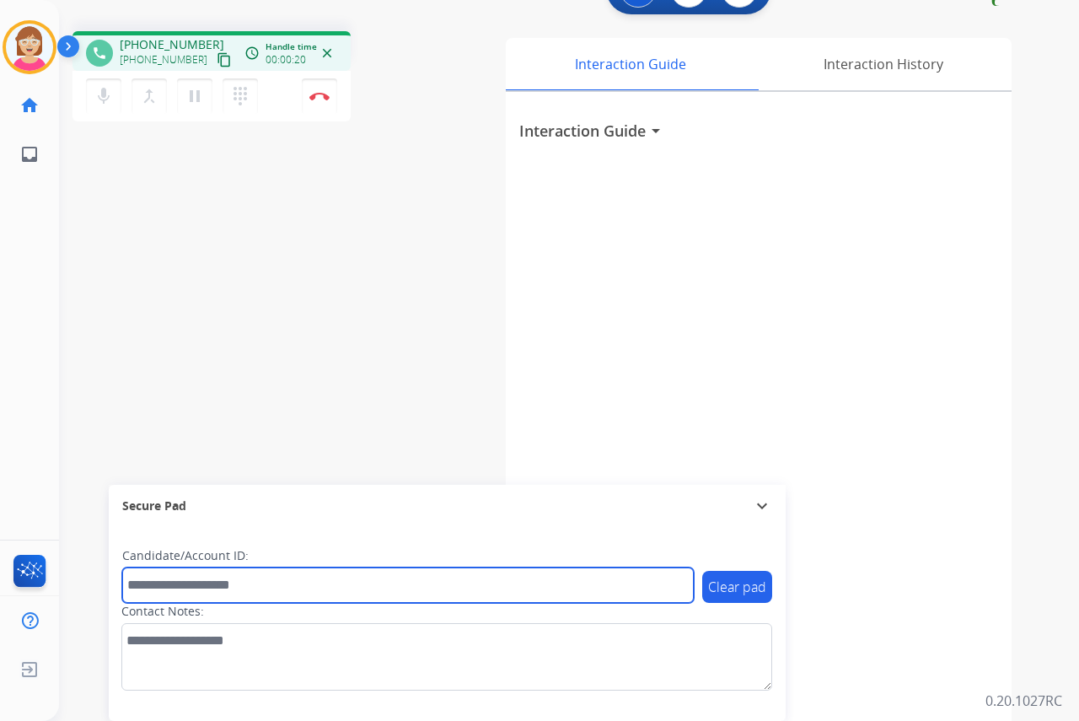
click at [157, 588] on input "text" at bounding box center [408, 584] width 572 height 35
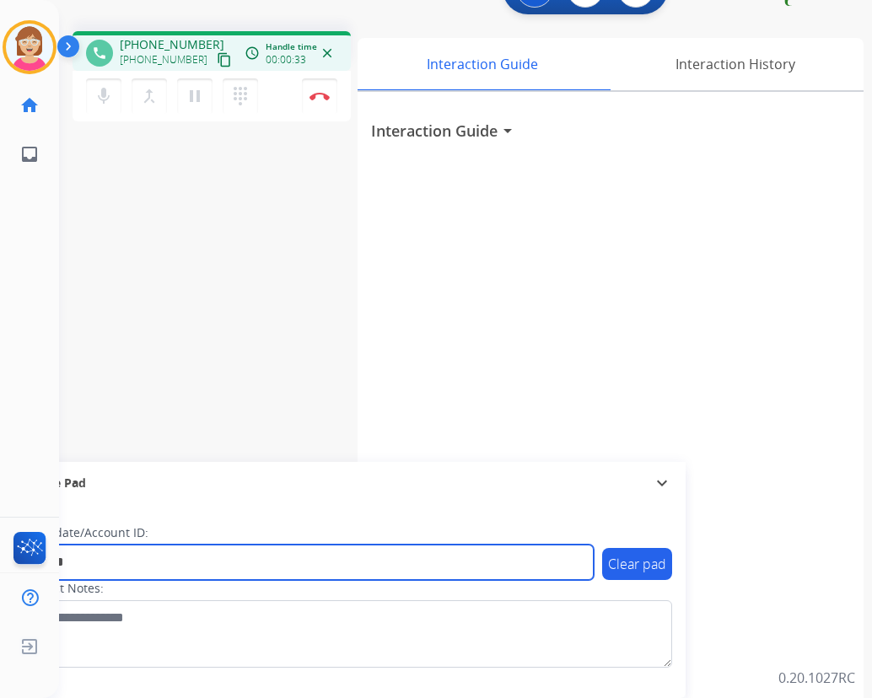
type input "*******"
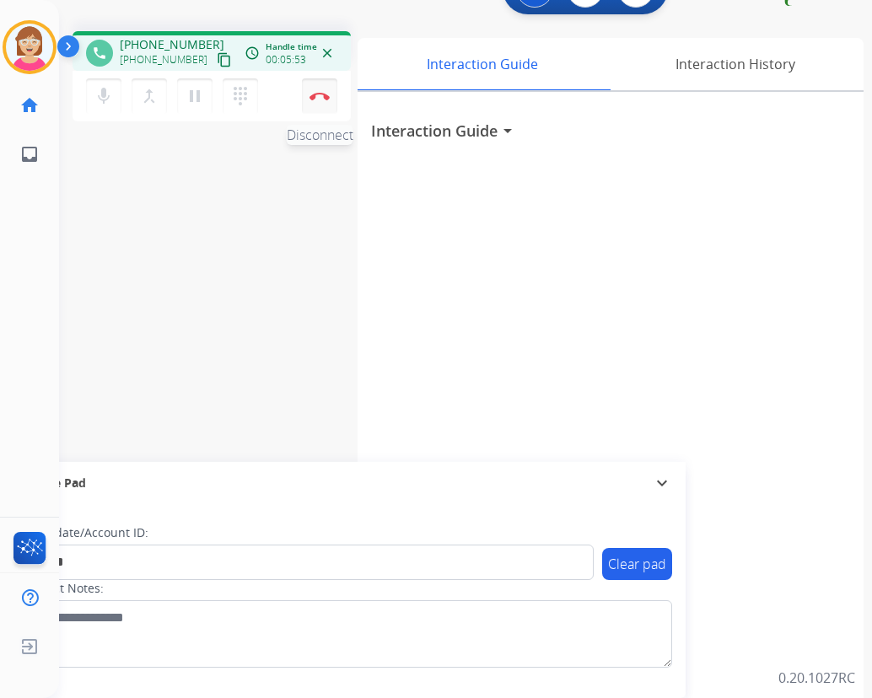
click at [320, 95] on img at bounding box center [319, 96] width 20 height 8
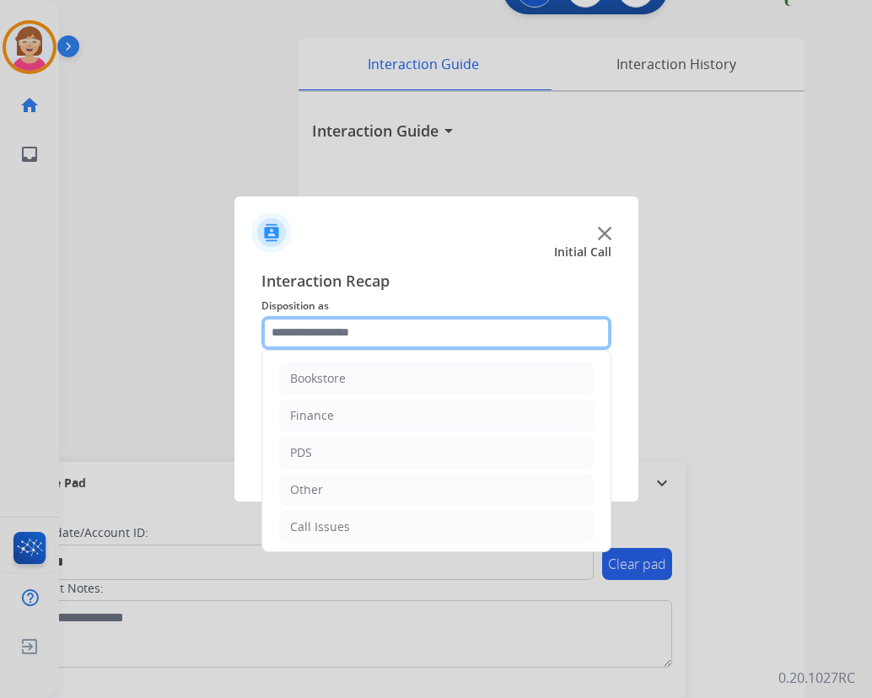
click at [287, 330] on input "text" at bounding box center [436, 333] width 350 height 34
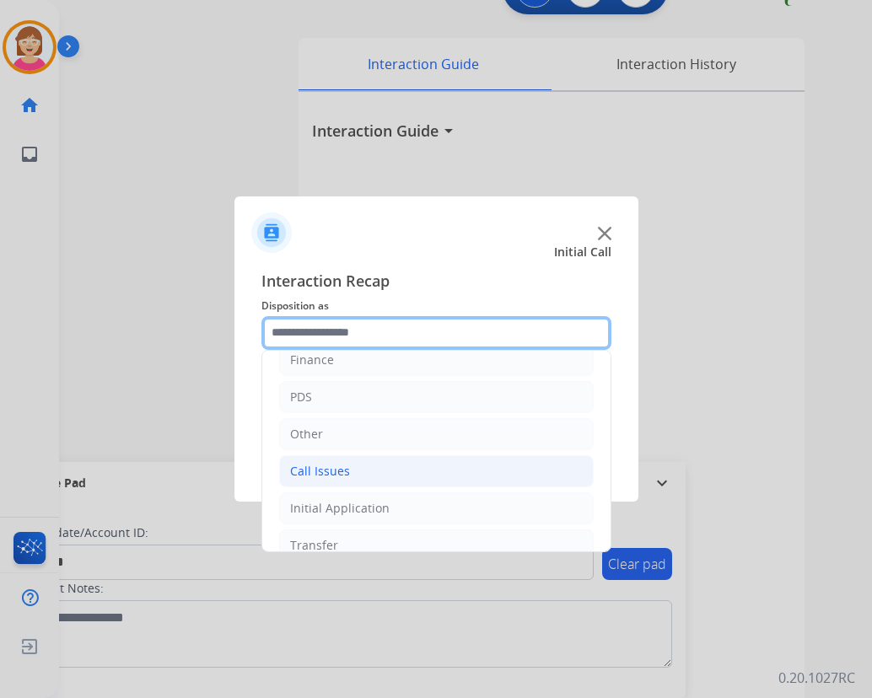
scroll to position [115, 0]
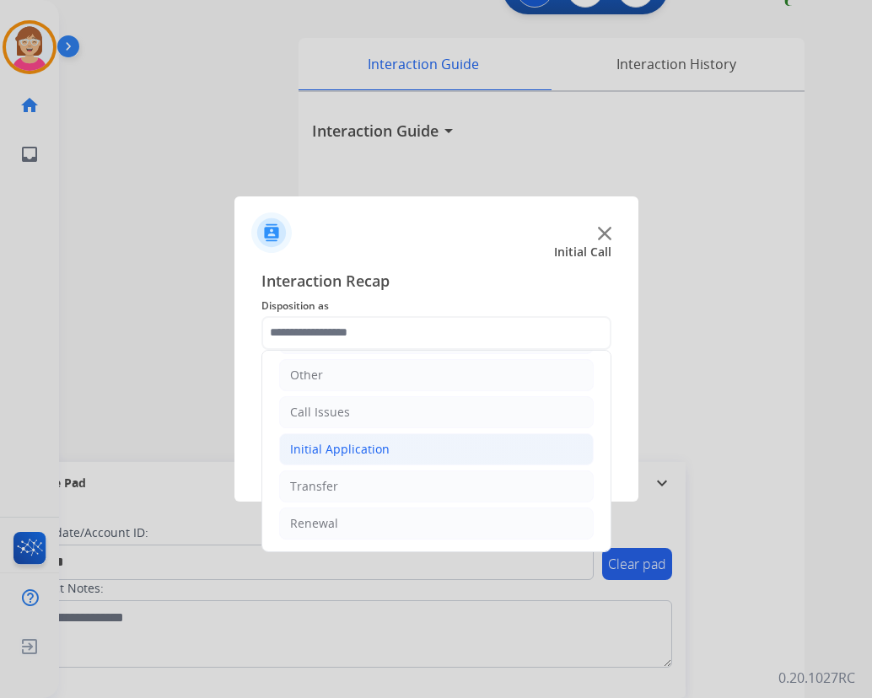
click at [331, 450] on div "Initial Application" at bounding box center [339, 449] width 99 height 17
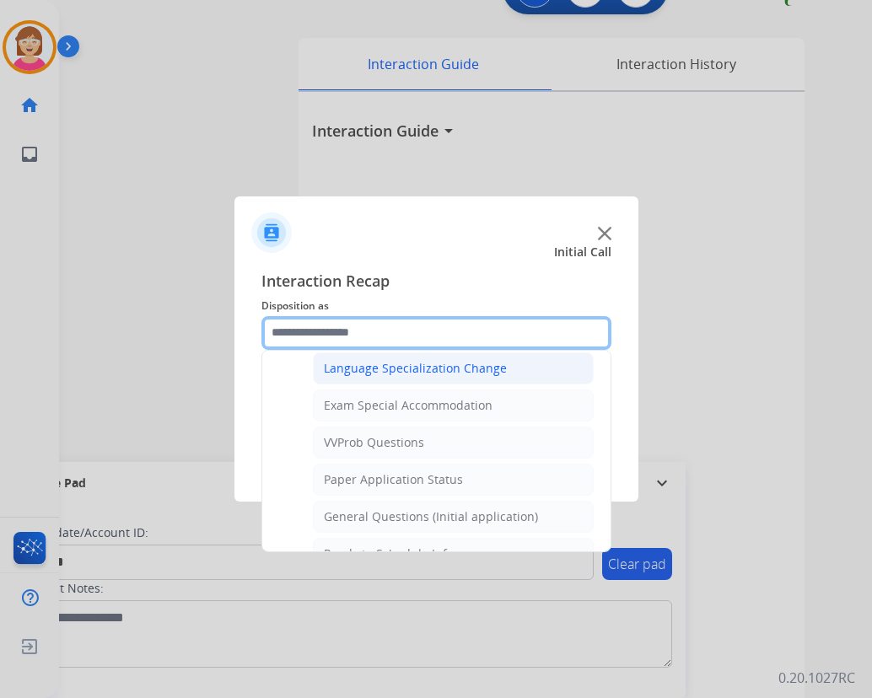
scroll to position [873, 0]
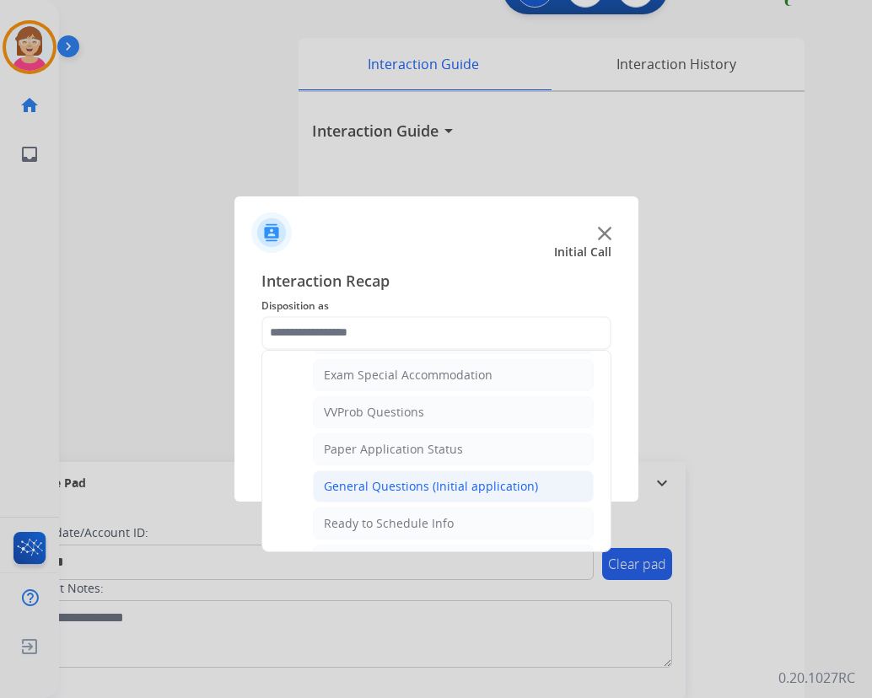
click at [375, 484] on div "General Questions (Initial application)" at bounding box center [431, 486] width 214 height 17
type input "**********"
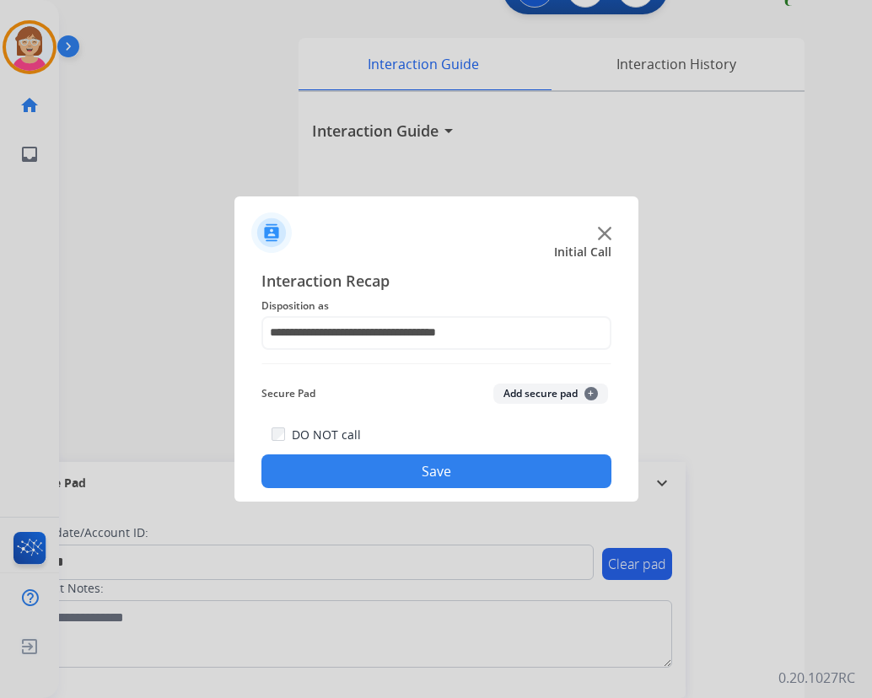
click at [591, 395] on span "+" at bounding box center [590, 393] width 13 height 13
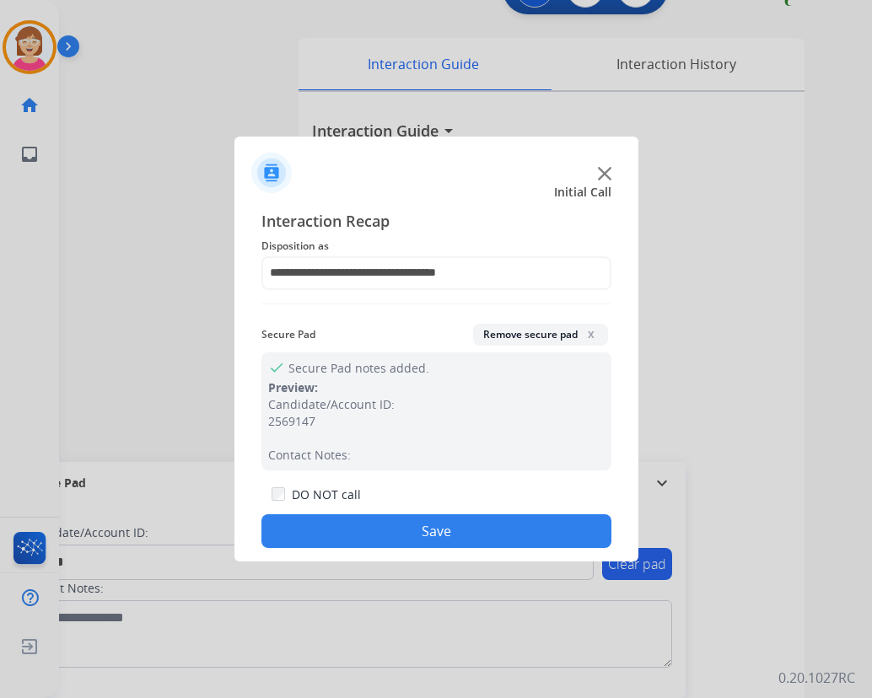
click at [340, 517] on button "Save" at bounding box center [436, 531] width 350 height 34
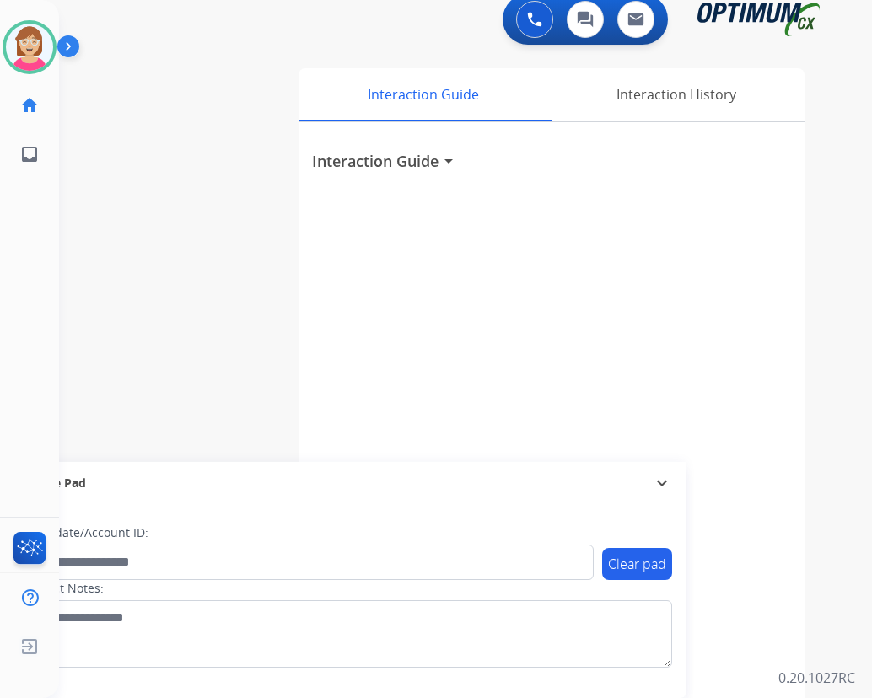
scroll to position [0, 0]
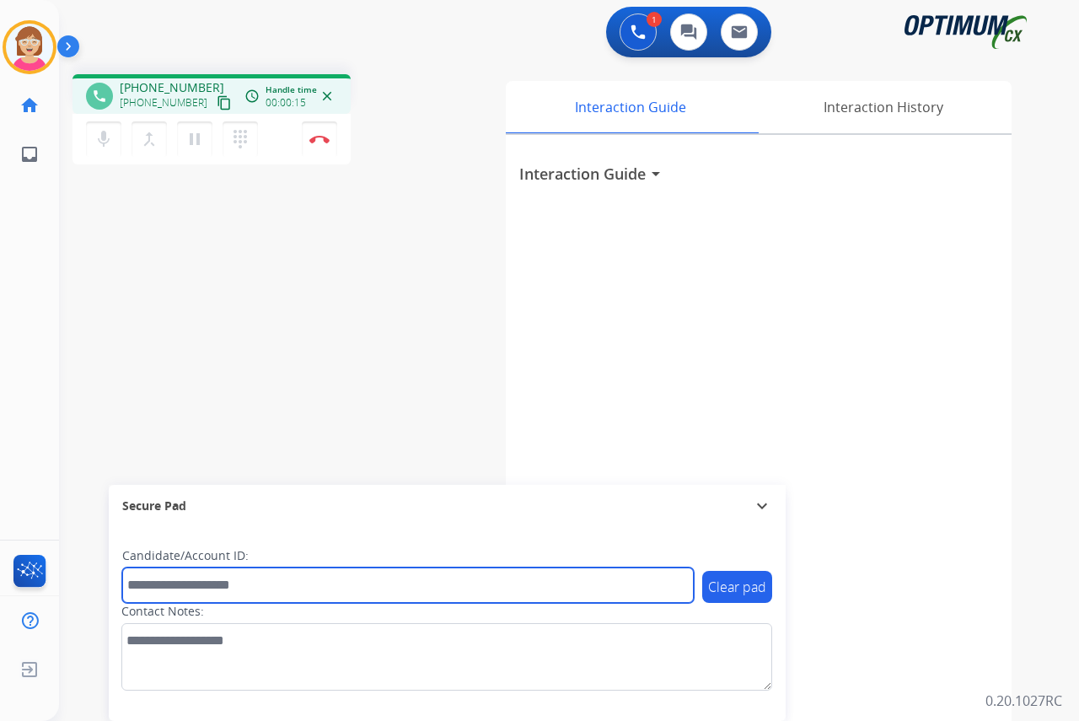
click at [153, 582] on input "text" at bounding box center [408, 584] width 572 height 35
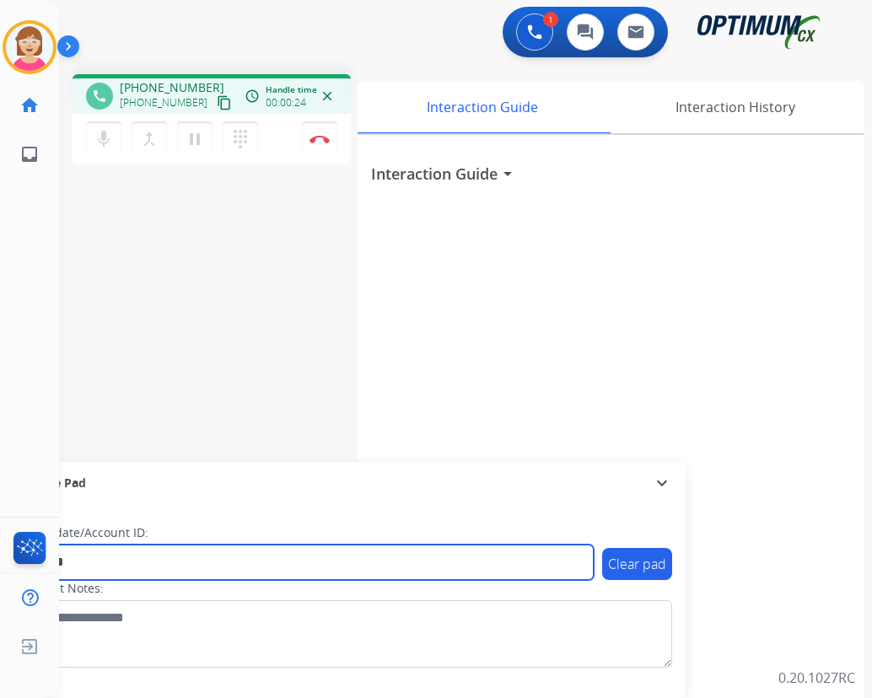
type input "*******"
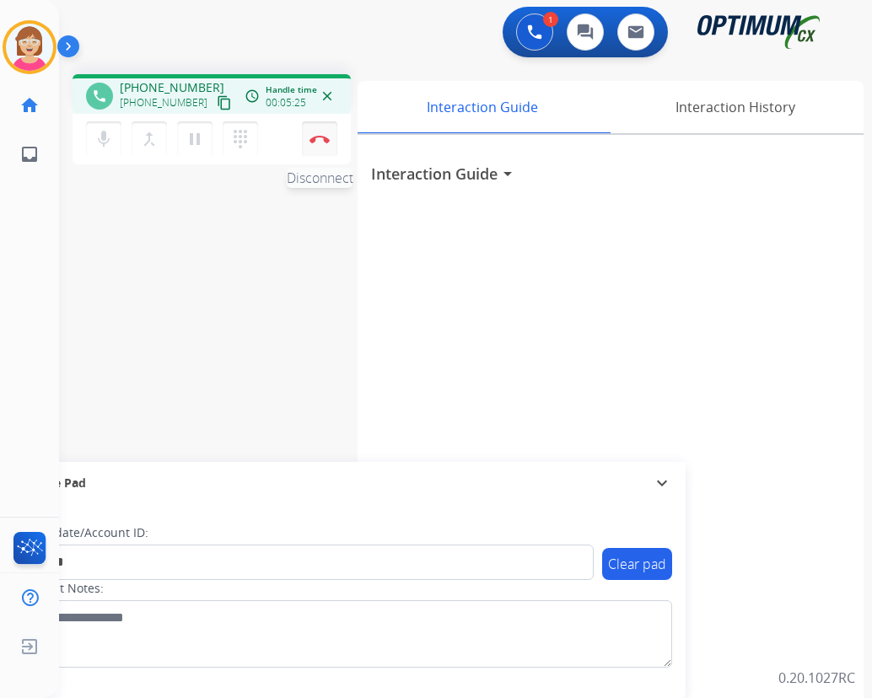
click at [320, 136] on img at bounding box center [319, 139] width 20 height 8
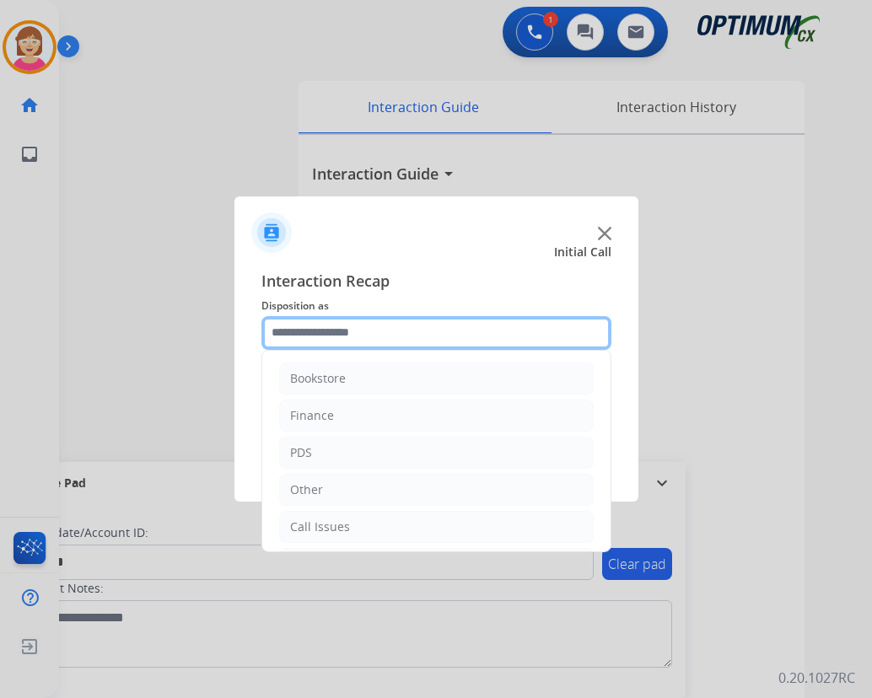
click at [297, 333] on input "text" at bounding box center [436, 333] width 350 height 34
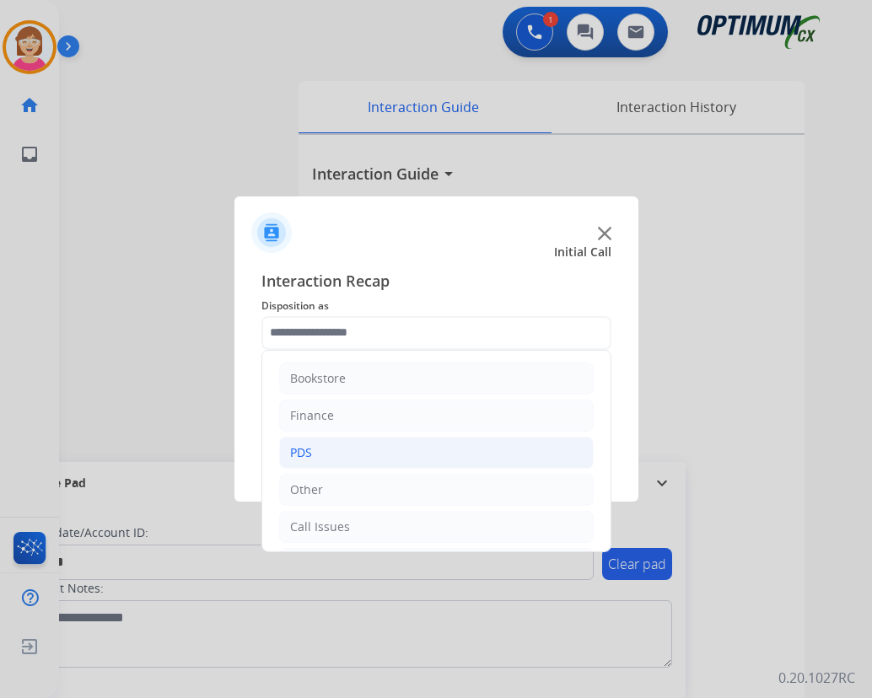
click at [317, 454] on li "PDS" at bounding box center [436, 453] width 314 height 32
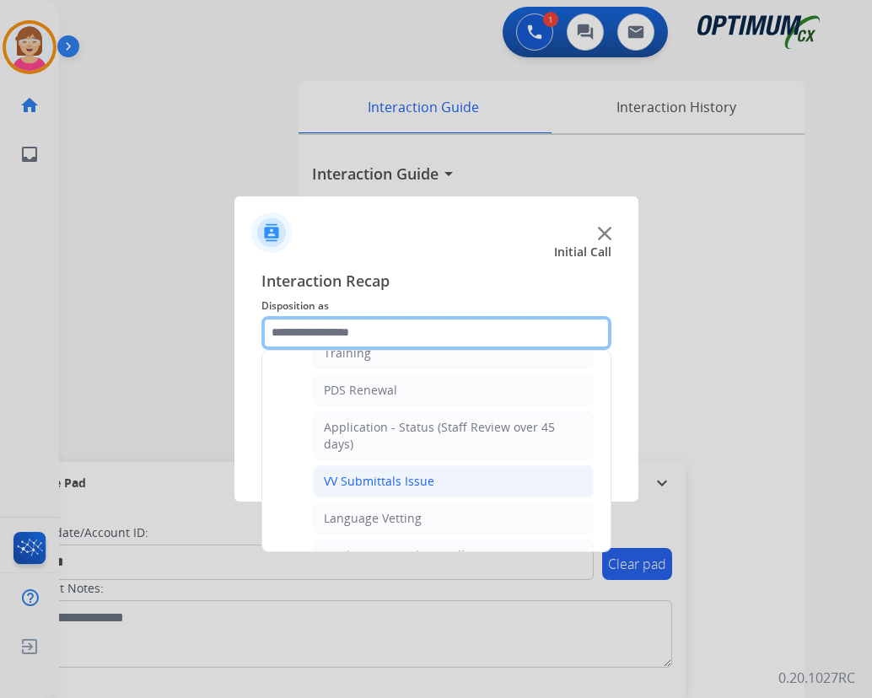
scroll to position [253, 0]
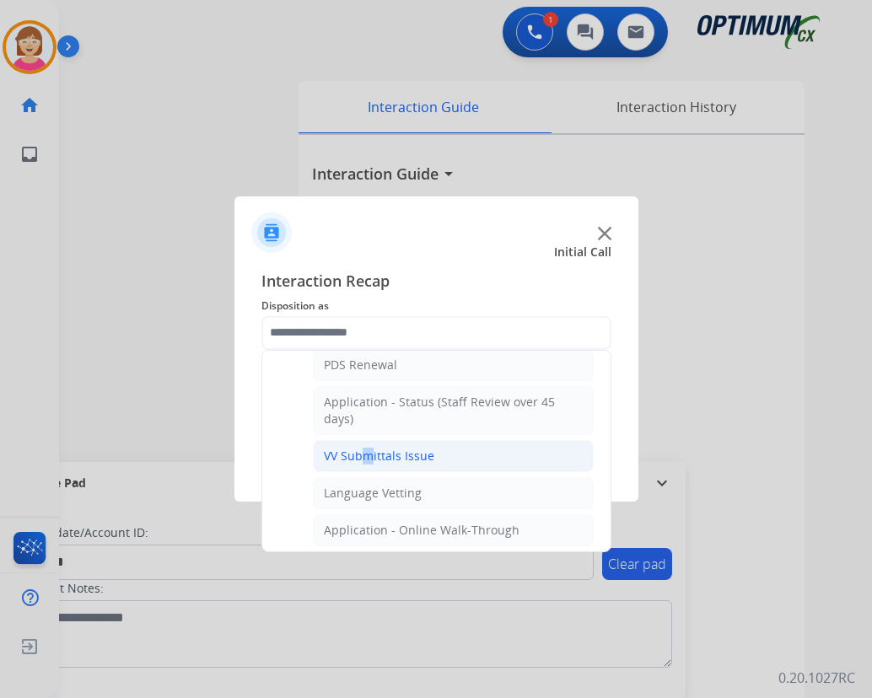
click at [357, 457] on div "VV Submittals Issue" at bounding box center [379, 456] width 110 height 17
type input "**********"
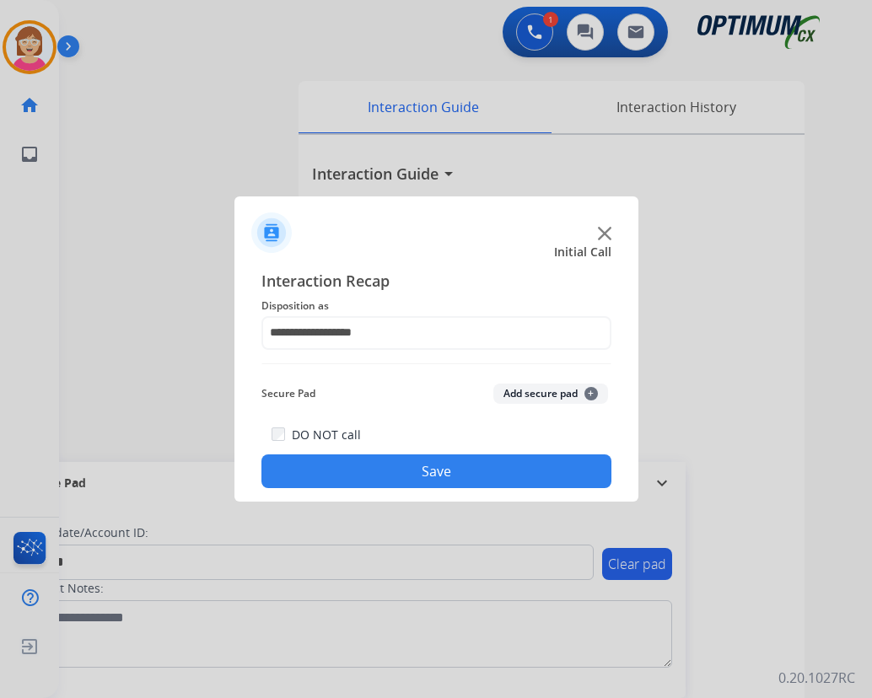
click at [594, 391] on span "+" at bounding box center [590, 393] width 13 height 13
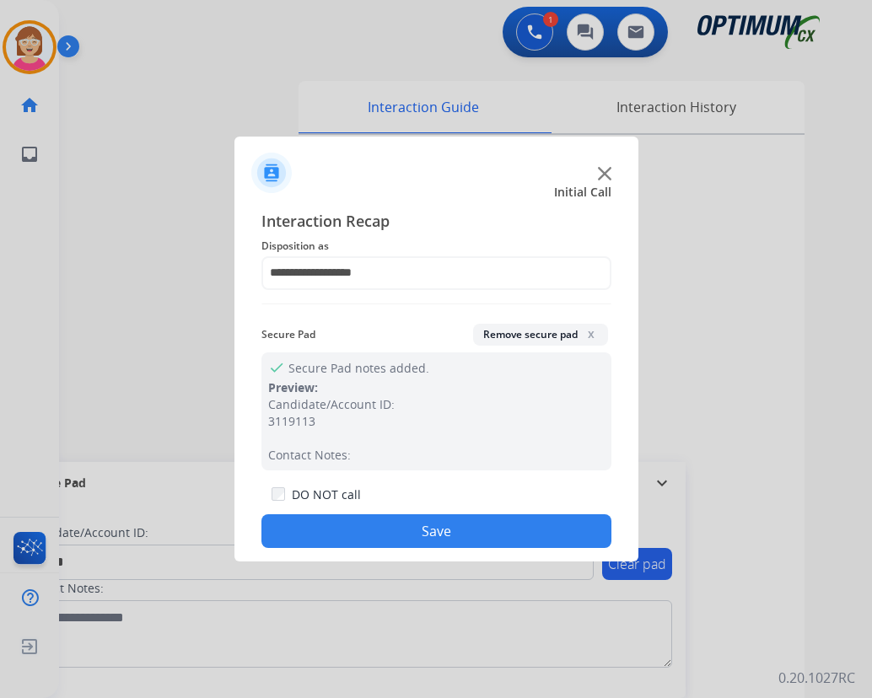
click at [374, 529] on button "Save" at bounding box center [436, 531] width 350 height 34
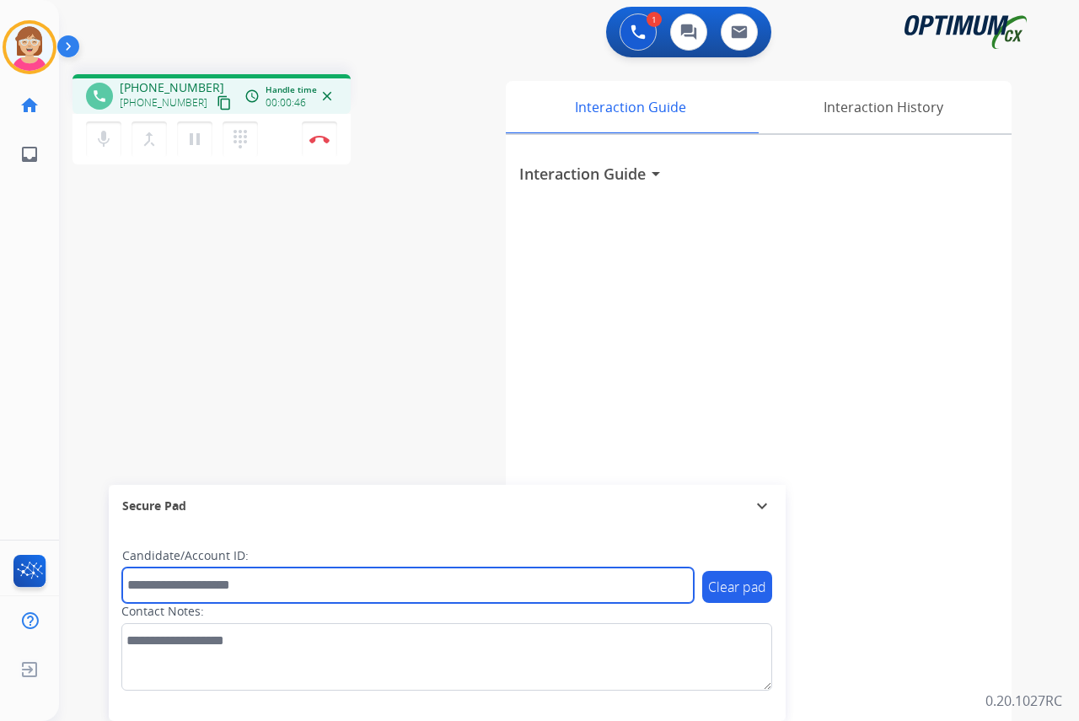
click at [164, 582] on input "text" at bounding box center [408, 584] width 572 height 35
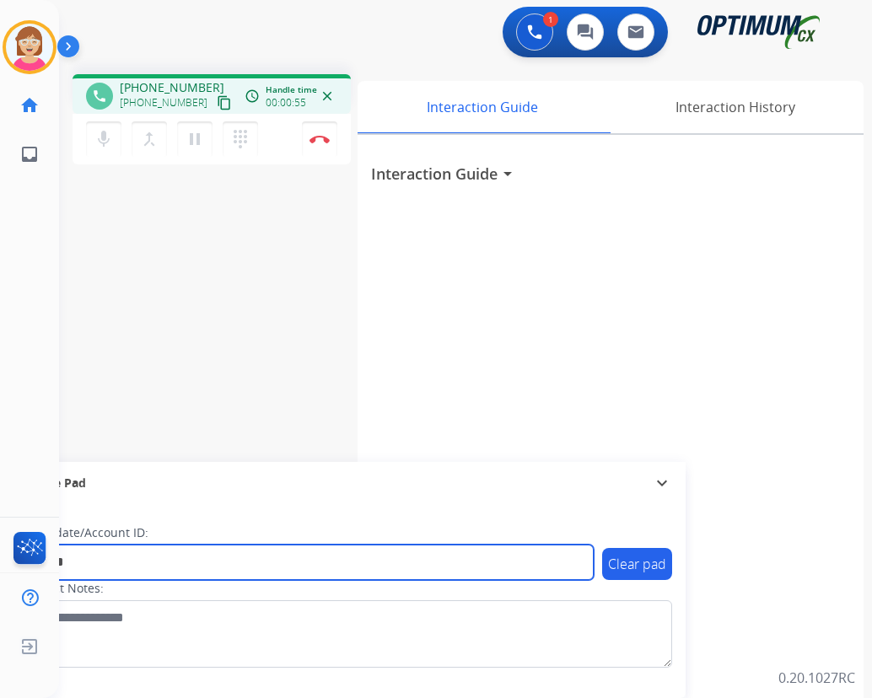
type input "*******"
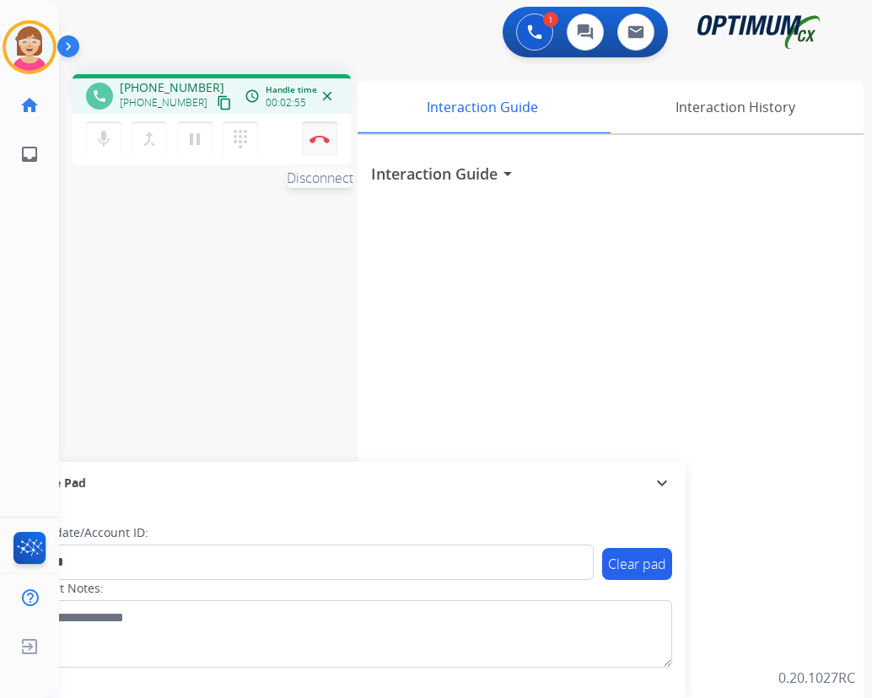
click at [319, 138] on img at bounding box center [319, 139] width 20 height 8
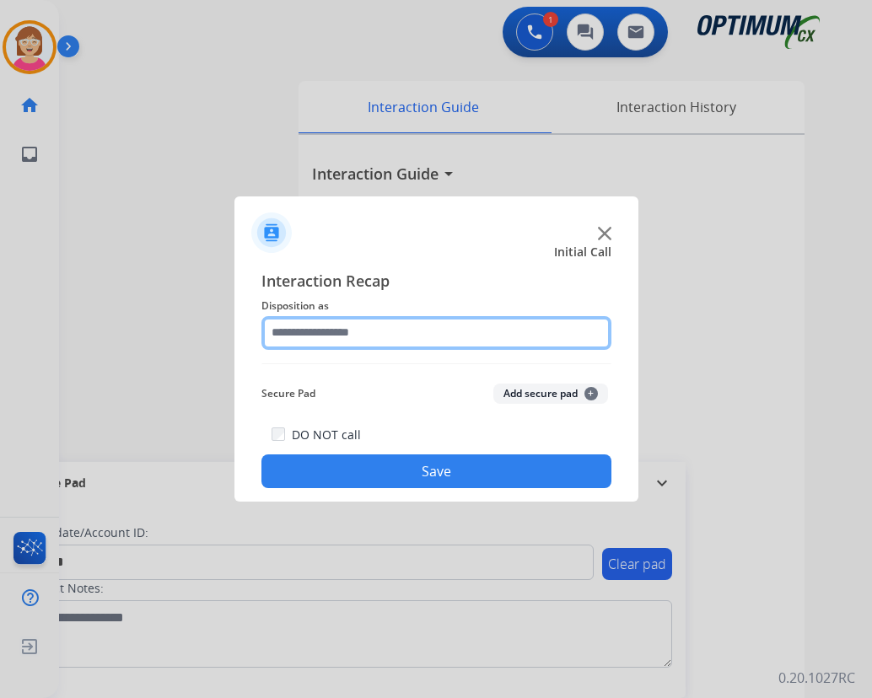
click at [304, 334] on input "text" at bounding box center [436, 333] width 350 height 34
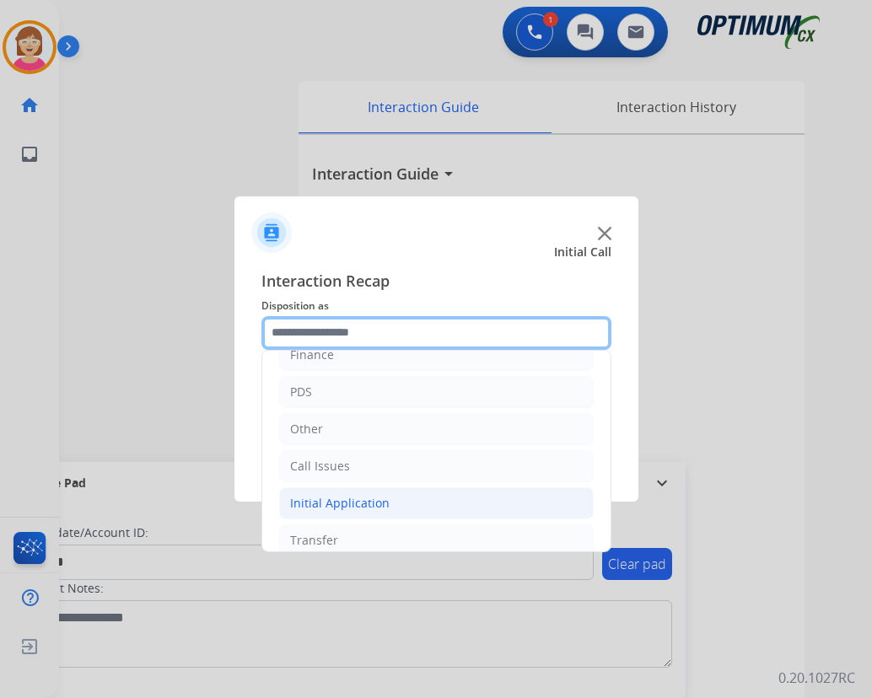
scroll to position [115, 0]
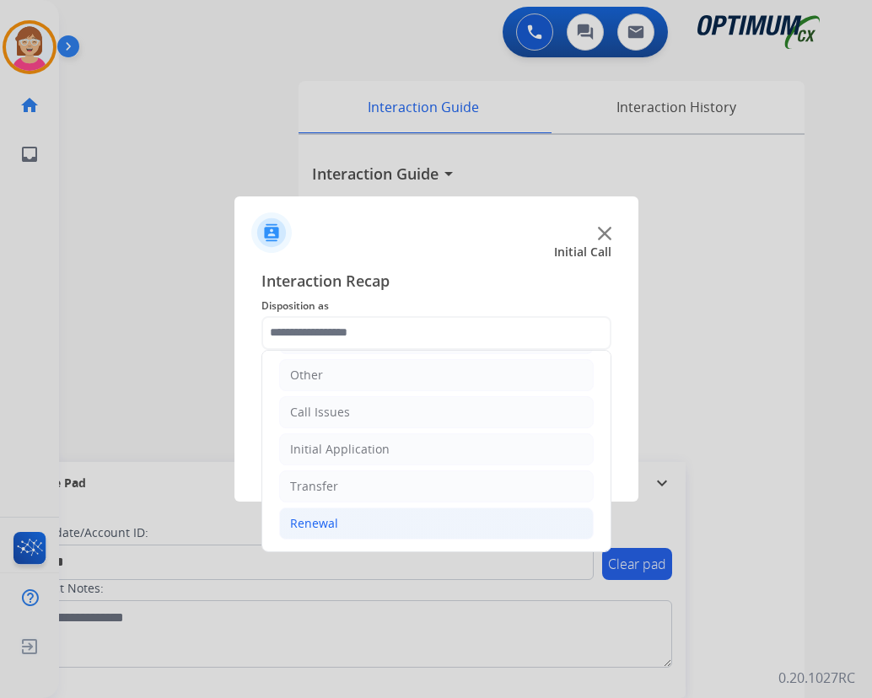
drag, startPoint x: 323, startPoint y: 522, endPoint x: 340, endPoint y: 508, distance: 21.6
click at [325, 519] on div "Renewal" at bounding box center [314, 523] width 48 height 17
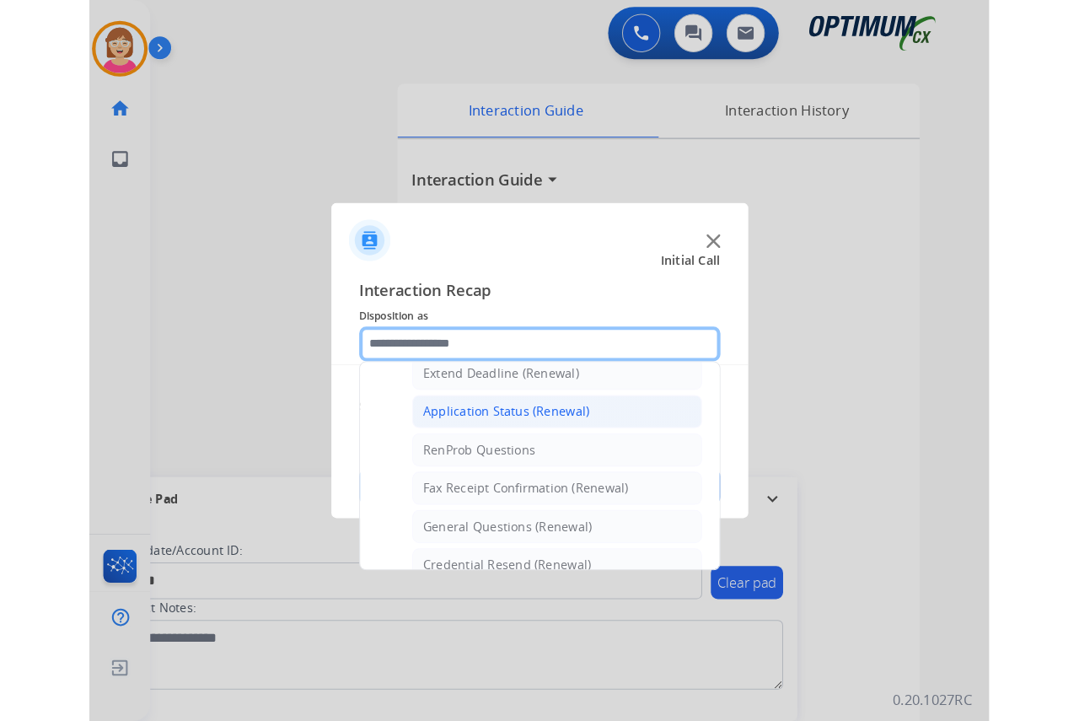
scroll to position [452, 0]
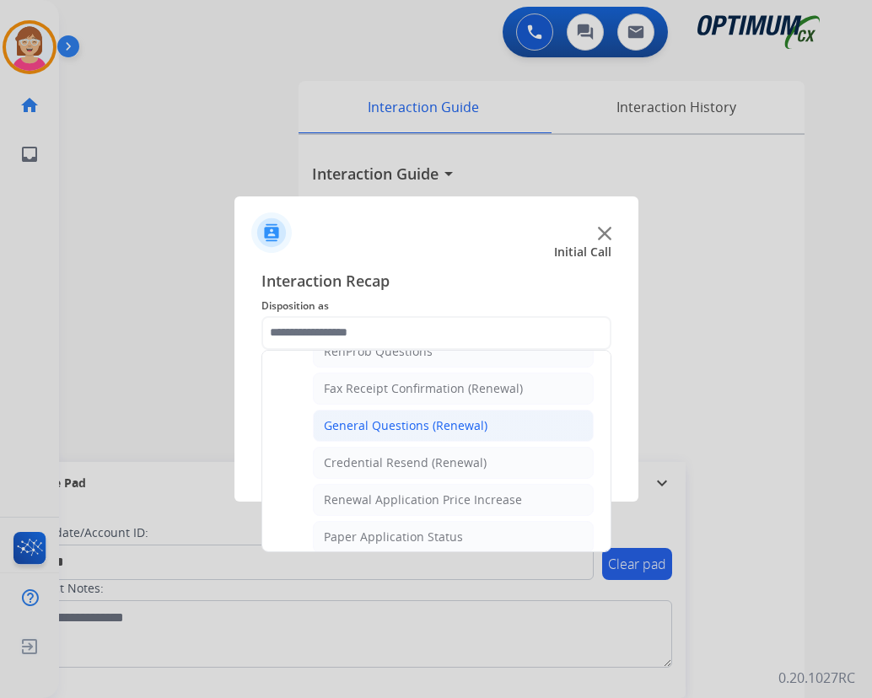
click at [379, 422] on div "General Questions (Renewal)" at bounding box center [406, 425] width 164 height 17
type input "**********"
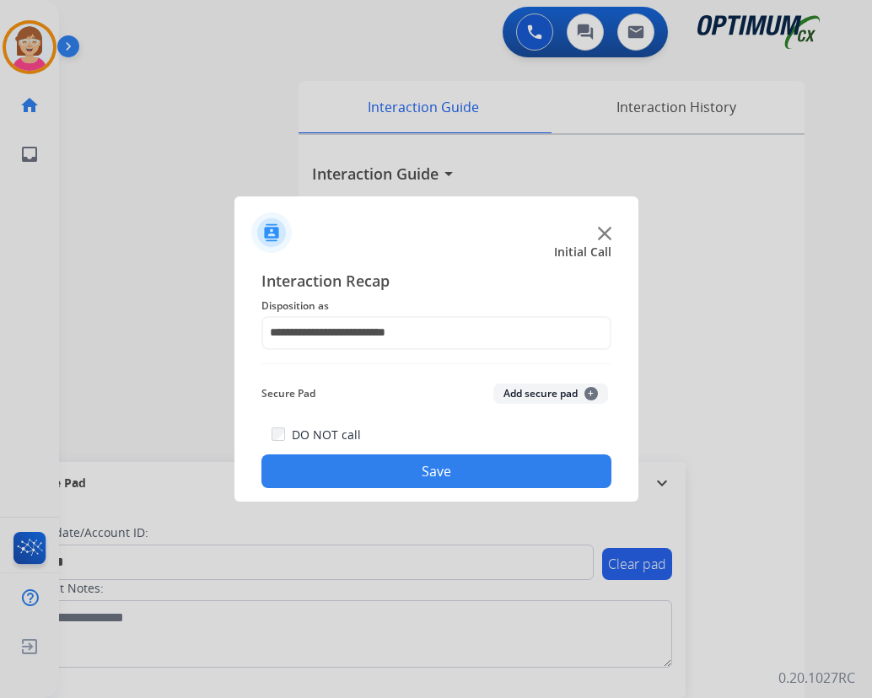
click at [590, 391] on span "+" at bounding box center [590, 393] width 13 height 13
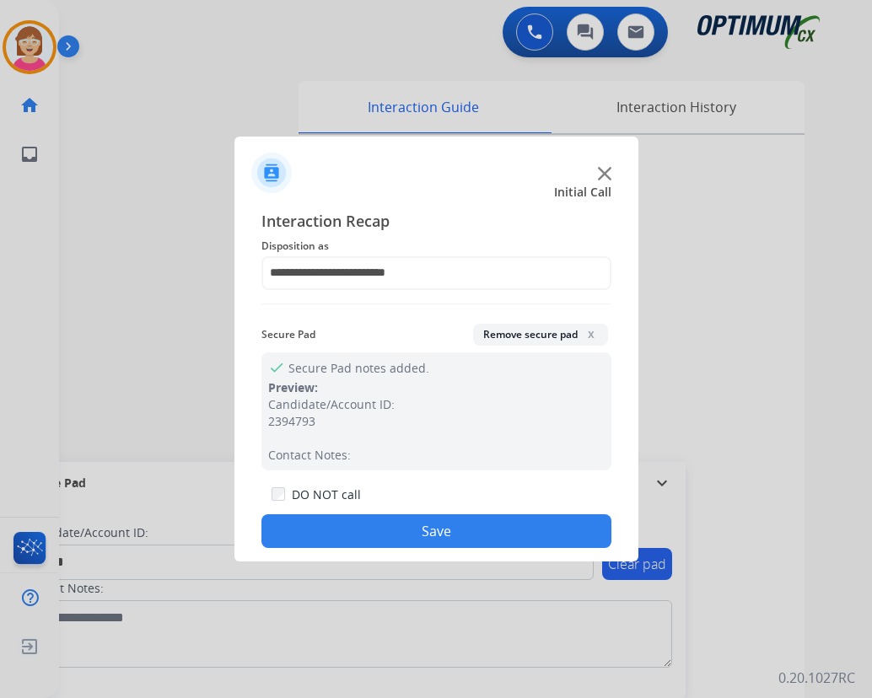
click at [344, 529] on button "Save" at bounding box center [436, 531] width 350 height 34
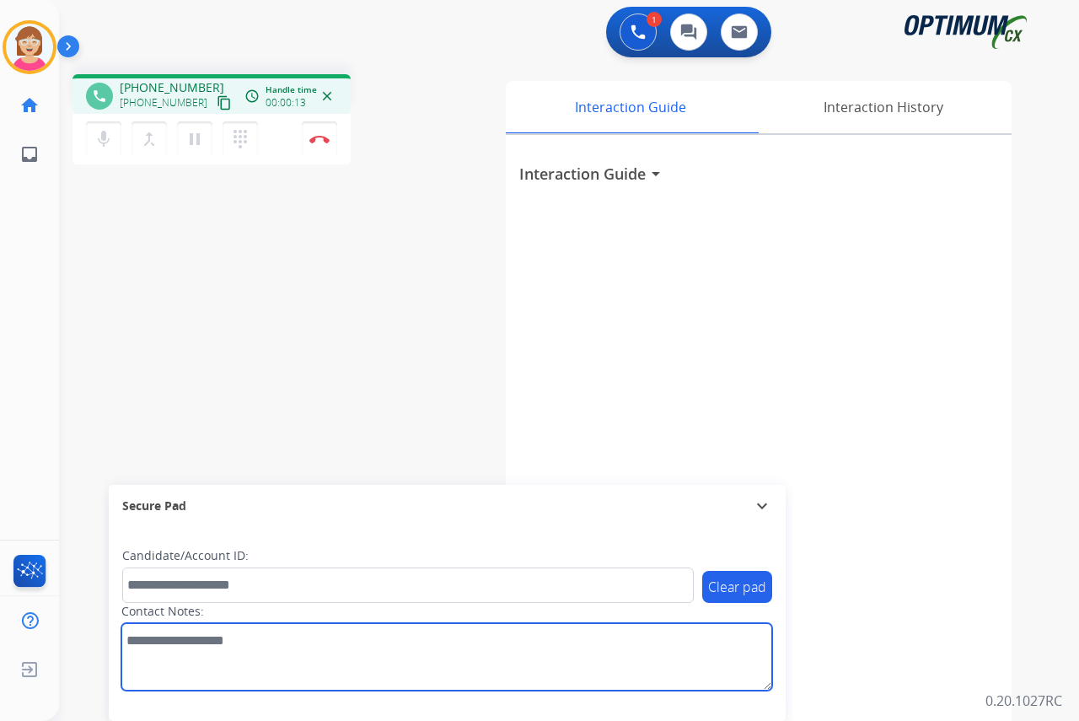
click at [153, 640] on textarea at bounding box center [446, 656] width 651 height 67
type textarea "******"
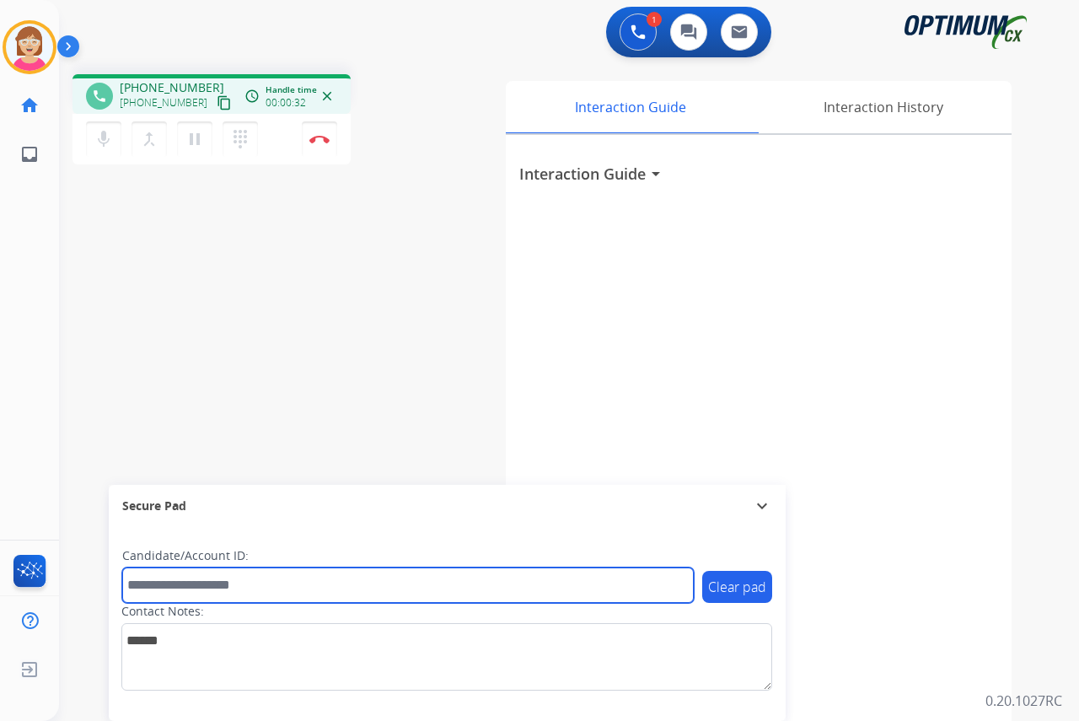
click at [138, 586] on input "text" at bounding box center [408, 584] width 572 height 35
type input "**********"
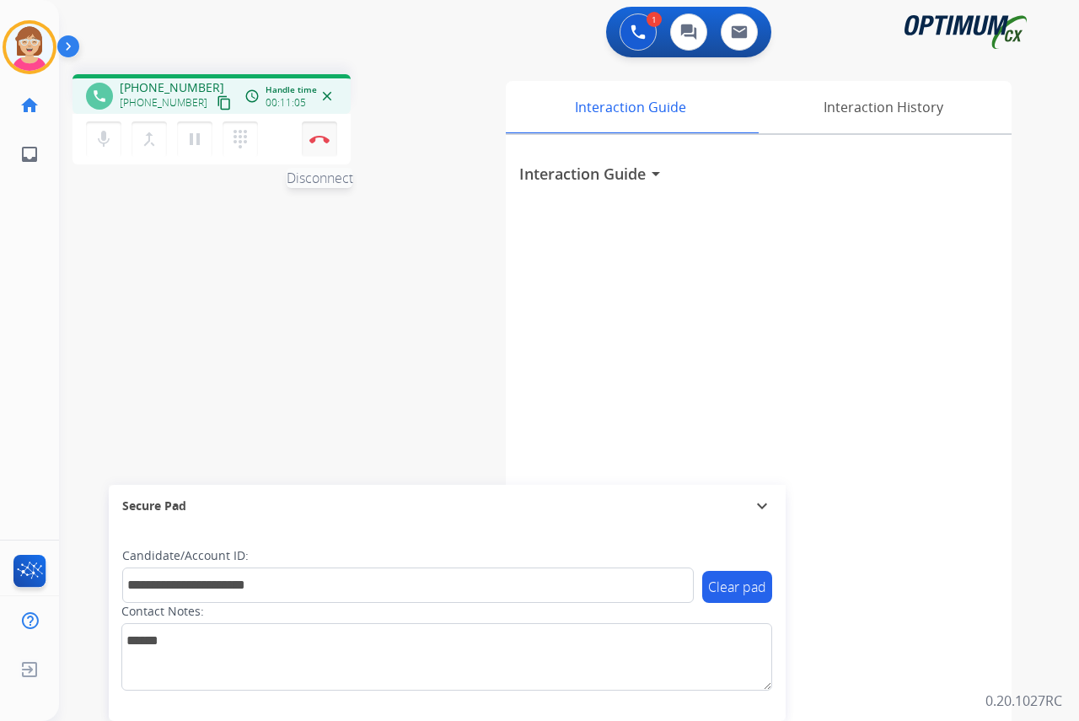
click at [319, 137] on img at bounding box center [319, 139] width 20 height 8
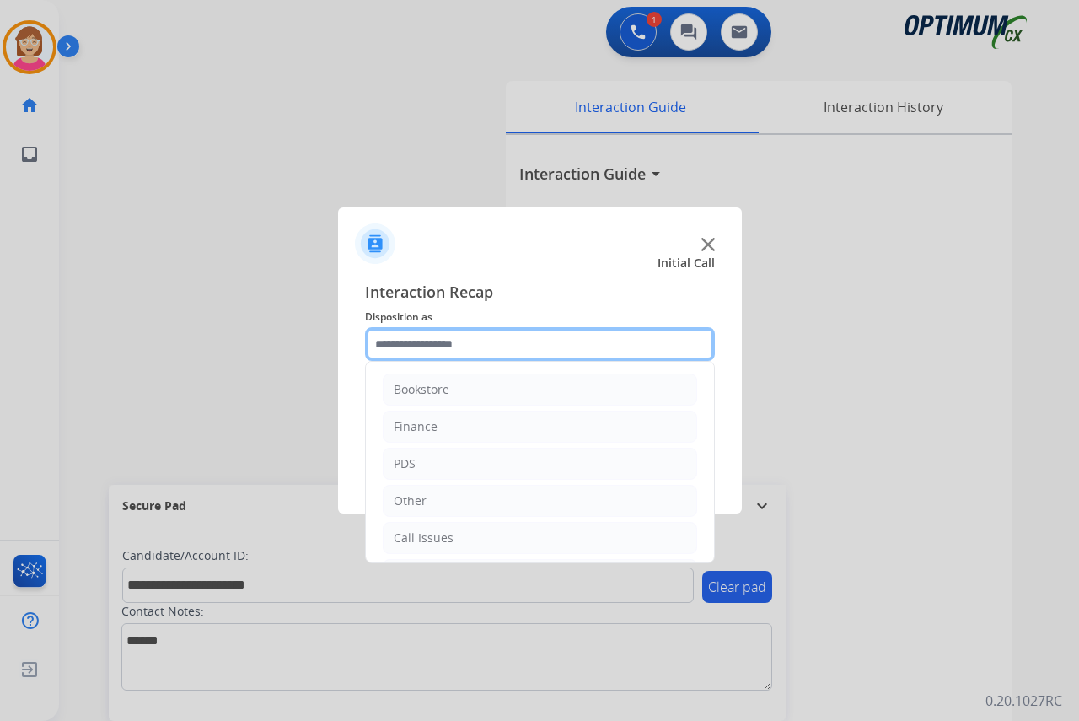
click at [396, 344] on input "text" at bounding box center [540, 344] width 350 height 34
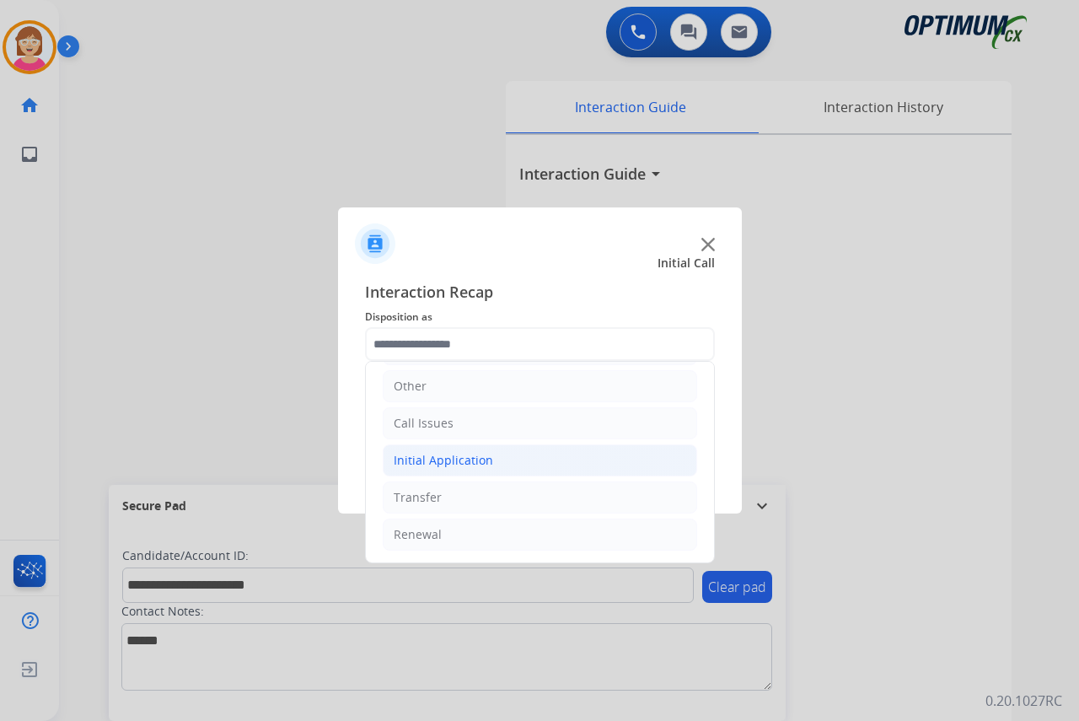
click at [432, 461] on div "Initial Application" at bounding box center [443, 460] width 99 height 17
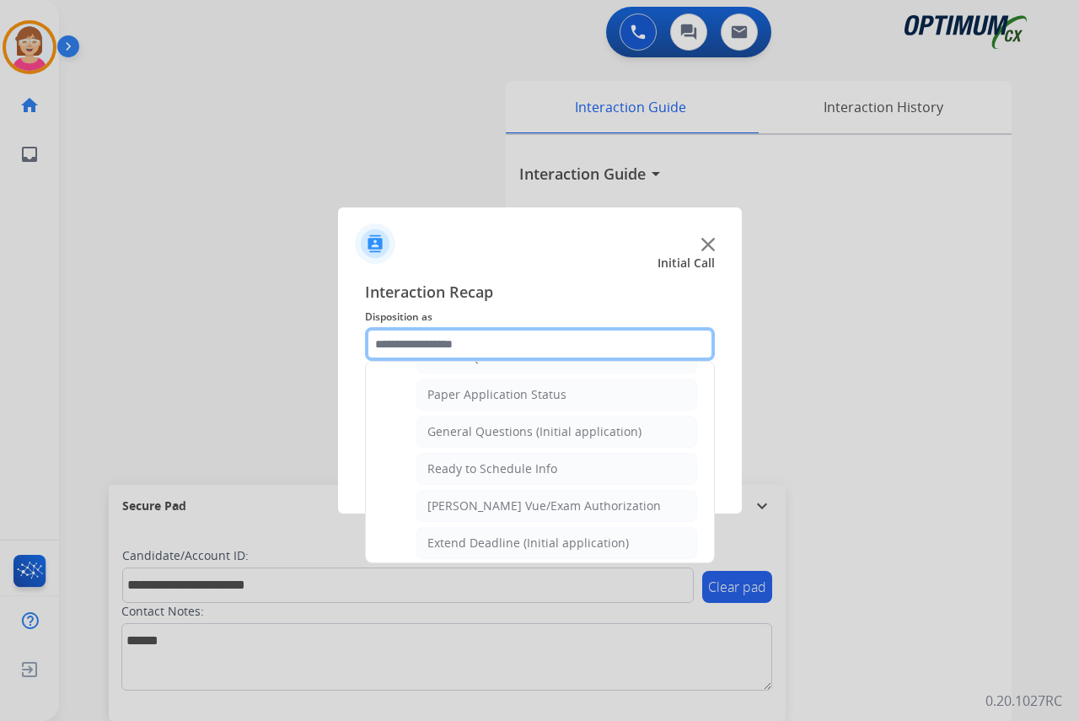
scroll to position [958, 0]
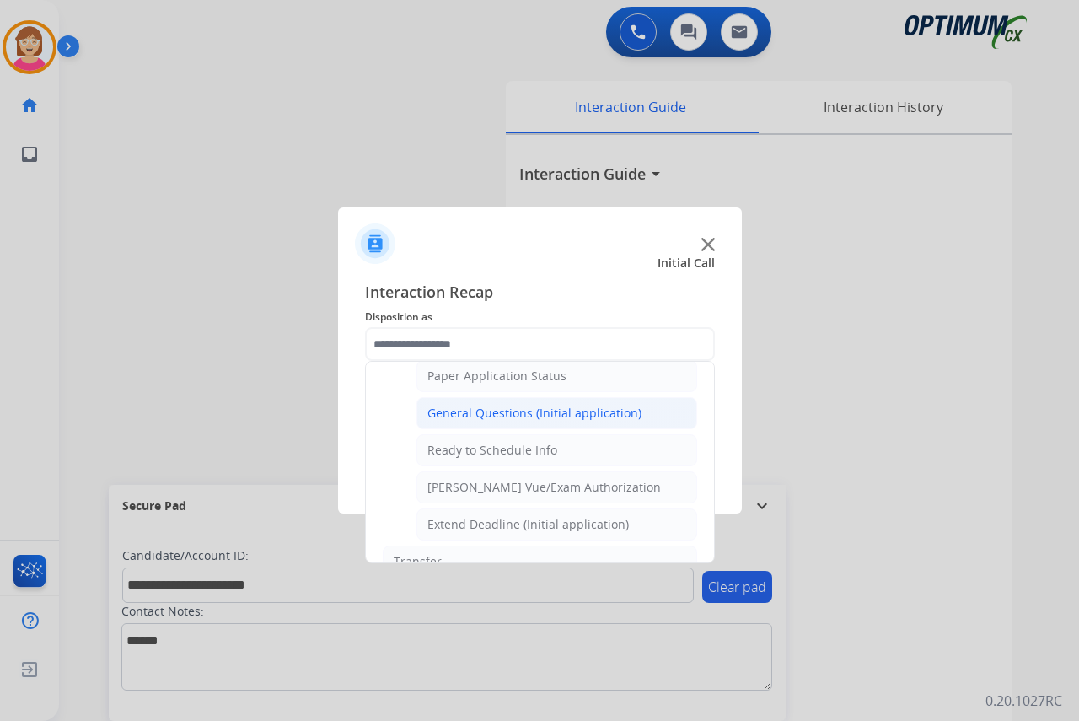
click at [504, 415] on div "General Questions (Initial application)" at bounding box center [534, 413] width 214 height 17
type input "**********"
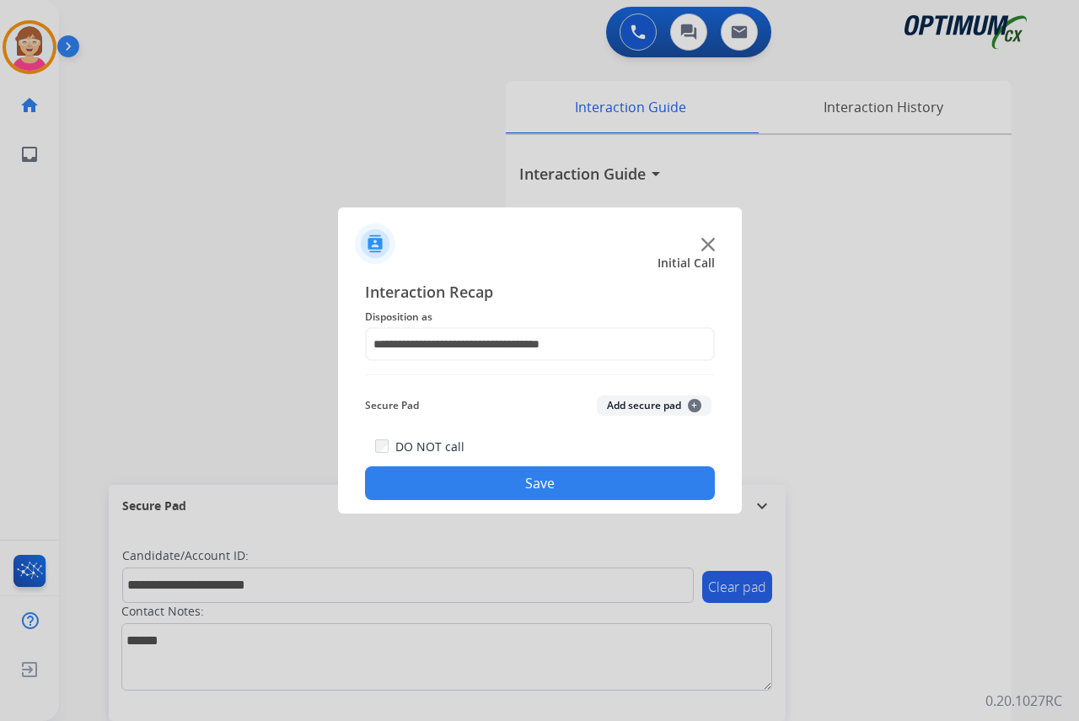
click at [693, 403] on span "+" at bounding box center [694, 405] width 13 height 13
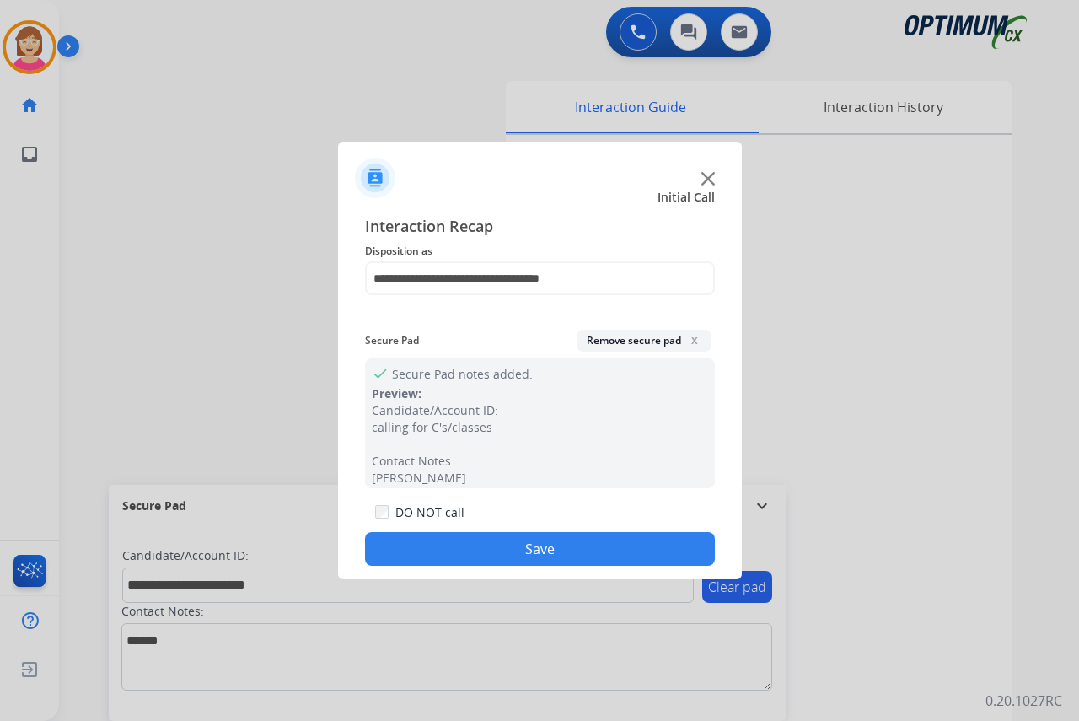
click at [442, 545] on button "Save" at bounding box center [540, 549] width 350 height 34
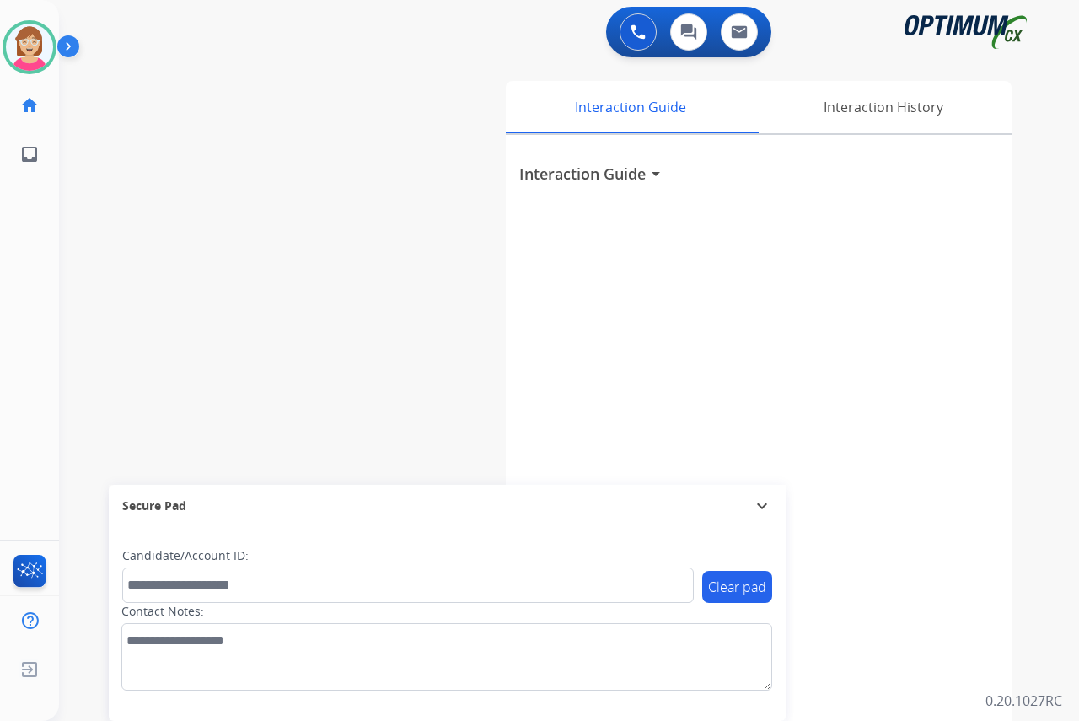
click at [22, 348] on div "[PERSON_NAME] Available Edit Avatar Agent: [PERSON_NAME] Profile: OCX Training …" at bounding box center [29, 360] width 59 height 721
click at [49, 263] on div "[PERSON_NAME] Available Edit Avatar Agent: [PERSON_NAME] Profile: OCX Training …" at bounding box center [29, 360] width 59 height 721
click at [45, 338] on div "[PERSON_NAME] Available Edit Avatar Agent: [PERSON_NAME] Profile: OCX Training …" at bounding box center [29, 360] width 59 height 721
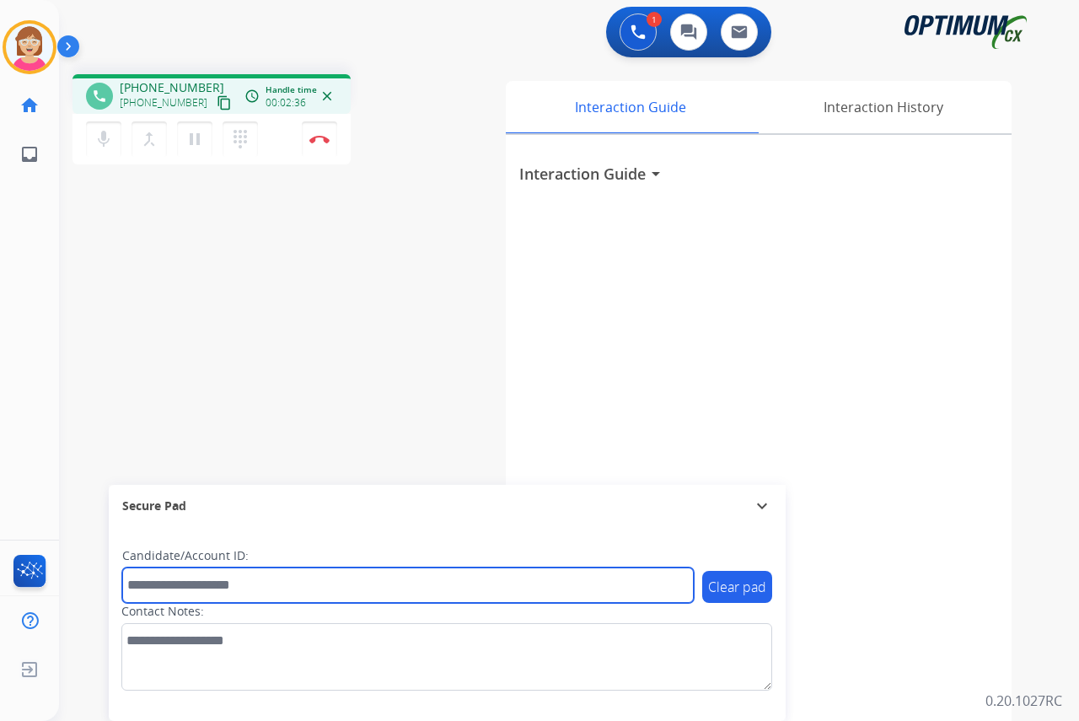
click at [135, 582] on input "text" at bounding box center [408, 584] width 572 height 35
type input "**********"
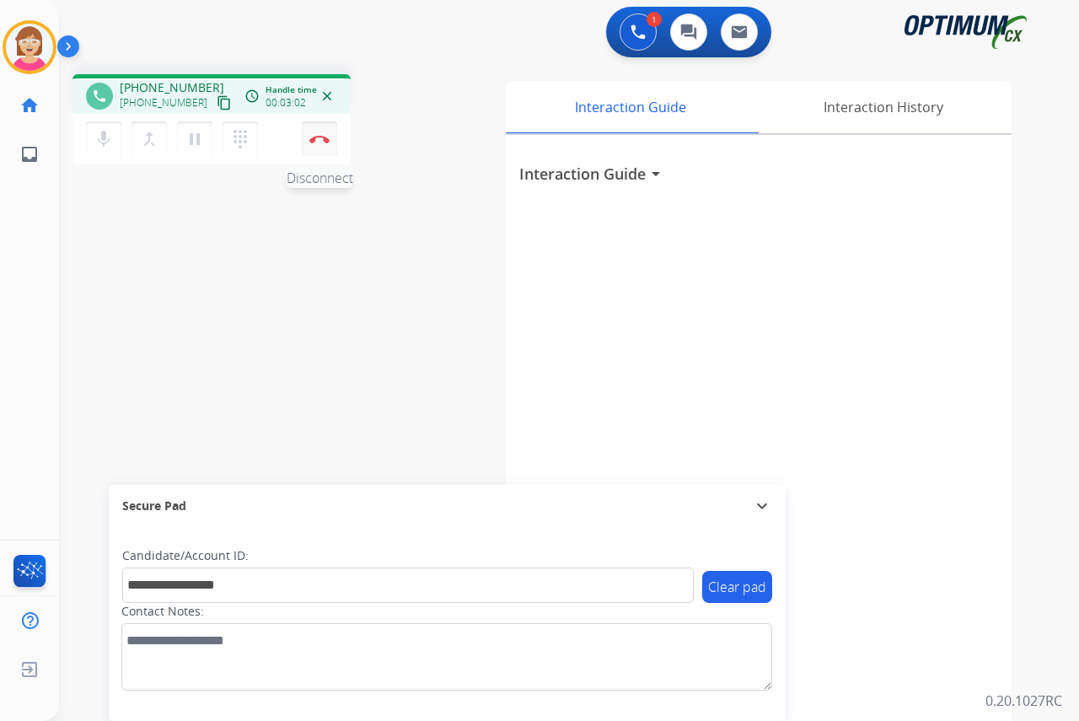
click at [314, 135] on img at bounding box center [319, 139] width 20 height 8
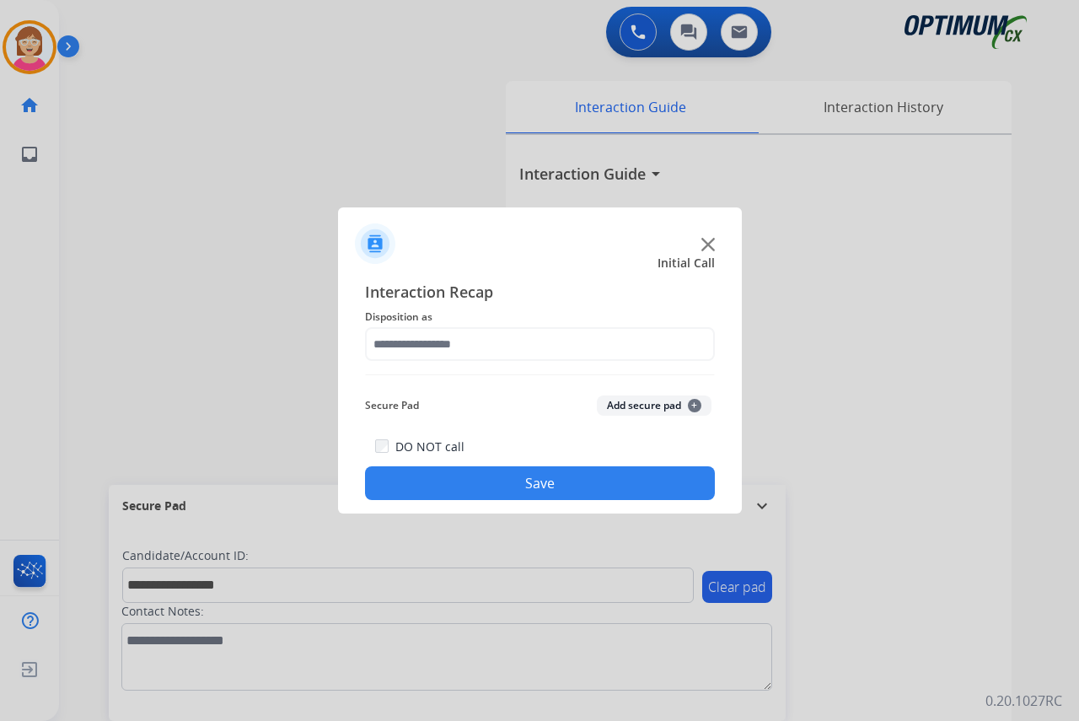
drag, startPoint x: 314, startPoint y: 135, endPoint x: 233, endPoint y: 584, distance: 456.7
click at [233, 584] on div at bounding box center [539, 360] width 1079 height 721
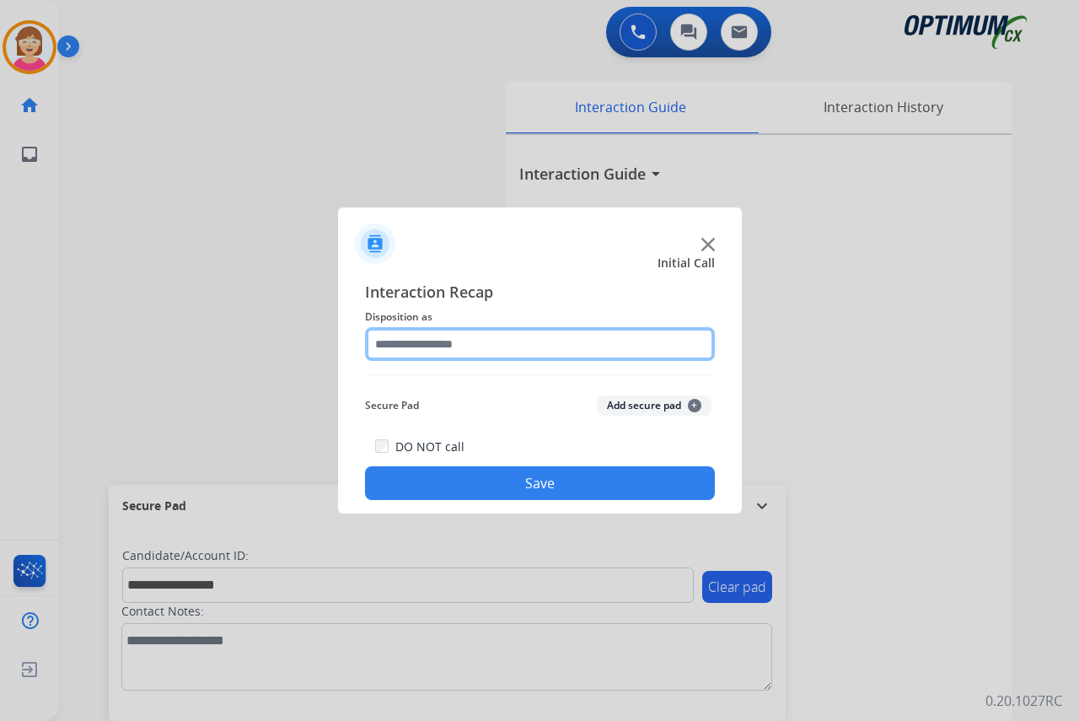
click at [397, 341] on input "text" at bounding box center [540, 344] width 350 height 34
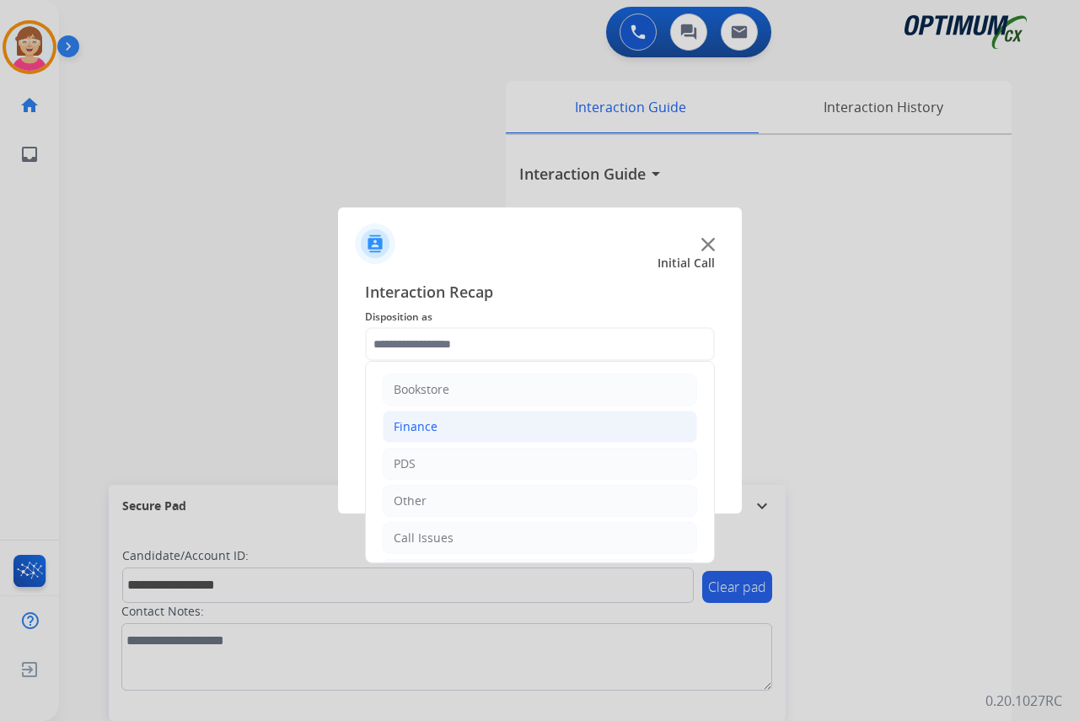
click at [437, 426] on li "Finance" at bounding box center [540, 427] width 314 height 32
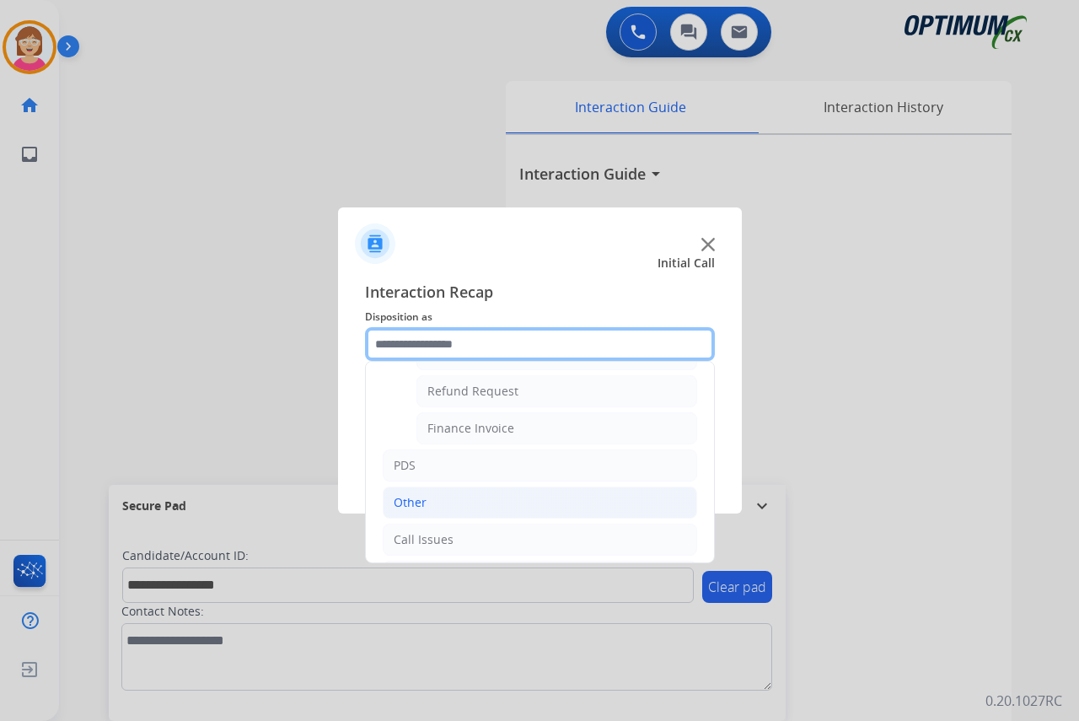
scroll to position [169, 0]
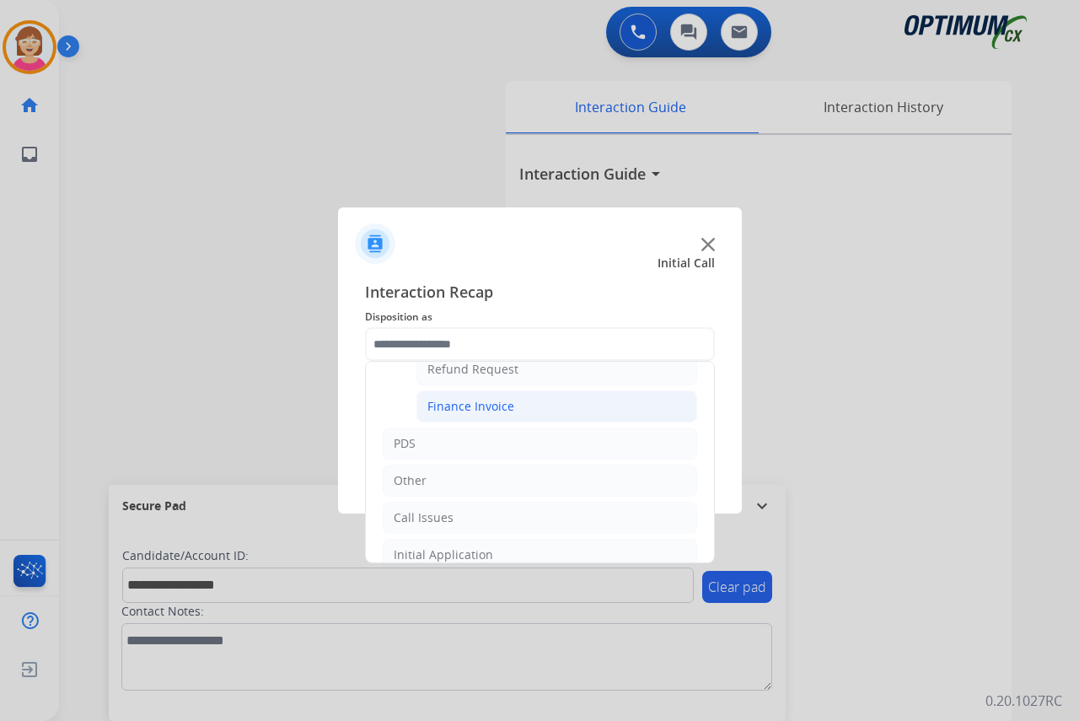
click at [457, 406] on div "Finance Invoice" at bounding box center [470, 406] width 87 height 17
type input "**********"
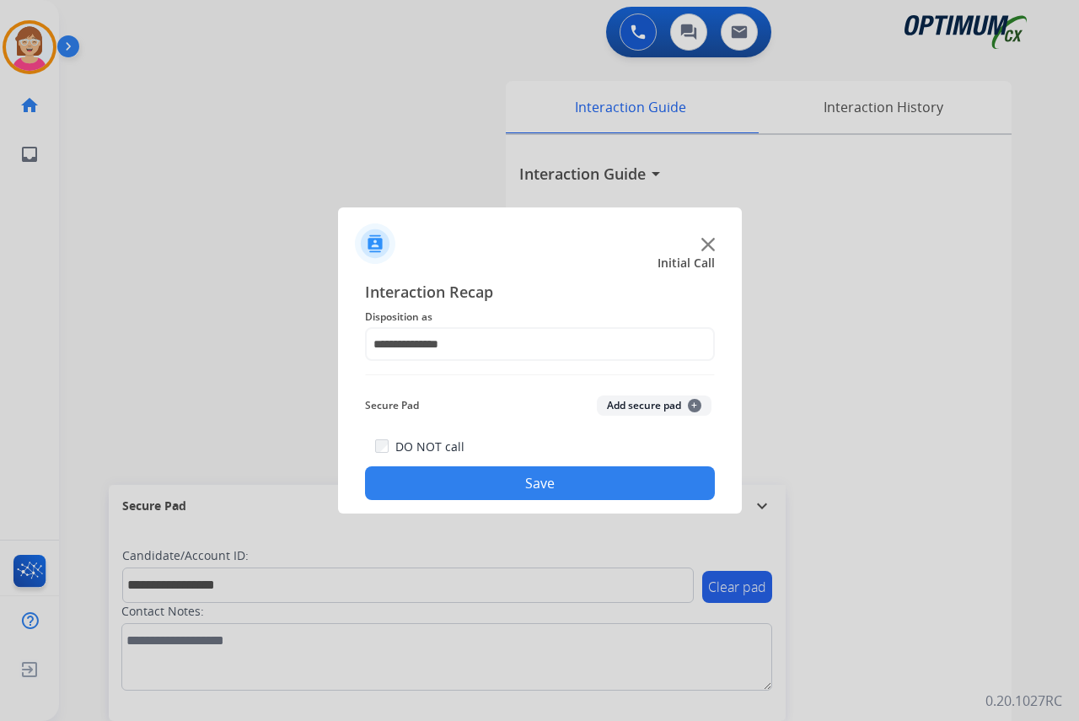
click at [695, 406] on span "+" at bounding box center [694, 405] width 13 height 13
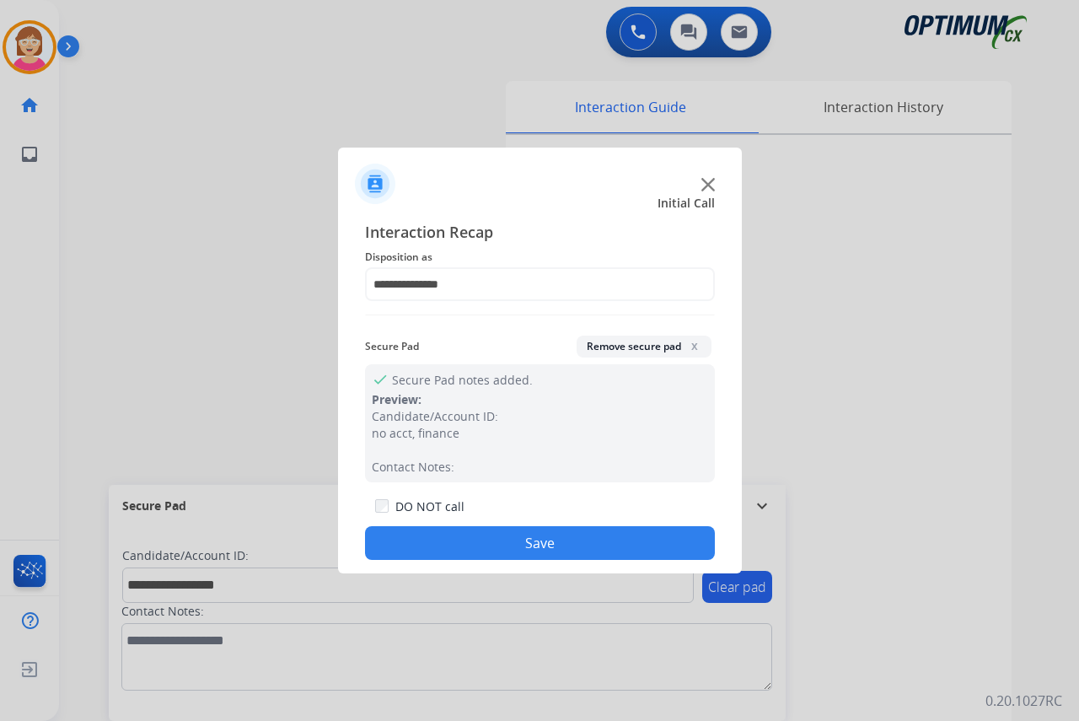
click at [510, 543] on button "Save" at bounding box center [540, 543] width 350 height 34
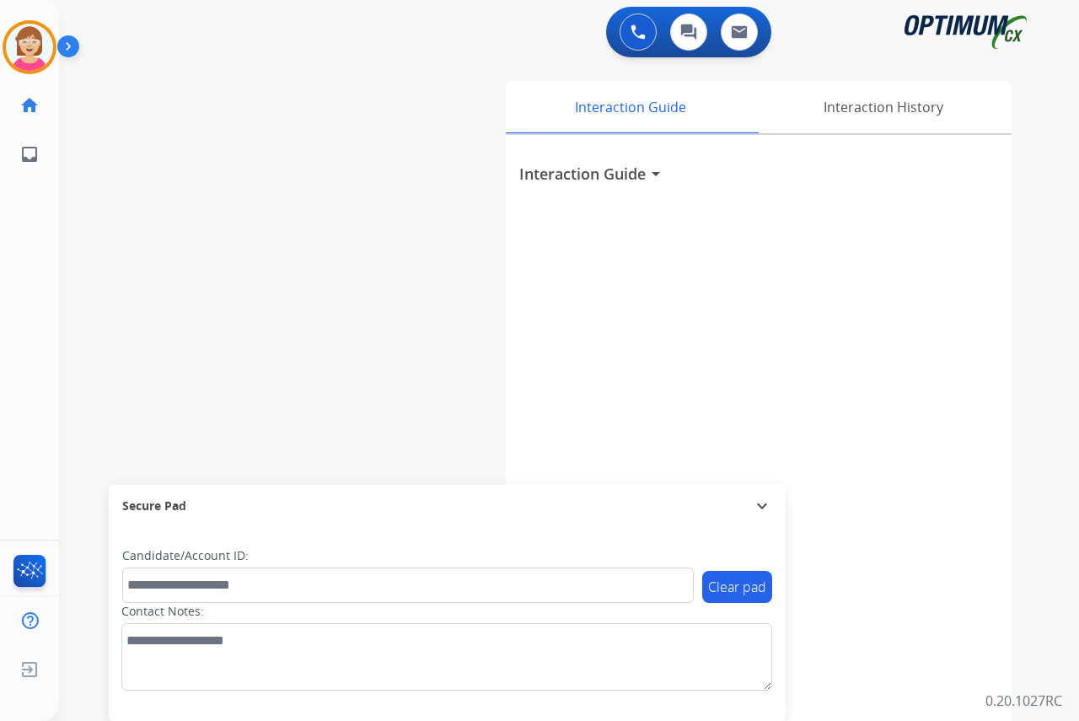
click at [45, 417] on div "[PERSON_NAME] AfterCallWork Edit Avatar Agent: [PERSON_NAME] Profile: OCX Train…" at bounding box center [29, 360] width 59 height 721
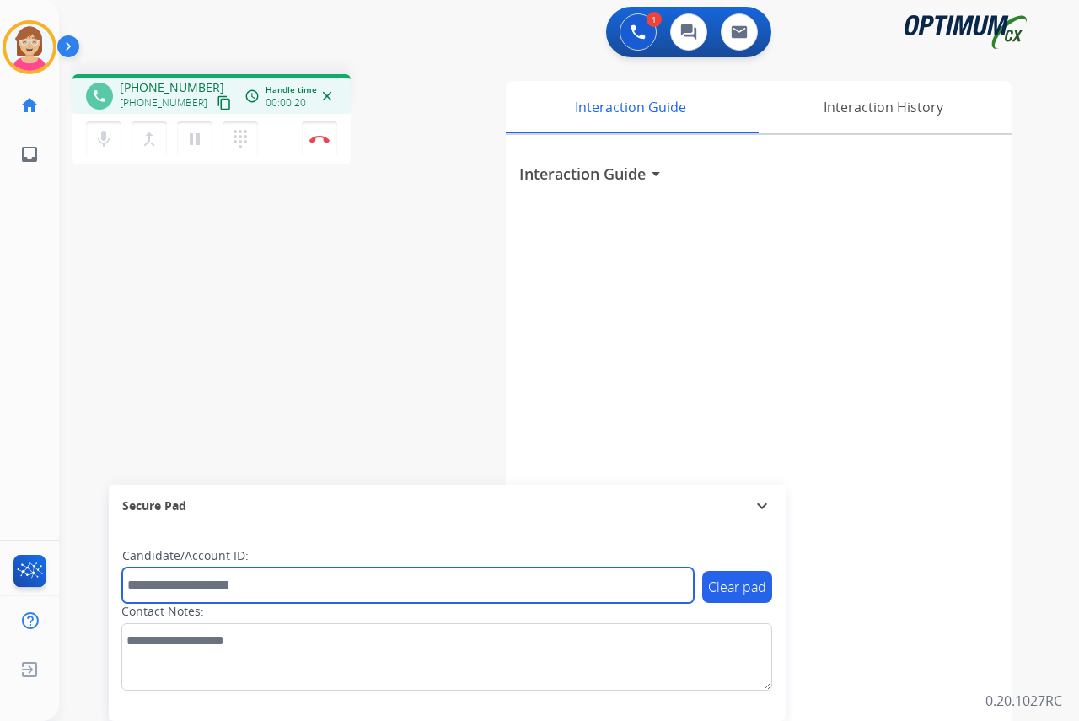
click at [148, 585] on input "text" at bounding box center [408, 584] width 572 height 35
type input "*******"
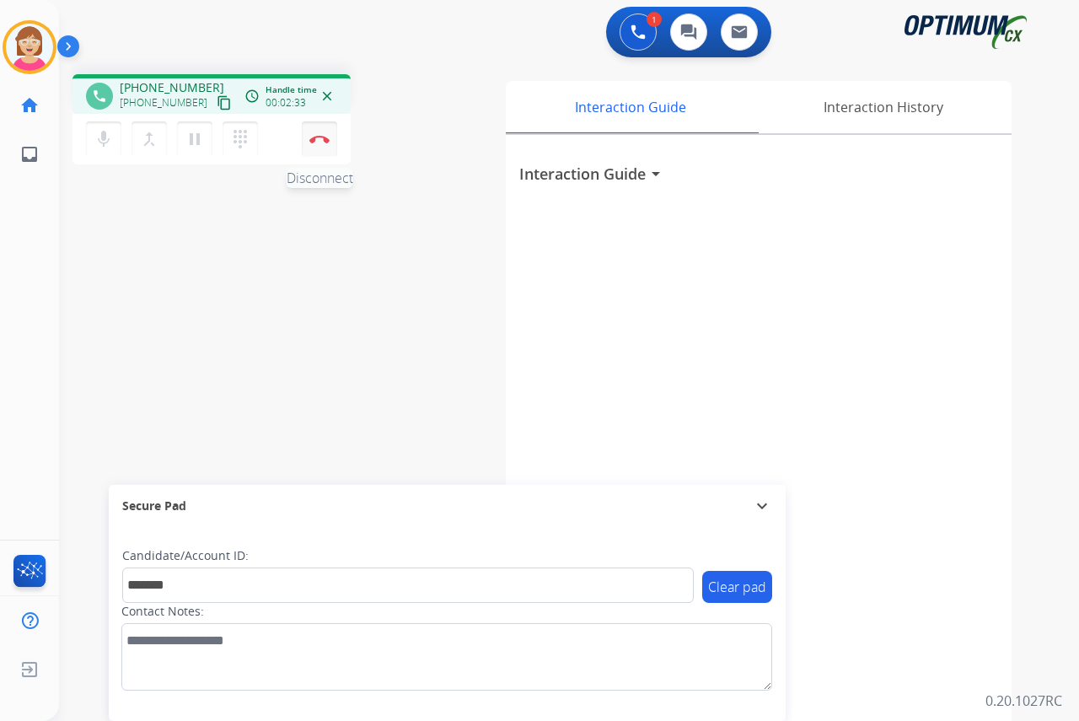
click at [320, 137] on img at bounding box center [319, 139] width 20 height 8
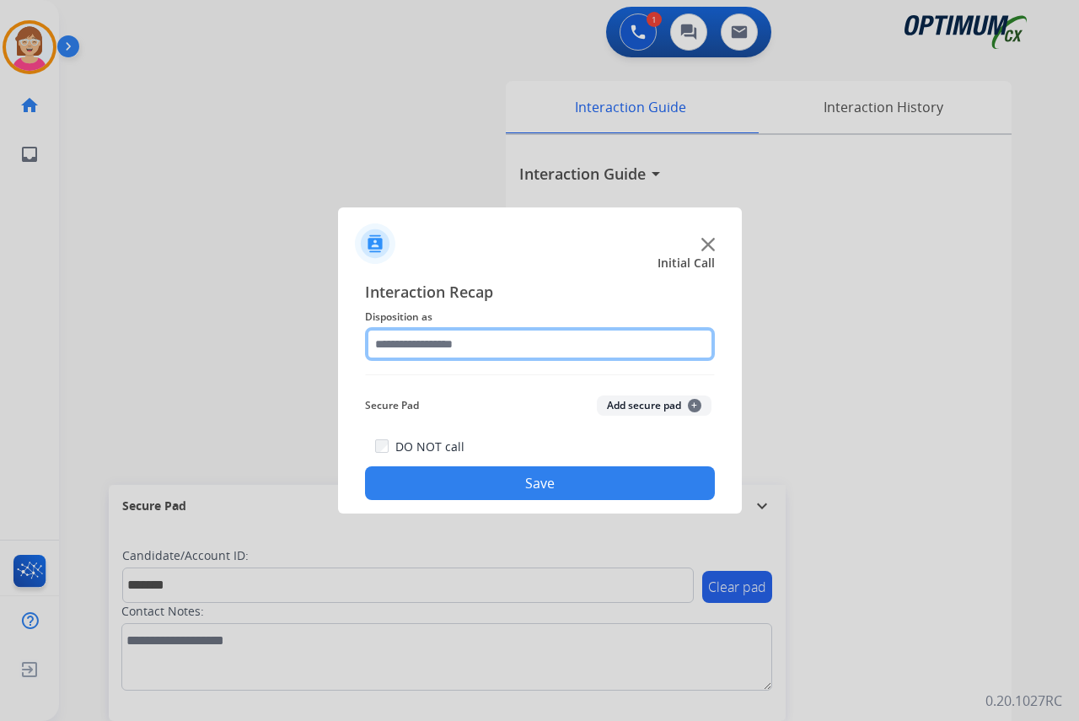
click at [413, 341] on input "text" at bounding box center [540, 344] width 350 height 34
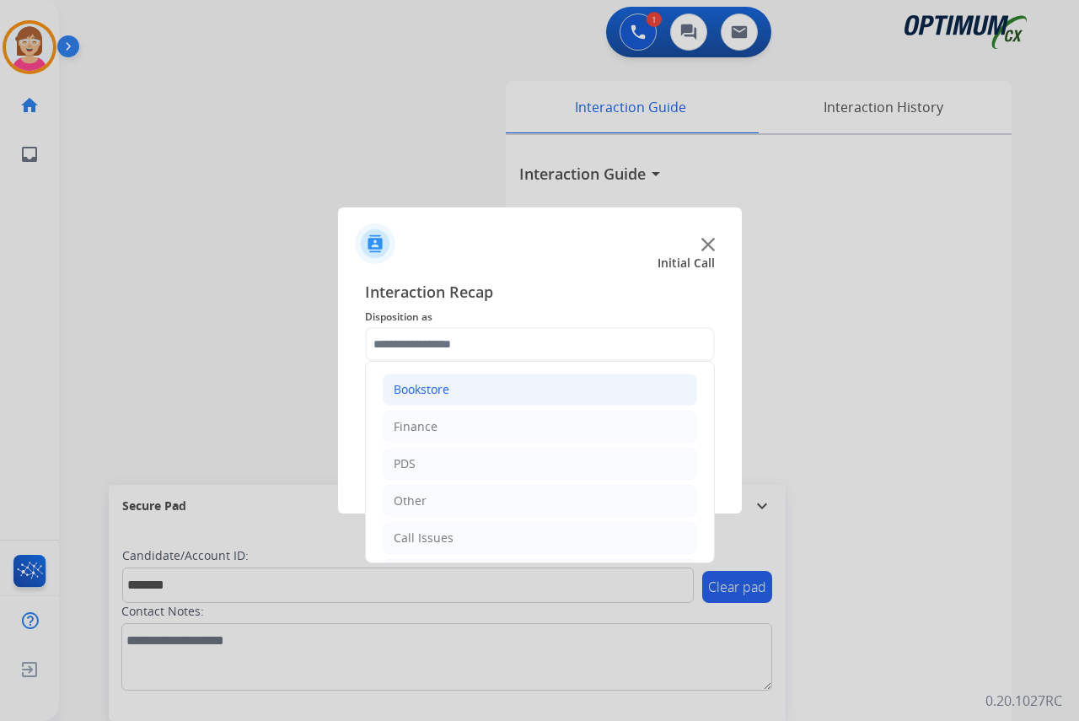
click at [419, 393] on div "Bookstore" at bounding box center [422, 389] width 56 height 17
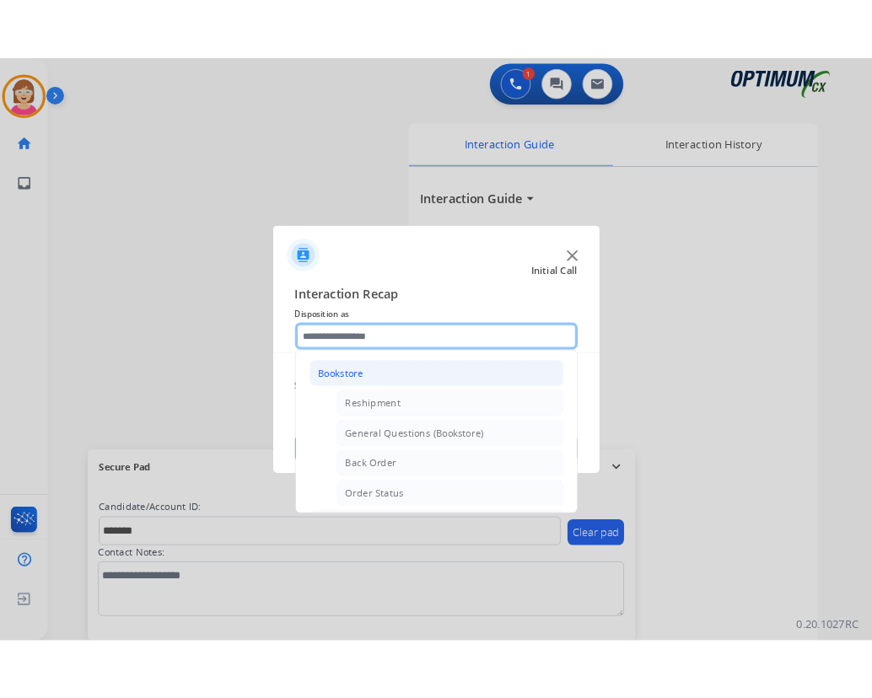
scroll to position [84, 0]
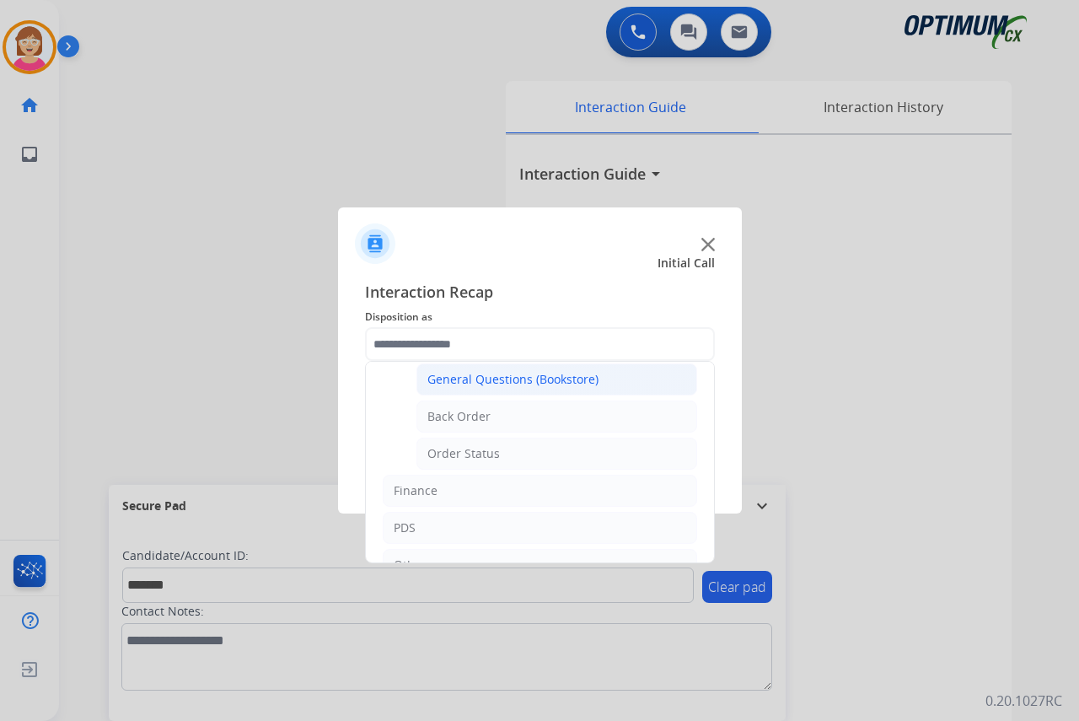
click at [502, 379] on div "General Questions (Bookstore)" at bounding box center [512, 379] width 171 height 17
type input "**********"
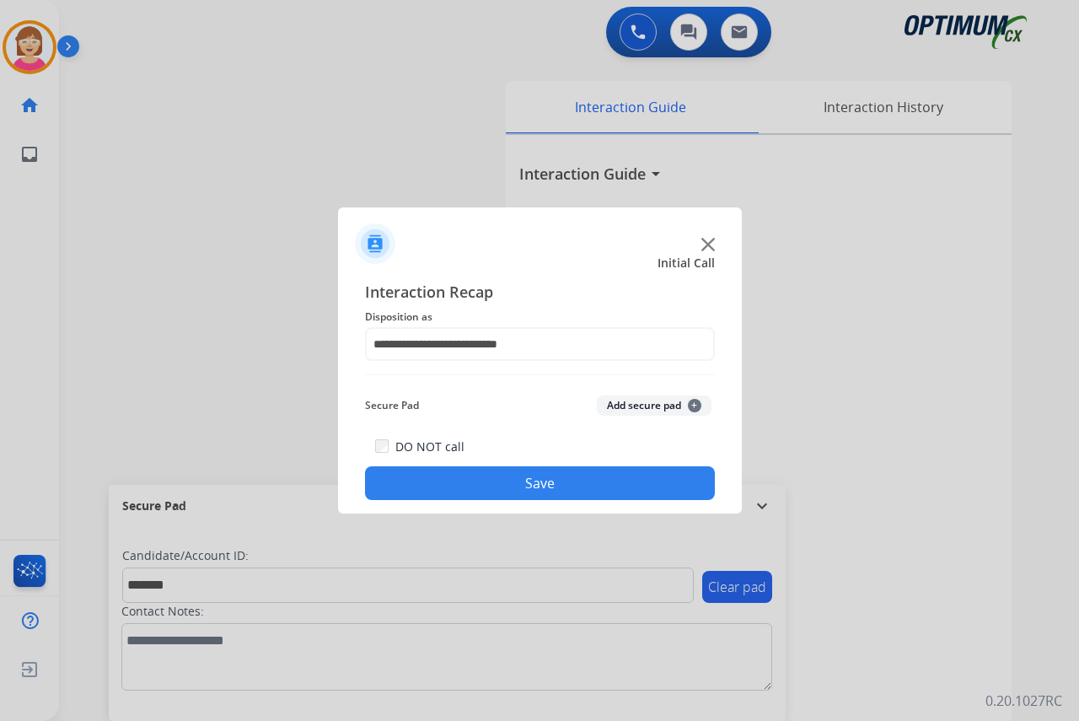
click at [696, 403] on span "+" at bounding box center [694, 405] width 13 height 13
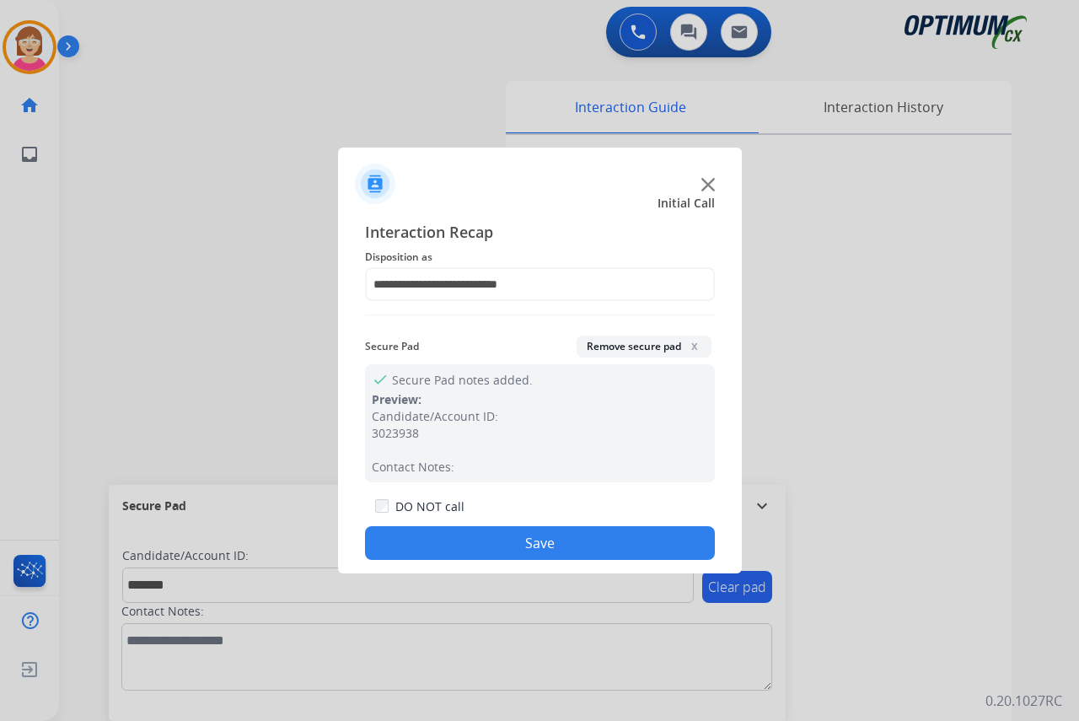
drag, startPoint x: 449, startPoint y: 539, endPoint x: 181, endPoint y: 523, distance: 267.7
click at [448, 539] on button "Save" at bounding box center [540, 543] width 350 height 34
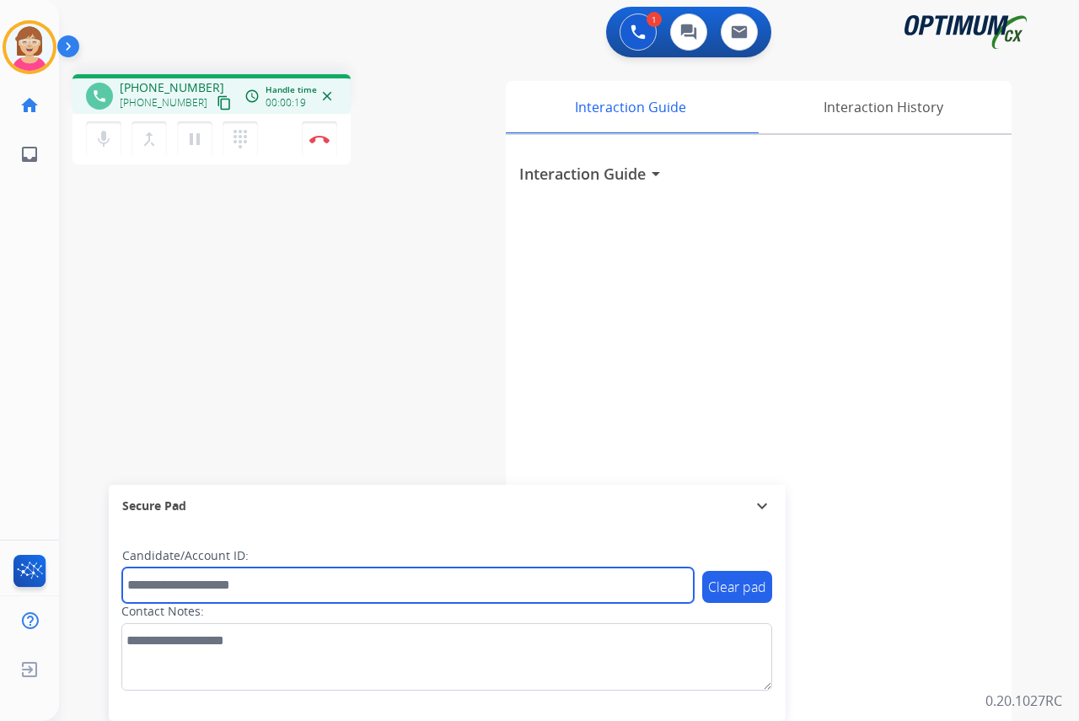
click at [144, 590] on input "text" at bounding box center [408, 584] width 572 height 35
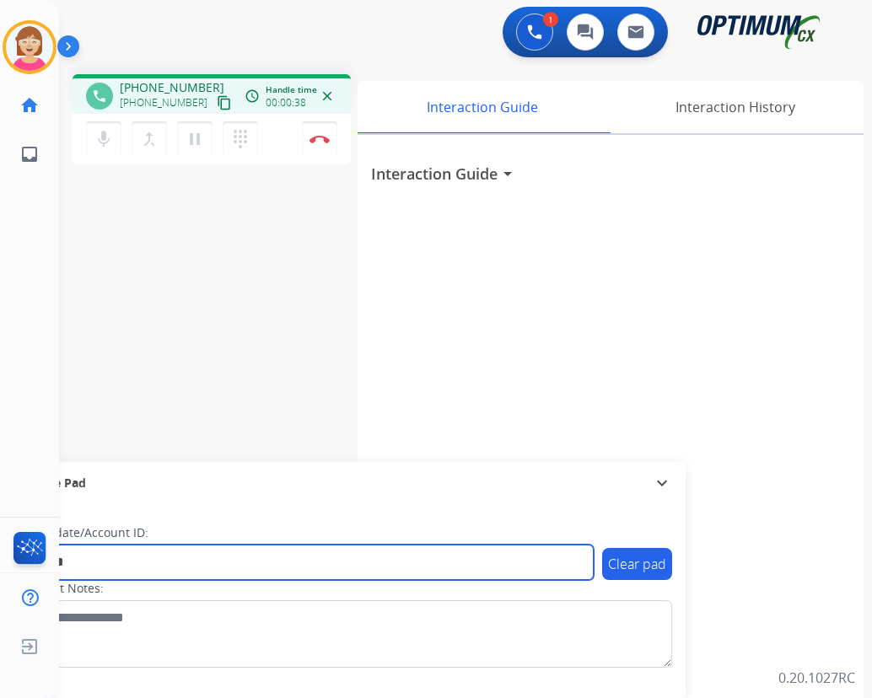
type input "*******"
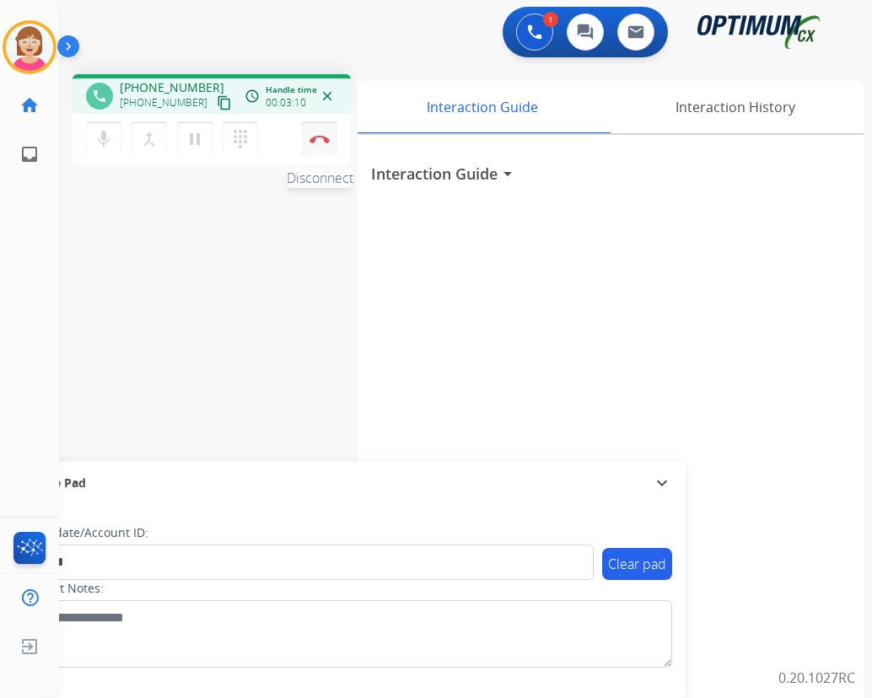
click at [319, 136] on img at bounding box center [319, 139] width 20 height 8
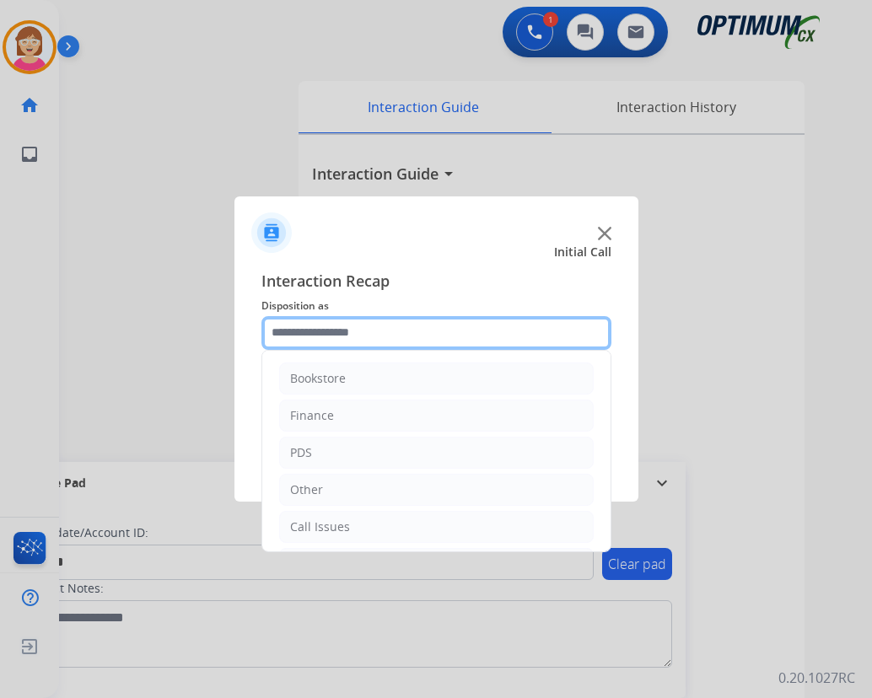
drag, startPoint x: 287, startPoint y: 331, endPoint x: 324, endPoint y: 357, distance: 45.4
click at [292, 334] on input "text" at bounding box center [436, 333] width 350 height 34
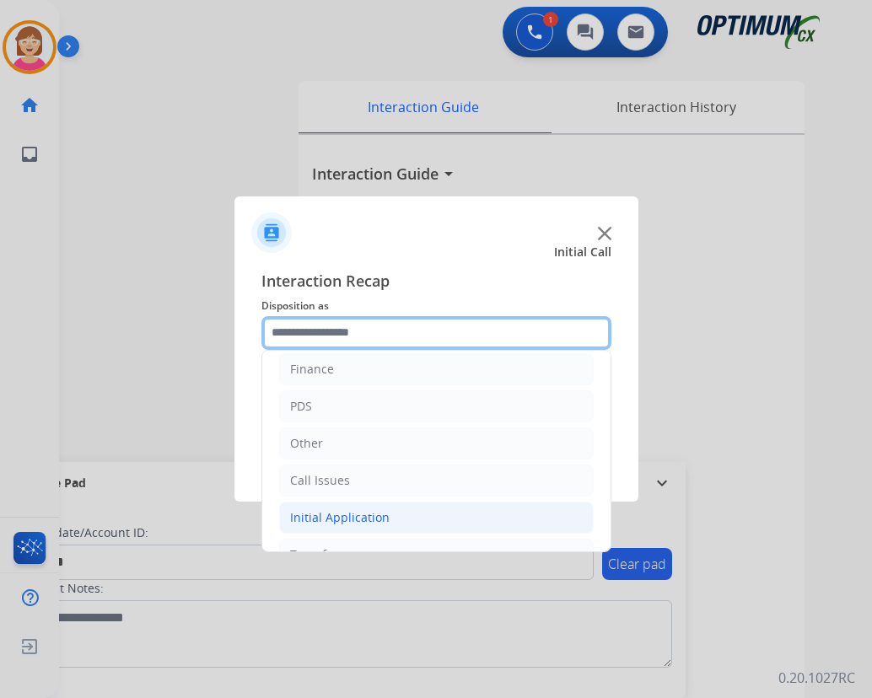
scroll to position [115, 0]
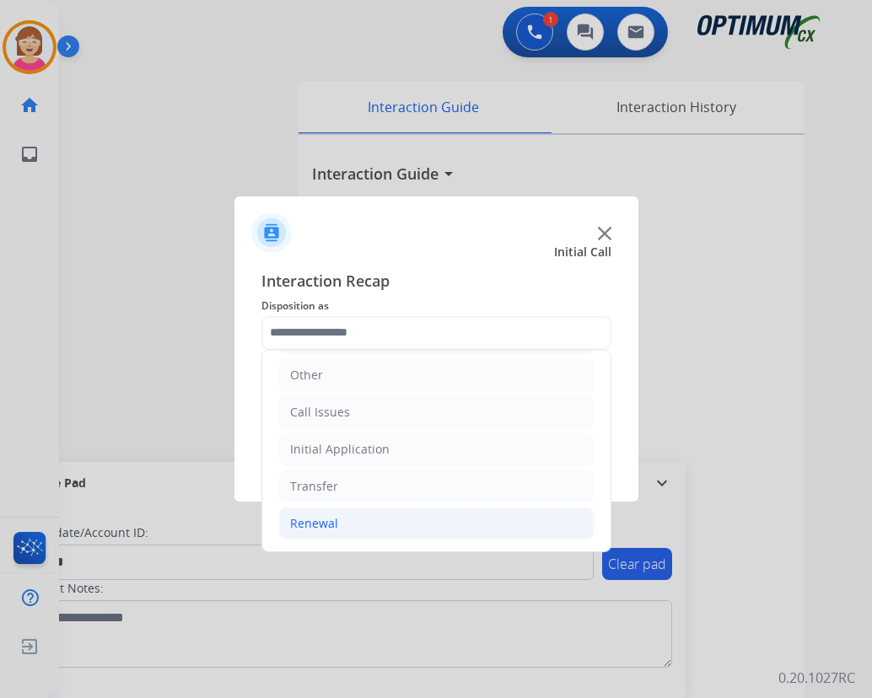
click at [314, 519] on div "Renewal" at bounding box center [314, 523] width 48 height 17
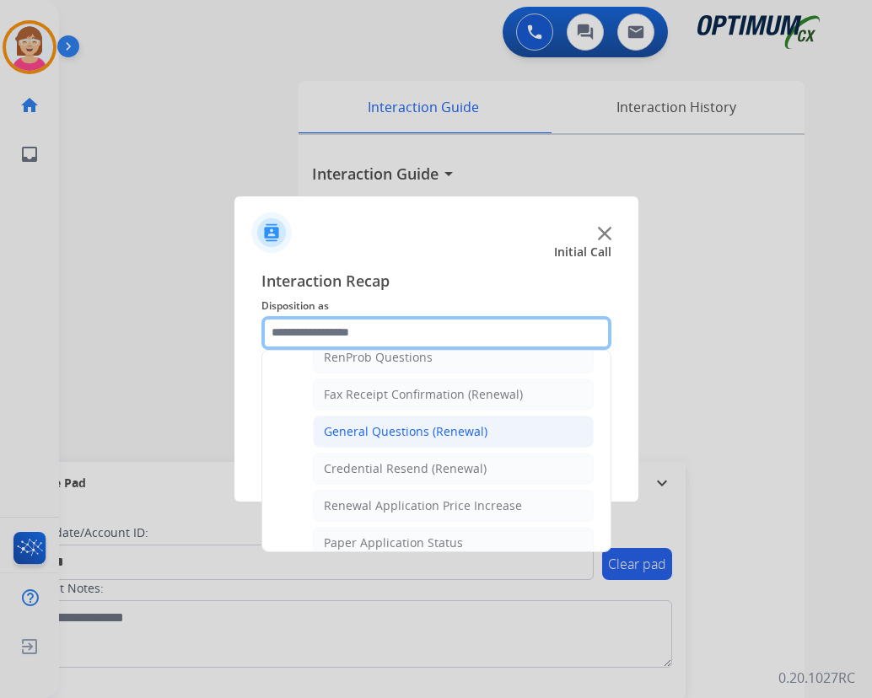
scroll to position [452, 0]
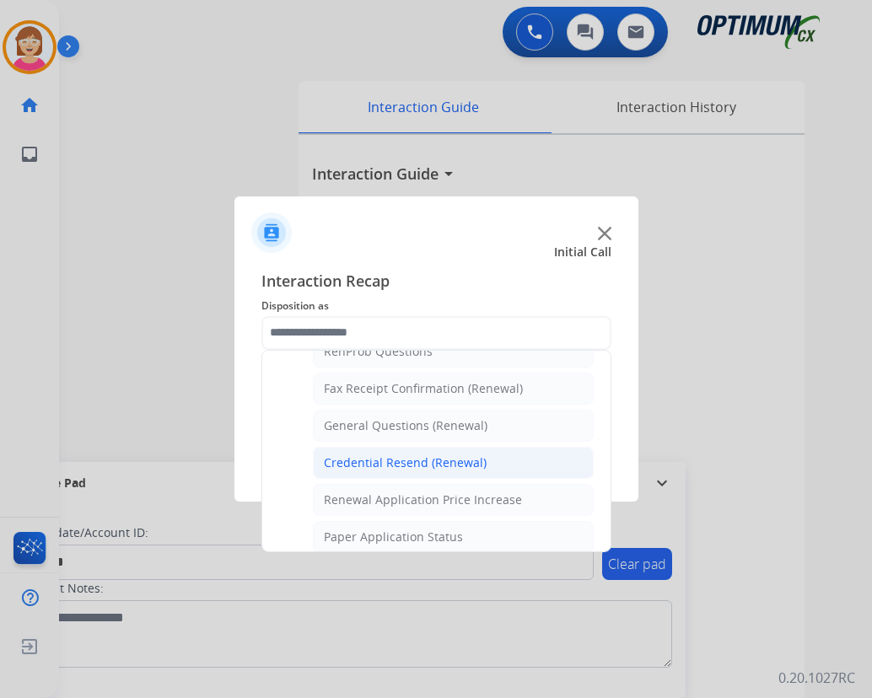
click at [374, 461] on div "Credential Resend (Renewal)" at bounding box center [405, 462] width 163 height 17
type input "**********"
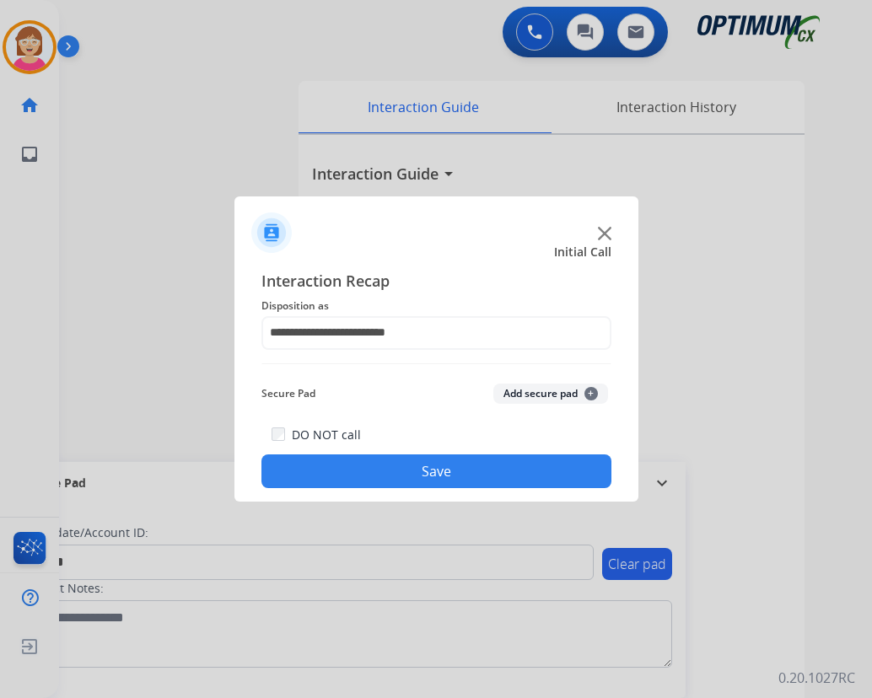
click at [599, 389] on button "Add secure pad +" at bounding box center [550, 394] width 115 height 20
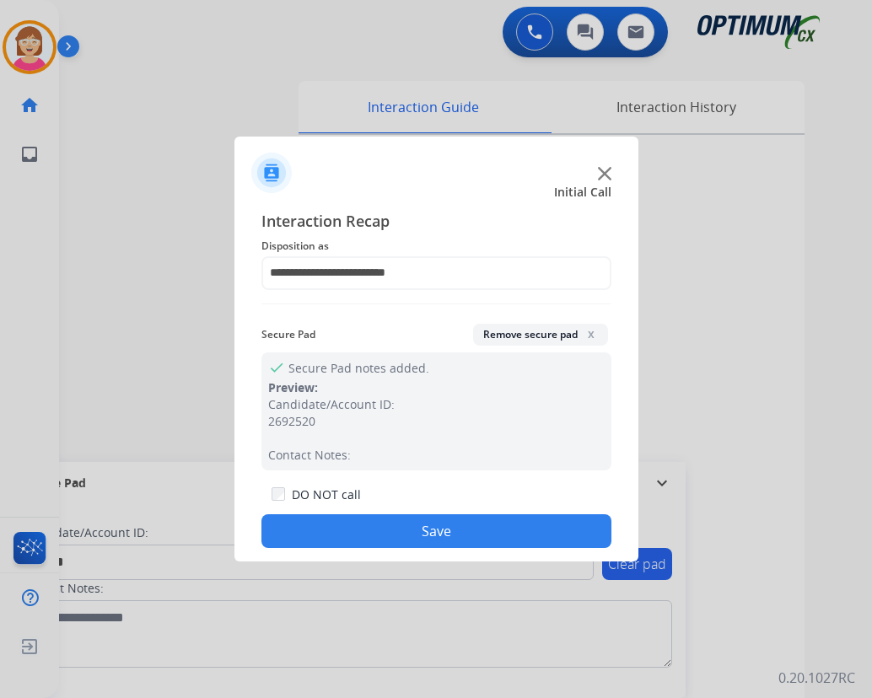
click at [373, 522] on button "Save" at bounding box center [436, 531] width 350 height 34
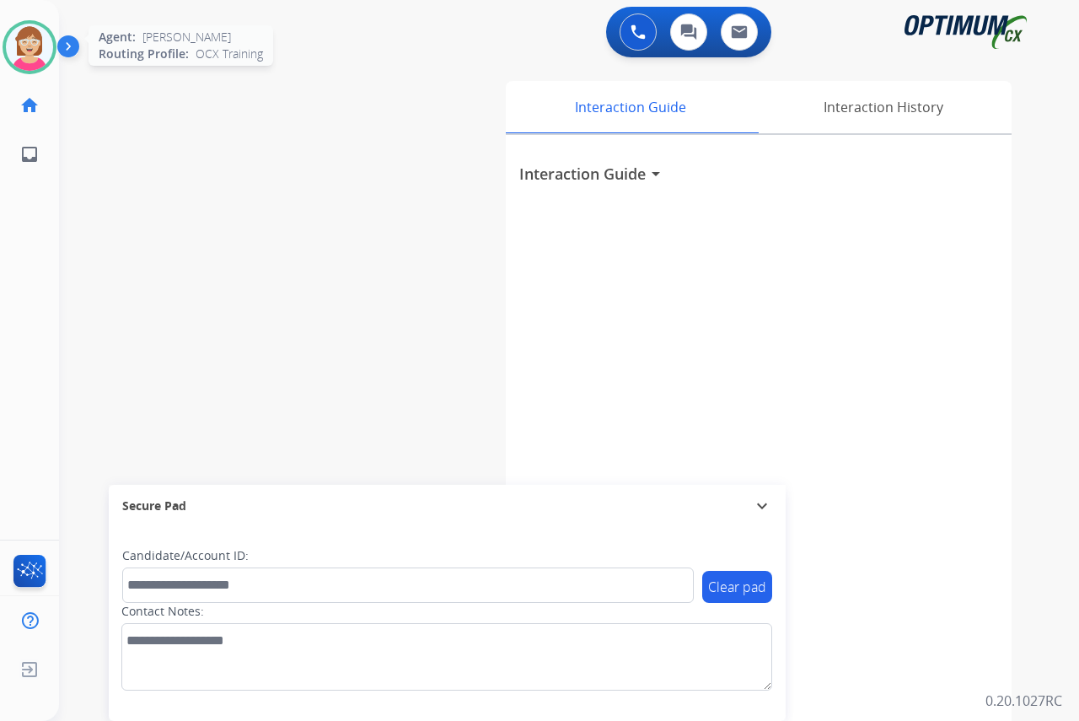
click at [30, 46] on img at bounding box center [29, 47] width 47 height 47
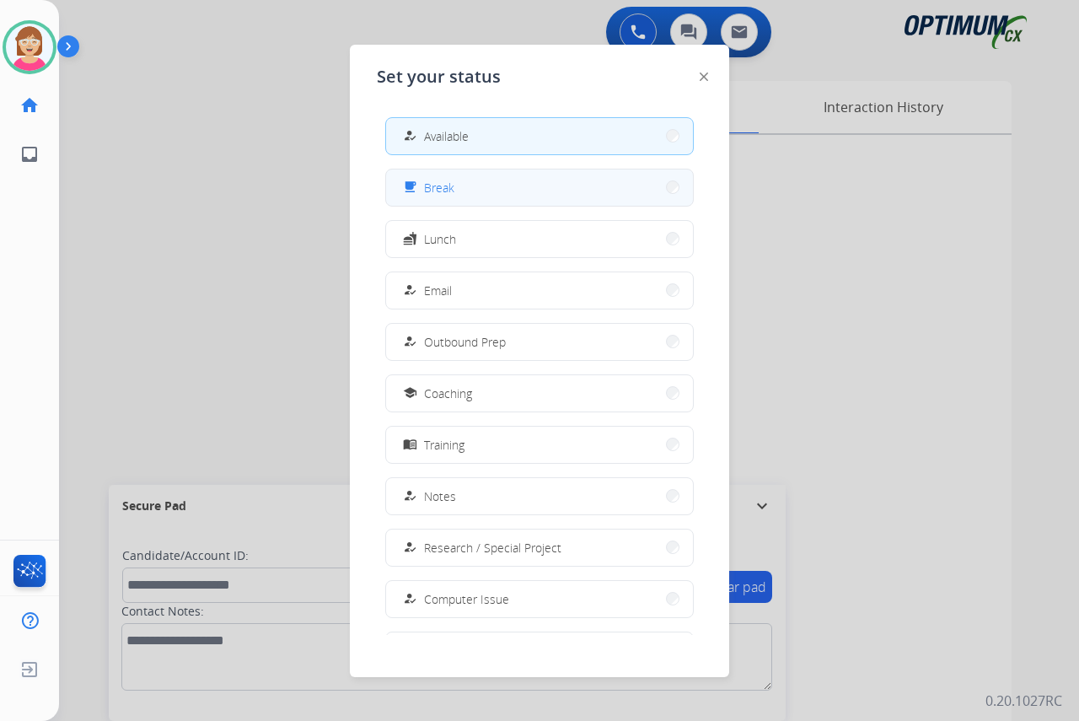
click at [466, 186] on button "free_breakfast Break" at bounding box center [539, 187] width 307 height 36
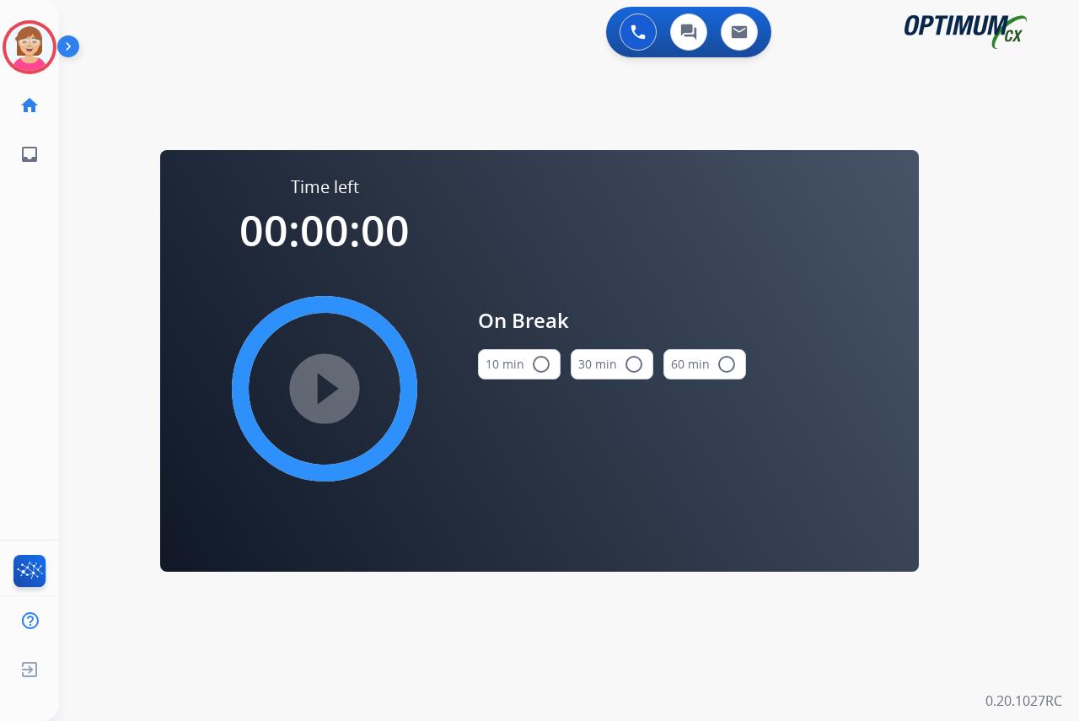
click at [542, 363] on mat-icon "radio_button_unchecked" at bounding box center [541, 364] width 20 height 20
click at [320, 384] on mat-icon "play_circle_filled" at bounding box center [324, 389] width 20 height 20
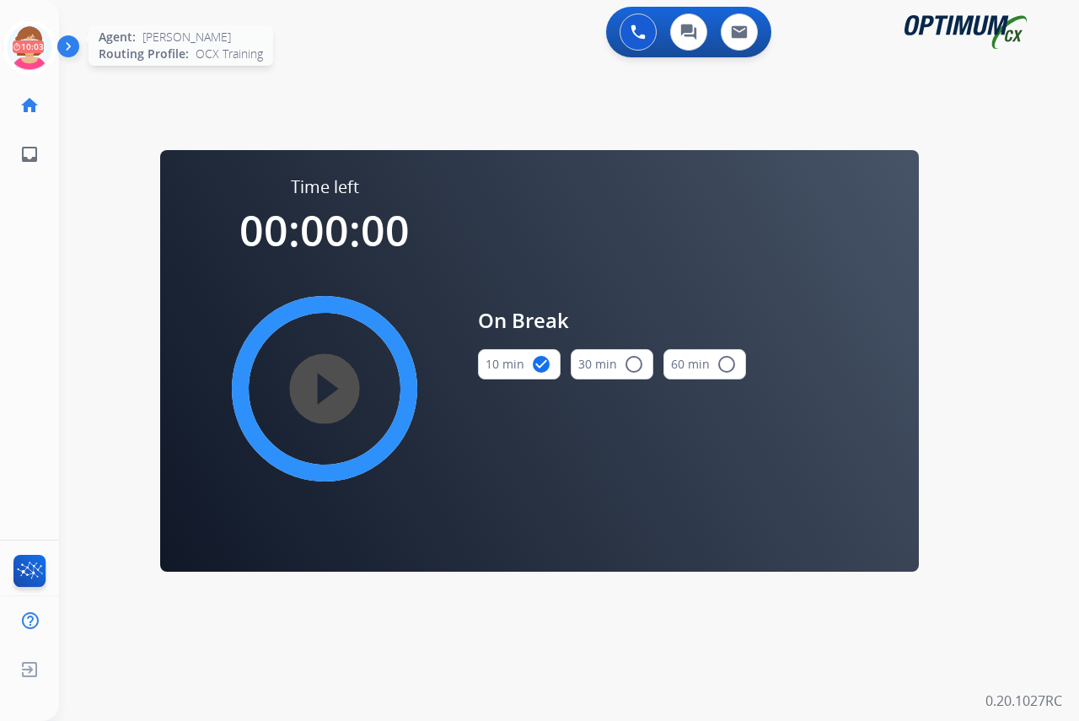
click at [29, 35] on icon at bounding box center [30, 47] width 55 height 55
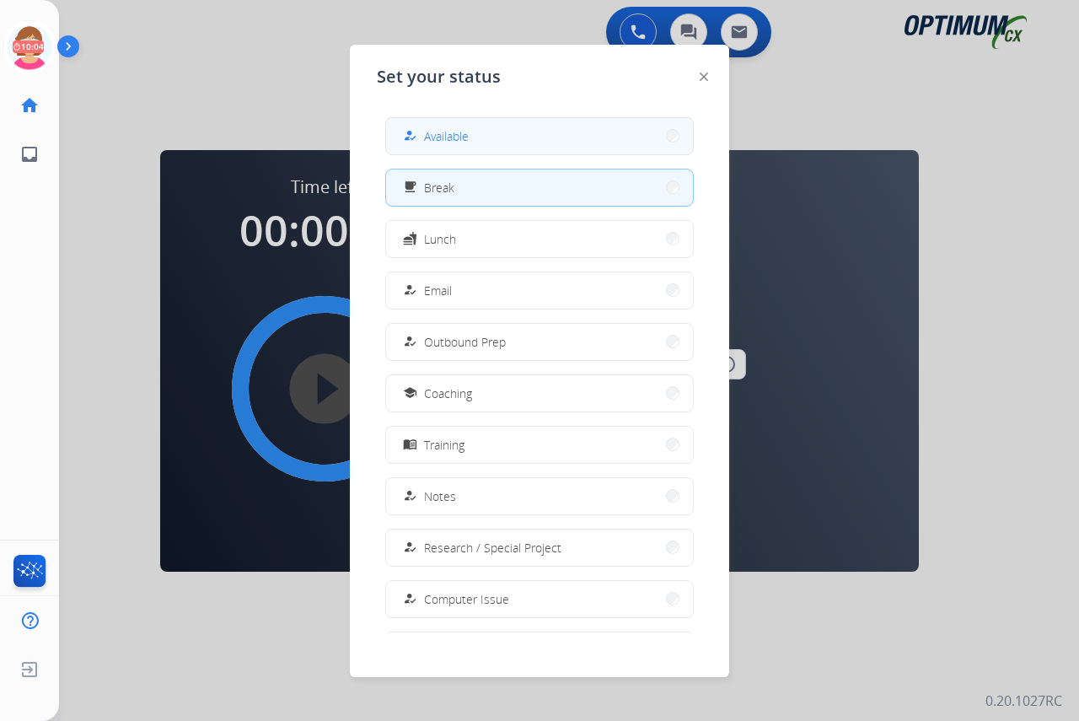
click at [446, 142] on span "Available" at bounding box center [446, 136] width 45 height 18
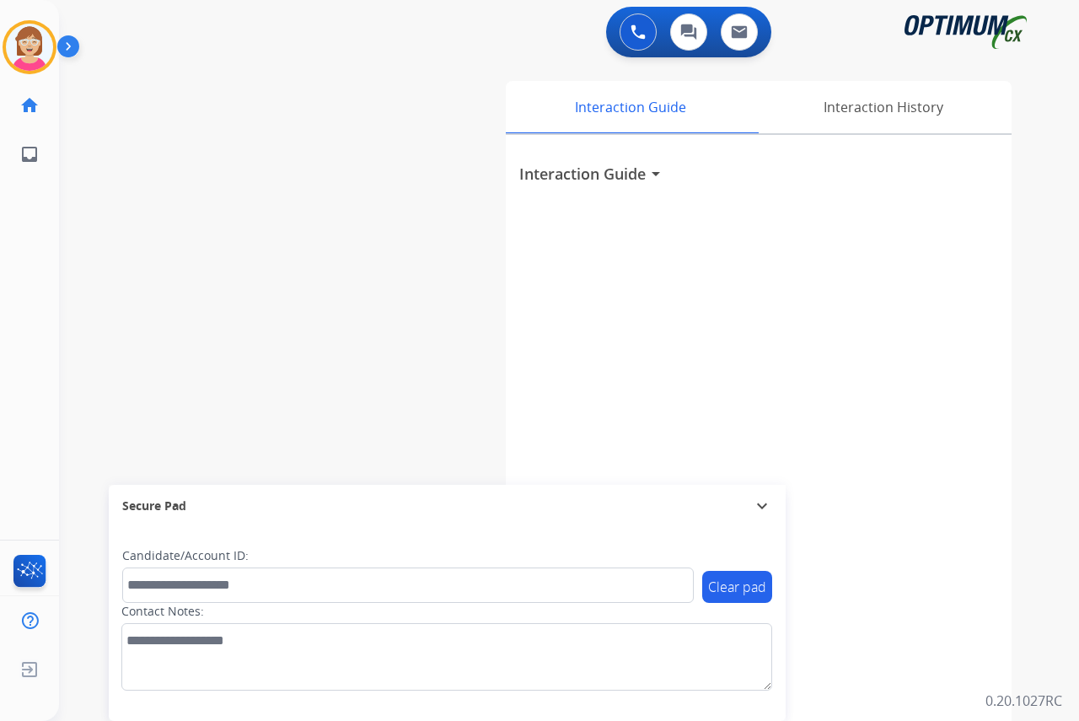
click at [24, 232] on div "[PERSON_NAME] Available Edit Avatar Agent: [PERSON_NAME] Profile: OCX Training …" at bounding box center [29, 360] width 59 height 721
click at [42, 341] on div "[PERSON_NAME] Available Edit Avatar Agent: [PERSON_NAME] Profile: OCX Training …" at bounding box center [29, 360] width 59 height 721
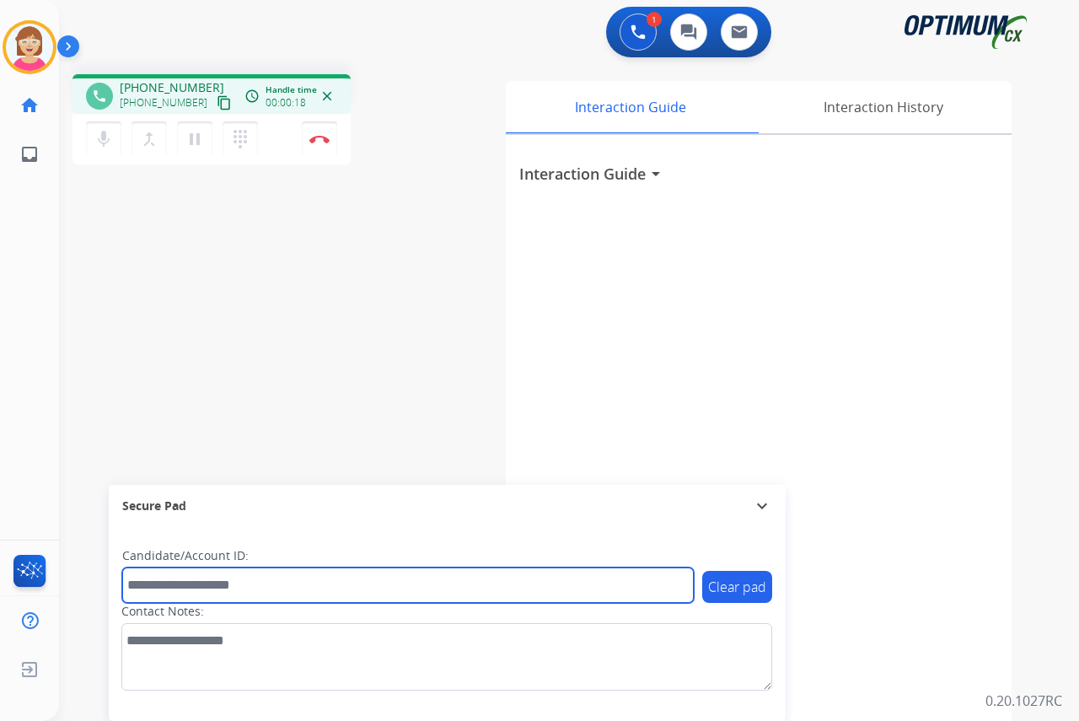
click at [169, 583] on input "text" at bounding box center [408, 584] width 572 height 35
type input "*******"
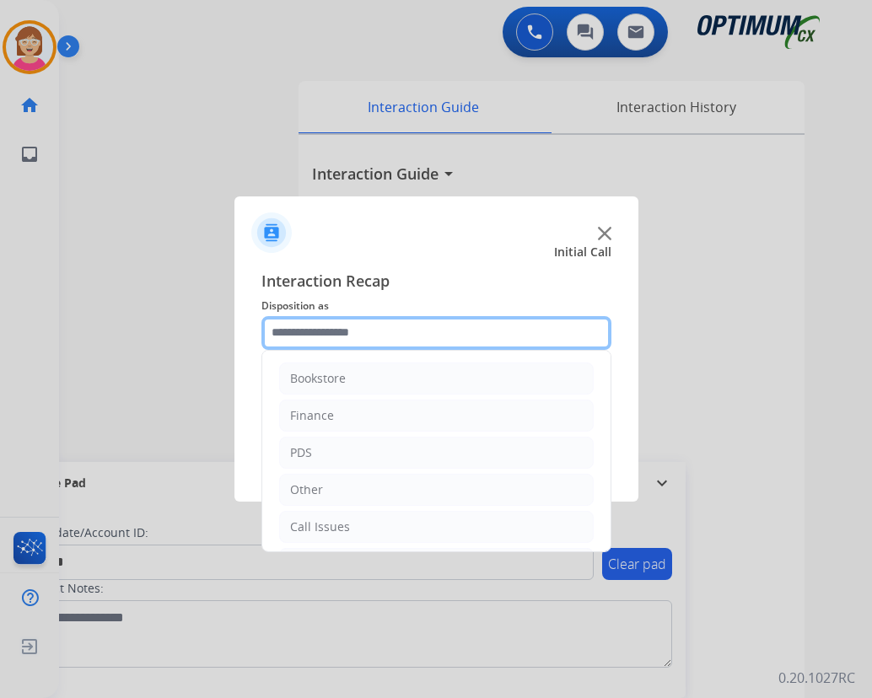
click at [282, 328] on input "text" at bounding box center [436, 333] width 350 height 34
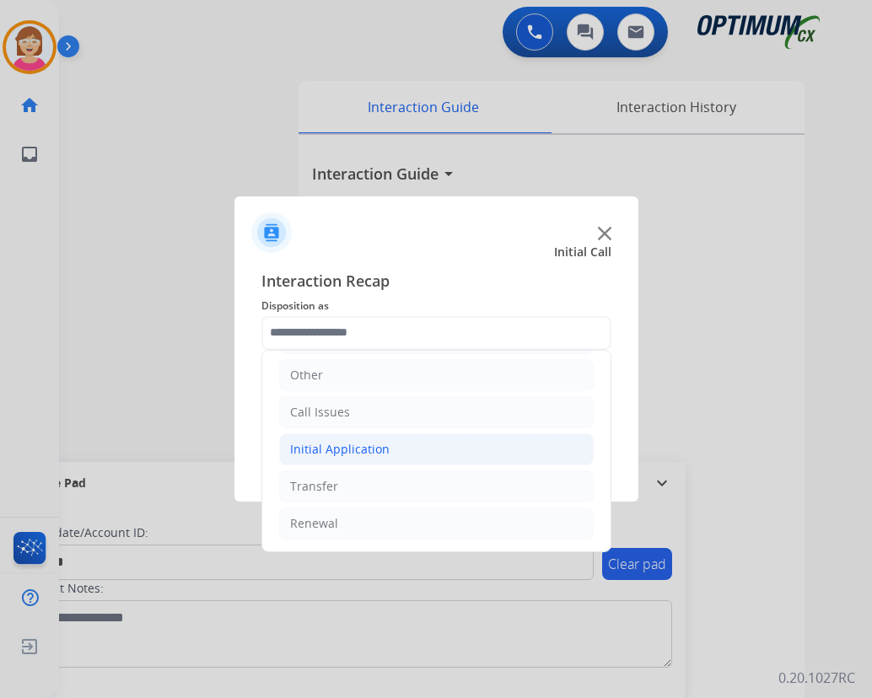
click at [330, 451] on div "Initial Application" at bounding box center [339, 449] width 99 height 17
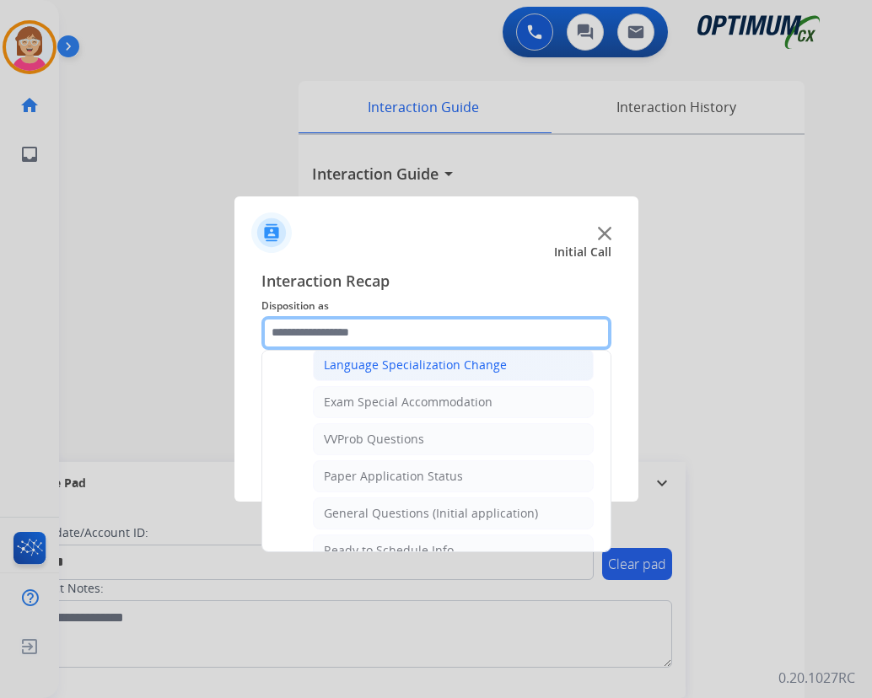
scroll to position [873, 0]
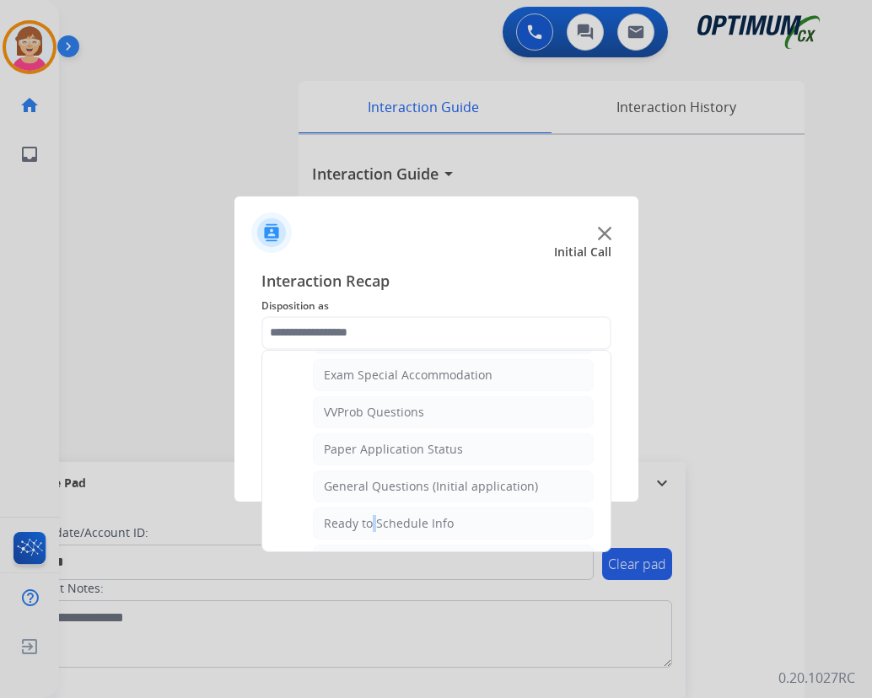
click at [368, 520] on div "Ready to Schedule Info" at bounding box center [389, 523] width 130 height 17
type input "**********"
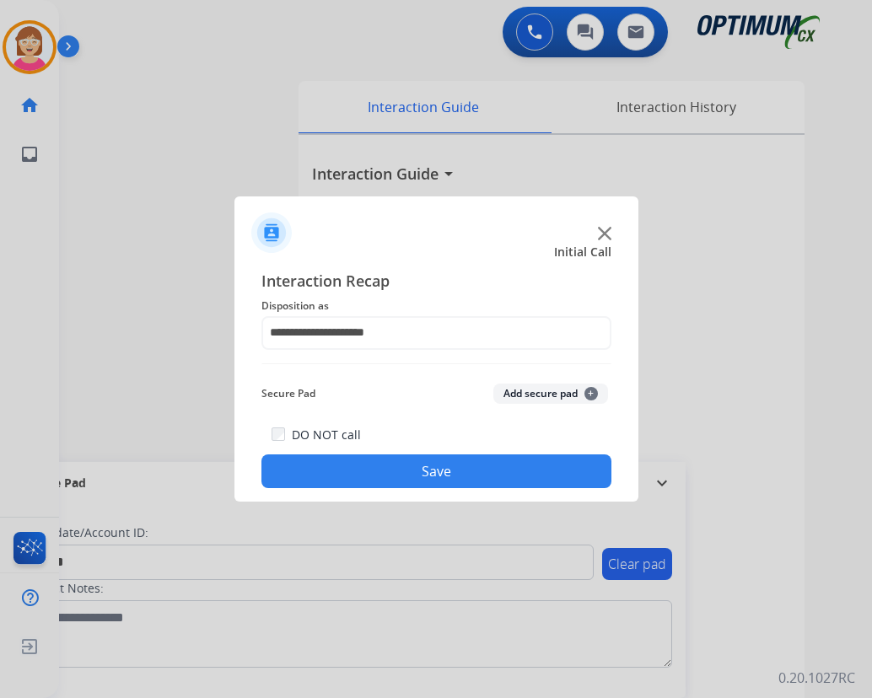
click at [588, 393] on span "+" at bounding box center [590, 393] width 13 height 13
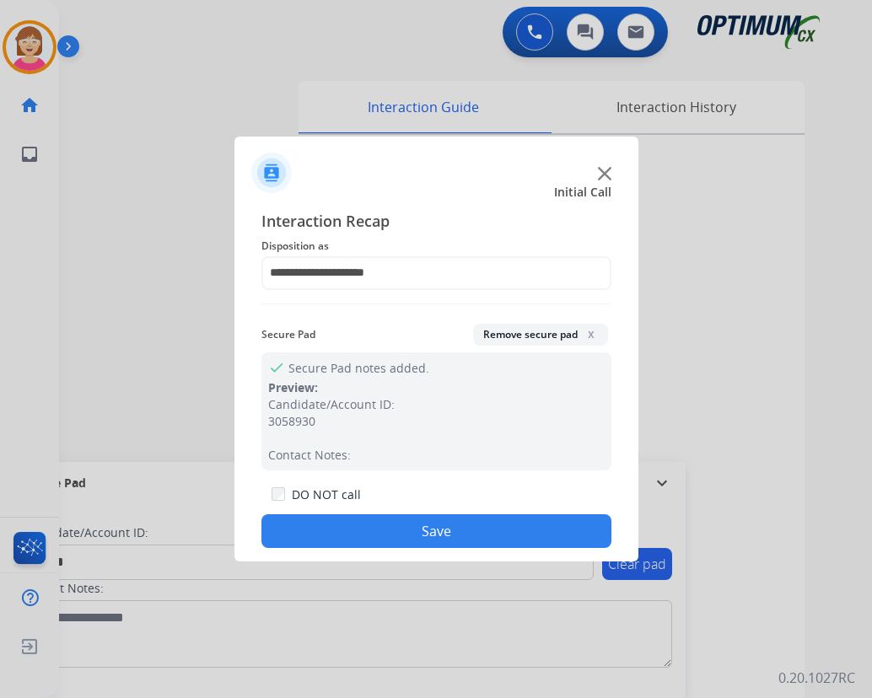
click at [384, 525] on button "Save" at bounding box center [436, 531] width 350 height 34
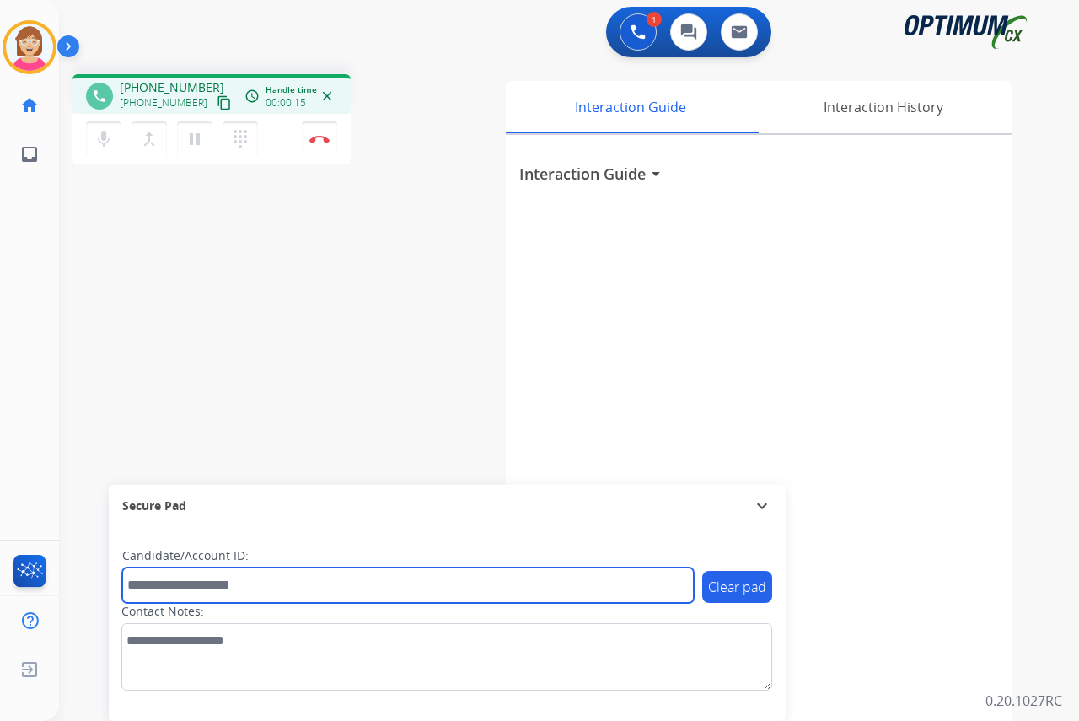
click at [149, 589] on input "text" at bounding box center [408, 584] width 572 height 35
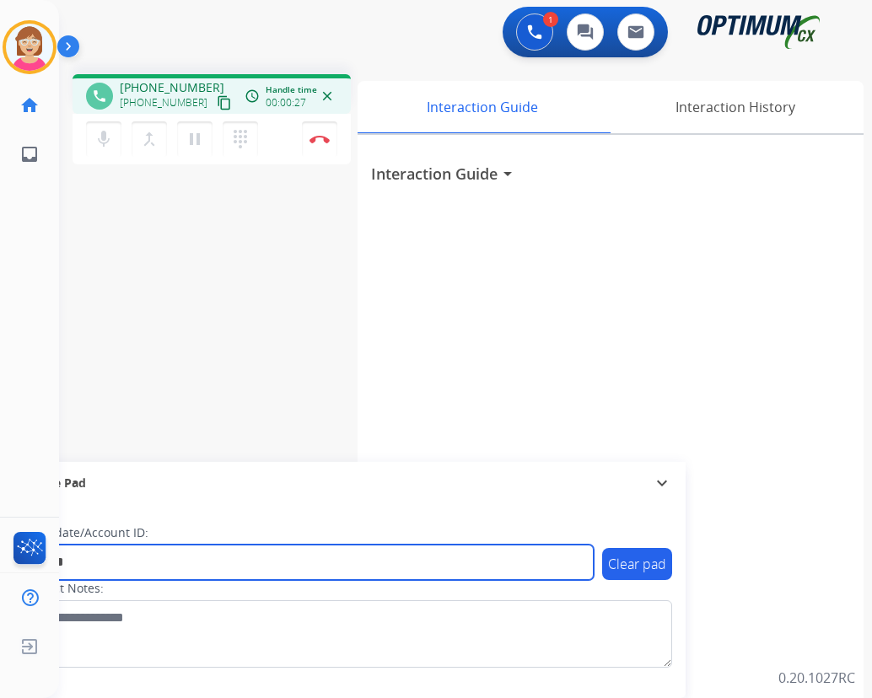
type input "*******"
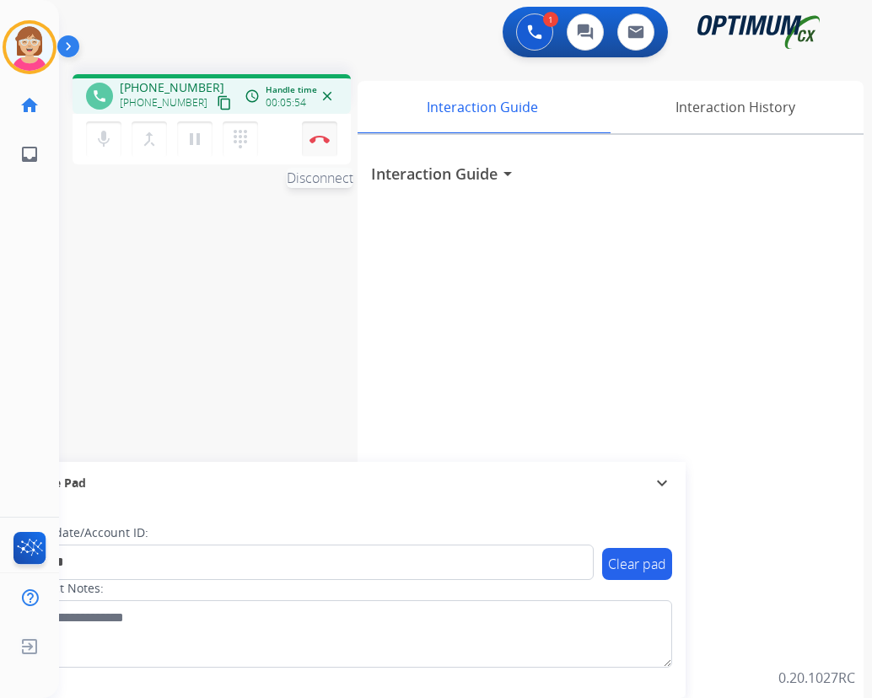
click at [320, 137] on img at bounding box center [319, 139] width 20 height 8
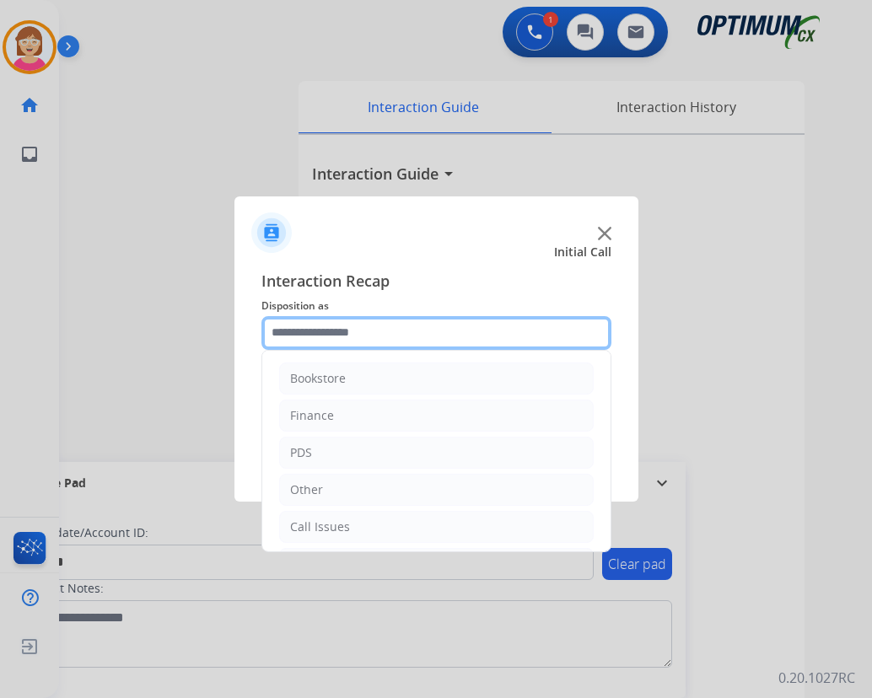
click at [309, 330] on input "text" at bounding box center [436, 333] width 350 height 34
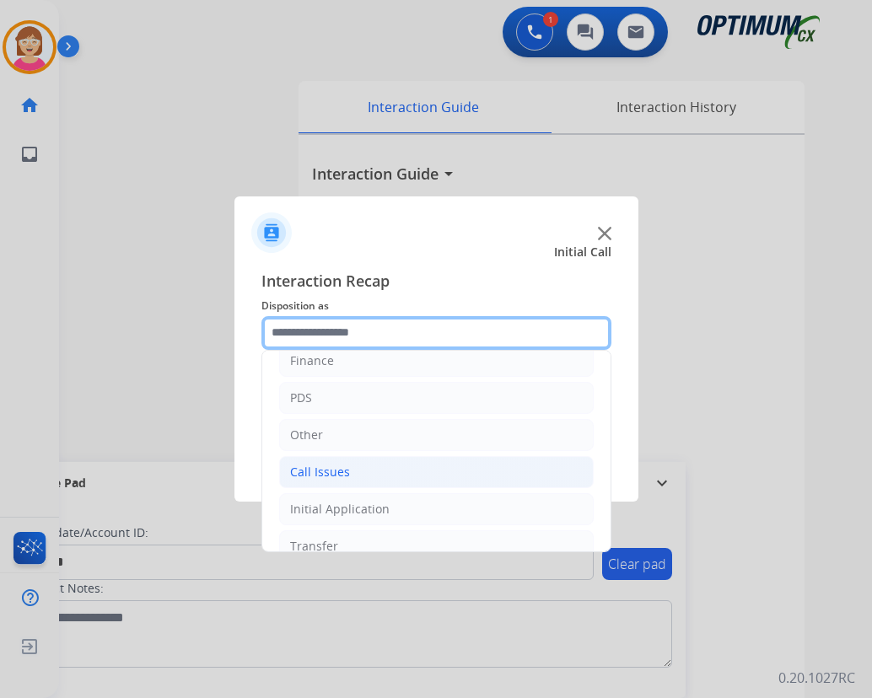
scroll to position [115, 0]
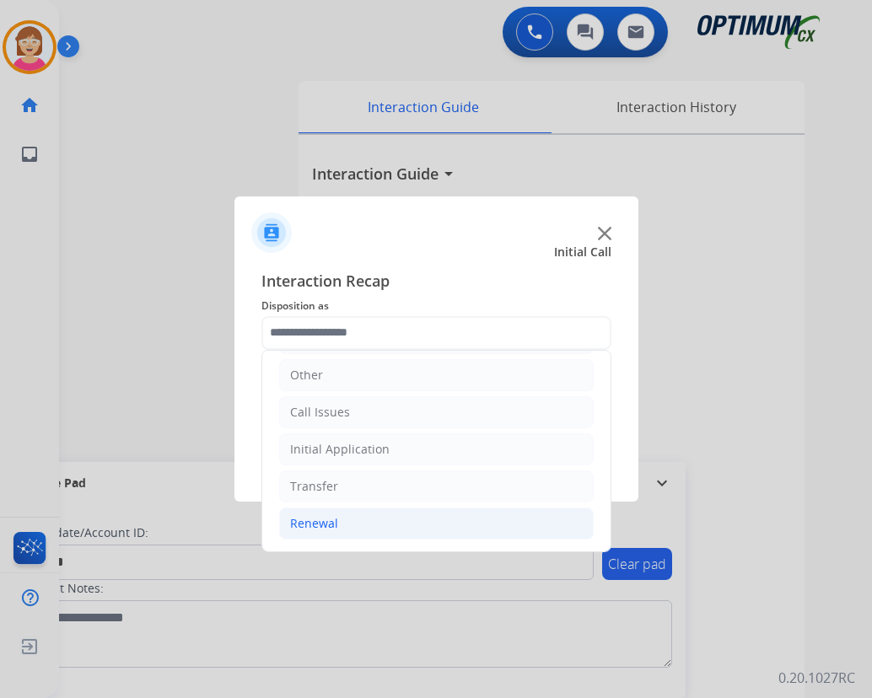
click at [325, 521] on div "Renewal" at bounding box center [314, 523] width 48 height 17
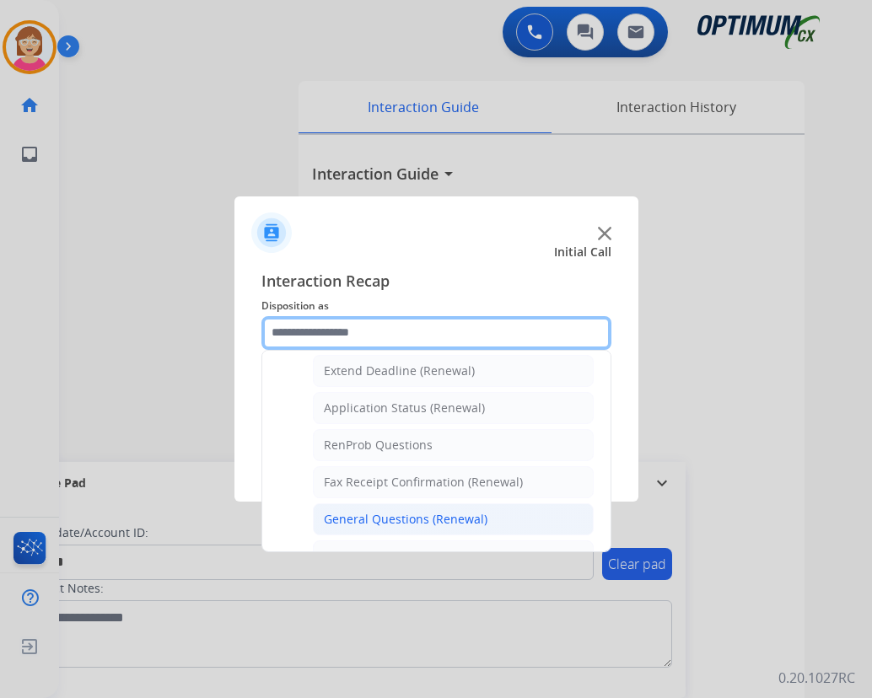
scroll to position [452, 0]
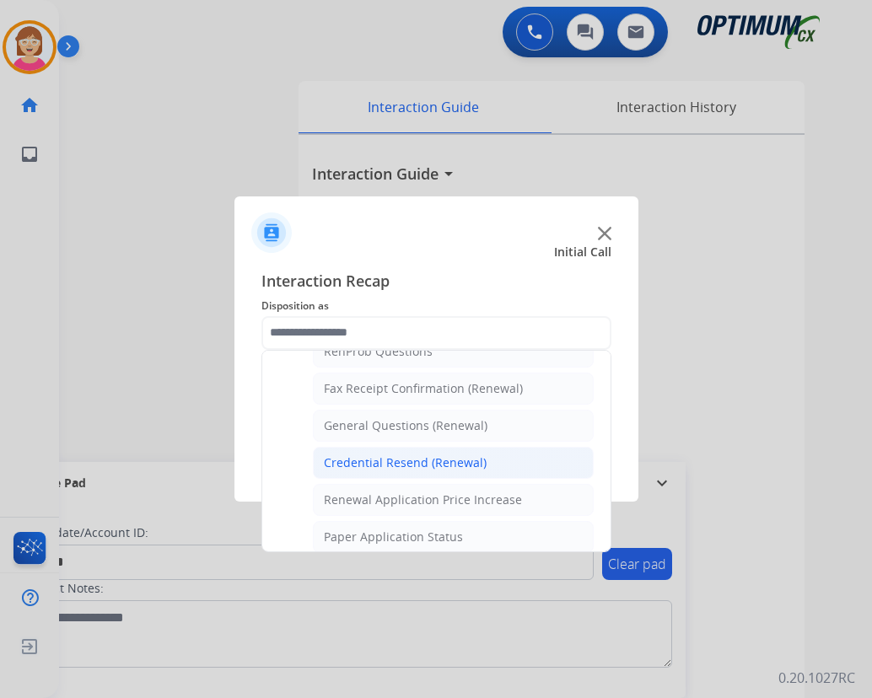
click at [381, 459] on div "Credential Resend (Renewal)" at bounding box center [405, 462] width 163 height 17
type input "**********"
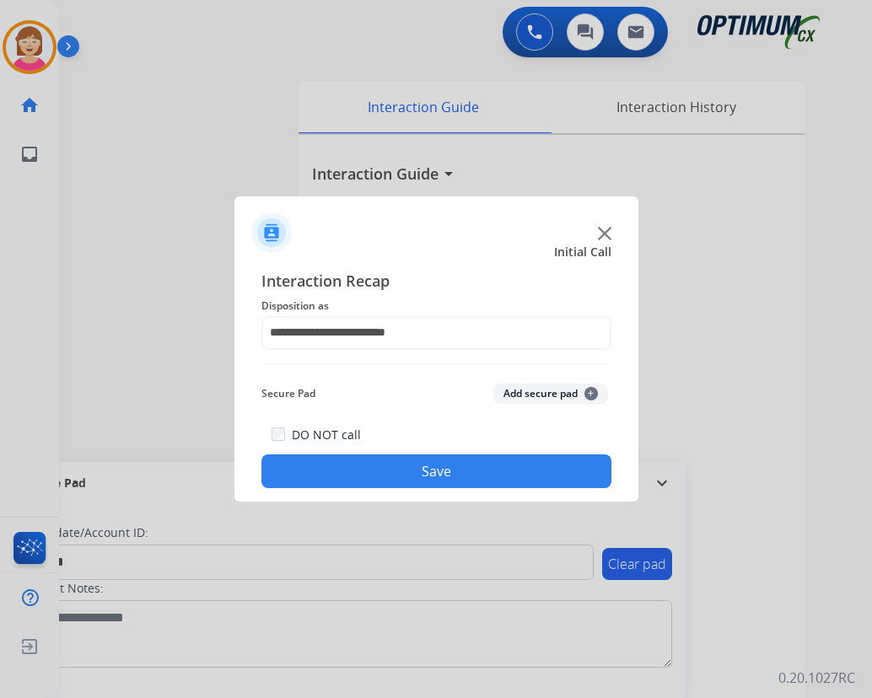
click at [591, 393] on span "+" at bounding box center [590, 393] width 13 height 13
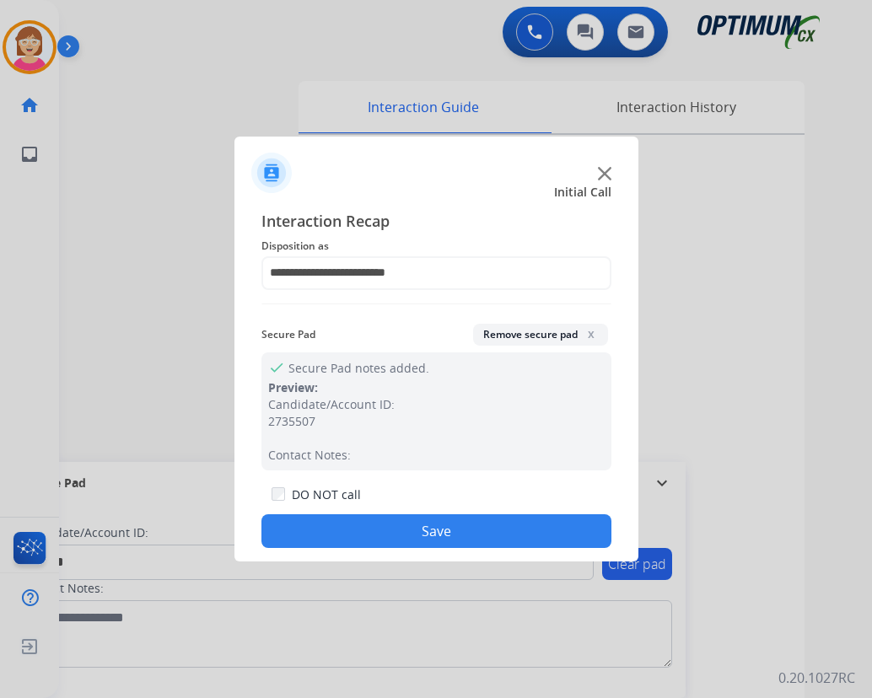
click at [333, 529] on button "Save" at bounding box center [436, 531] width 350 height 34
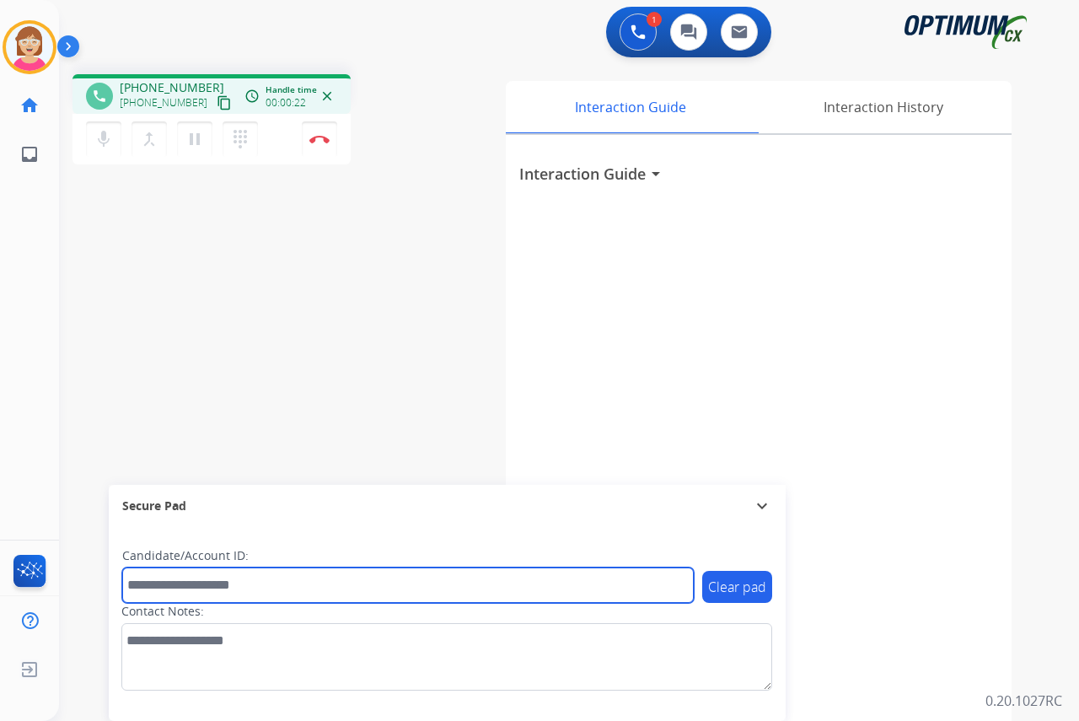
click at [157, 591] on input "text" at bounding box center [408, 584] width 572 height 35
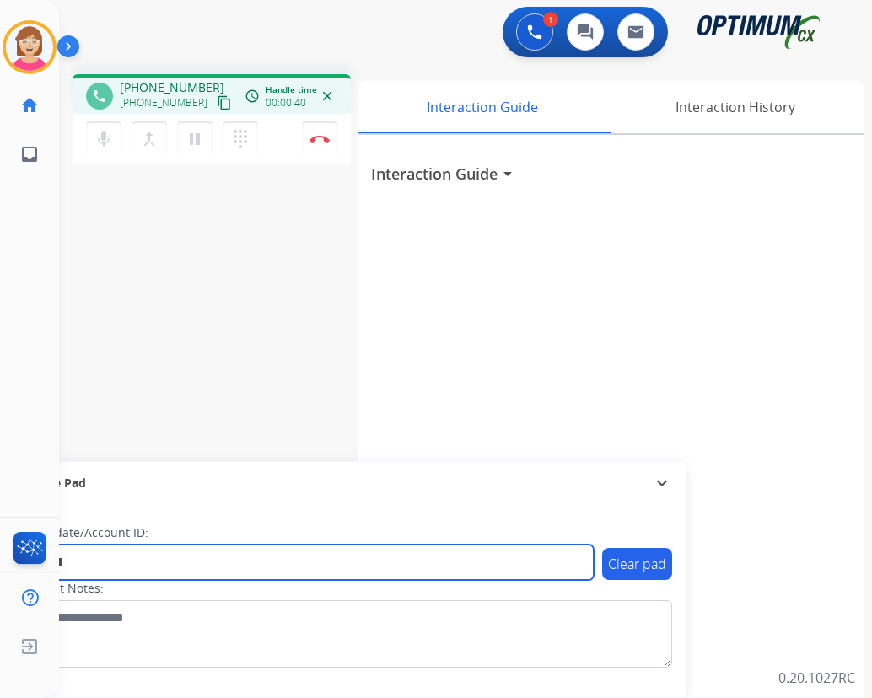
type input "*******"
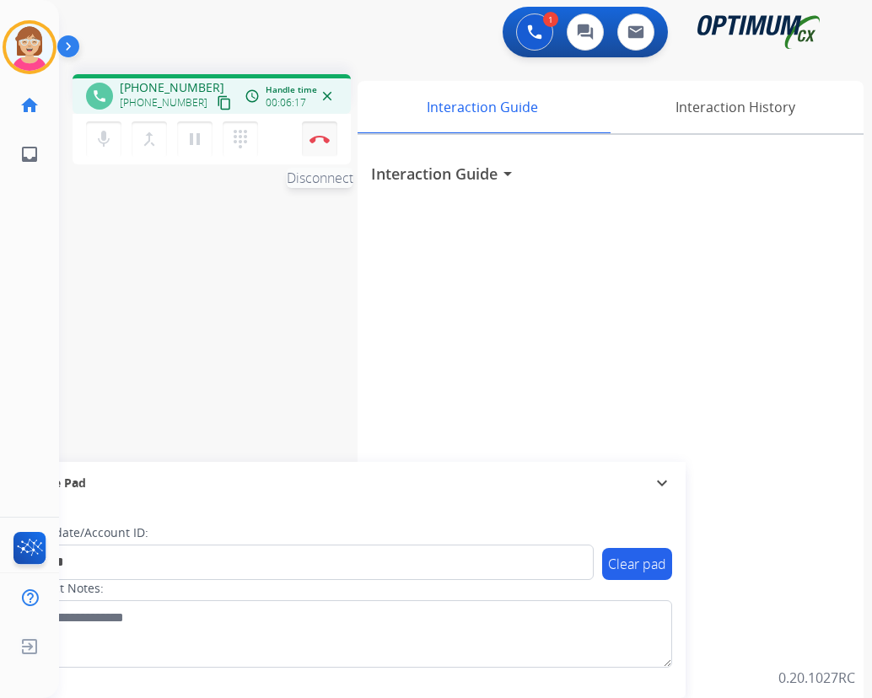
click at [321, 137] on img at bounding box center [319, 139] width 20 height 8
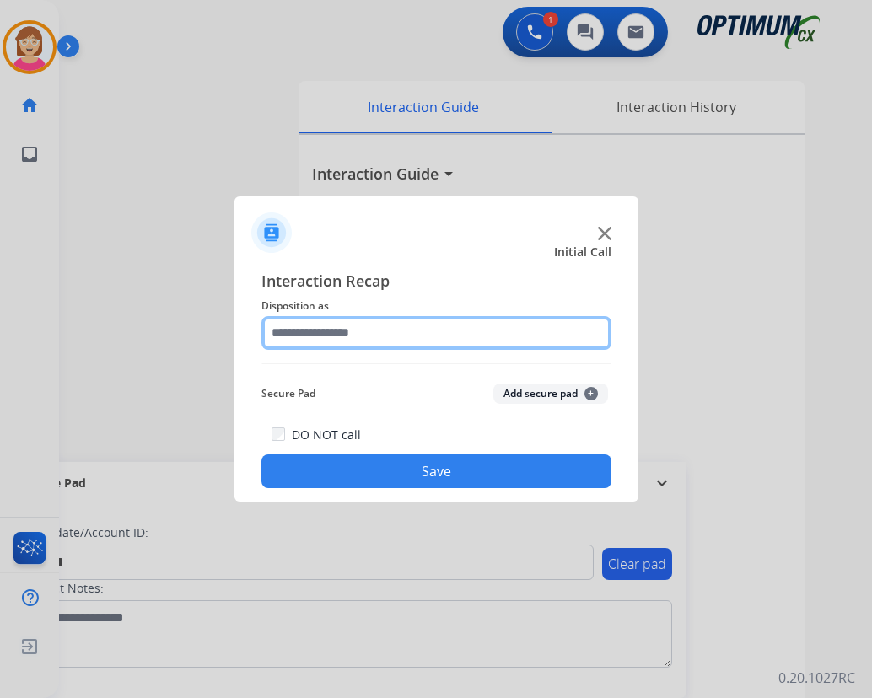
click at [289, 330] on input "text" at bounding box center [436, 333] width 350 height 34
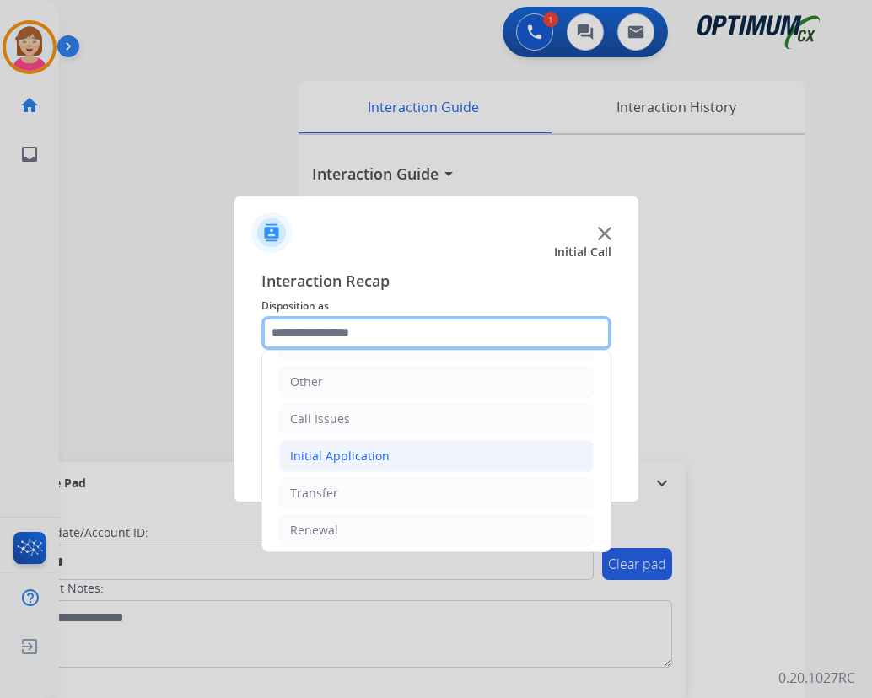
scroll to position [115, 0]
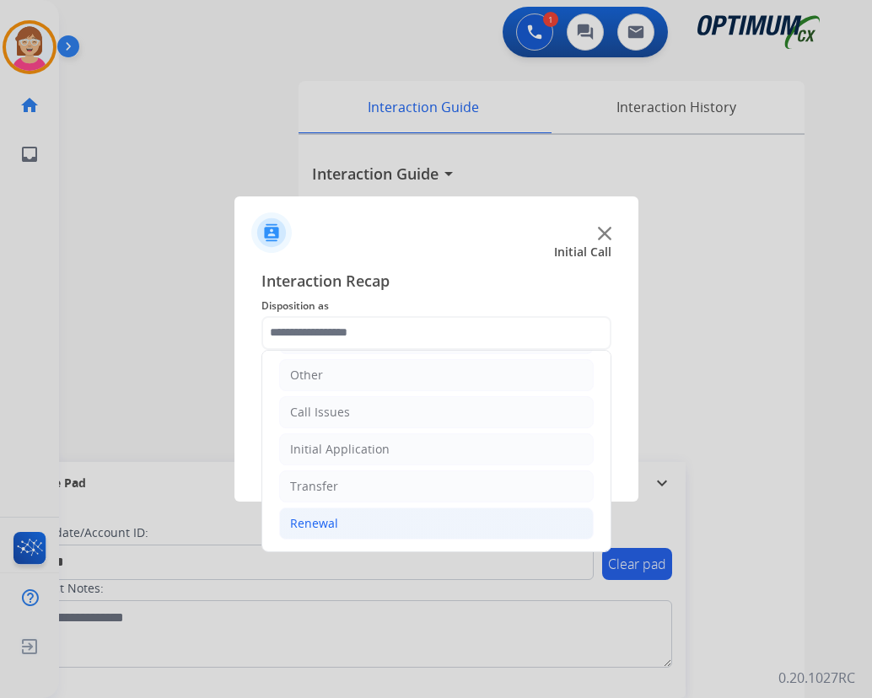
click at [329, 522] on div "Renewal" at bounding box center [314, 523] width 48 height 17
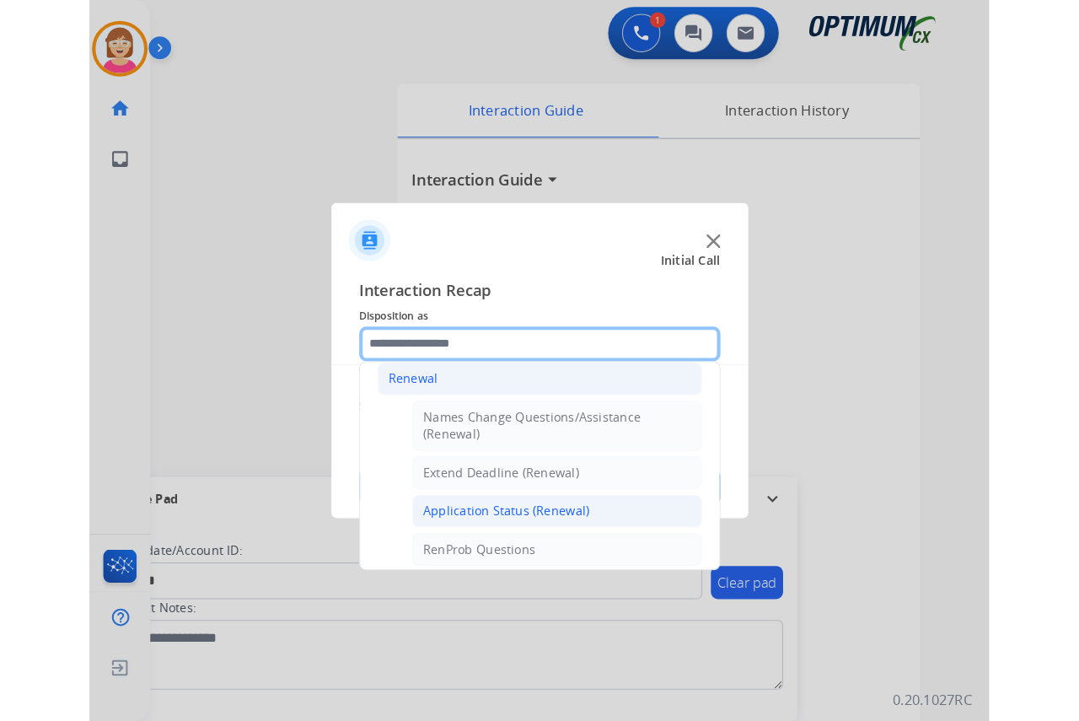
scroll to position [368, 0]
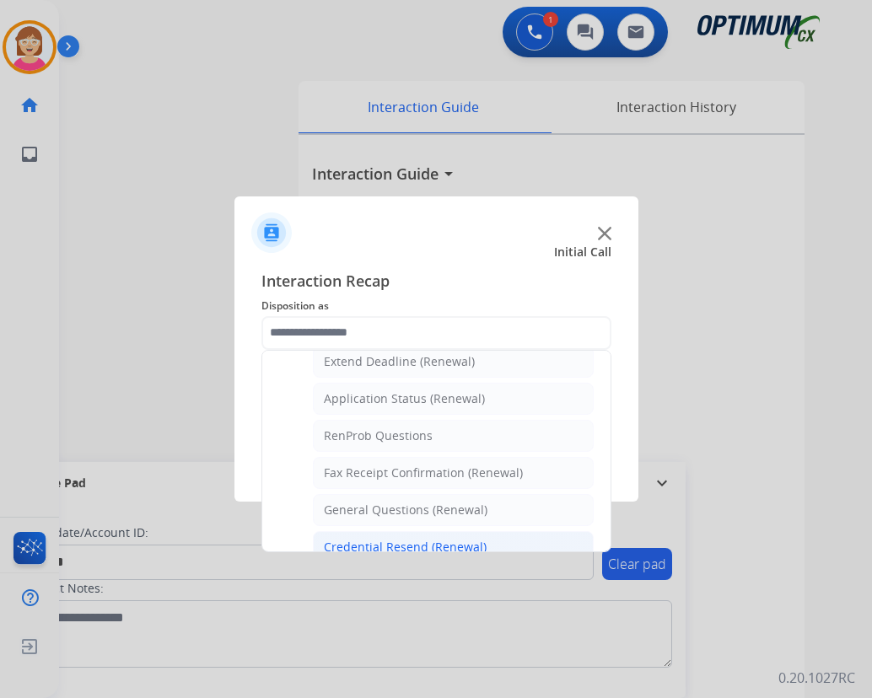
click at [394, 543] on div "Credential Resend (Renewal)" at bounding box center [405, 547] width 163 height 17
type input "**********"
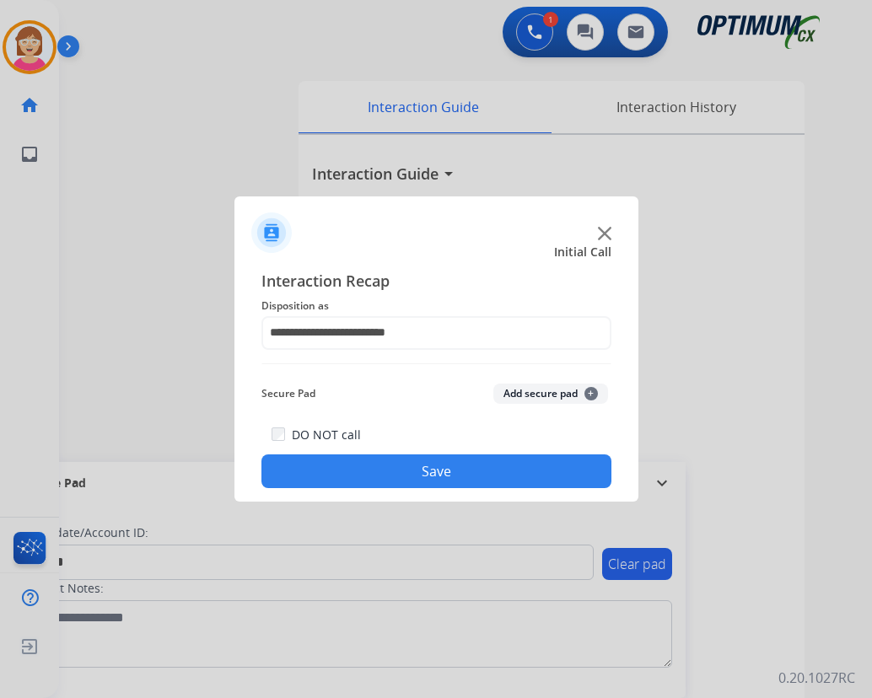
click at [591, 393] on span "+" at bounding box center [590, 393] width 13 height 13
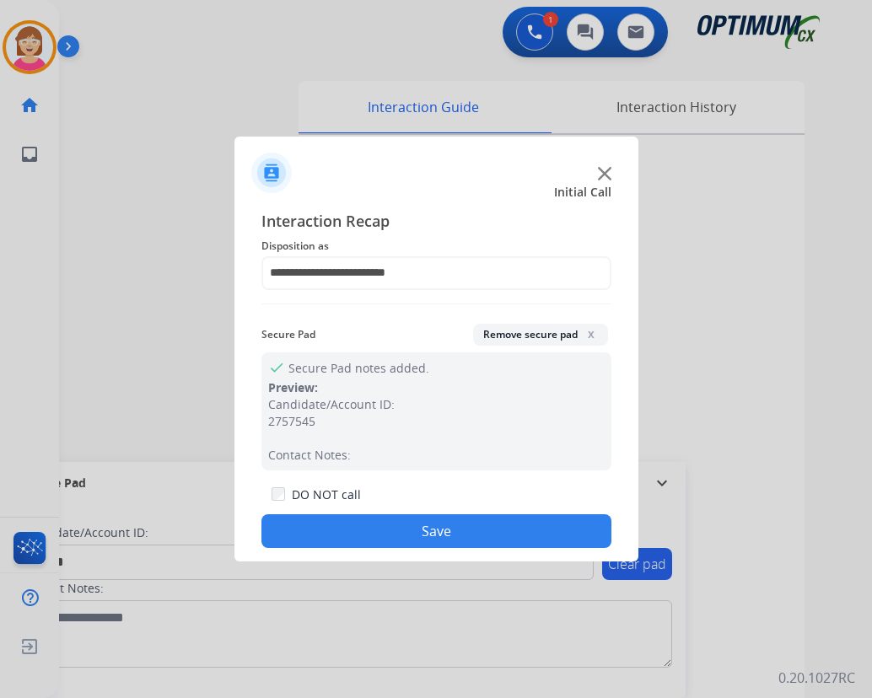
click at [351, 532] on button "Save" at bounding box center [436, 531] width 350 height 34
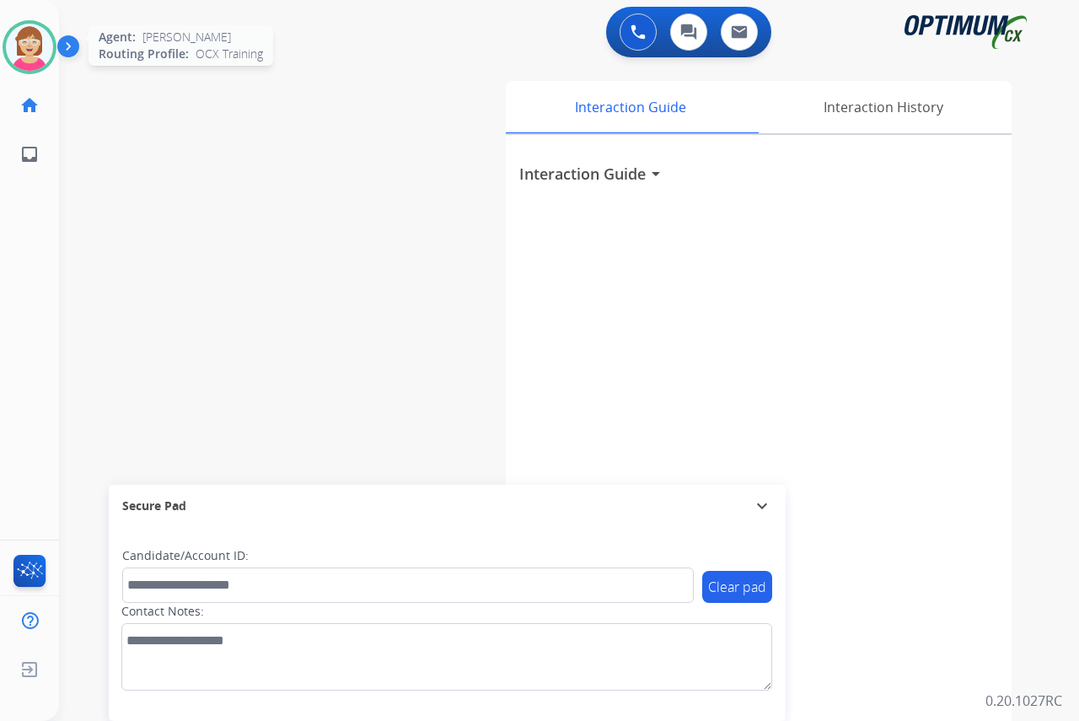
click at [22, 41] on img at bounding box center [29, 47] width 47 height 47
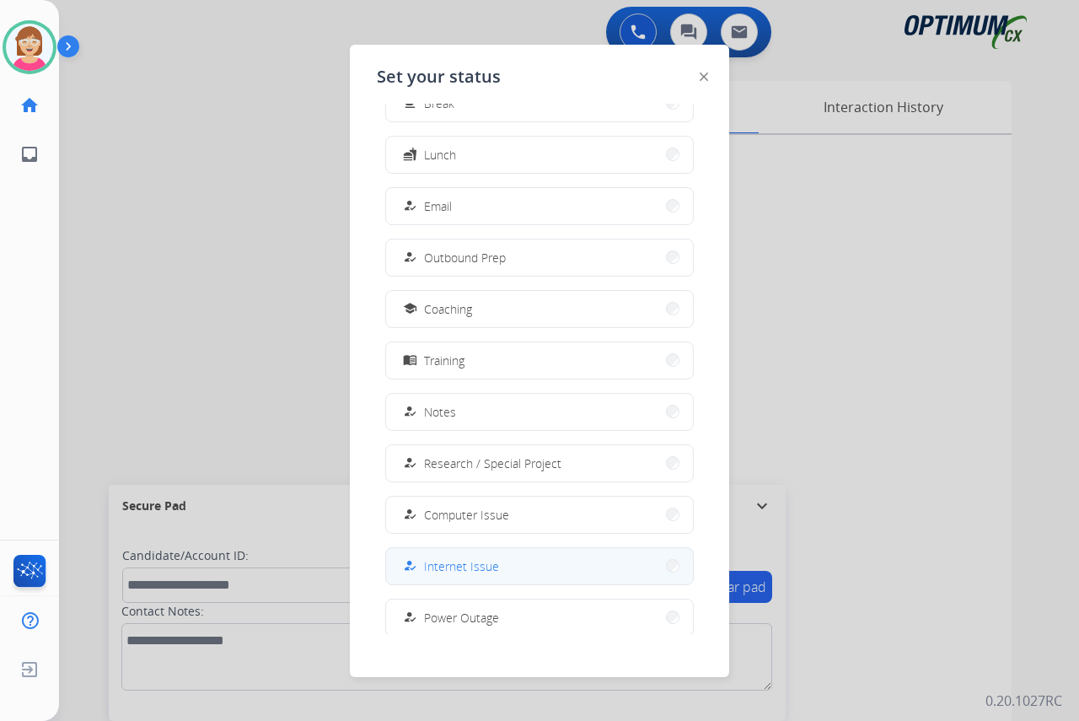
scroll to position [159, 0]
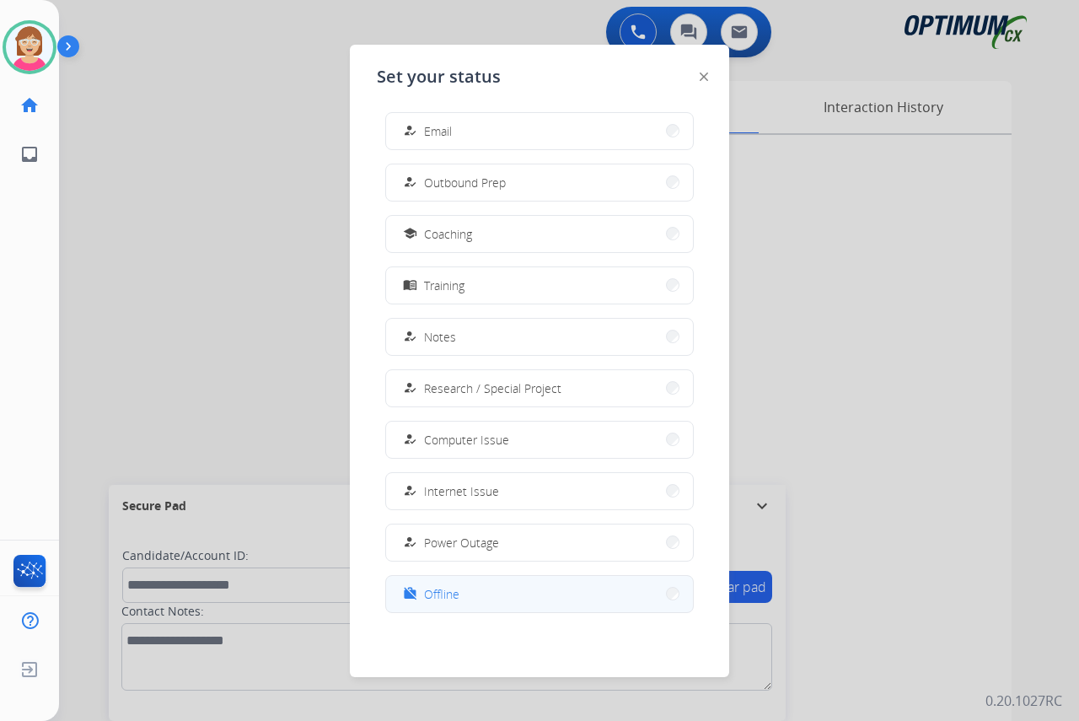
click at [454, 591] on span "Offline" at bounding box center [441, 594] width 35 height 18
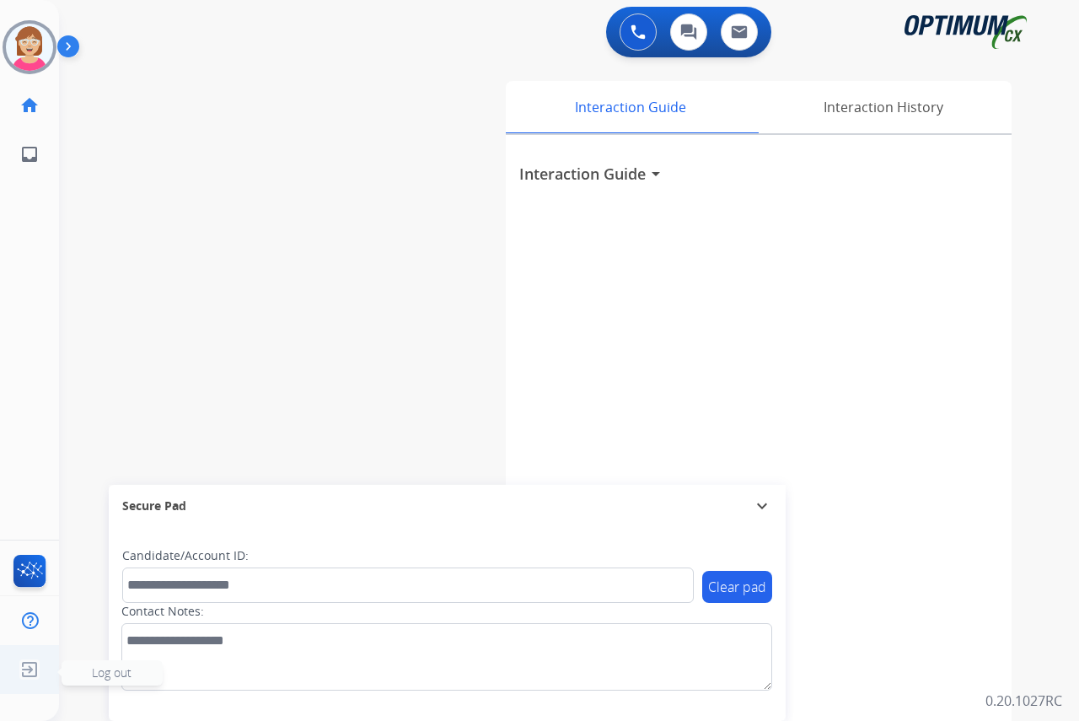
click at [104, 674] on span "Log out" at bounding box center [112, 672] width 40 height 16
